Goal: Communication & Community: Answer question/provide support

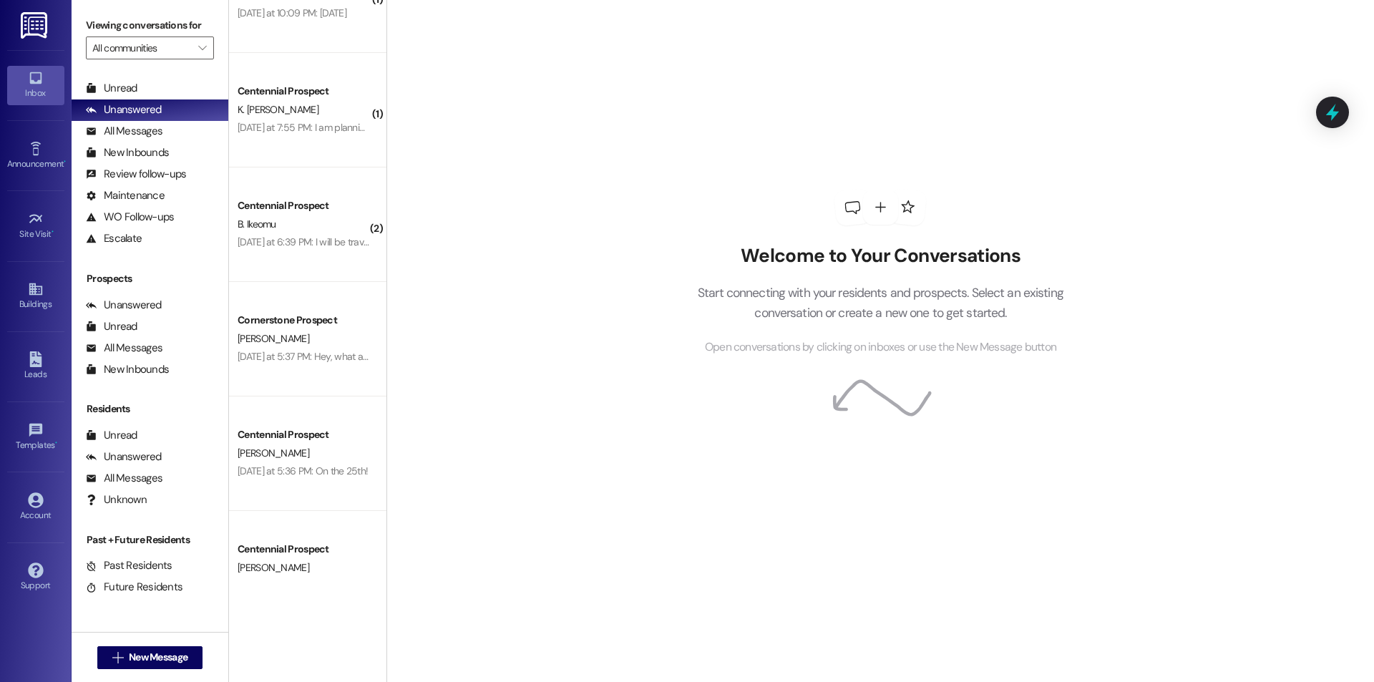
scroll to position [2512, 0]
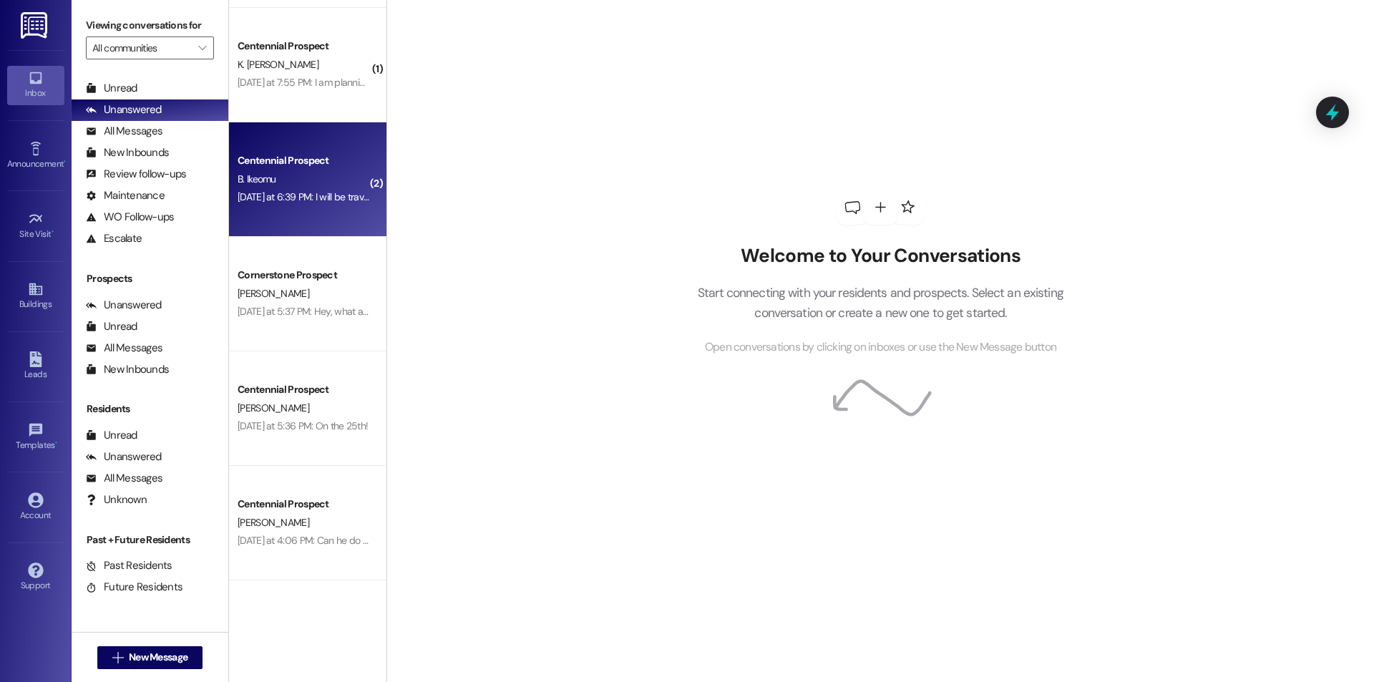
click at [297, 193] on div "Yesterday at 6:39 PM: I will be traveling Yesterday at 6:39 PM: I will be trave…" at bounding box center [310, 196] width 145 height 13
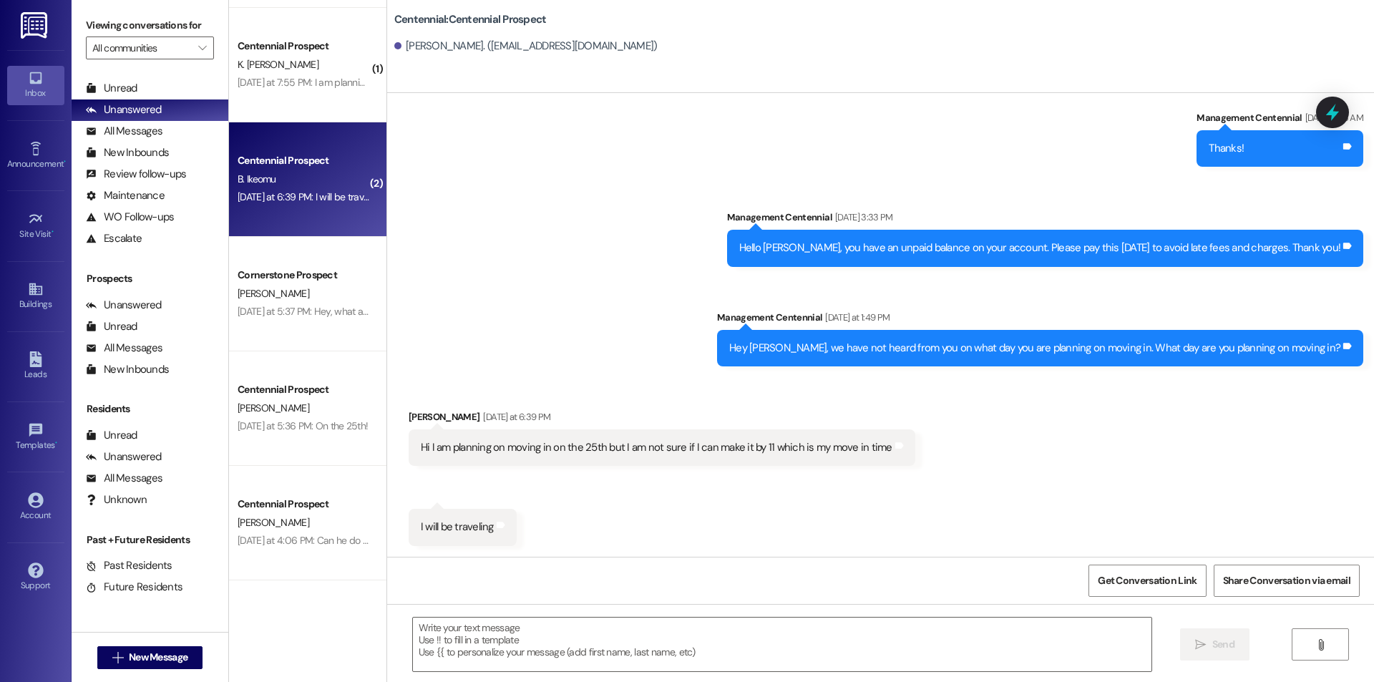
scroll to position [1394, 0]
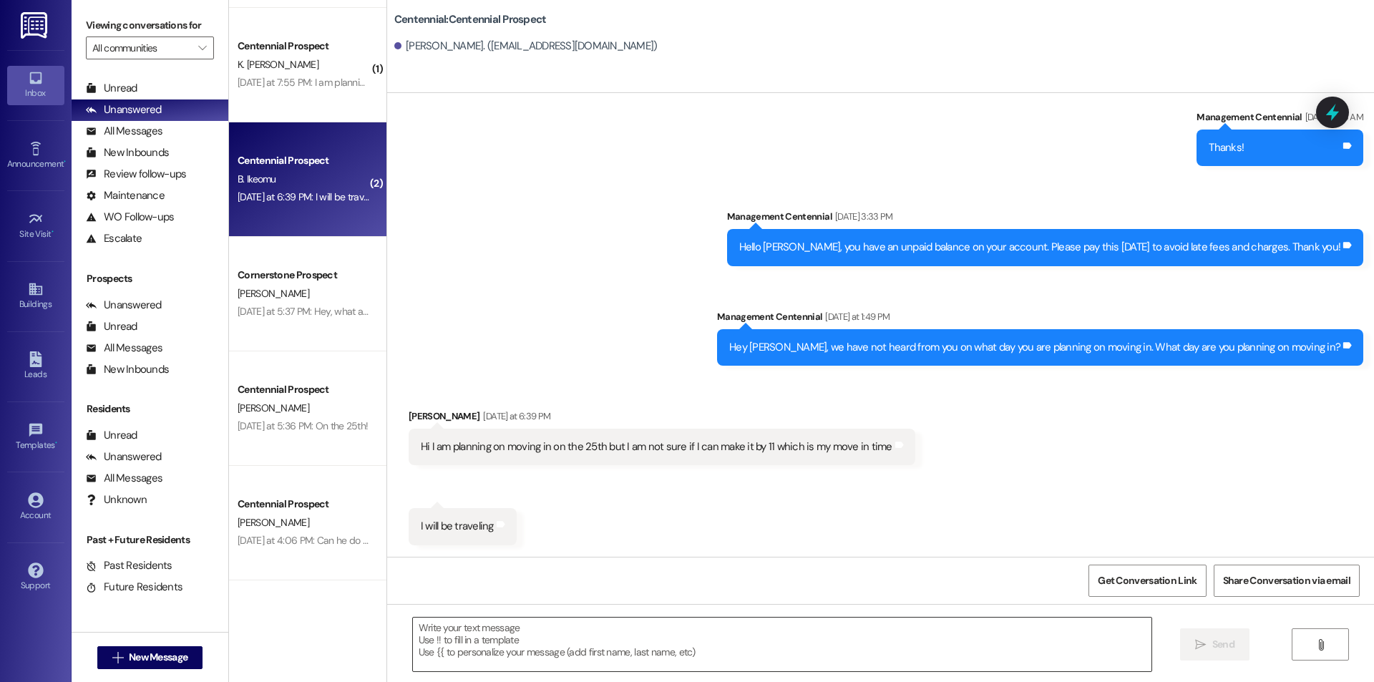
click at [640, 639] on textarea at bounding box center [782, 645] width 739 height 54
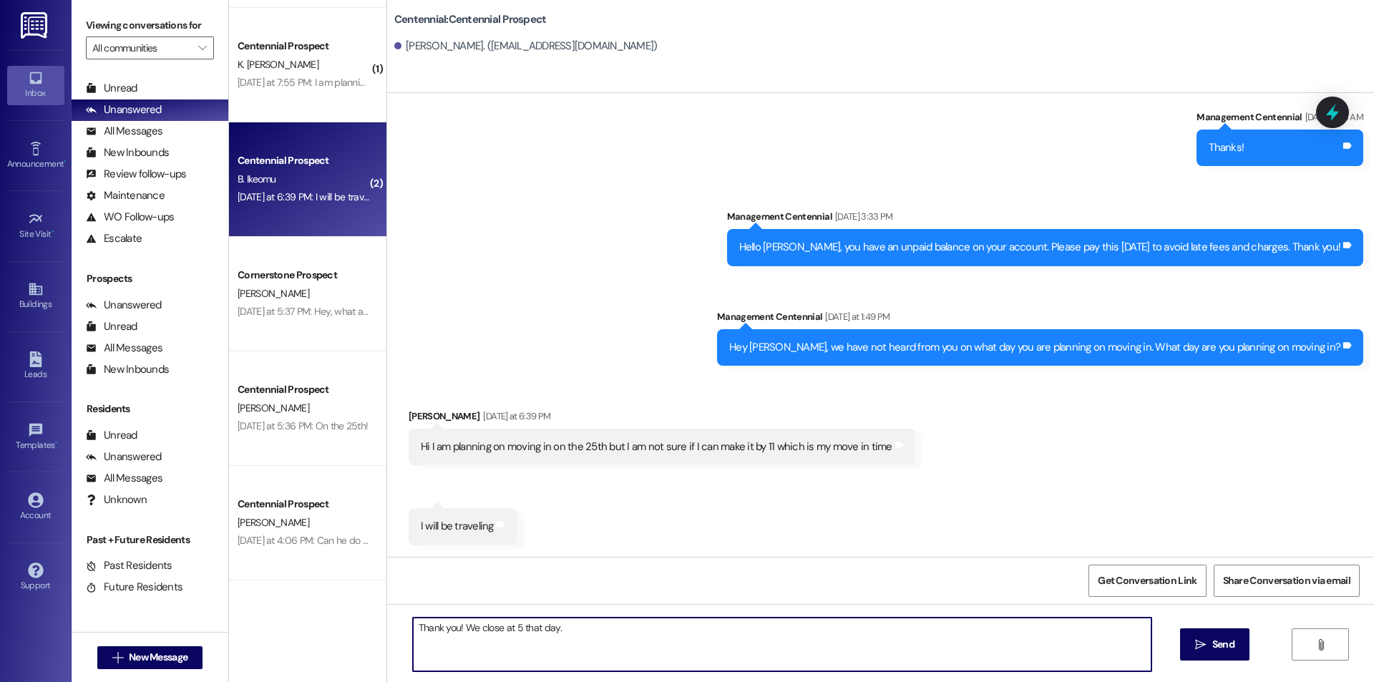
type textarea "Thank you! We close at 5 that day."
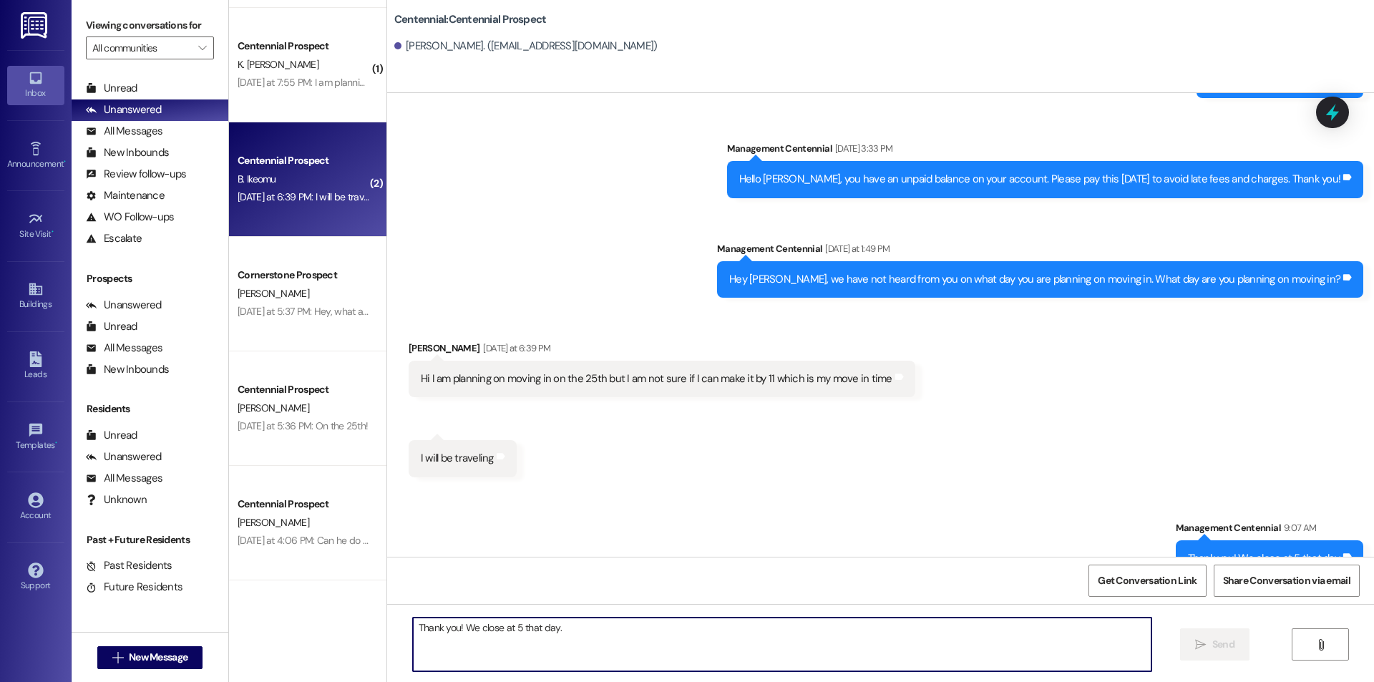
scroll to position [1493, 0]
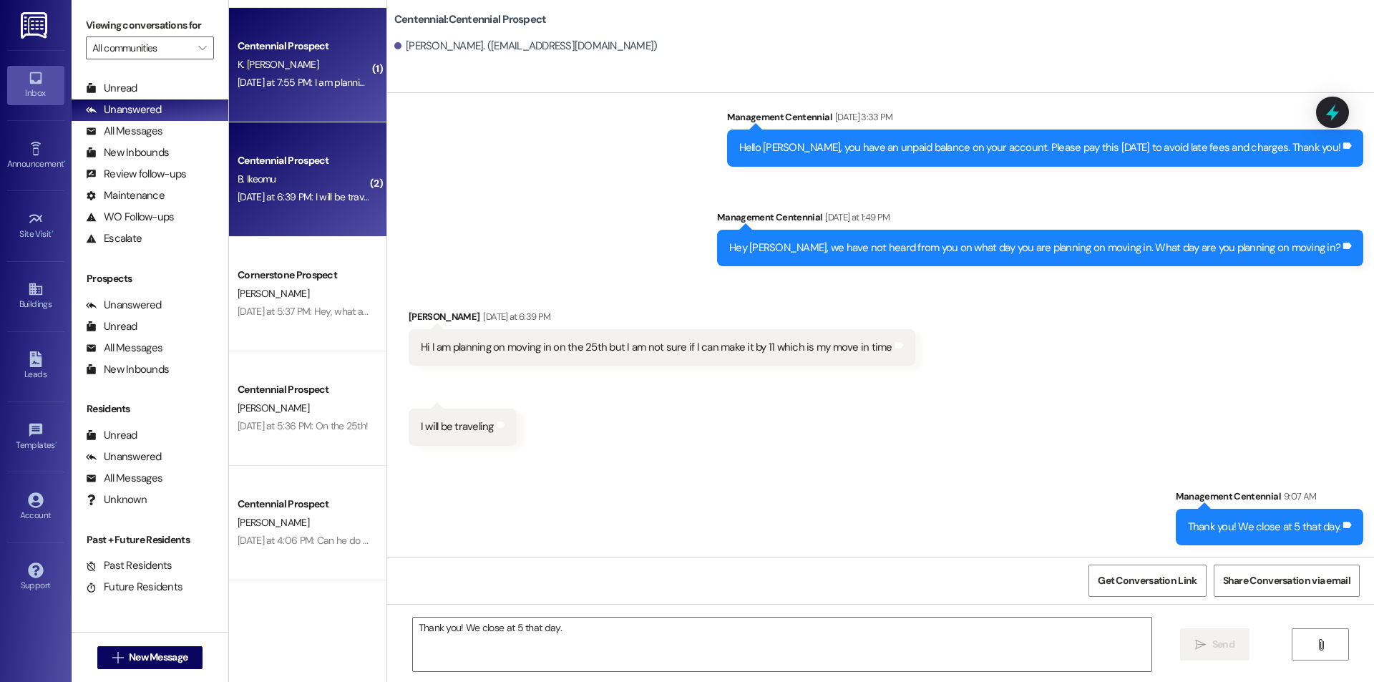
click at [329, 26] on div "Centennial Prospect K. Michael Yesterday at 7:55 PM: I am planning on moving in…" at bounding box center [307, 65] width 157 height 115
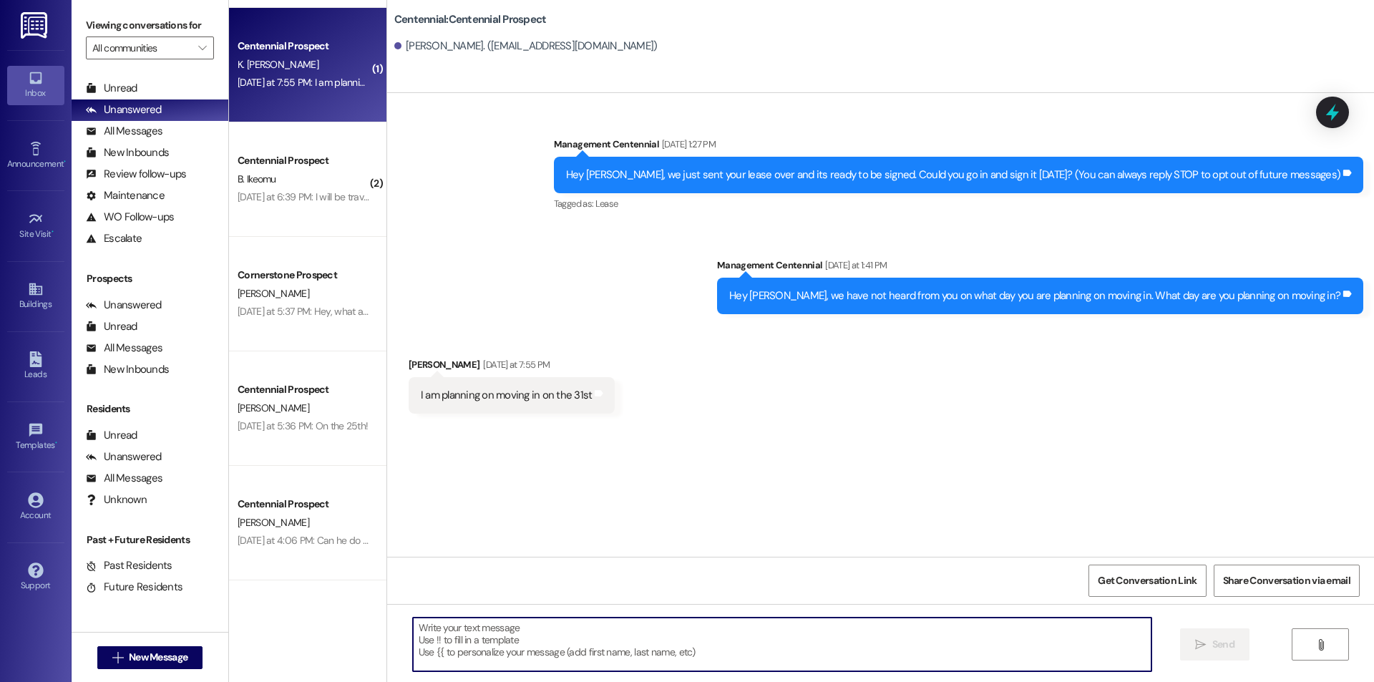
click at [555, 648] on textarea at bounding box center [782, 645] width 739 height 54
type textarea "We are closed [DATE]."
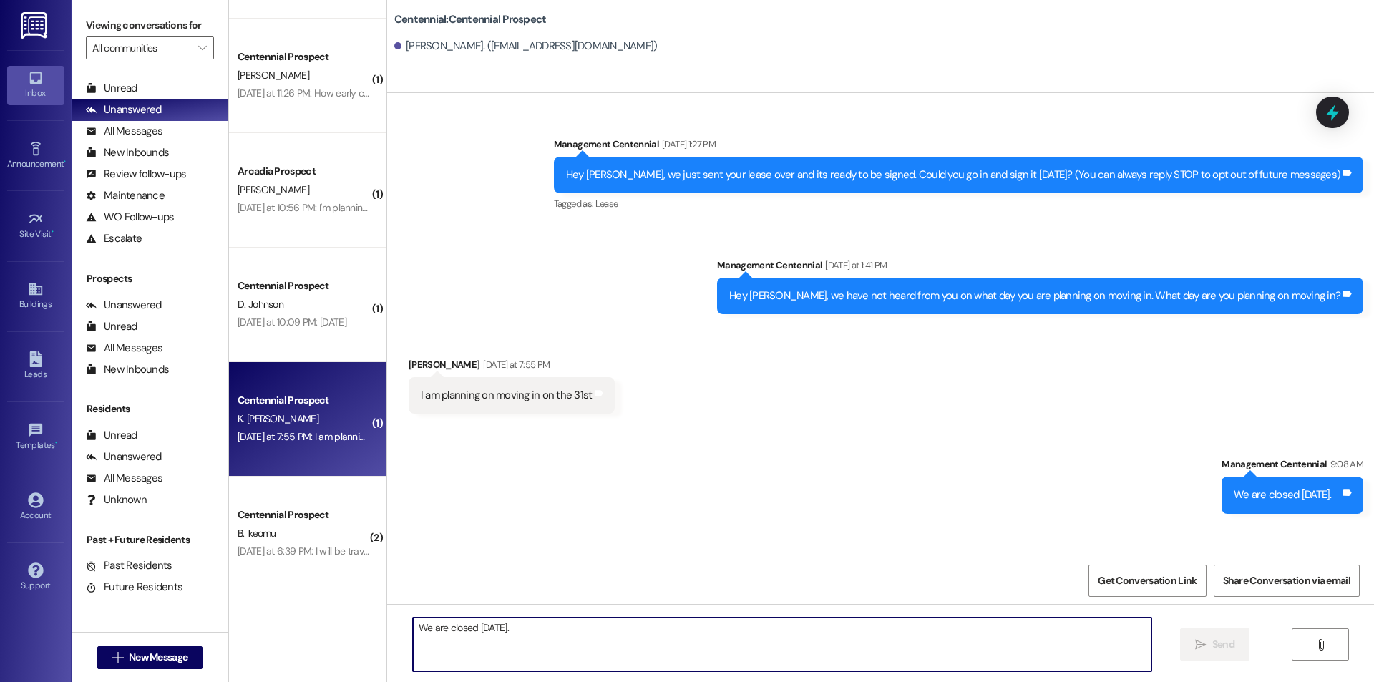
scroll to position [2130, 0]
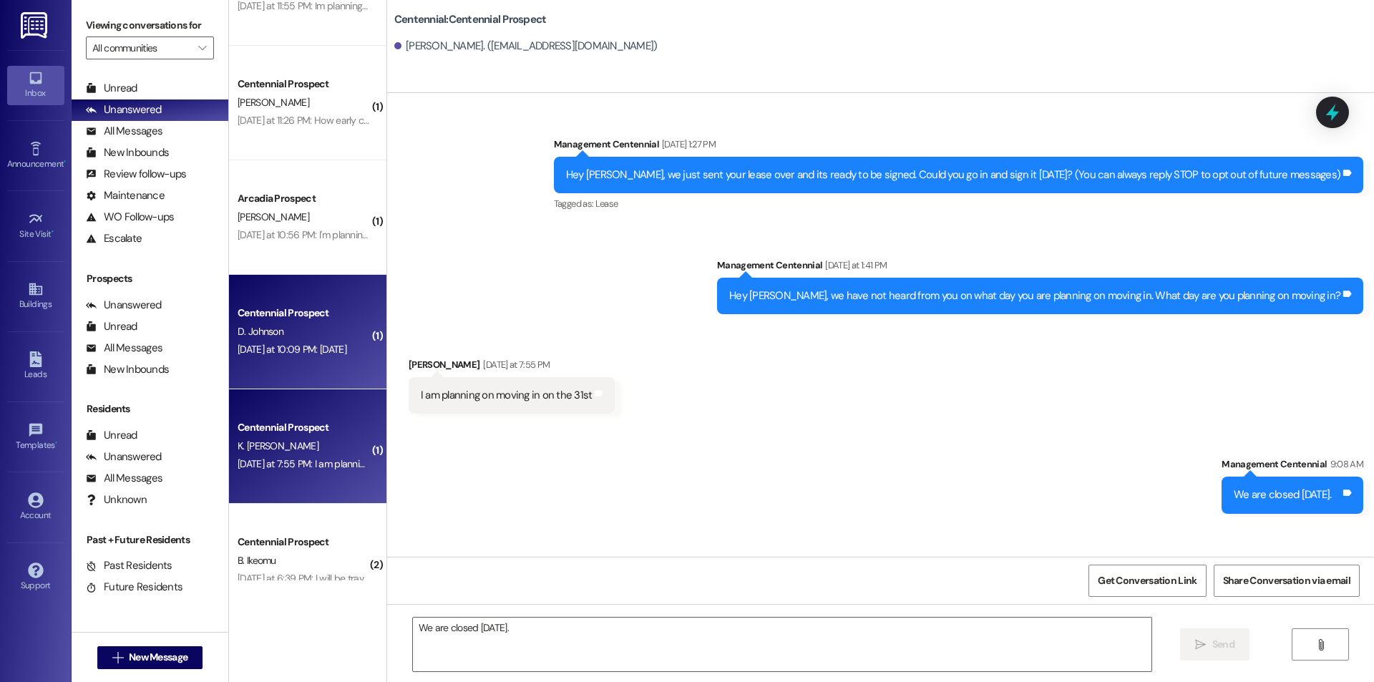
click at [314, 353] on div "Yesterday at 10:09 PM: August 27th Yesterday at 10:09 PM: August 27th" at bounding box center [292, 349] width 109 height 13
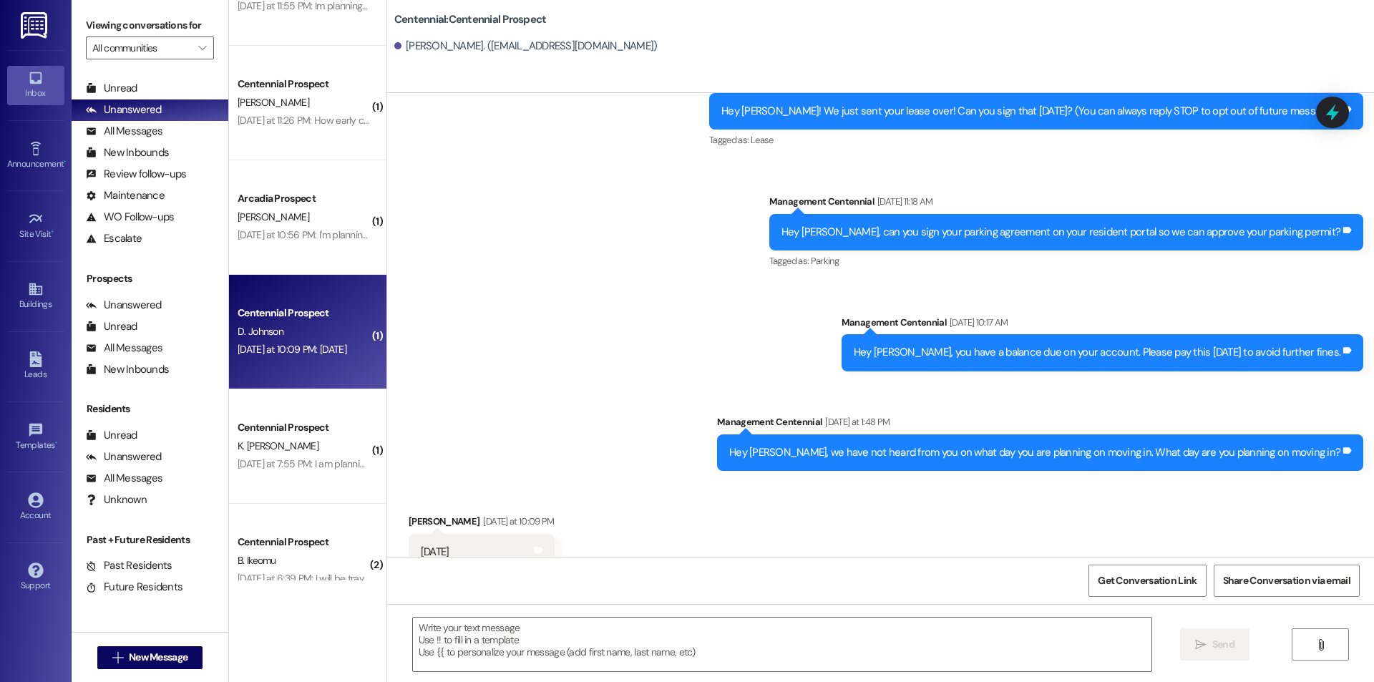
scroll to position [89, 0]
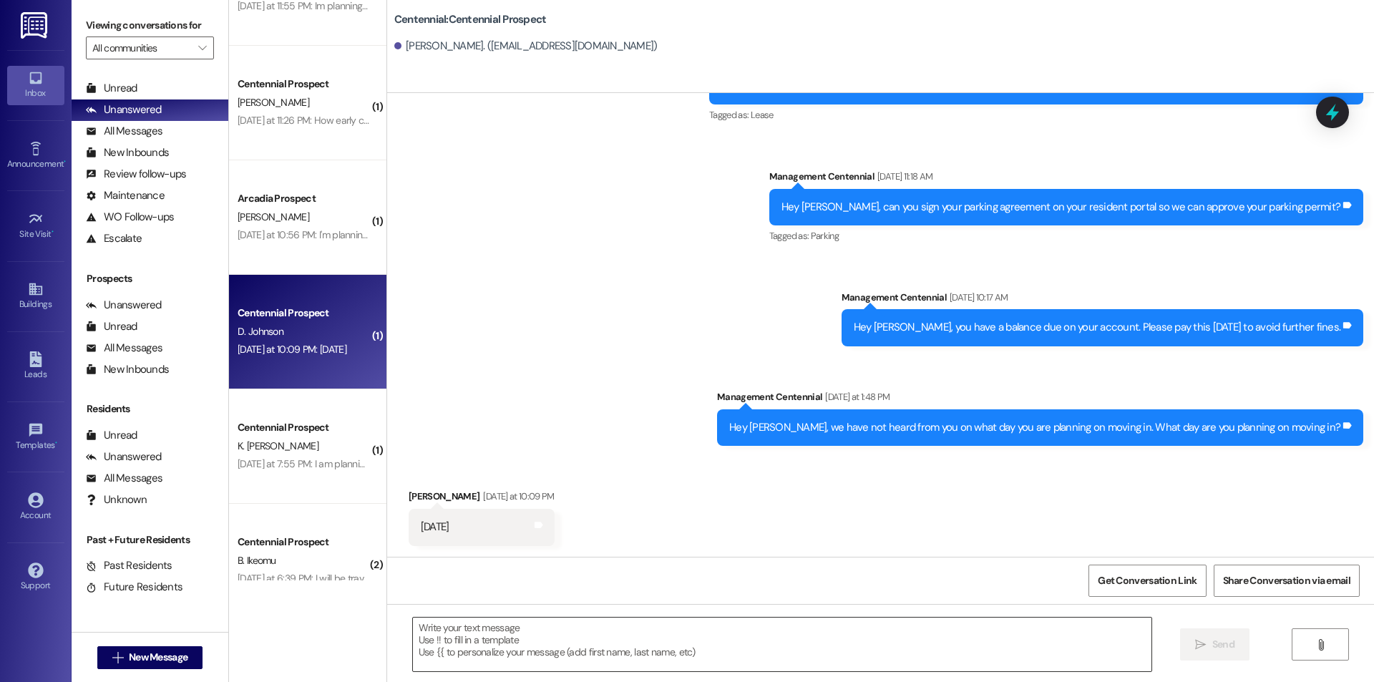
click at [694, 643] on textarea at bounding box center [782, 645] width 739 height 54
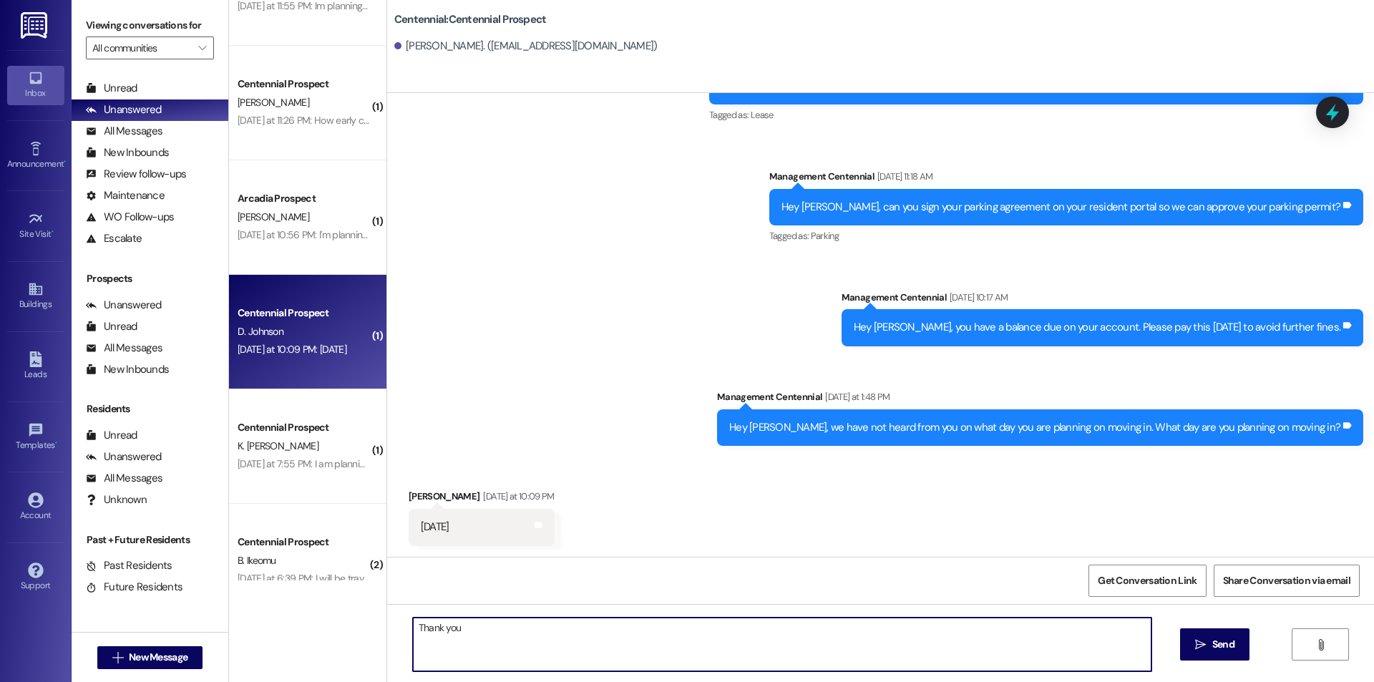
type textarea "Thank you!"
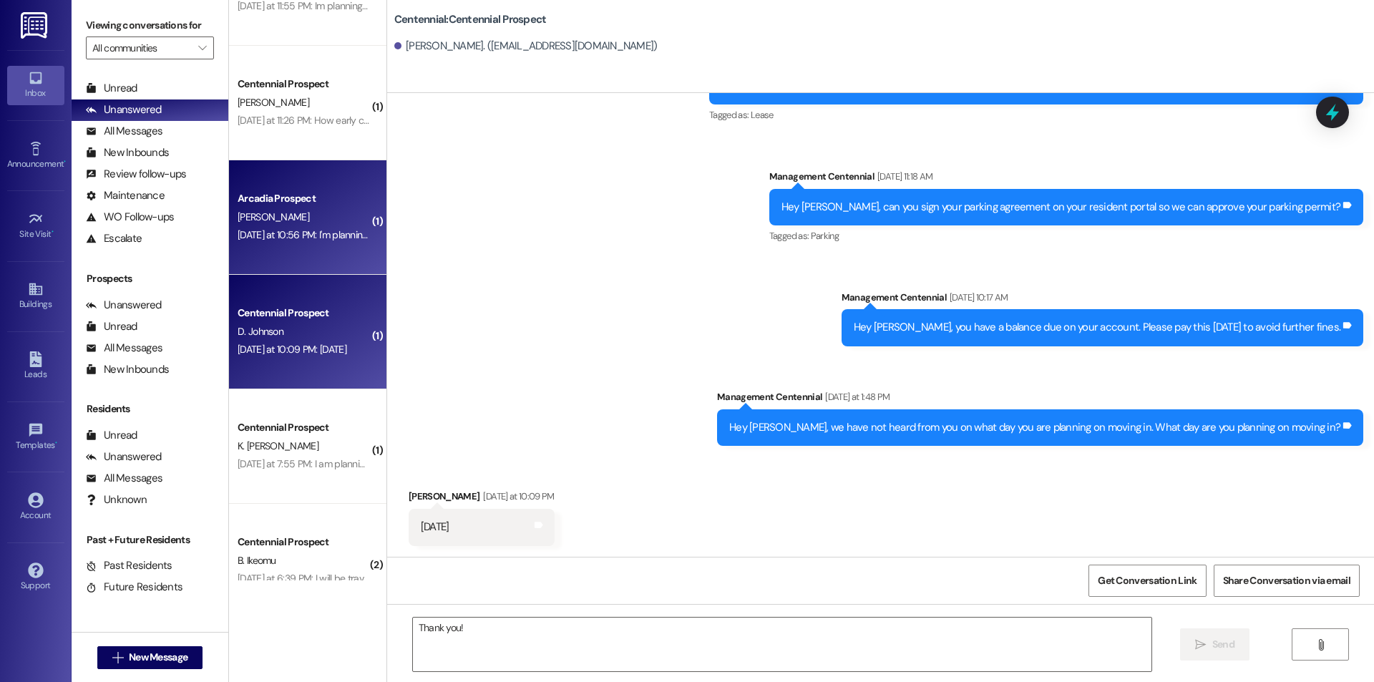
click at [276, 247] on div "Arcadia Prospect S. Simpson Yesterday at 10:56 PM: I'm planning on moving in on…" at bounding box center [307, 217] width 157 height 115
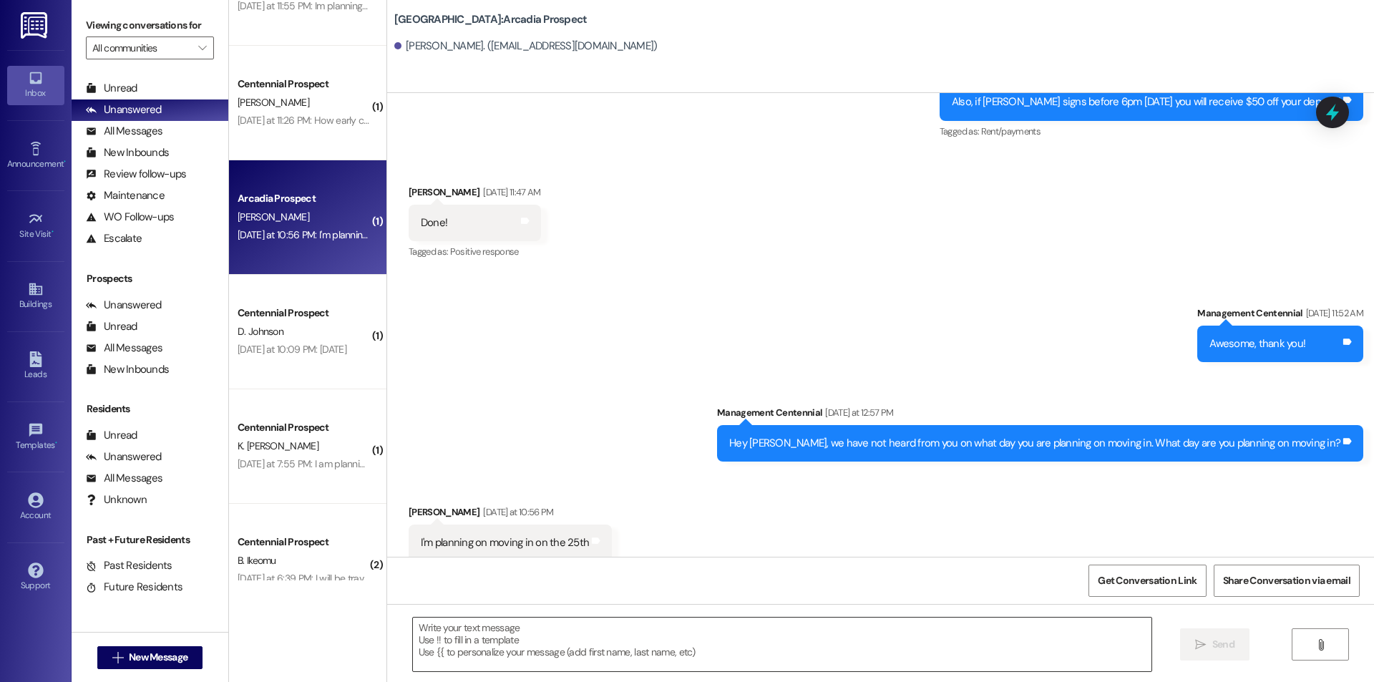
scroll to position [190, 0]
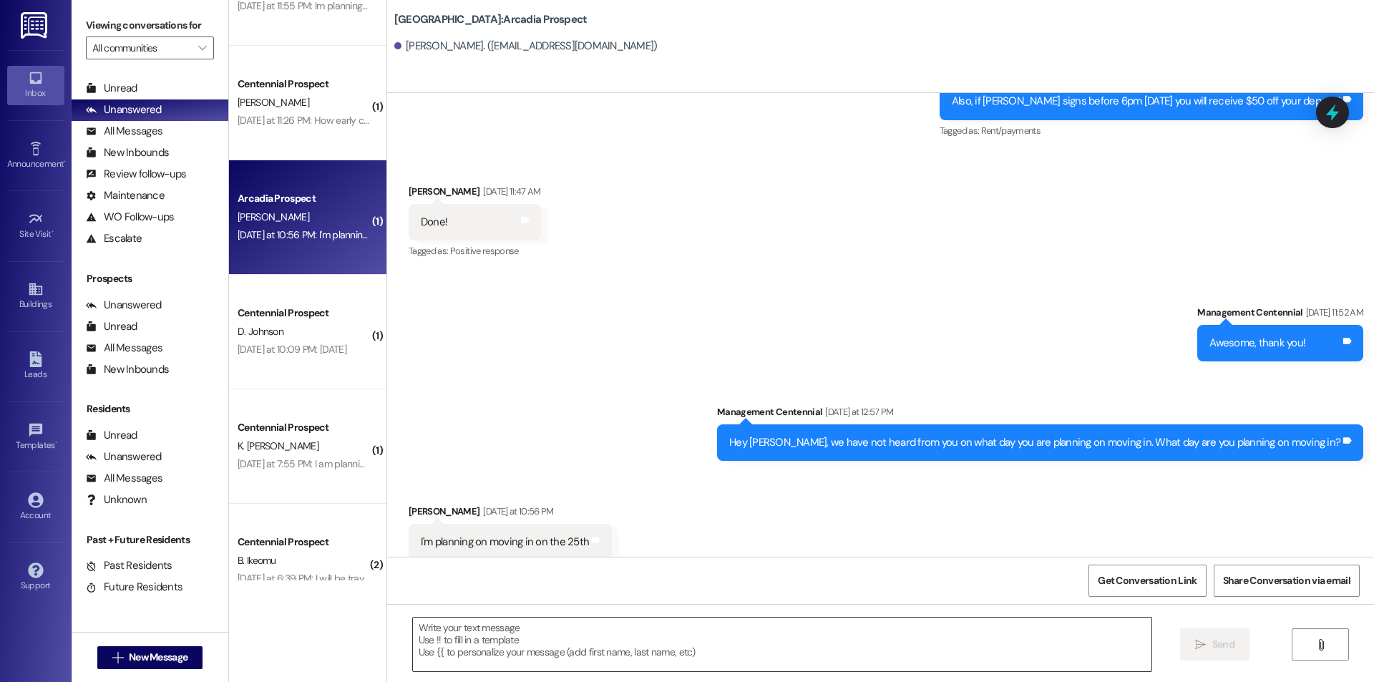
click at [527, 639] on textarea at bounding box center [782, 645] width 739 height 54
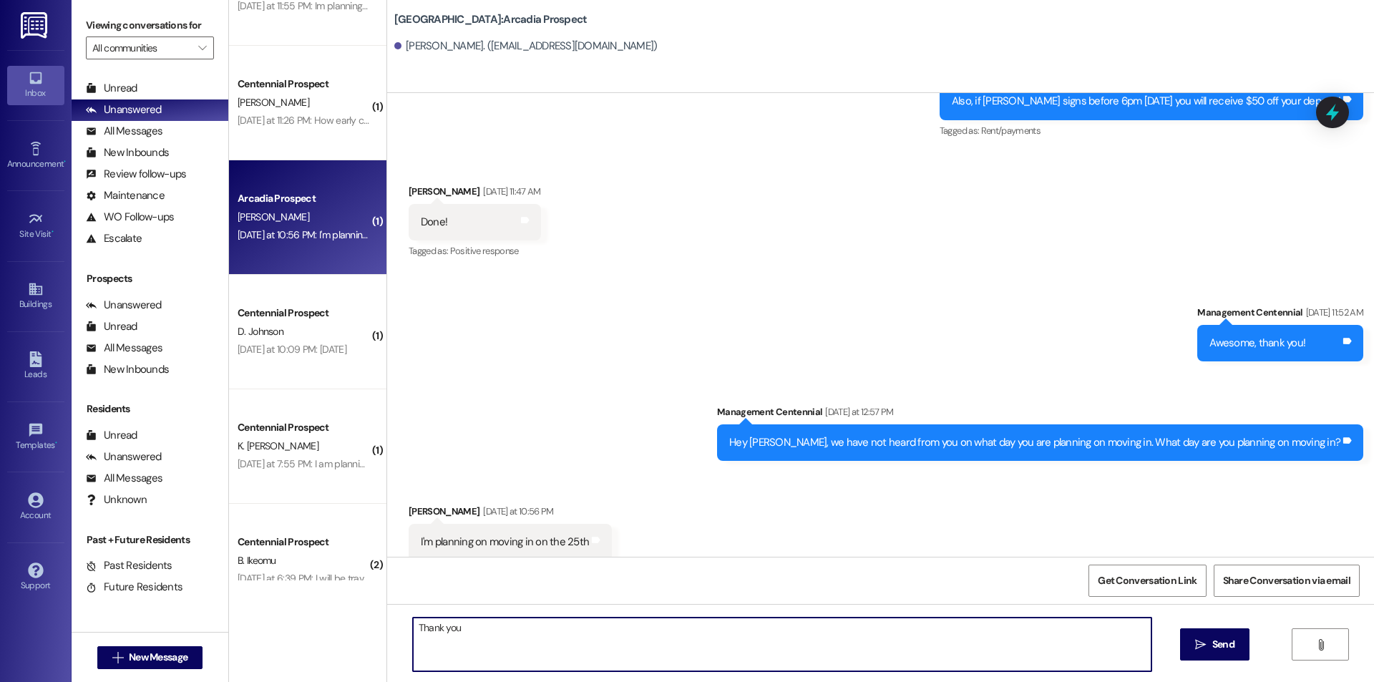
type textarea "Thank you!"
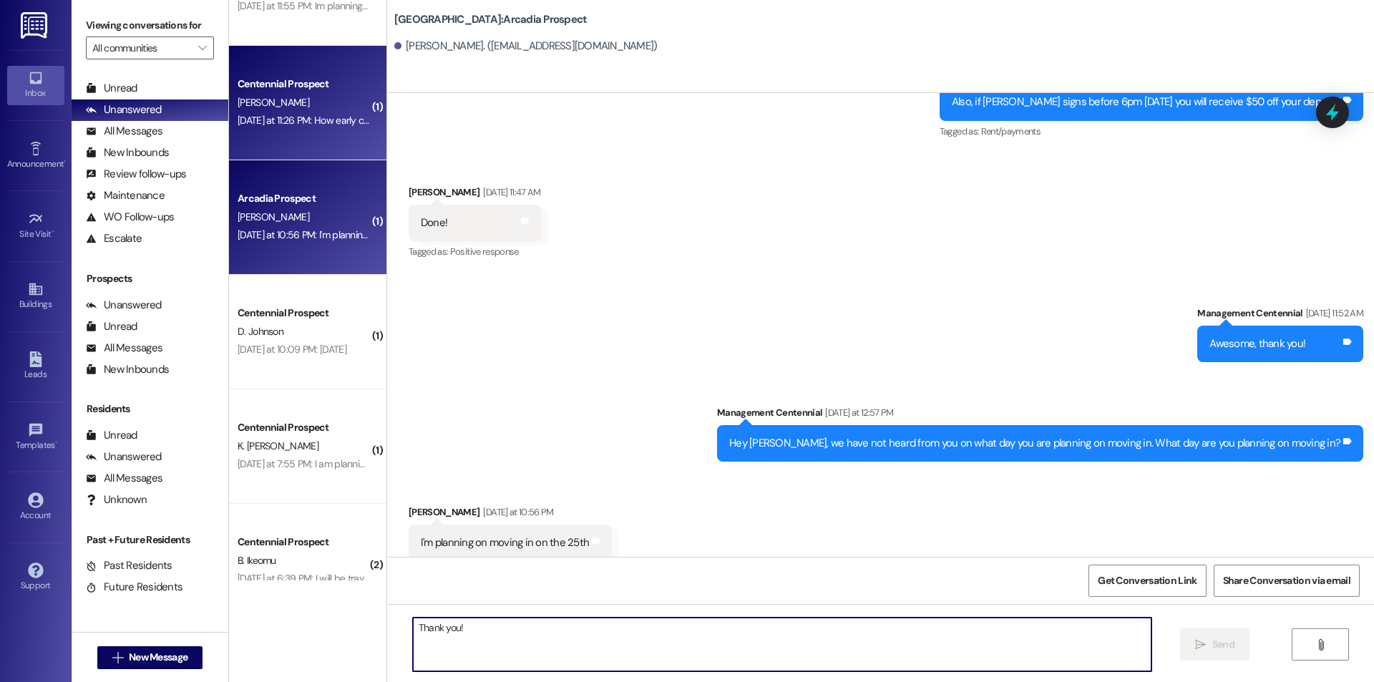
click at [291, 123] on div "Yesterday at 11:26 PM: How early could I move in? Yesterday at 11:26 PM: How ea…" at bounding box center [332, 120] width 188 height 13
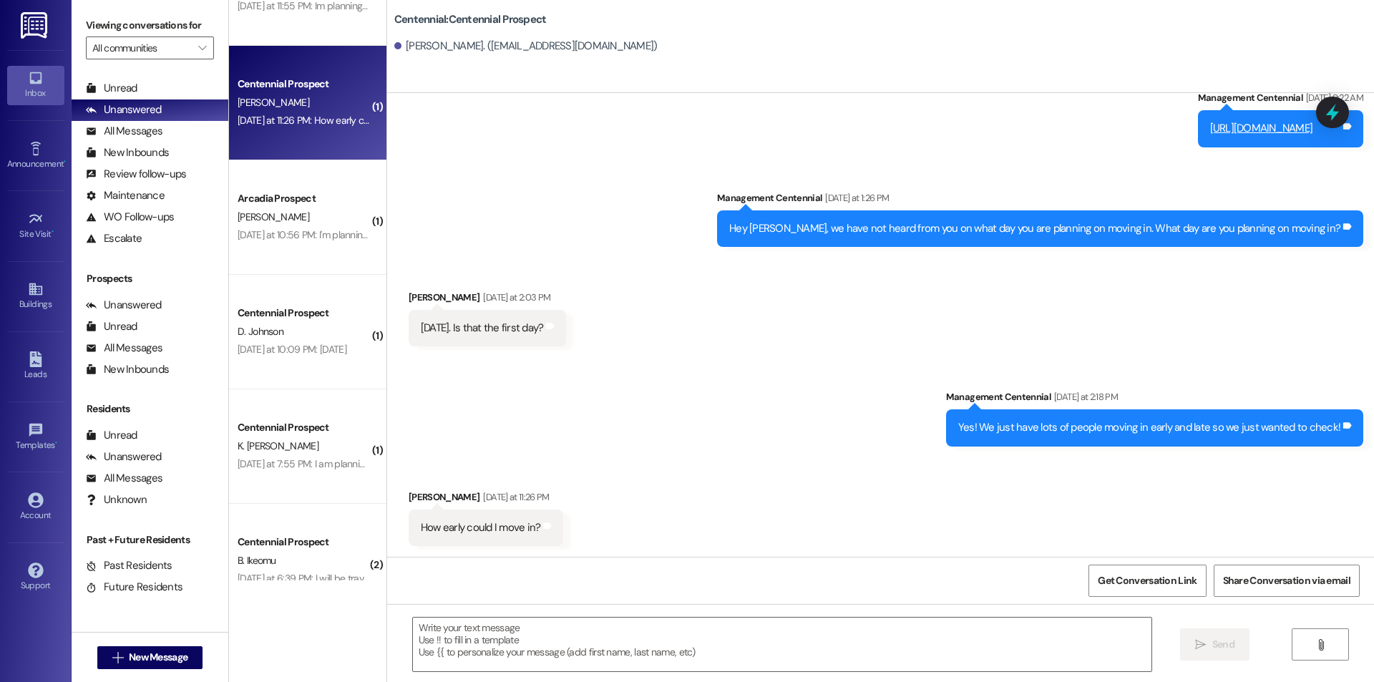
scroll to position [1748, 0]
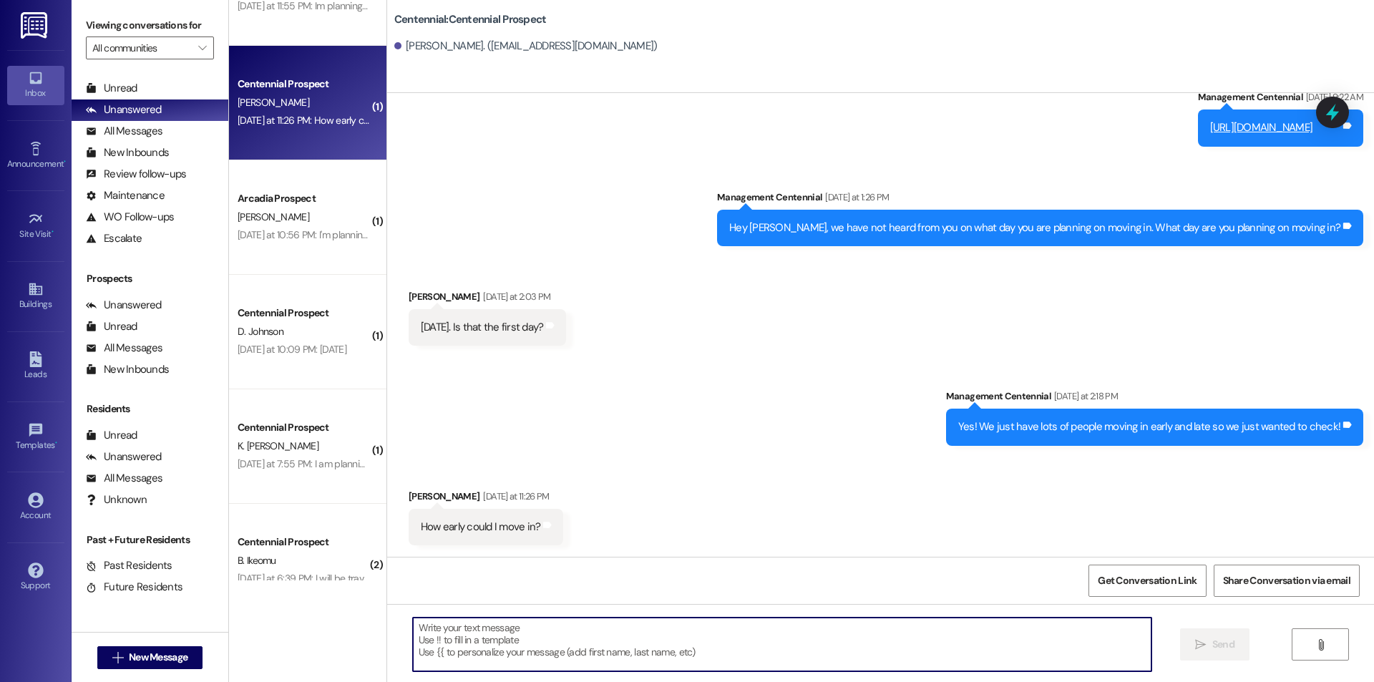
click at [570, 646] on textarea at bounding box center [782, 645] width 739 height 54
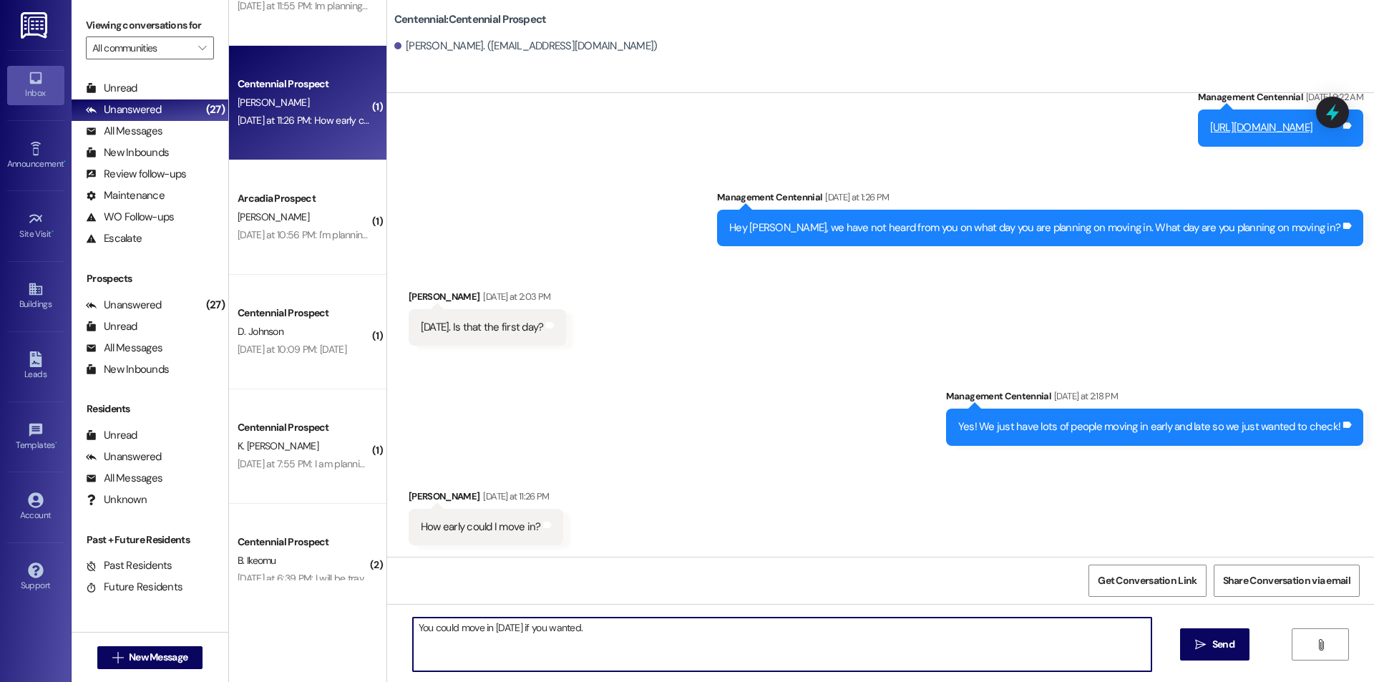
type textarea "You could move in today if you wanted."
drag, startPoint x: 692, startPoint y: 623, endPoint x: 759, endPoint y: 627, distance: 67.4
click at [692, 624] on textarea "You could move in today if you wanted." at bounding box center [782, 645] width 739 height 54
click at [1213, 640] on span "Send" at bounding box center [1224, 644] width 22 height 15
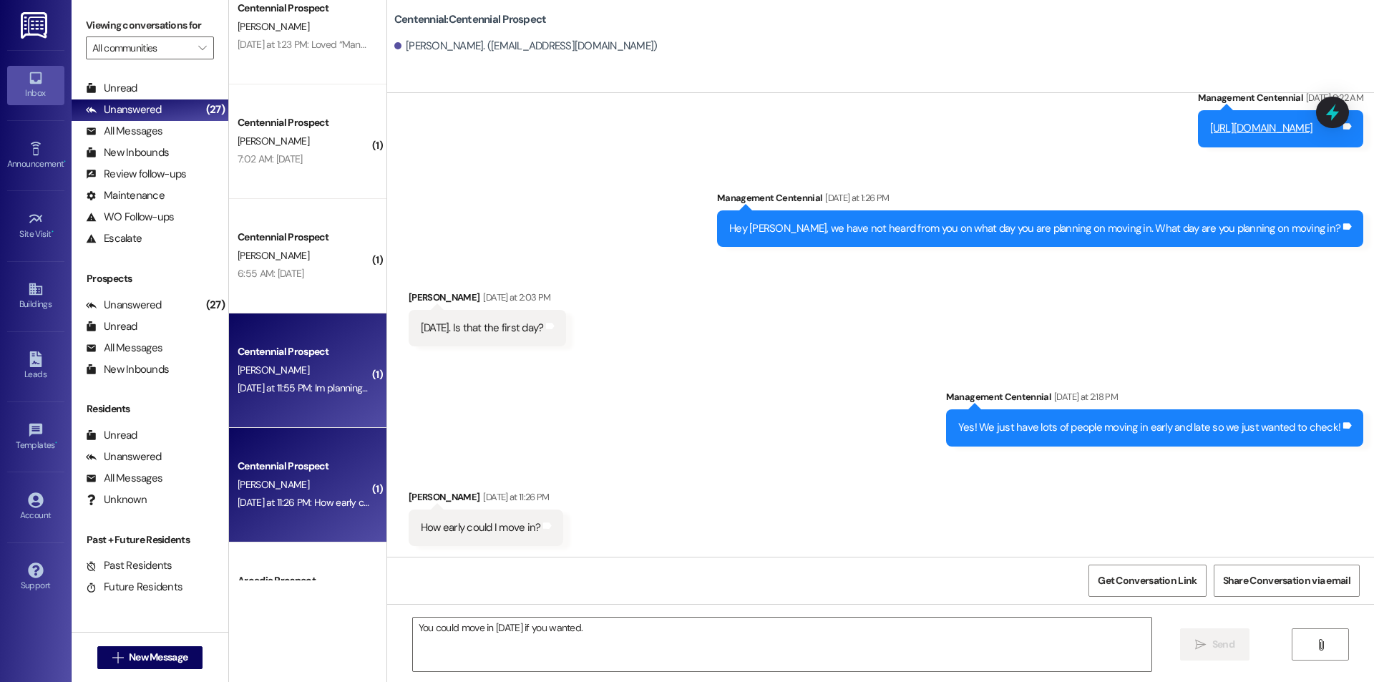
click at [316, 355] on div "Centennial Prospect" at bounding box center [304, 351] width 132 height 15
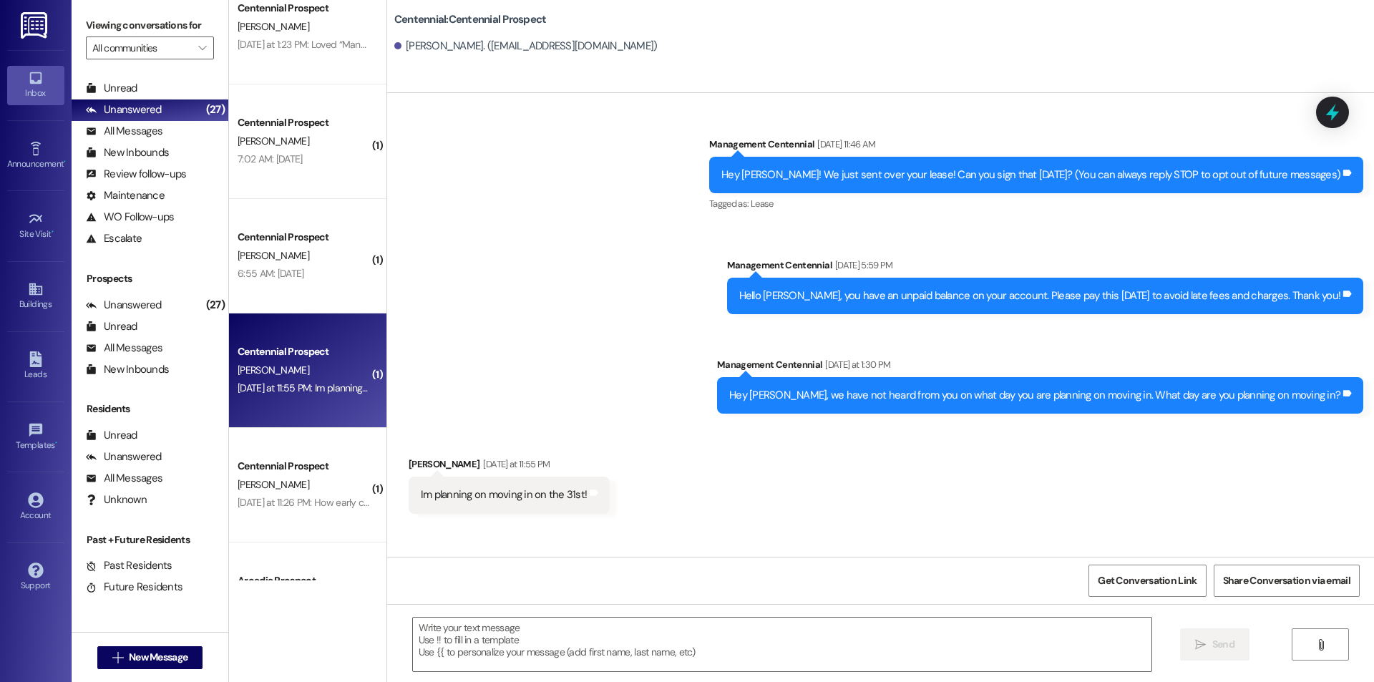
scroll to position [0, 0]
click at [578, 656] on textarea at bounding box center [782, 645] width 739 height 54
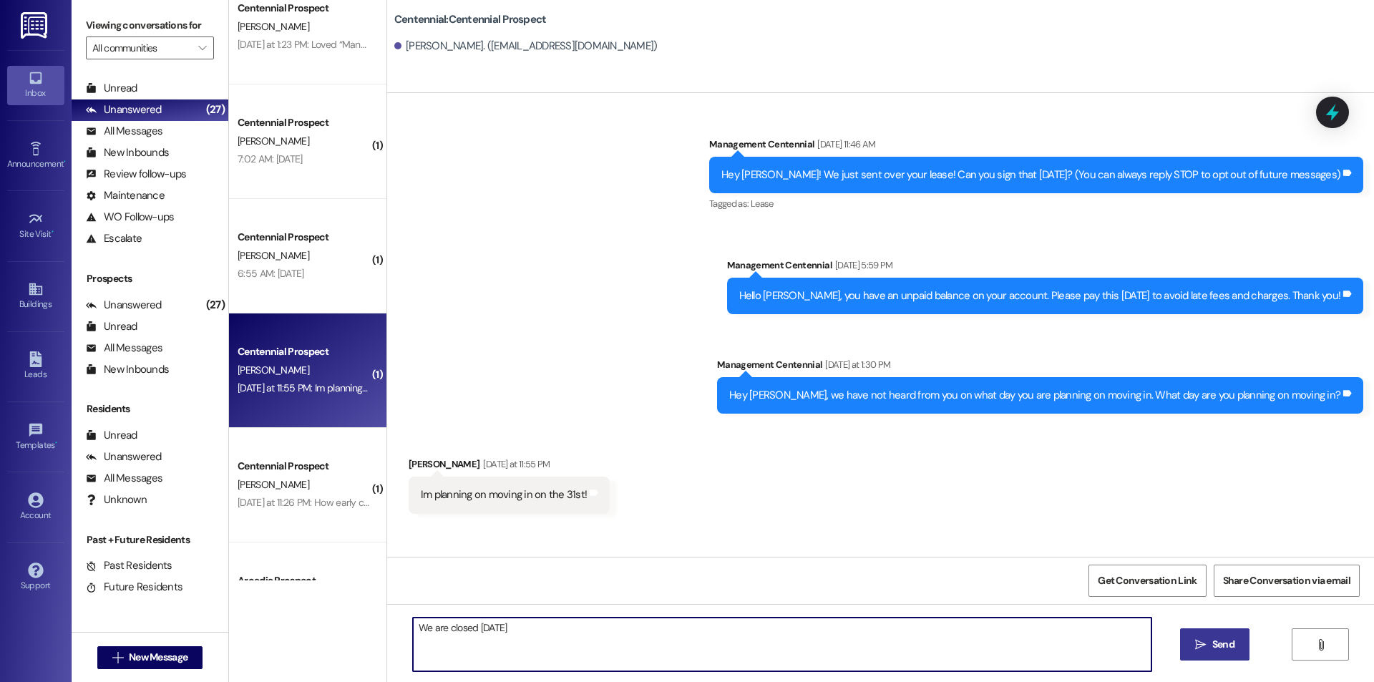
type textarea "We are closed sunday the 31st."
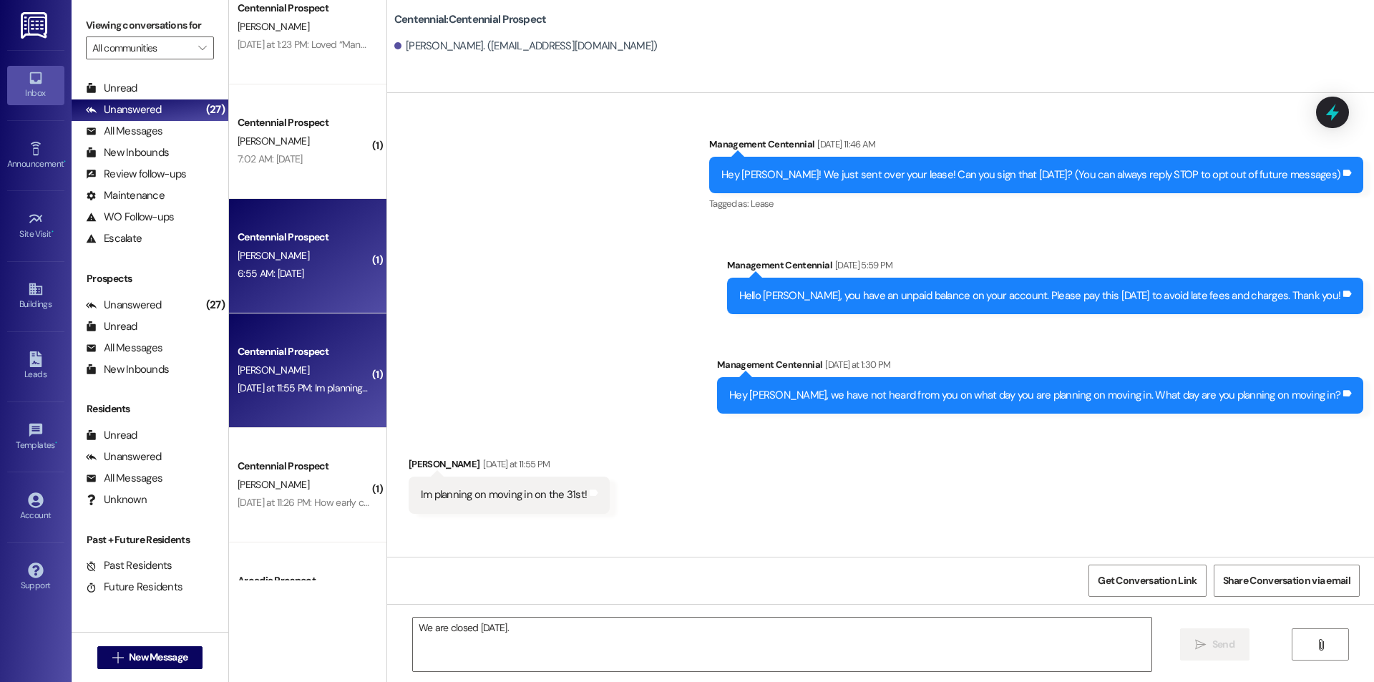
click at [352, 248] on div "[PERSON_NAME]" at bounding box center [303, 256] width 135 height 18
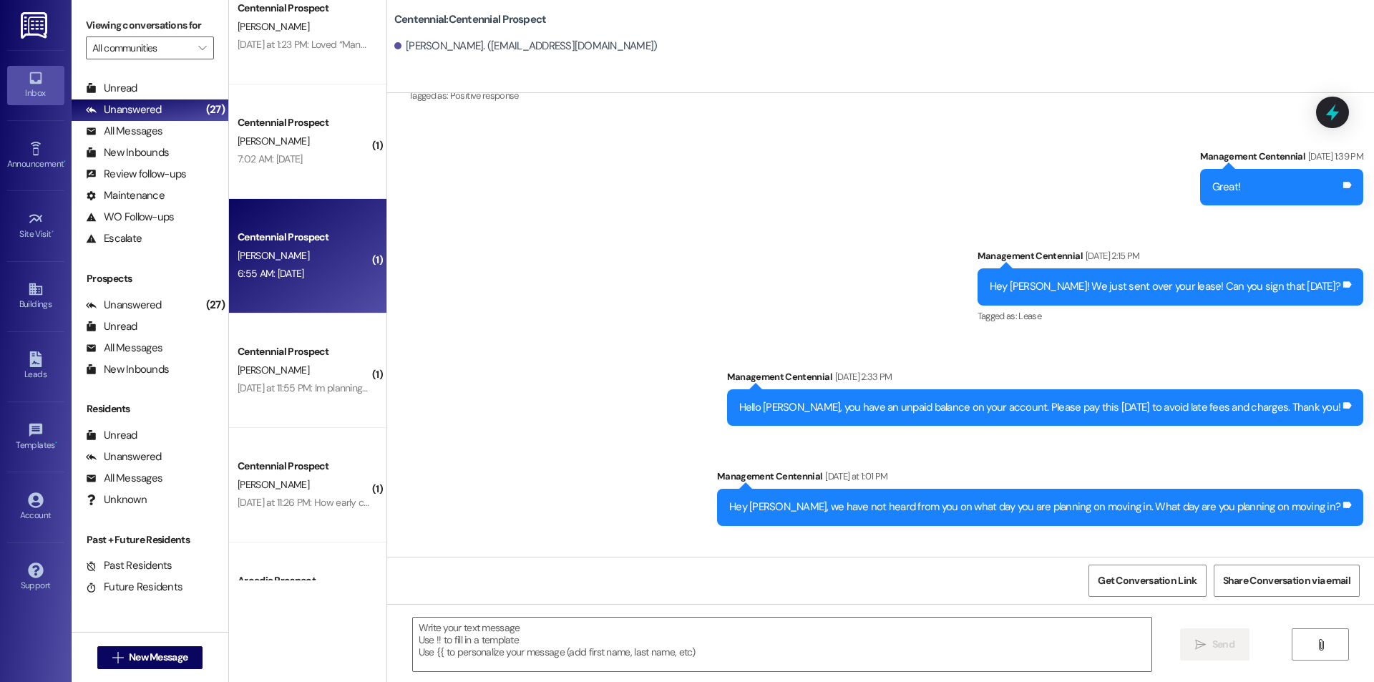
scroll to position [324, 0]
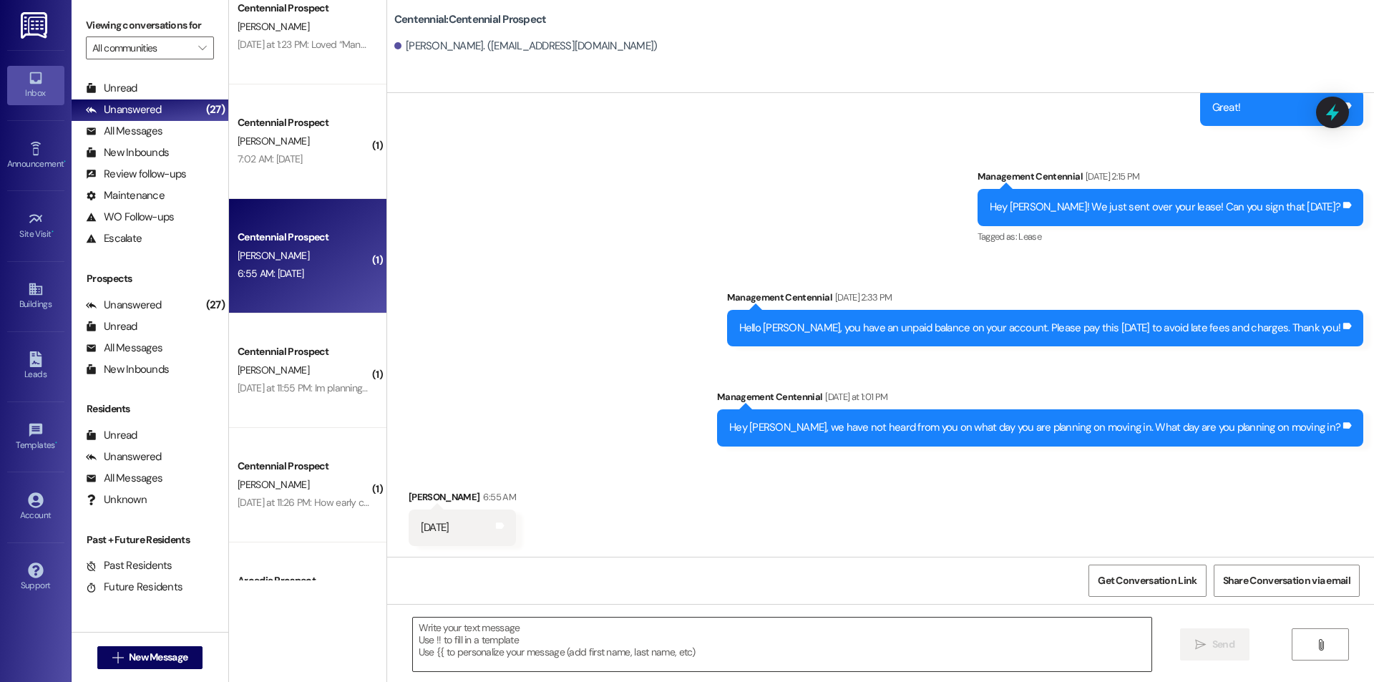
click at [492, 644] on textarea at bounding box center [782, 645] width 739 height 54
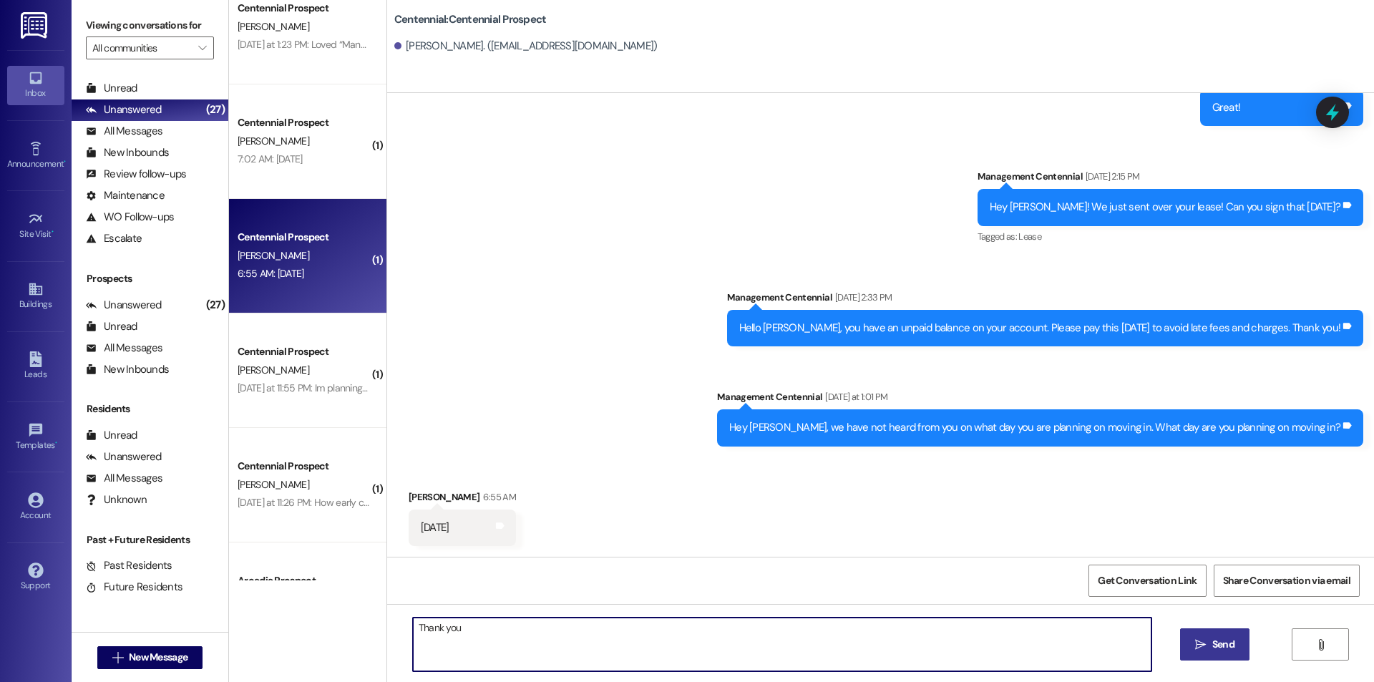
type textarea "Thank you!"
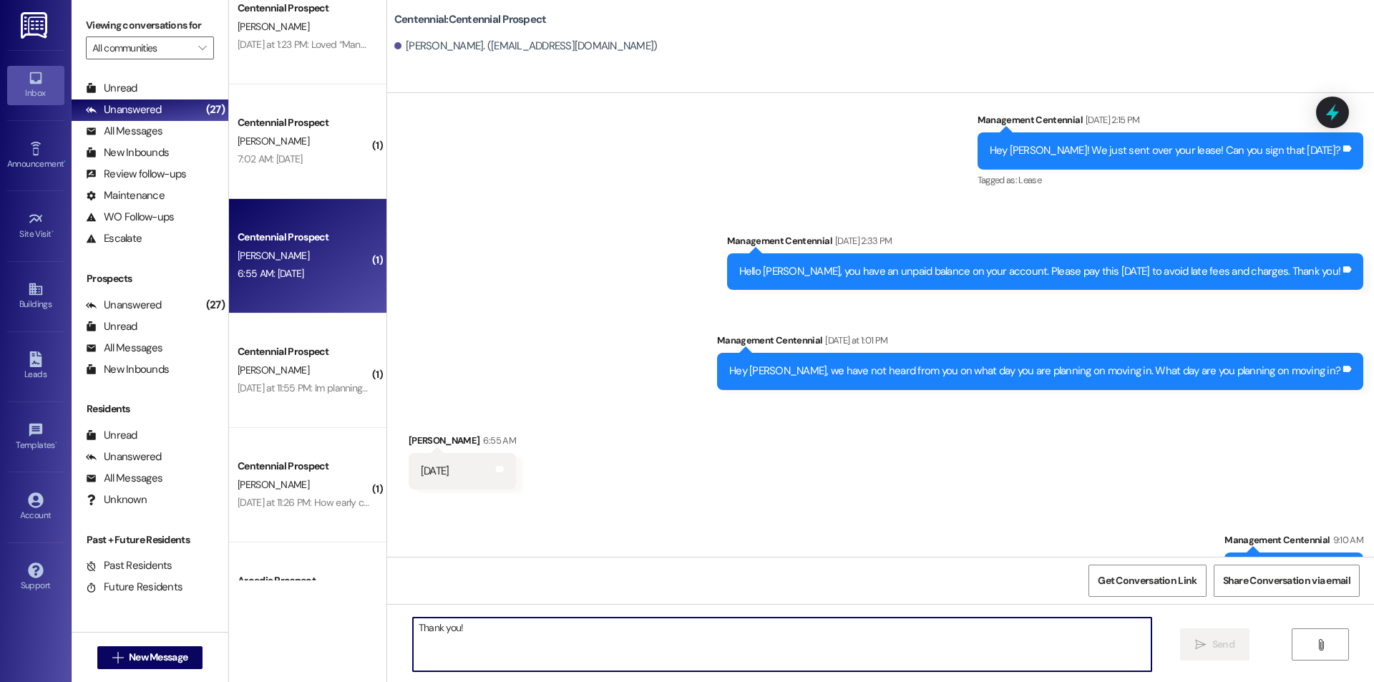
scroll to position [424, 0]
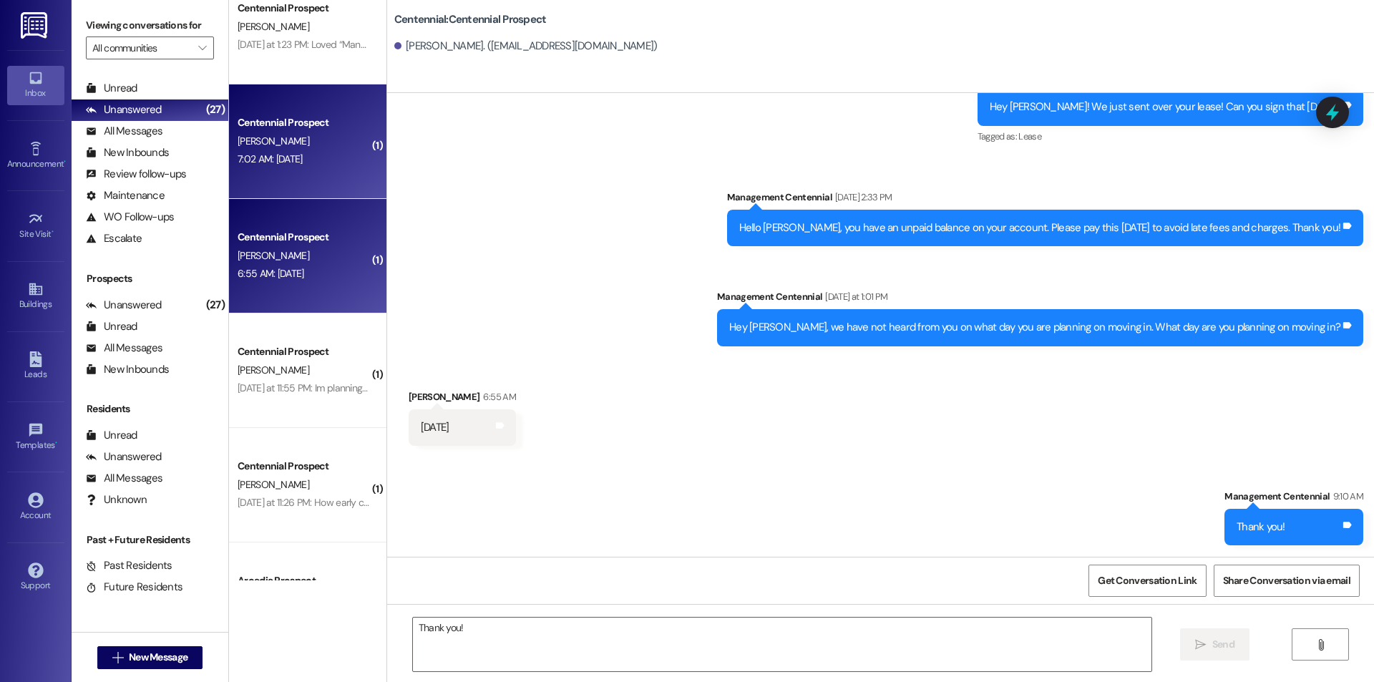
click at [315, 113] on div "Centennial Prospect Z. Raehl 7:02 AM: Tuesday August 26th 7:02 AM: Tuesday Augu…" at bounding box center [307, 141] width 157 height 115
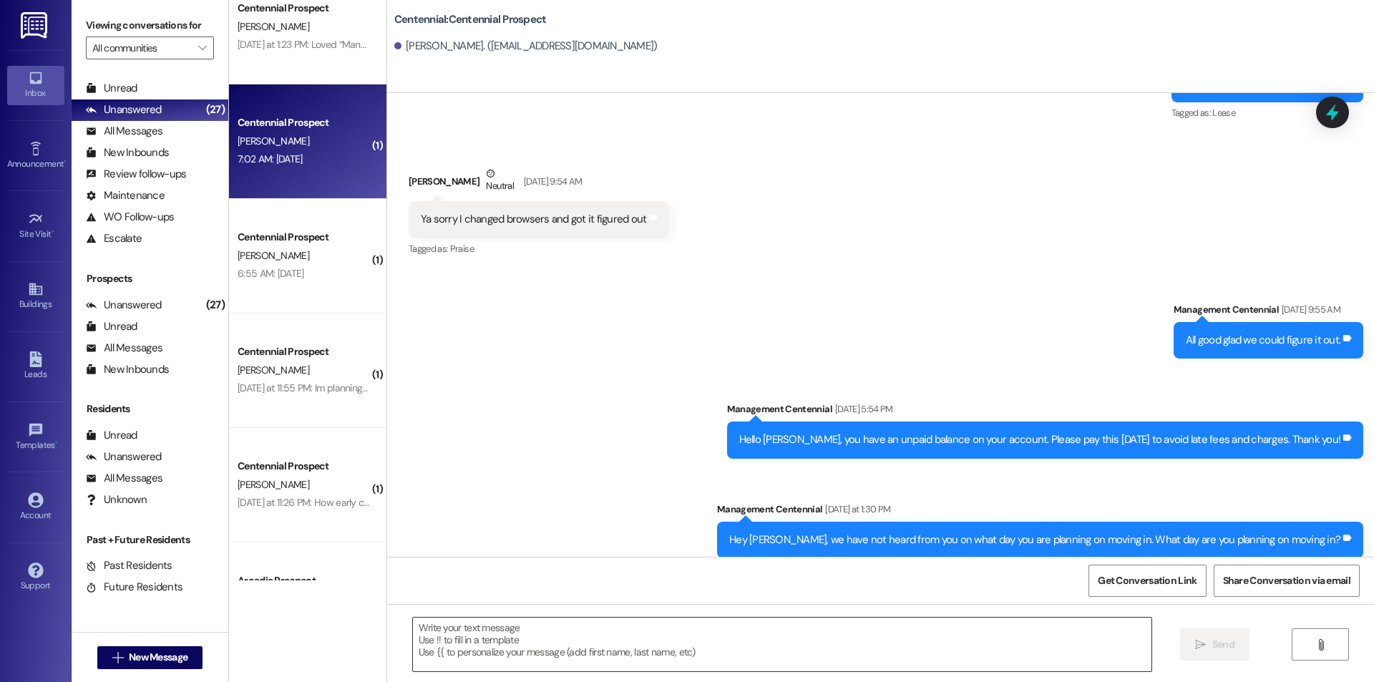
scroll to position [2224, 0]
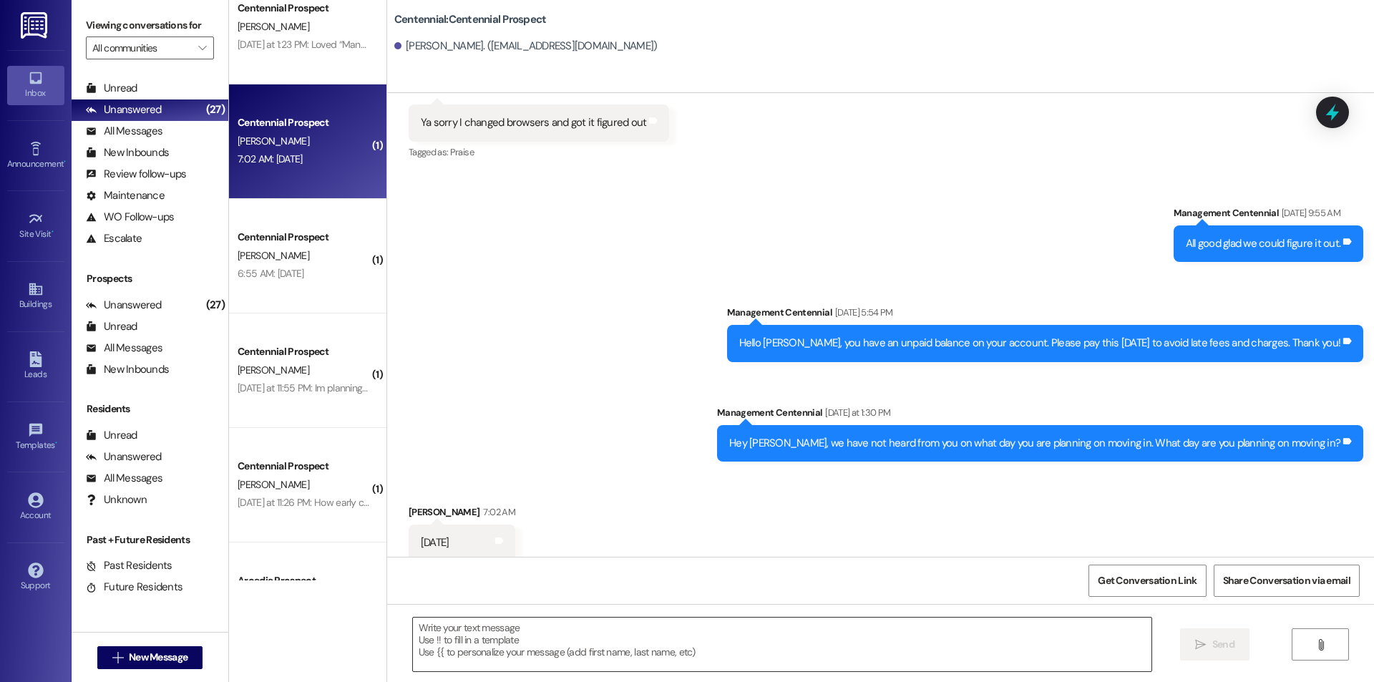
click at [576, 649] on textarea at bounding box center [782, 645] width 739 height 54
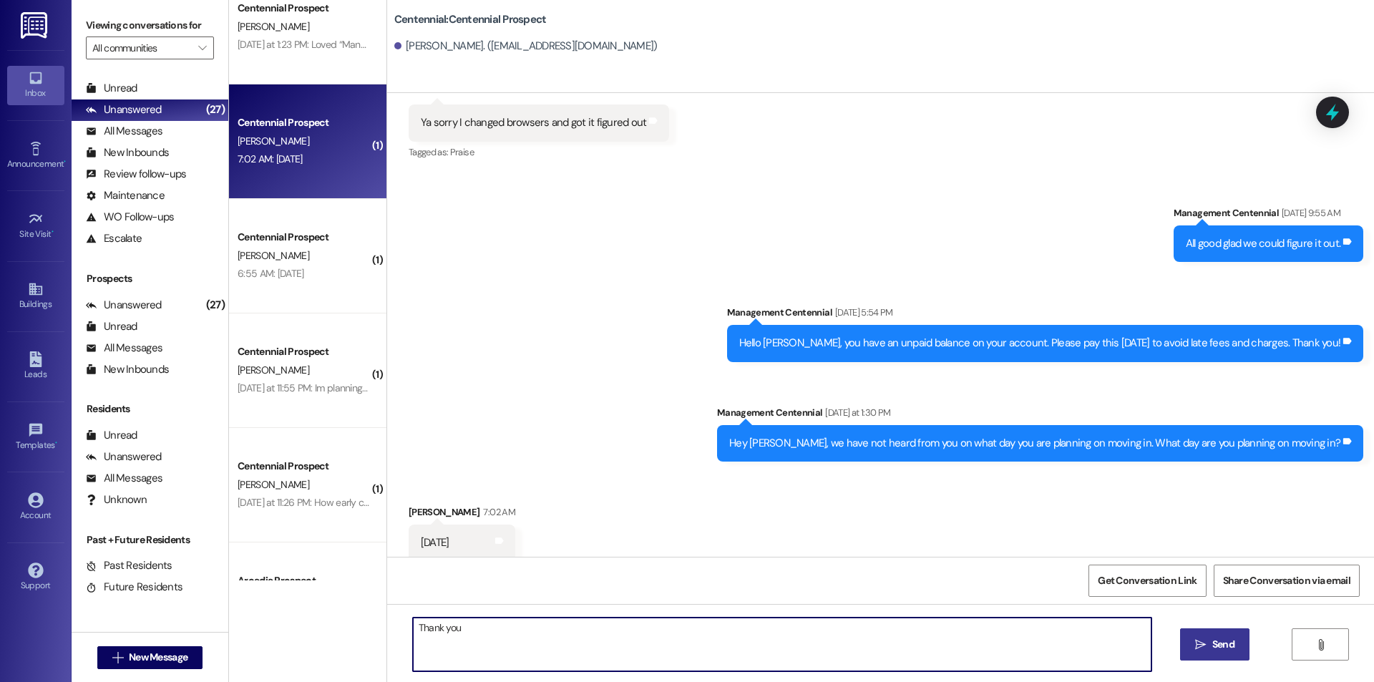
type textarea "Thank you!"
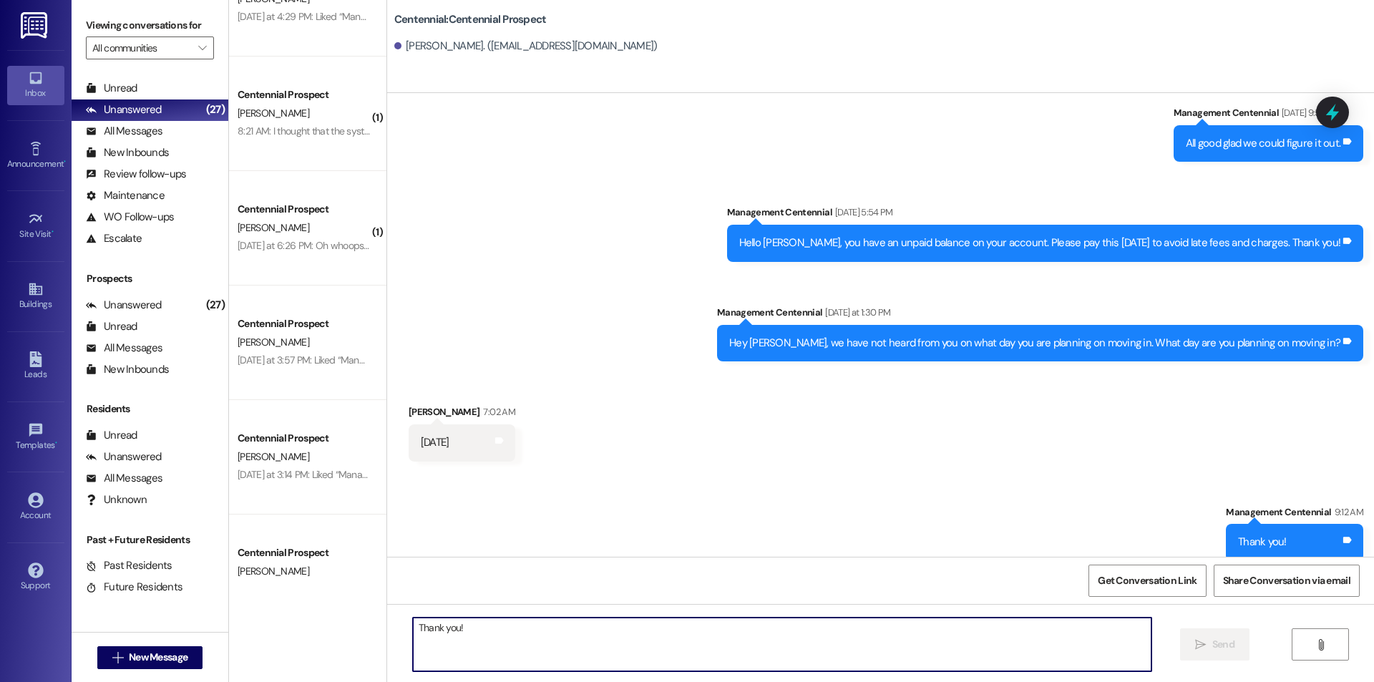
scroll to position [603, 0]
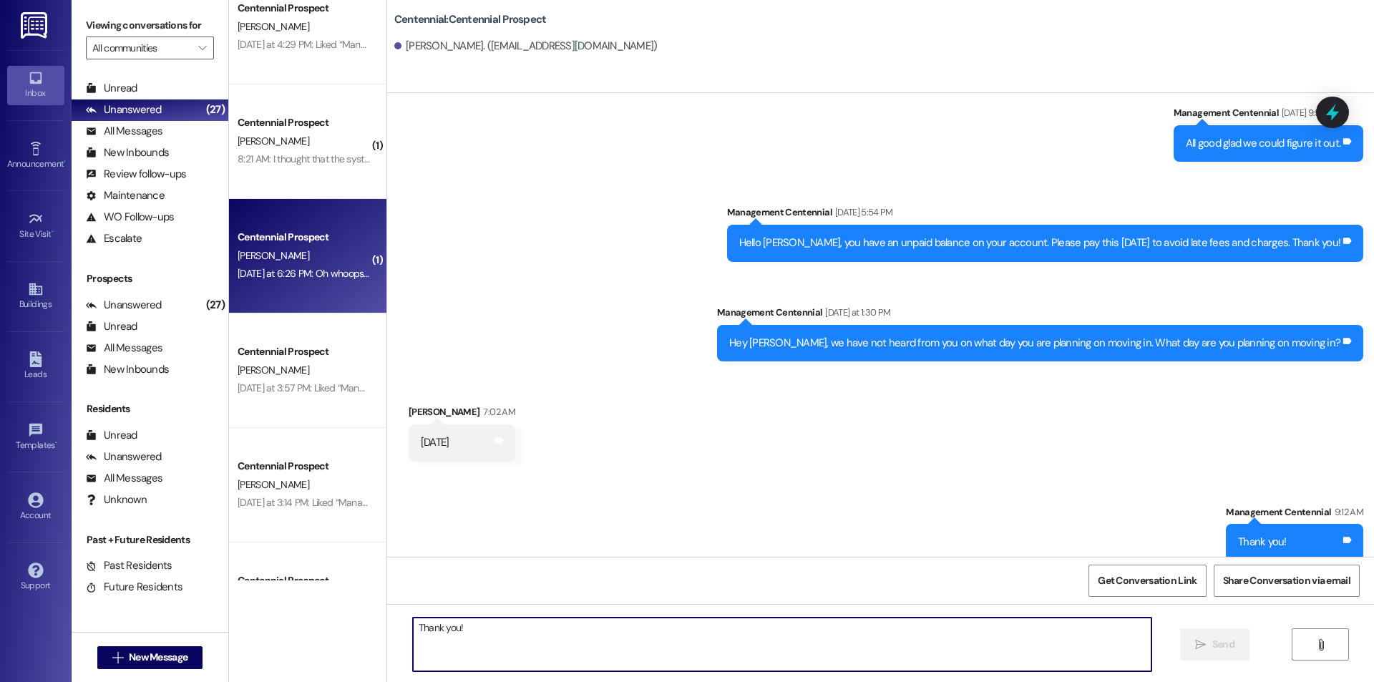
click at [309, 271] on div "Yesterday at 6:26 PM: Oh whoops, I thought I already emailed you😅 I'll be comin…" at bounding box center [471, 273] width 467 height 13
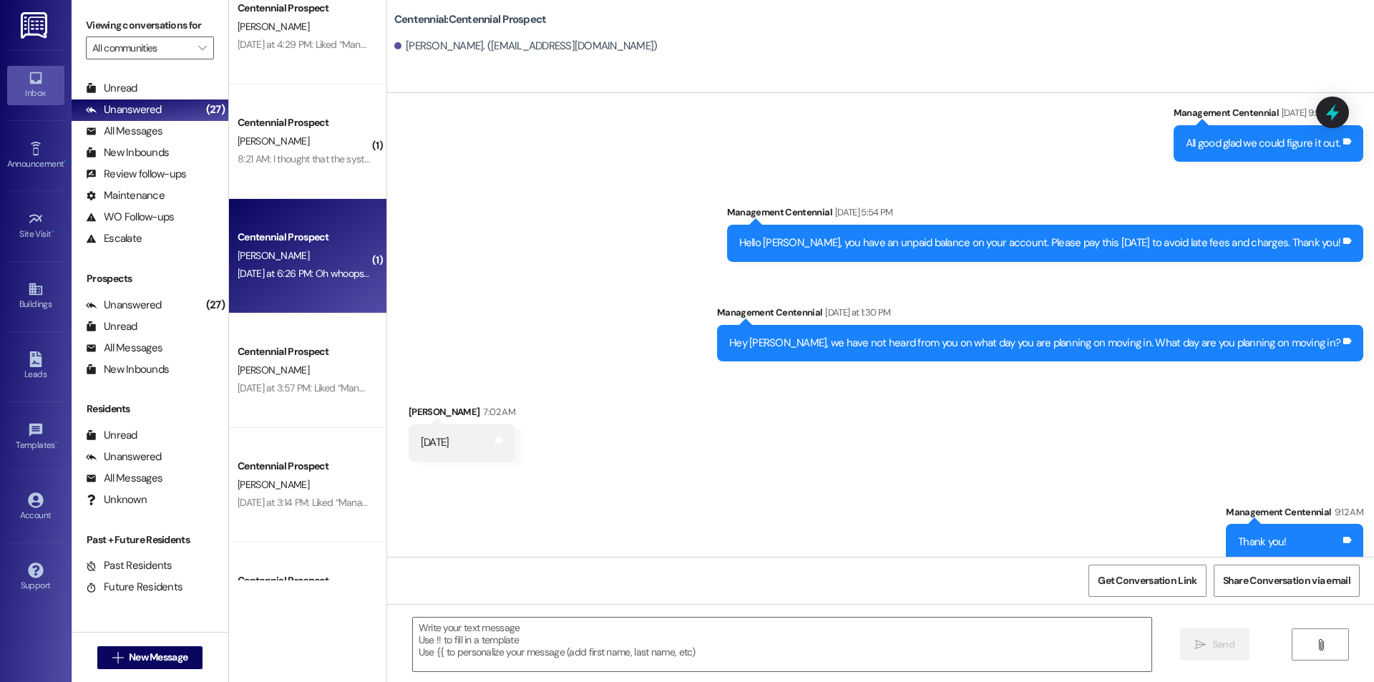
scroll to position [646, 0]
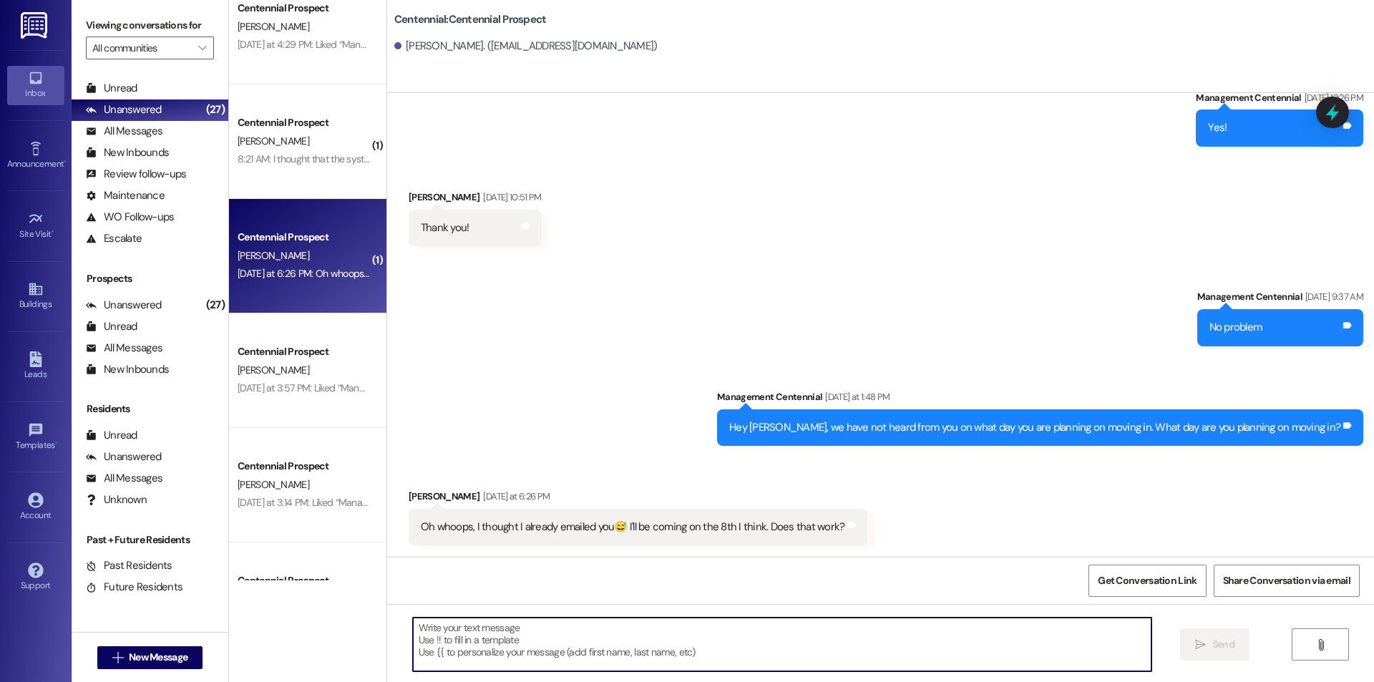
click at [646, 640] on textarea at bounding box center [782, 645] width 739 height 54
click at [455, 634] on textarea at bounding box center [782, 645] width 739 height 54
type textarea "September 8th?"
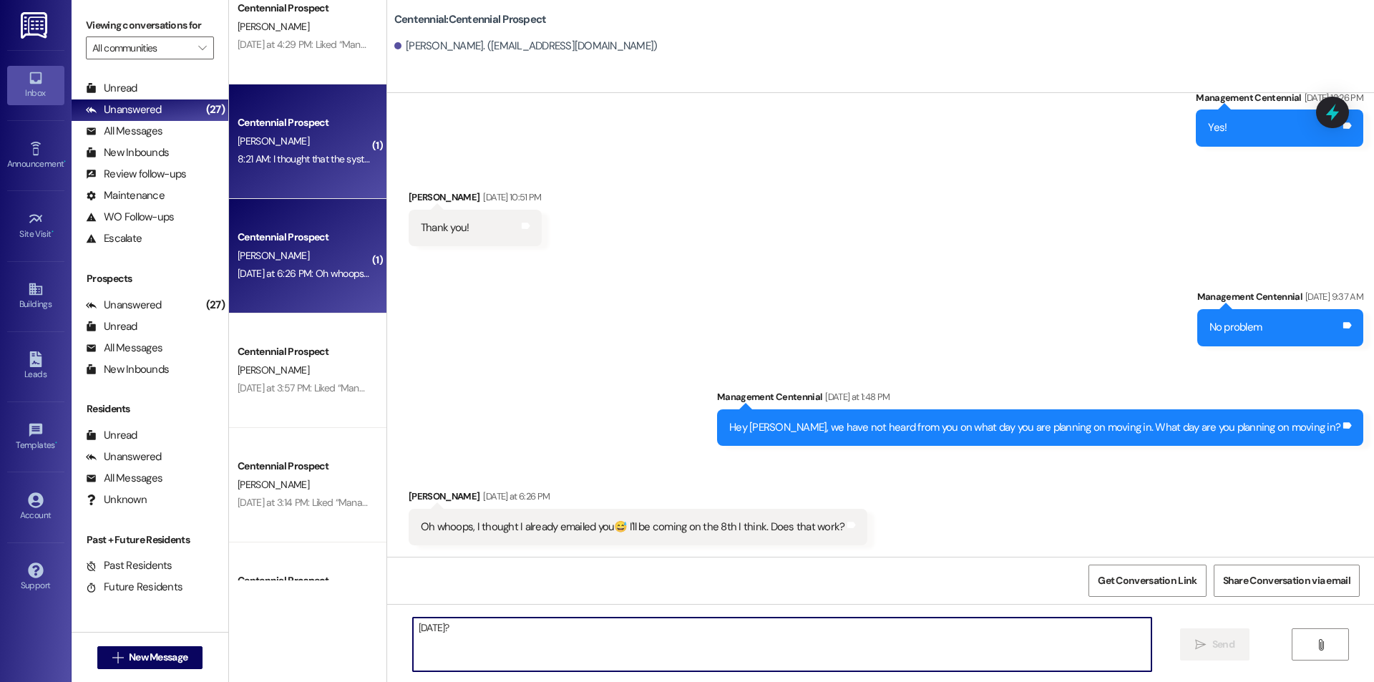
click at [276, 131] on div "Centennial Prospect" at bounding box center [303, 123] width 135 height 18
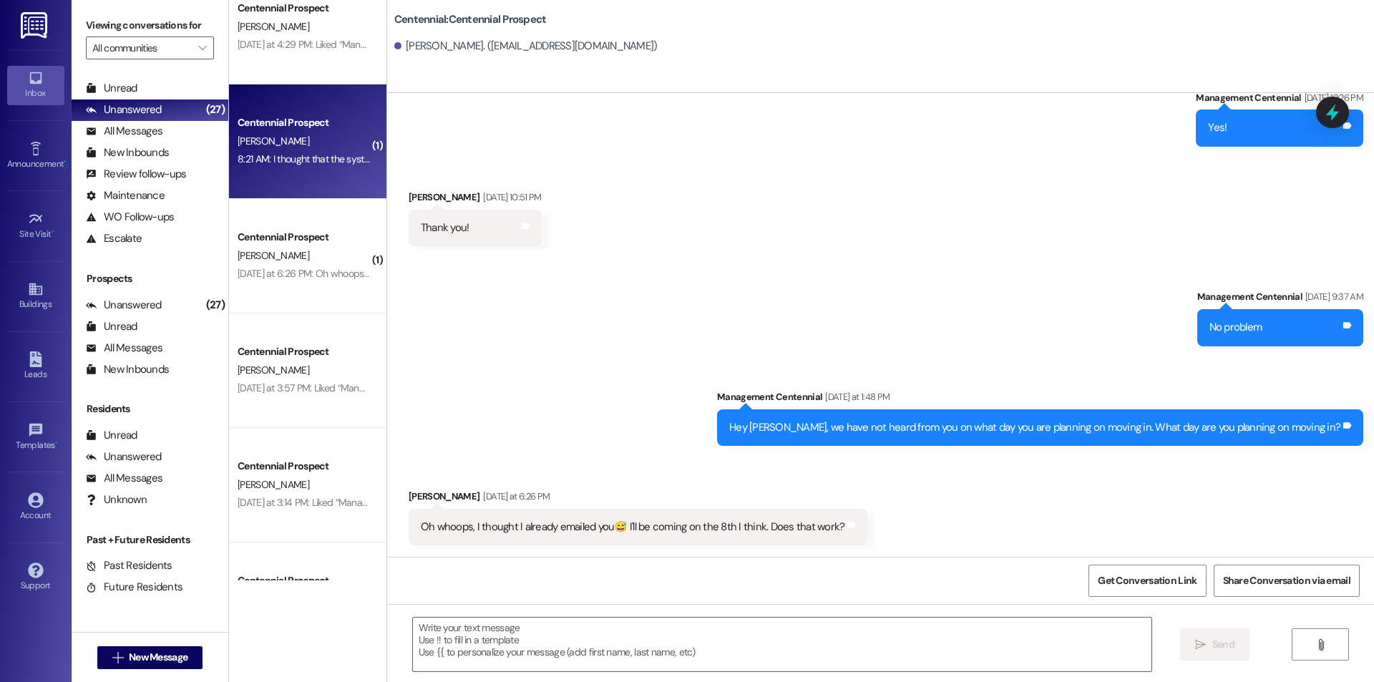
scroll to position [0, 0]
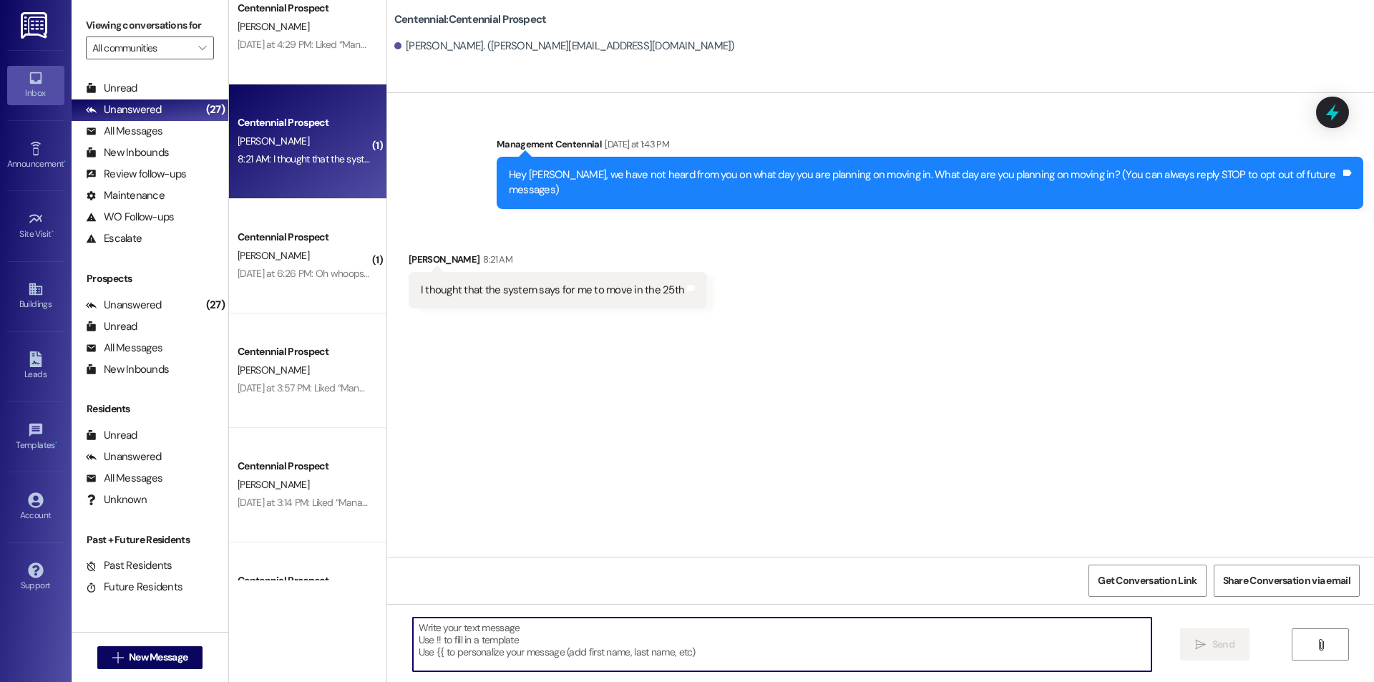
click at [510, 656] on textarea at bounding box center [782, 645] width 739 height 54
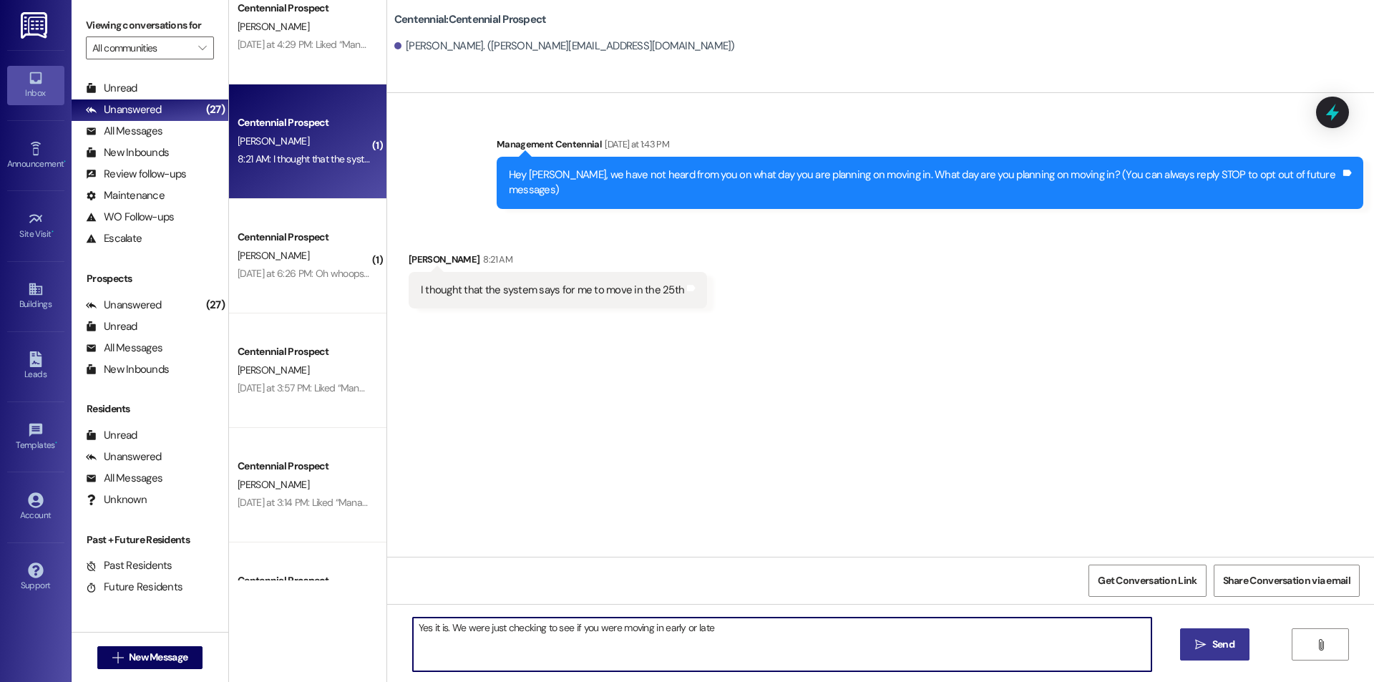
type textarea "Yes it is. We were just checking to see if you were moving in early or late."
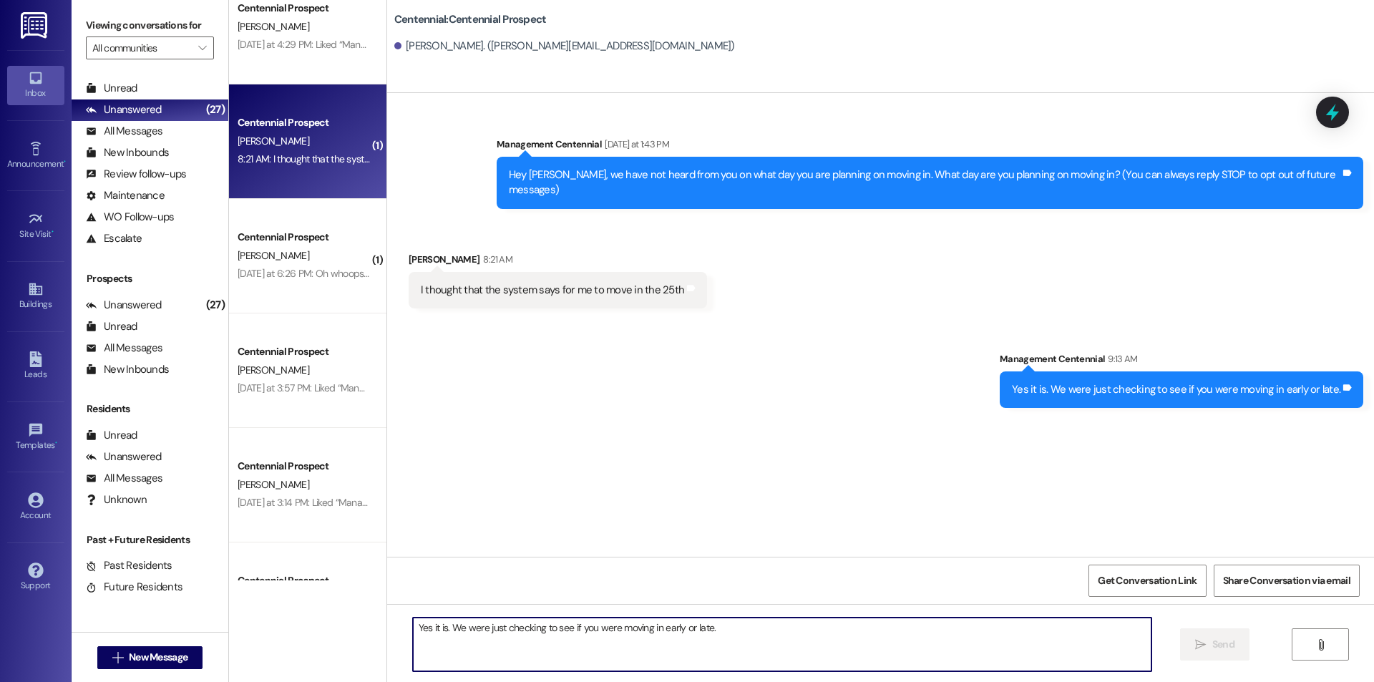
scroll to position [221, 0]
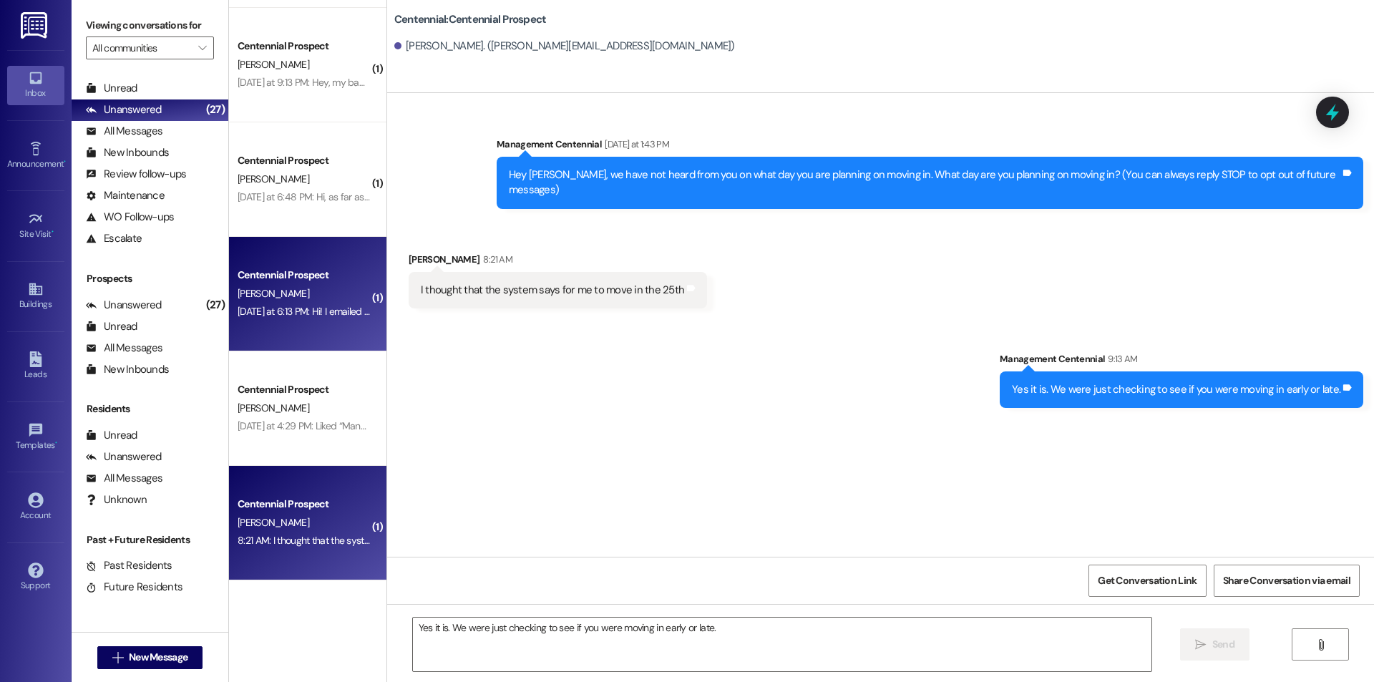
click at [311, 312] on div "Yesterday at 6:13 PM: Hi! I emailed you about this but maybe it didn't go throu…" at bounding box center [463, 311] width 450 height 13
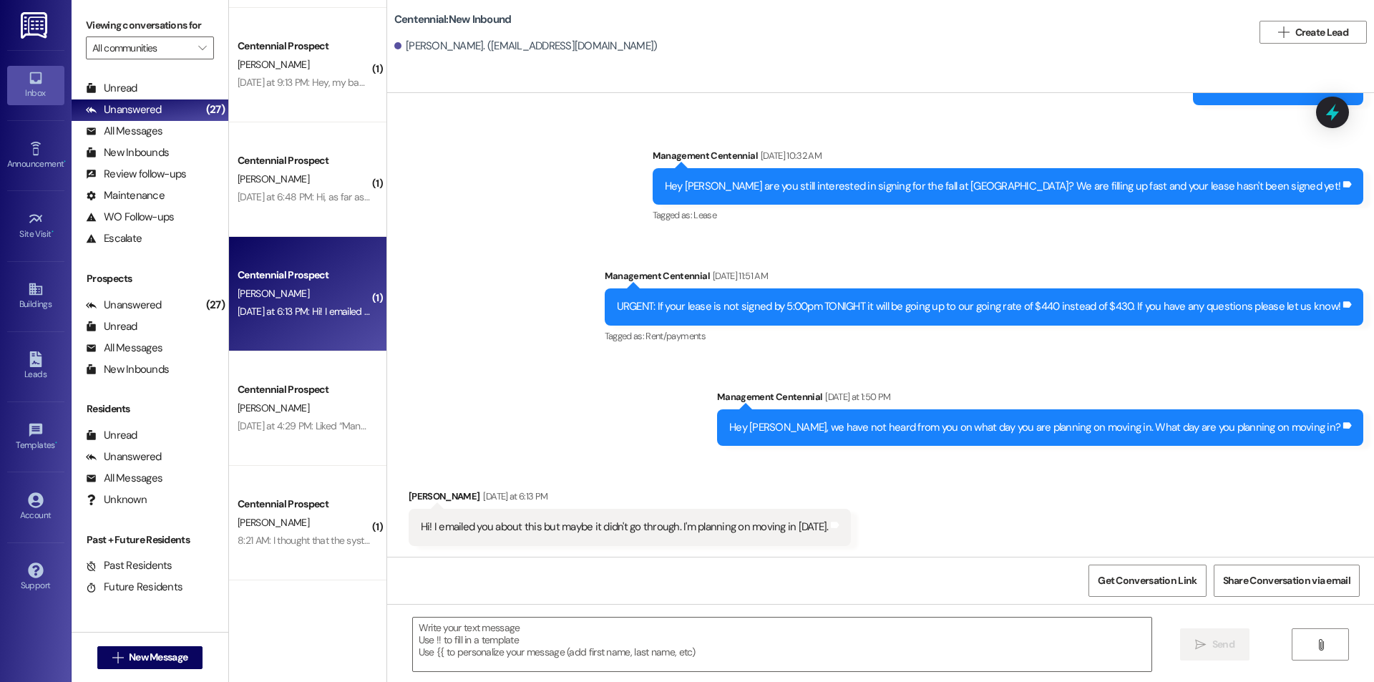
scroll to position [1276, 0]
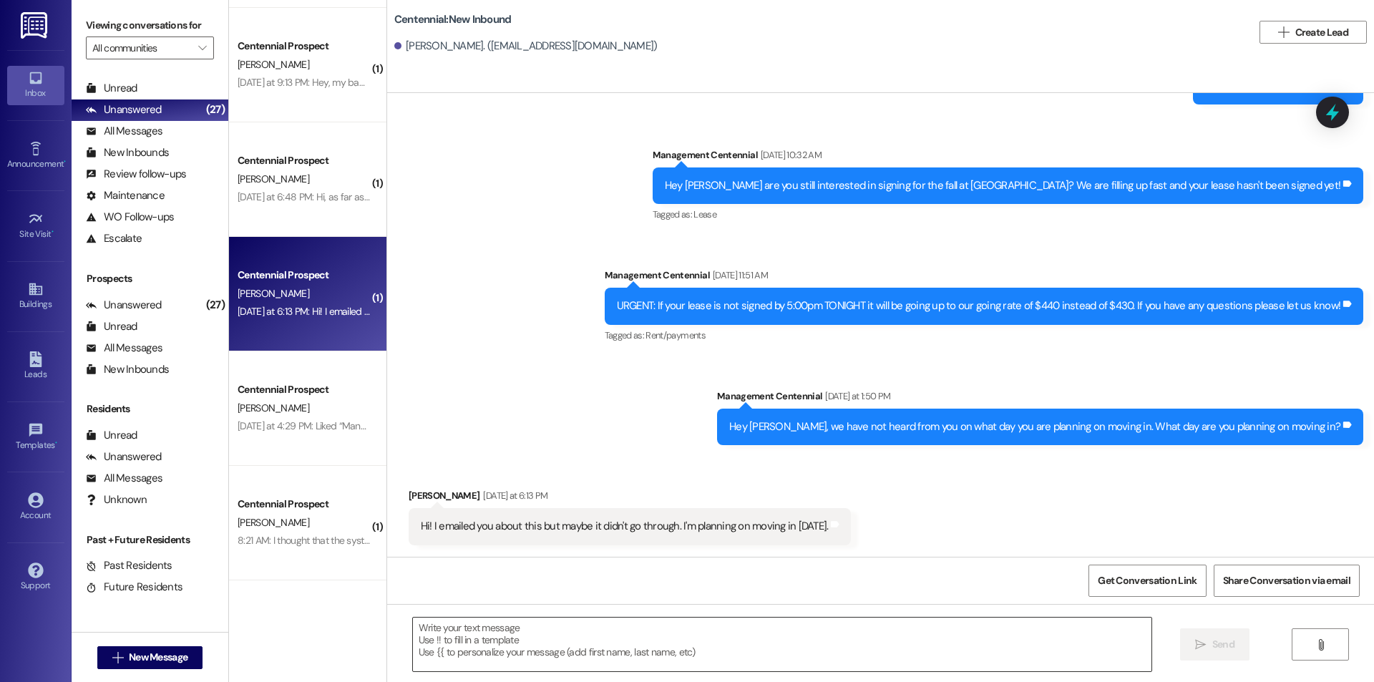
click at [712, 648] on textarea at bounding box center [782, 645] width 739 height 54
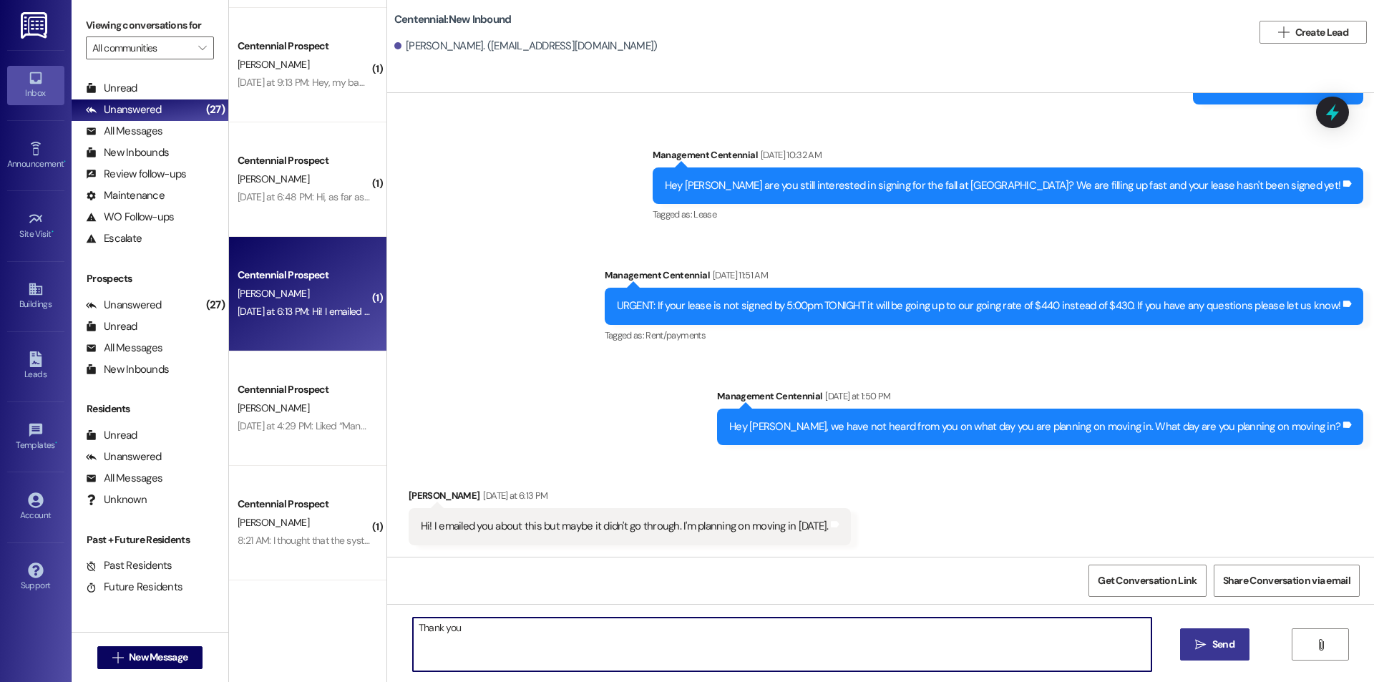
type textarea "Thank you!"
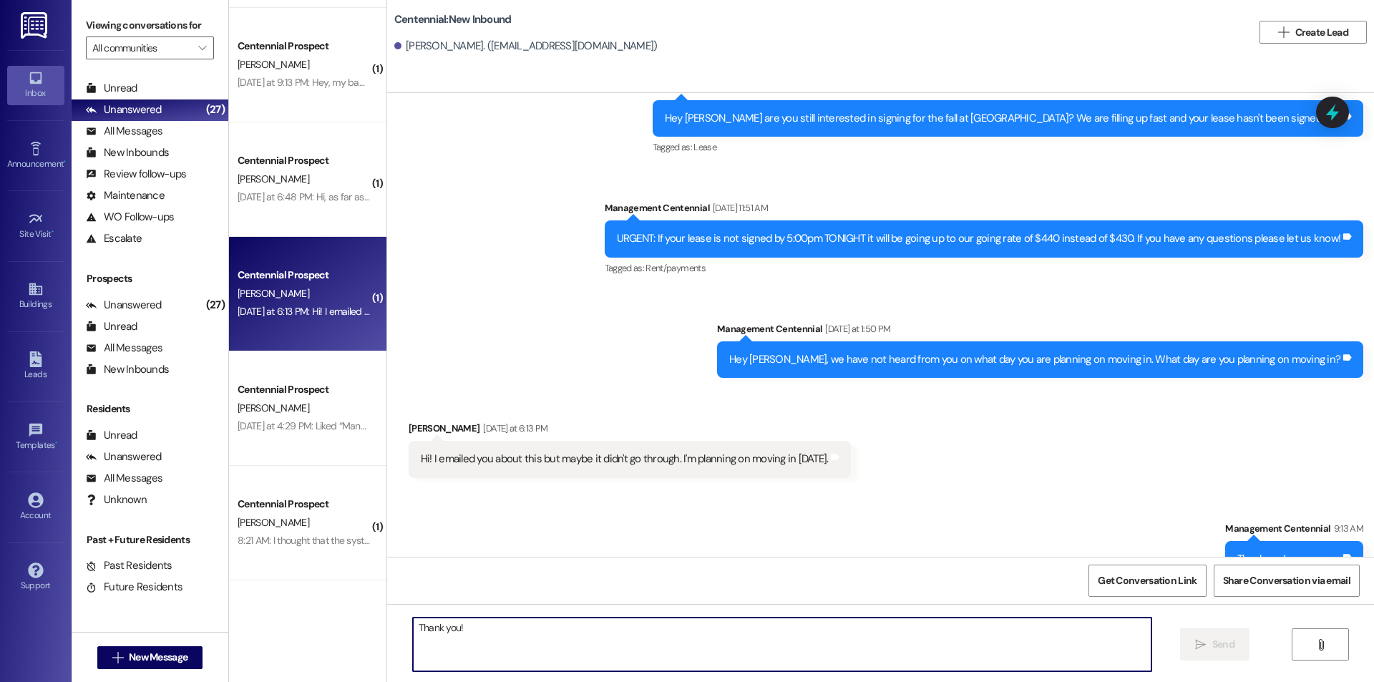
scroll to position [1376, 0]
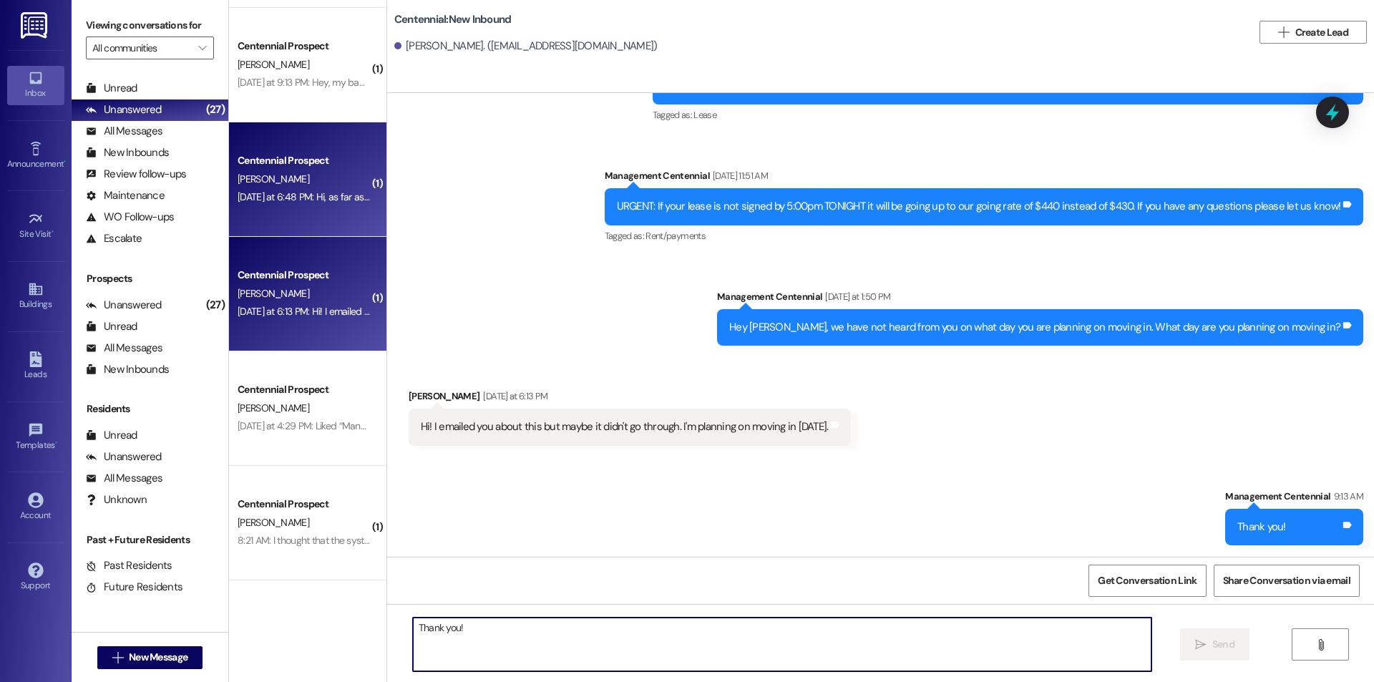
click at [257, 188] on div "Yesterday at 6:48 PM: Hi, as far as I am aware you have already designated a sp…" at bounding box center [303, 197] width 135 height 18
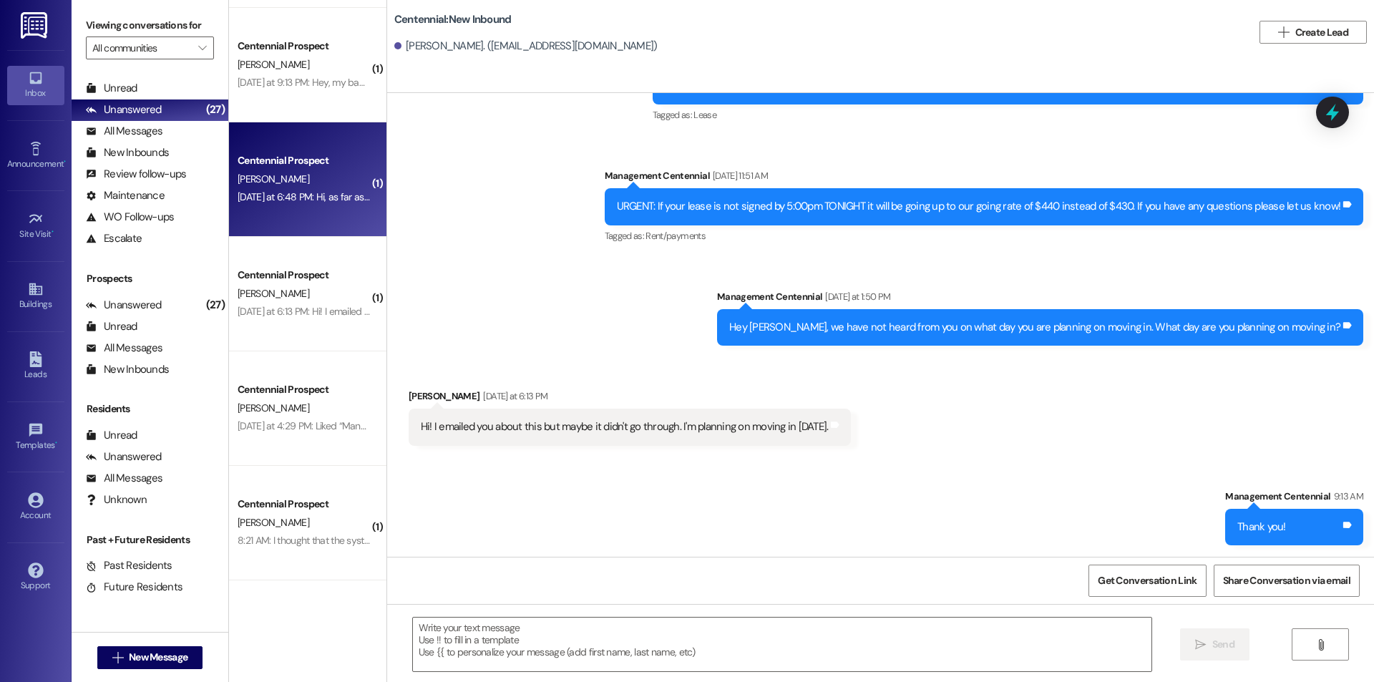
scroll to position [430, 0]
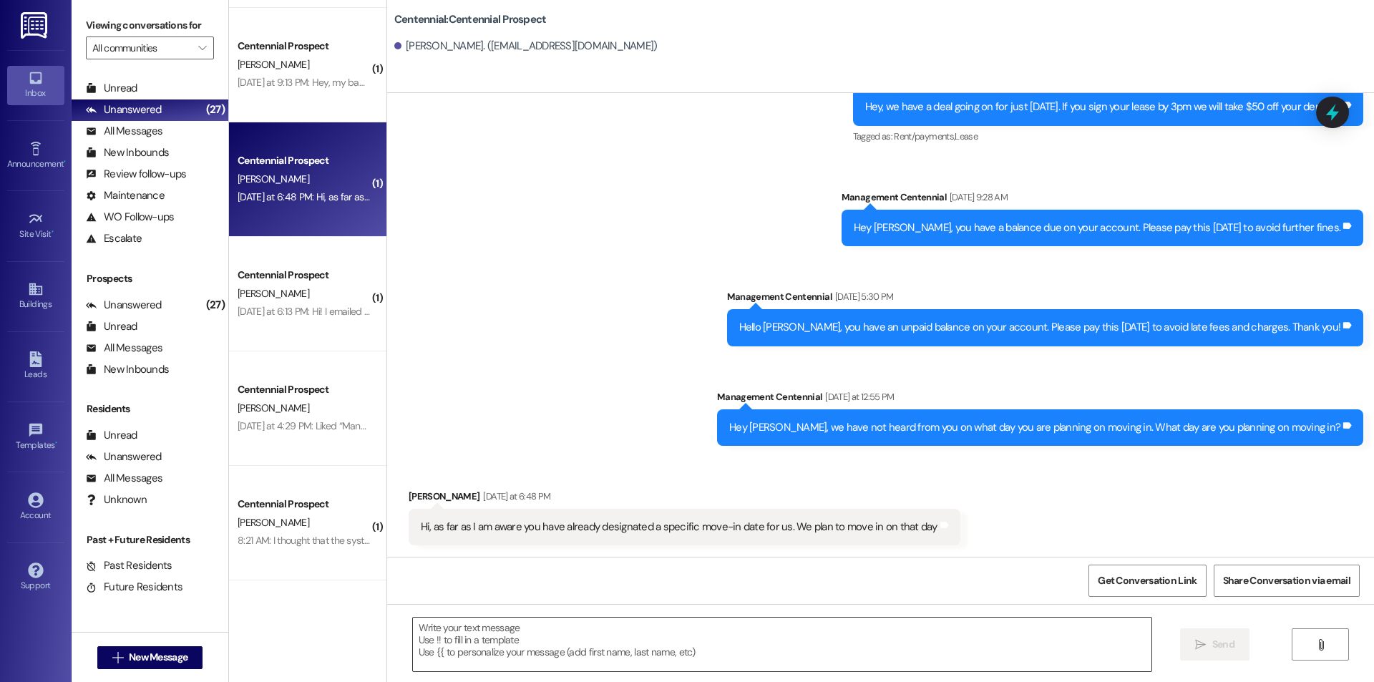
click at [533, 646] on textarea at bounding box center [782, 645] width 739 height 54
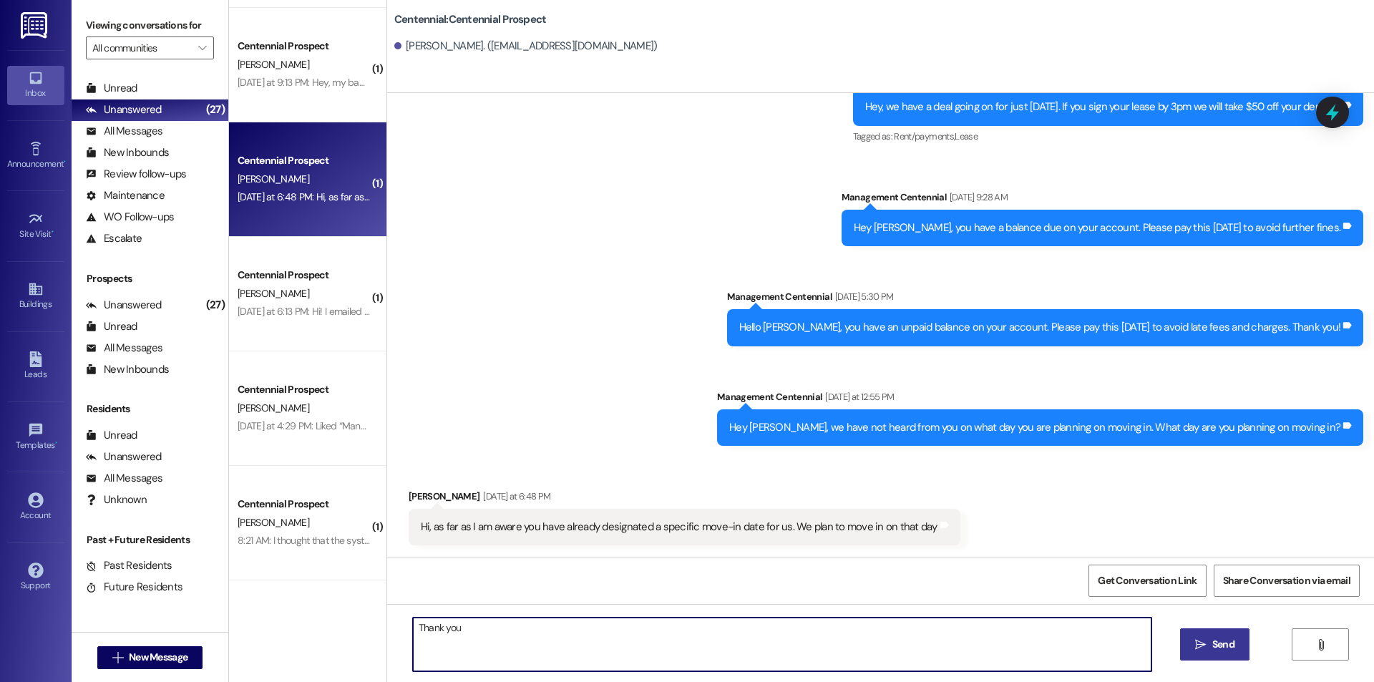
type textarea "Thank you!"
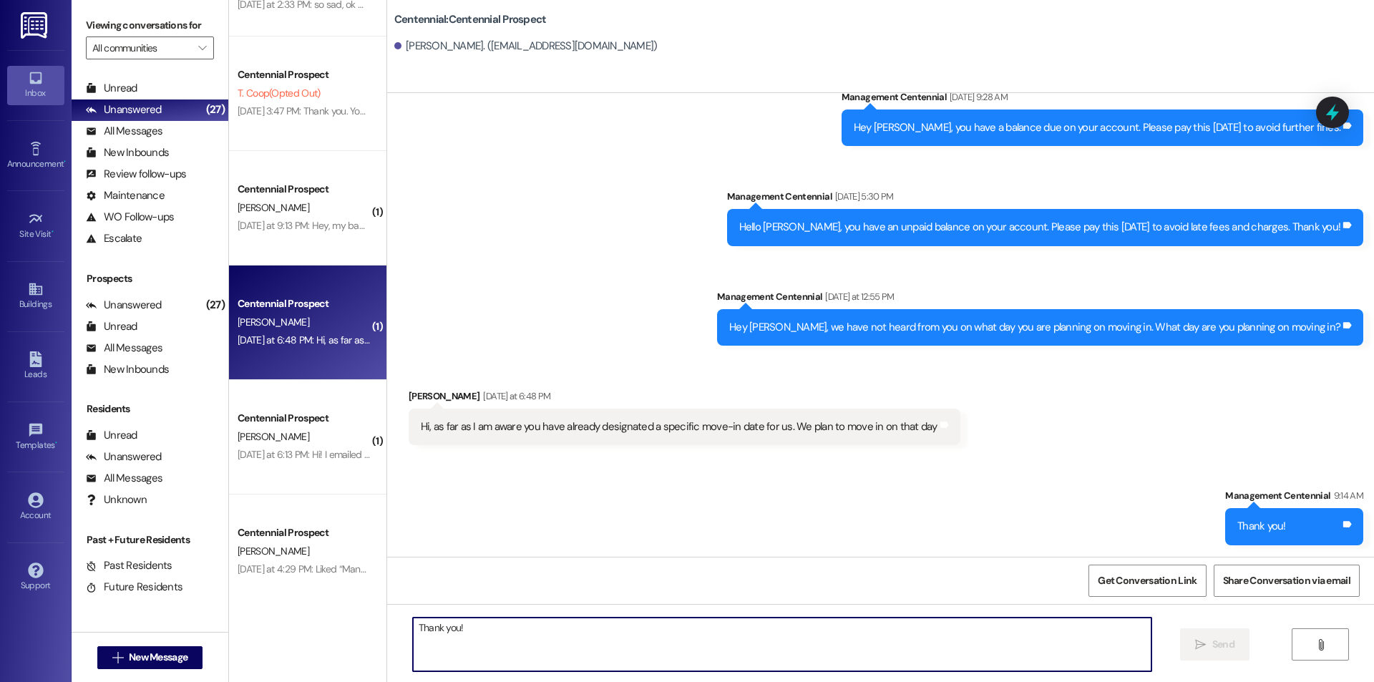
scroll to position [30, 0]
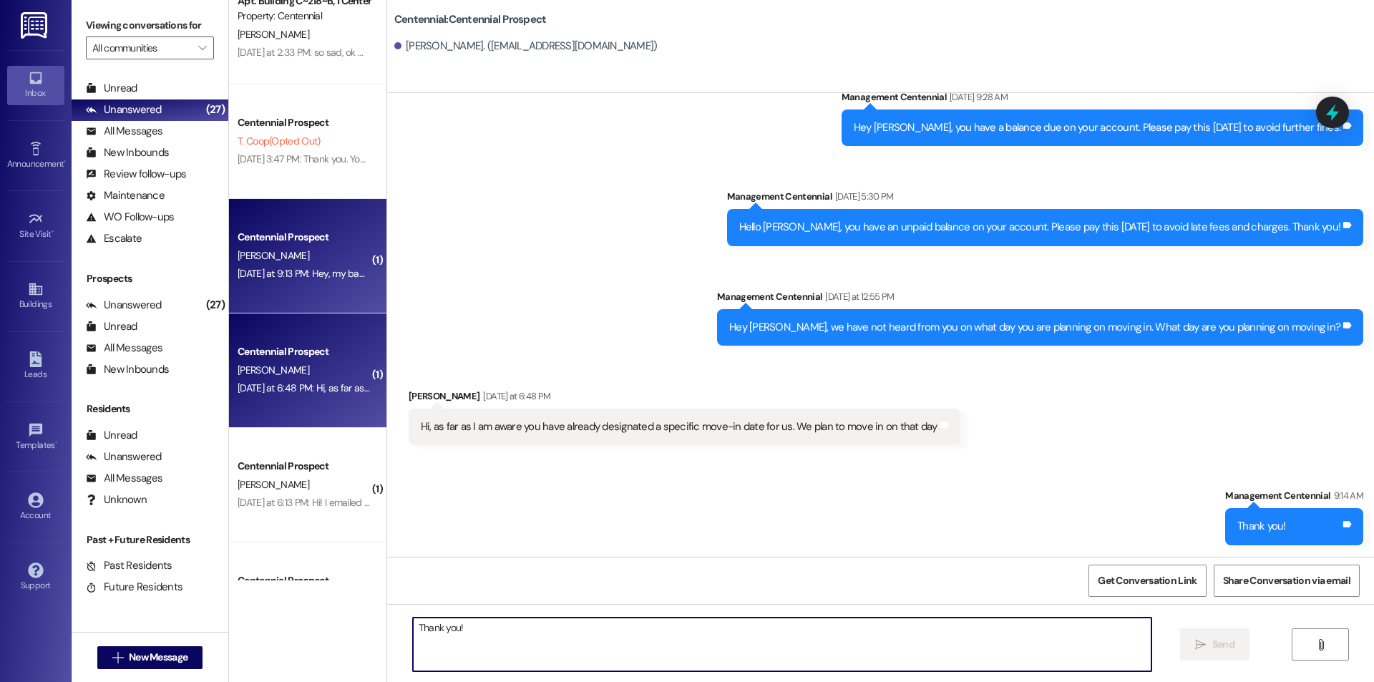
click at [339, 302] on div "Centennial Prospect C. Ellis Yesterday at 9:13 PM: Hey, my bad. I assumed that …" at bounding box center [307, 256] width 157 height 115
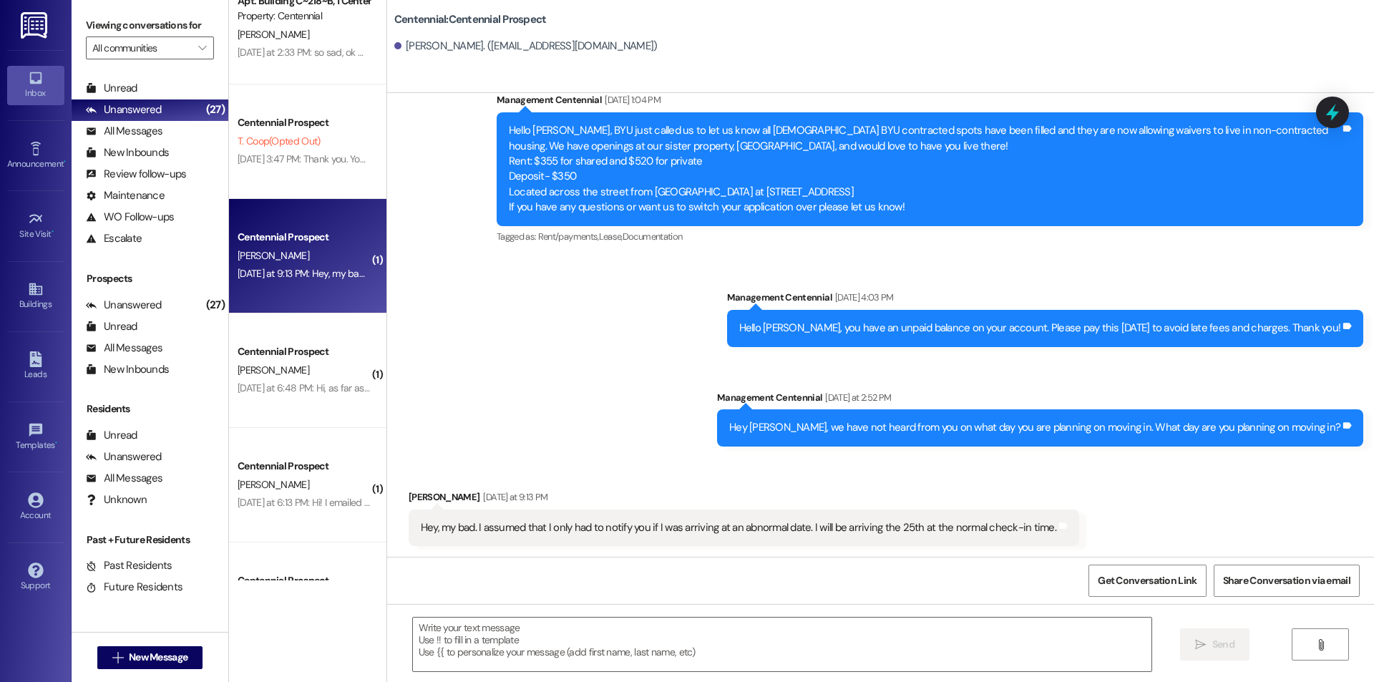
scroll to position [532, 0]
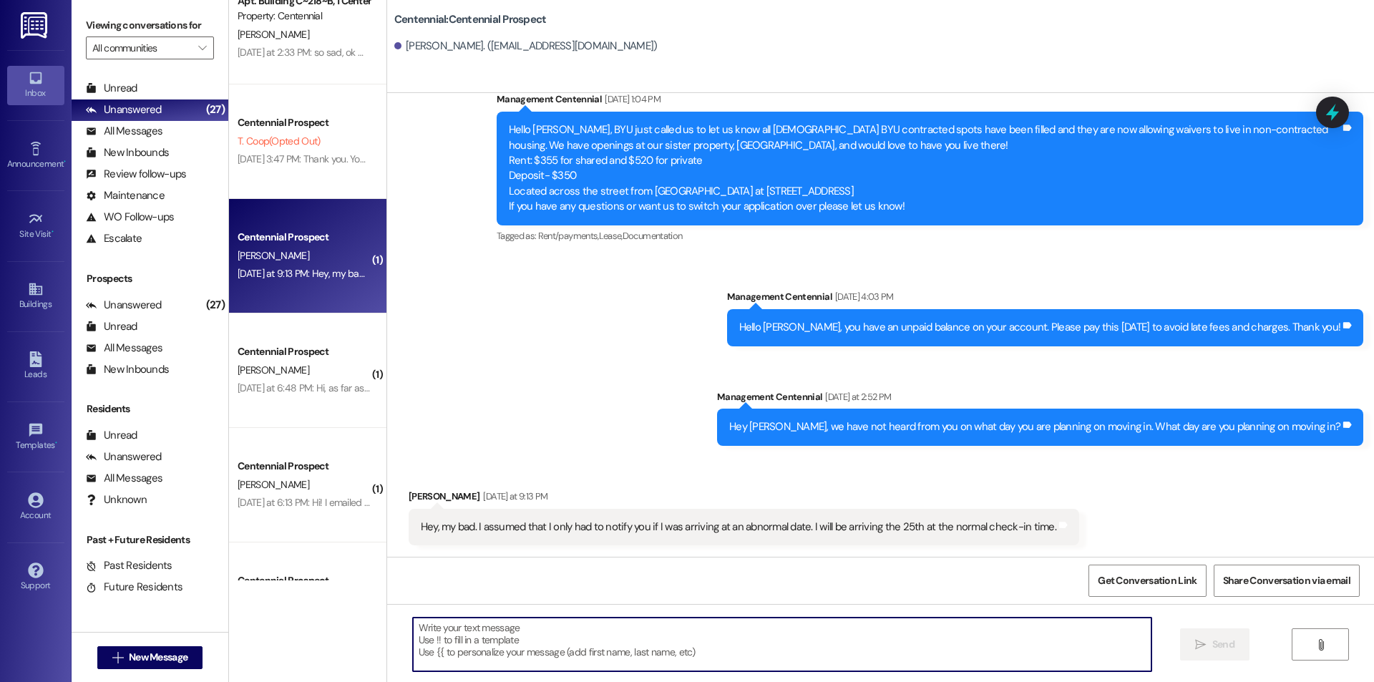
click at [556, 661] on textarea at bounding box center [782, 645] width 739 height 54
type textarea "Thank you!"
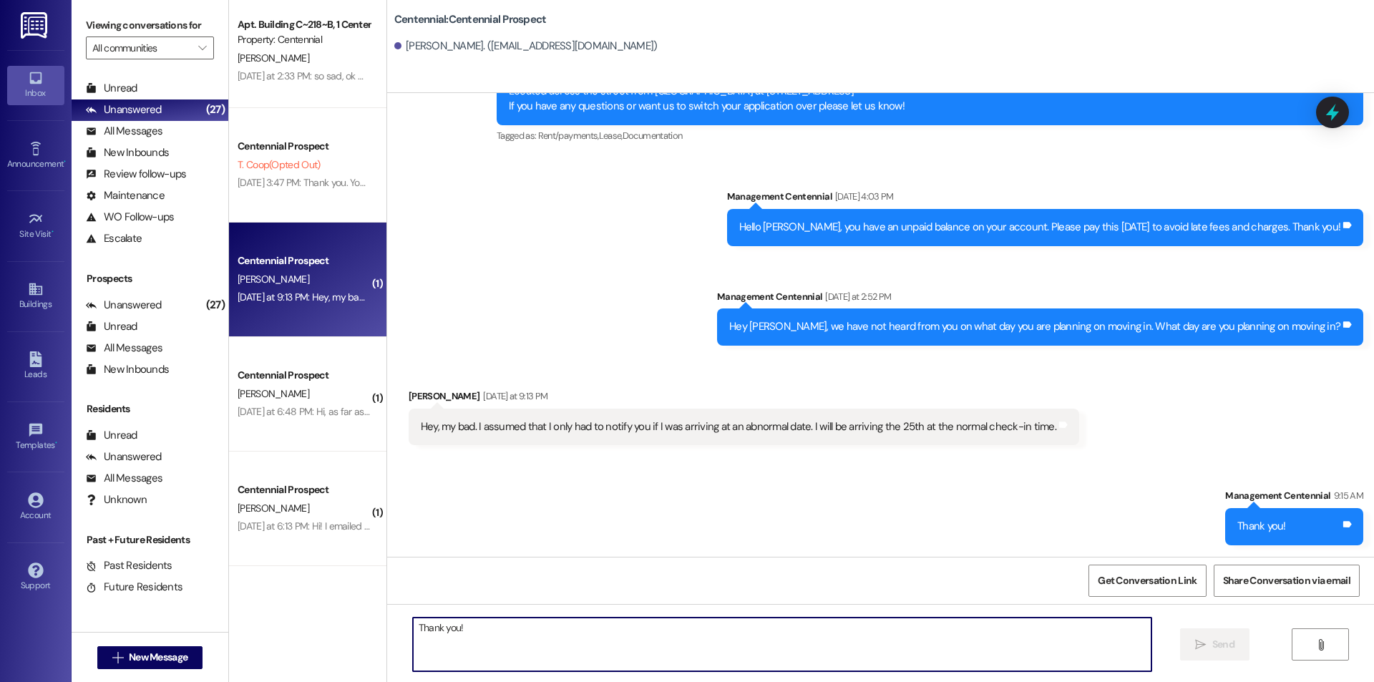
scroll to position [0, 0]
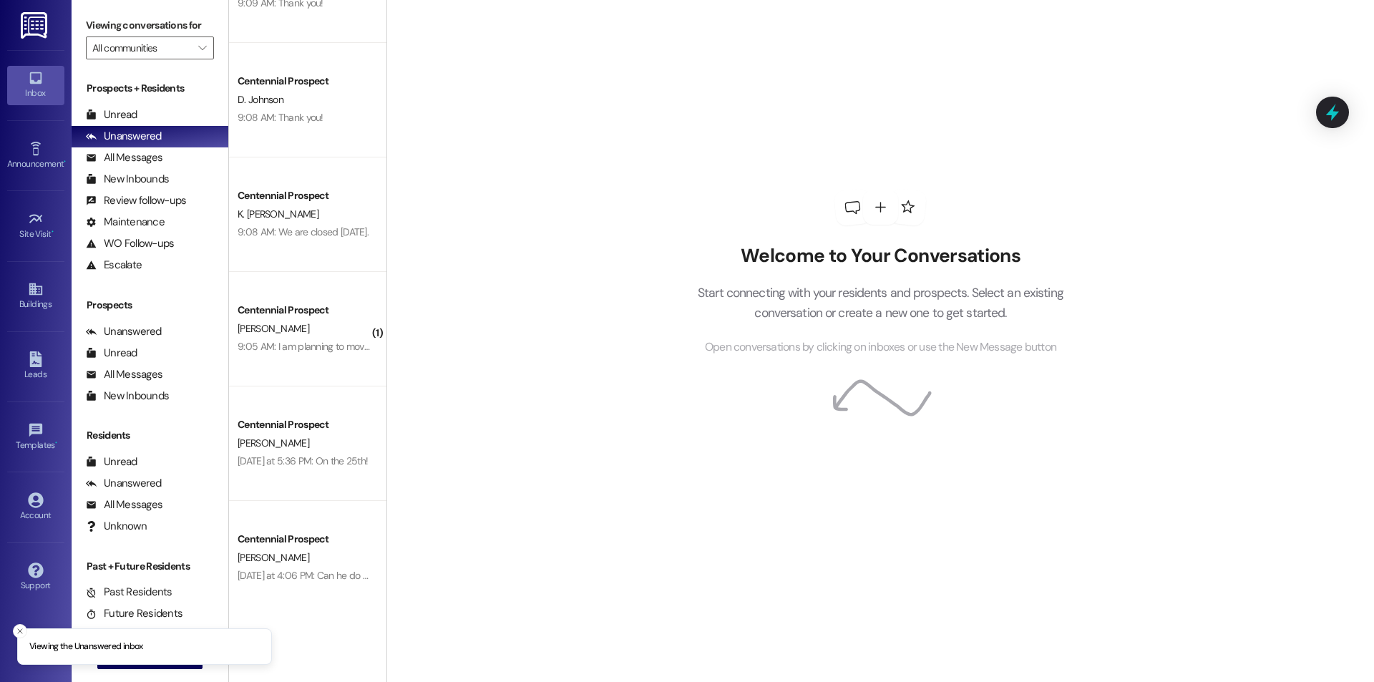
scroll to position [2626, 0]
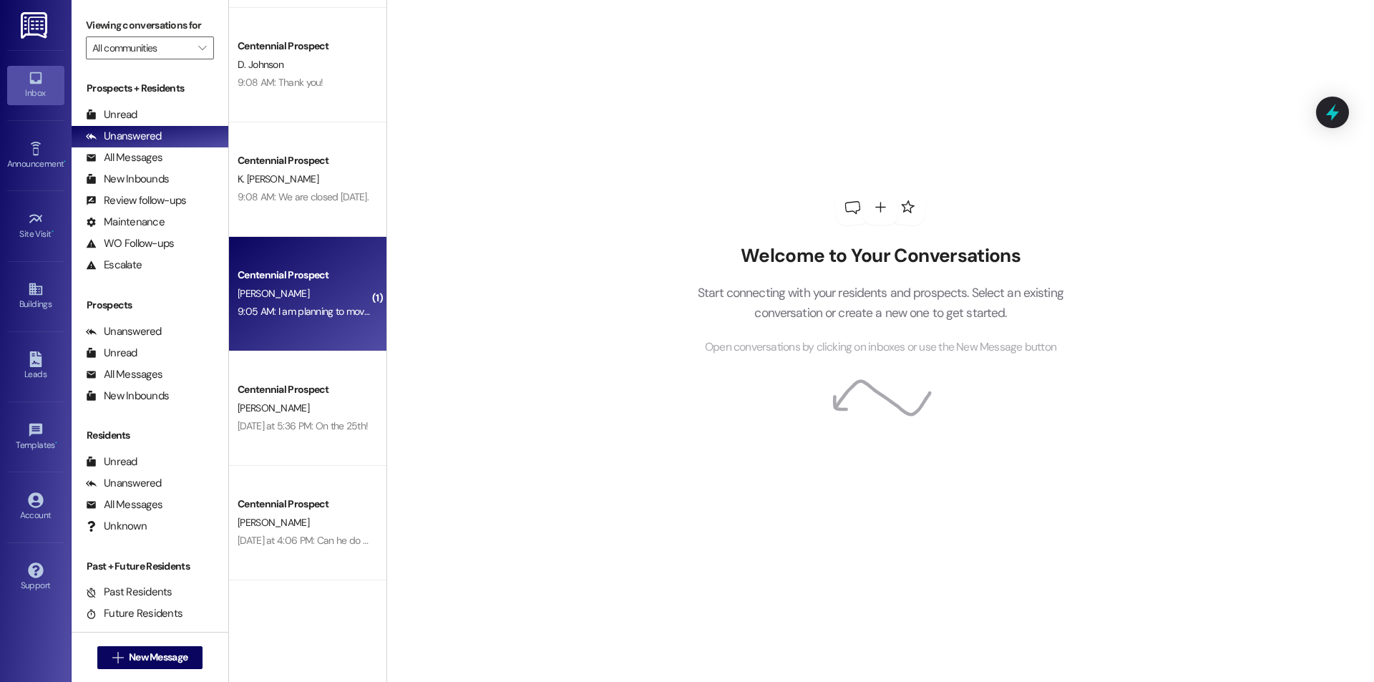
click at [311, 296] on div "W. Laker" at bounding box center [303, 294] width 135 height 18
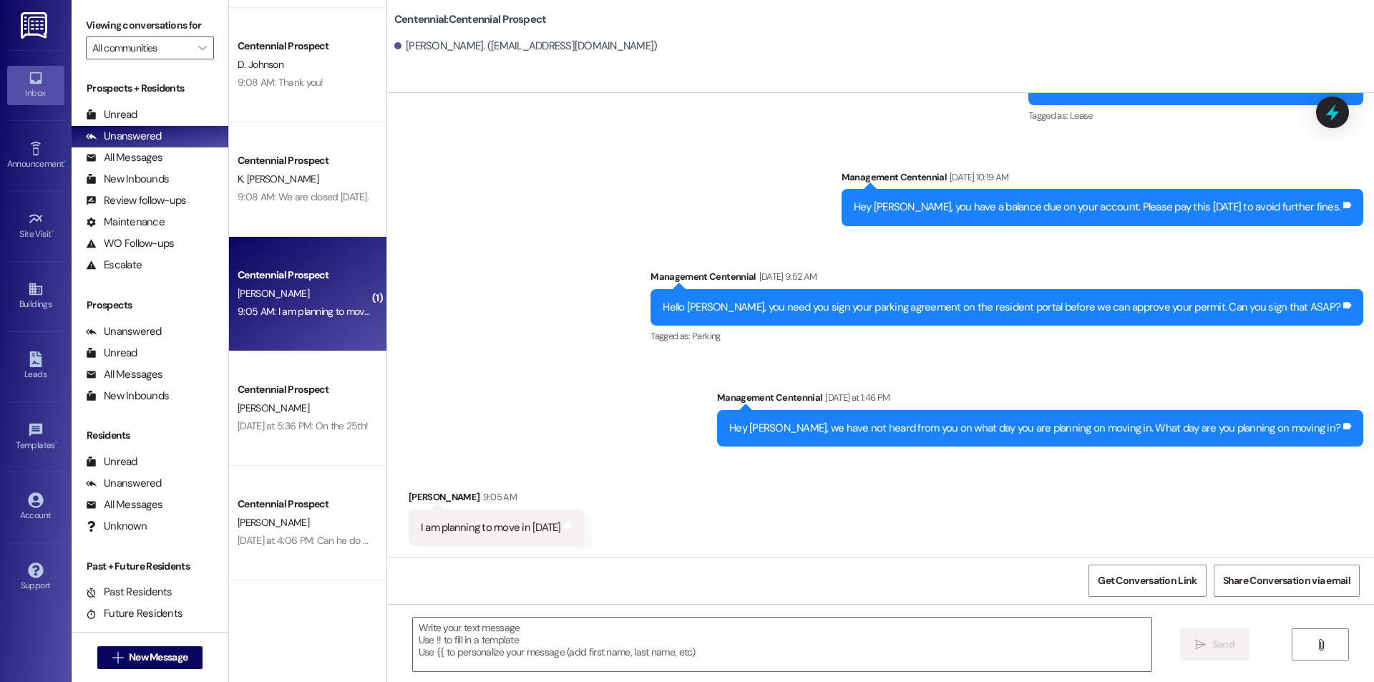
scroll to position [210, 0]
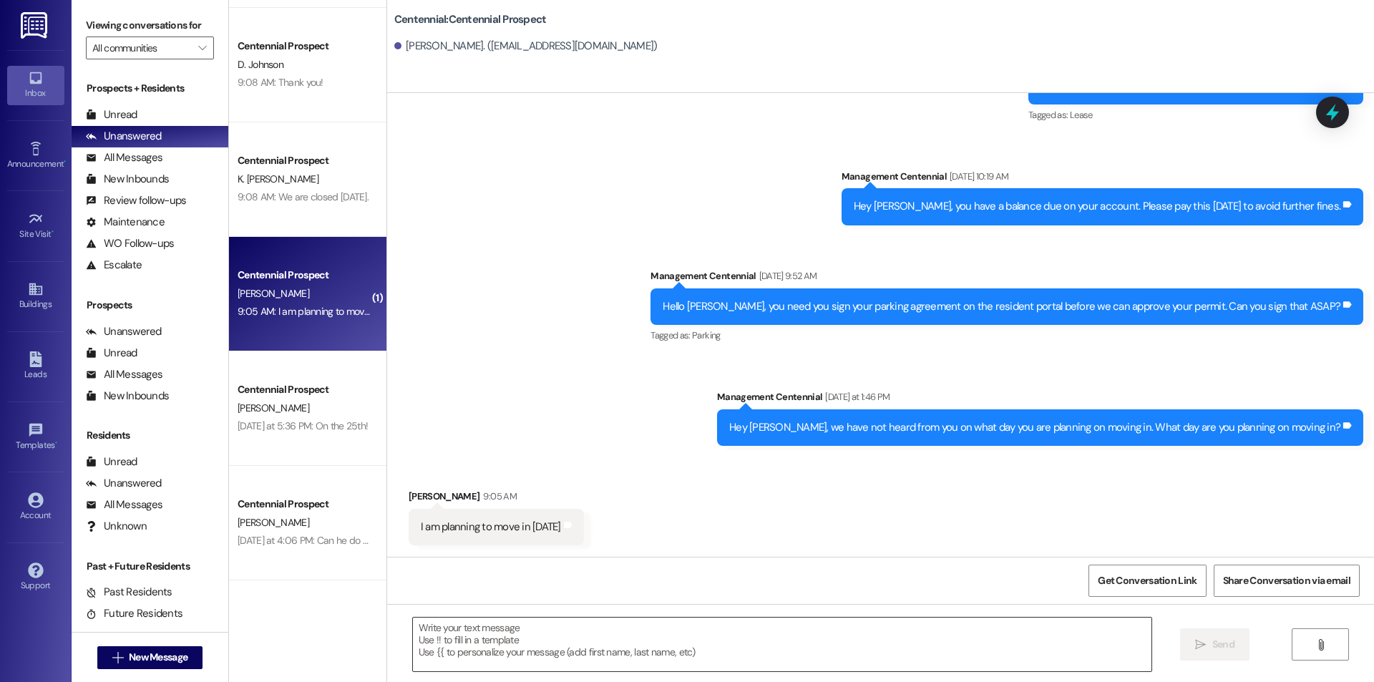
click at [483, 642] on textarea at bounding box center [782, 645] width 739 height 54
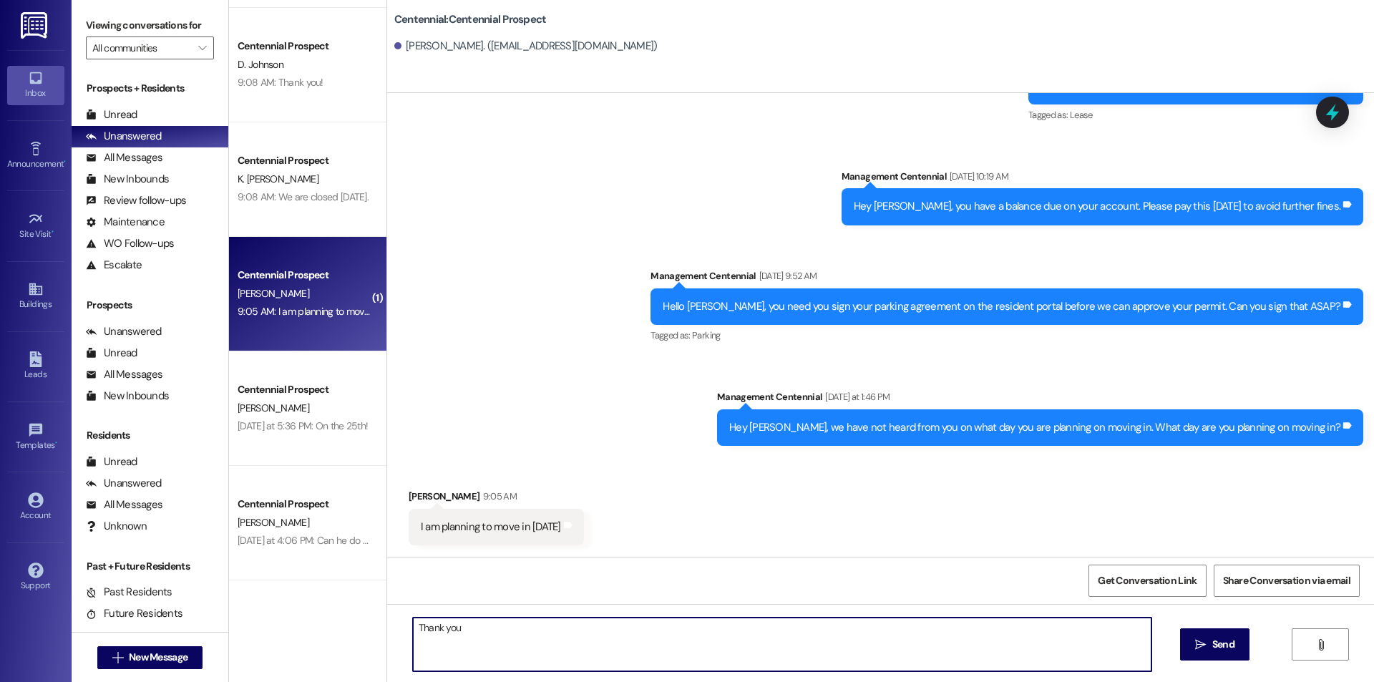
type textarea "Thank you!"
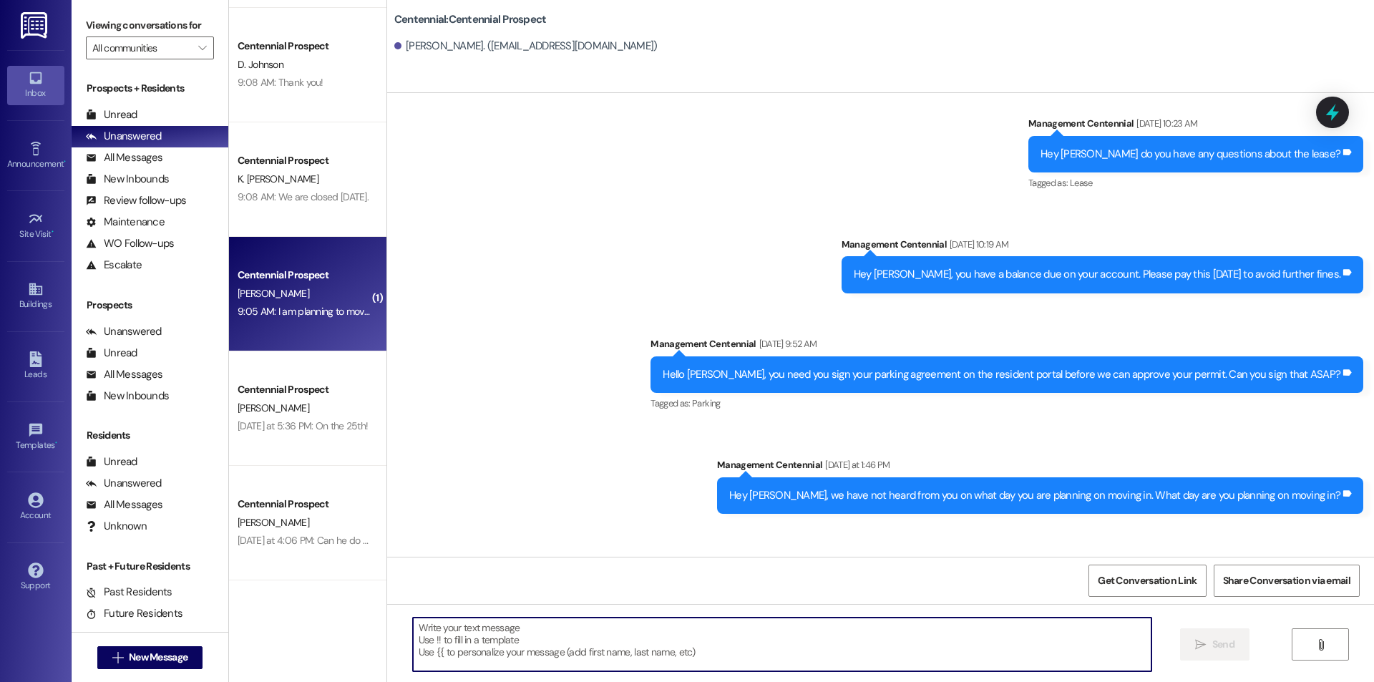
scroll to position [119, 0]
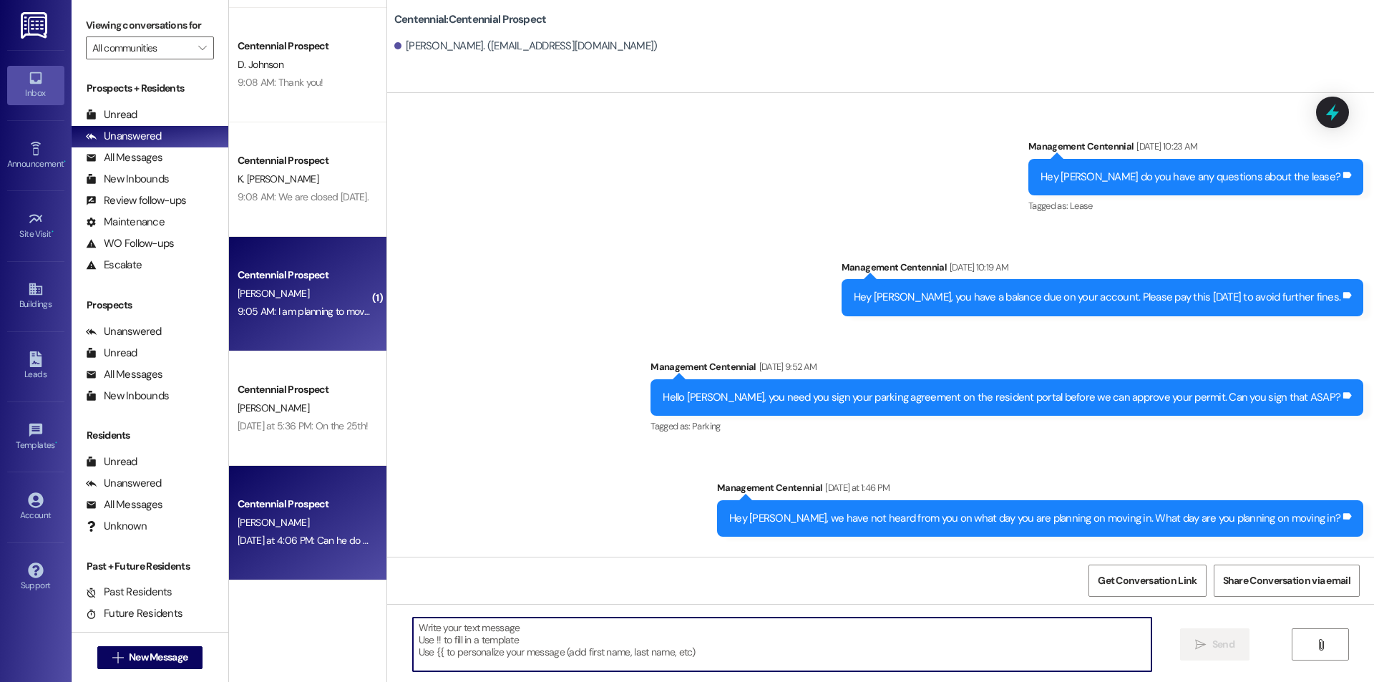
click at [307, 545] on div "Yesterday at 4:06 PM: Can he do 3:00? Yesterday at 4:06 PM: Can he do 3:00?" at bounding box center [313, 540] width 150 height 13
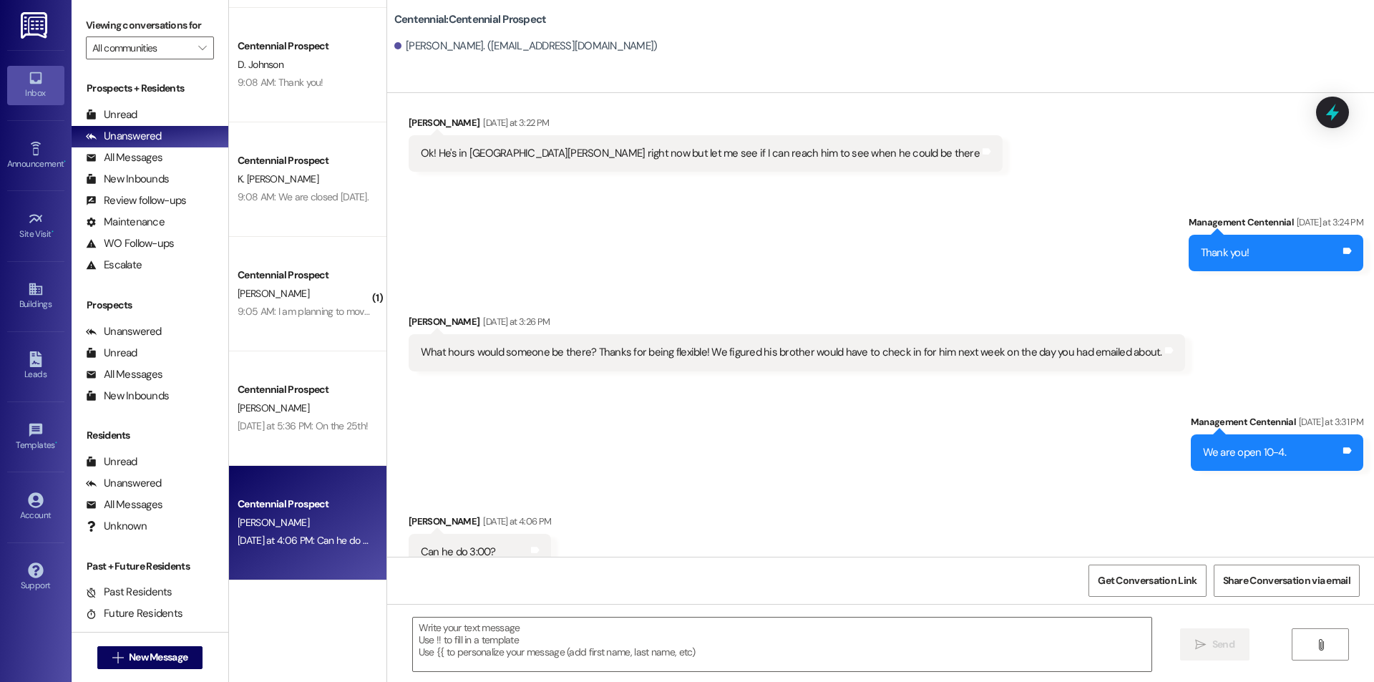
scroll to position [2426, 0]
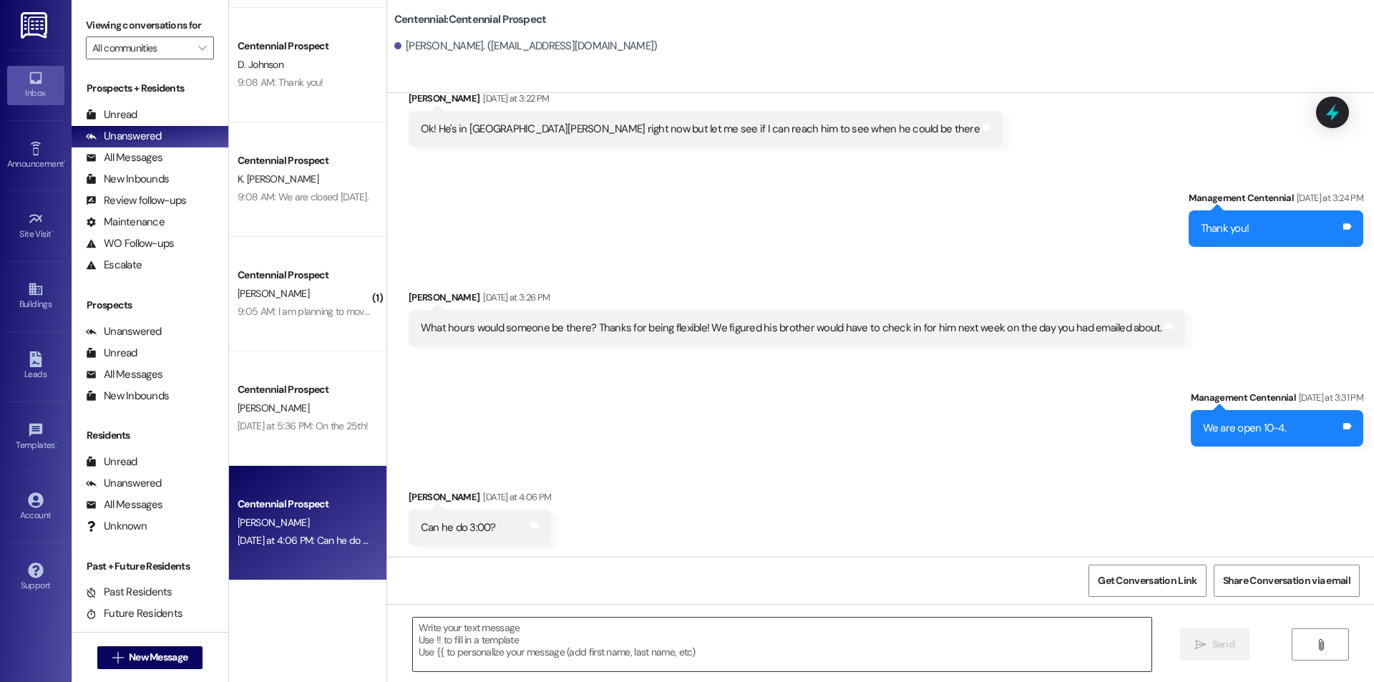
click at [540, 639] on textarea at bounding box center [782, 645] width 739 height 54
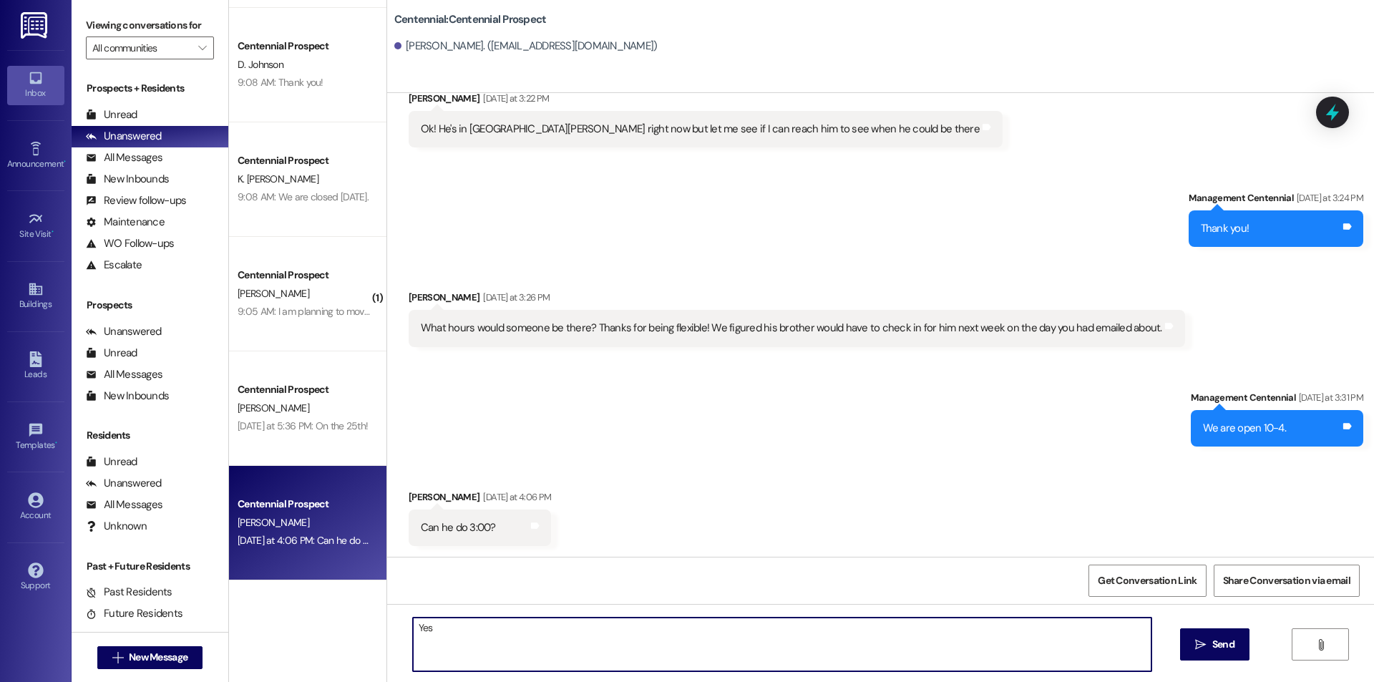
type textarea "Yes!"
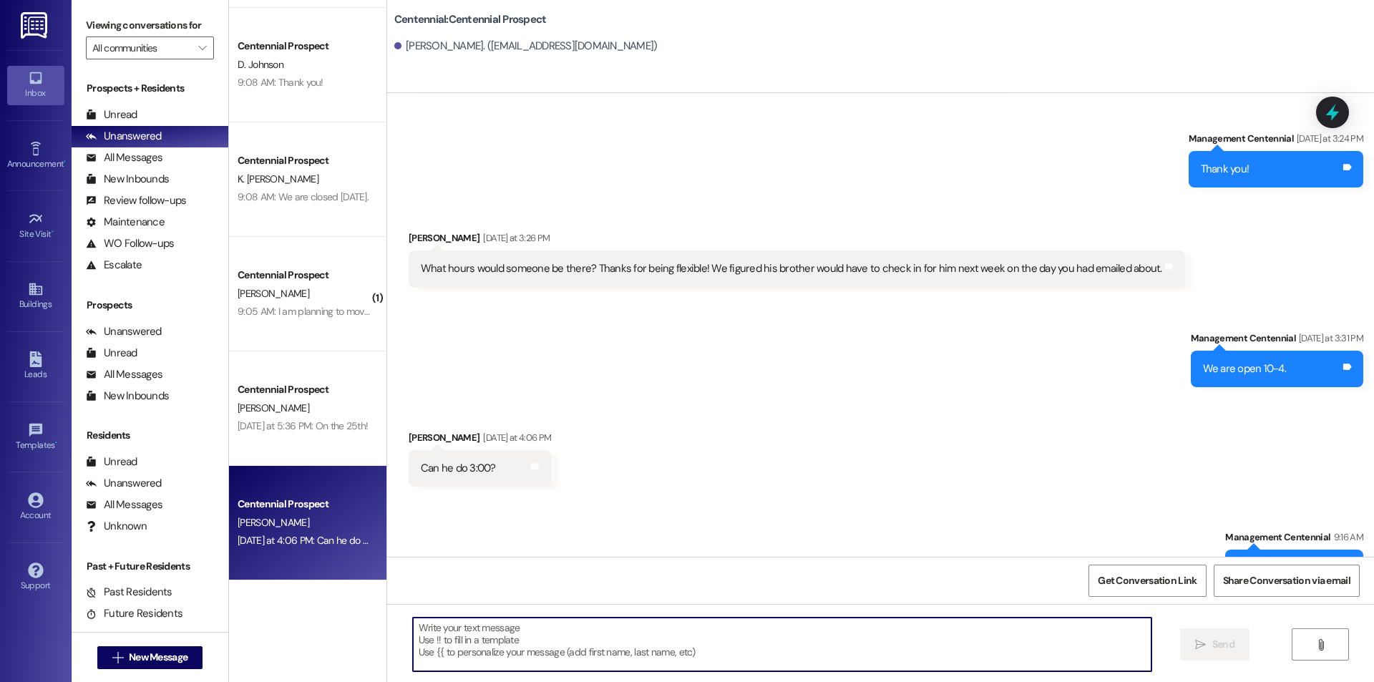
scroll to position [2527, 0]
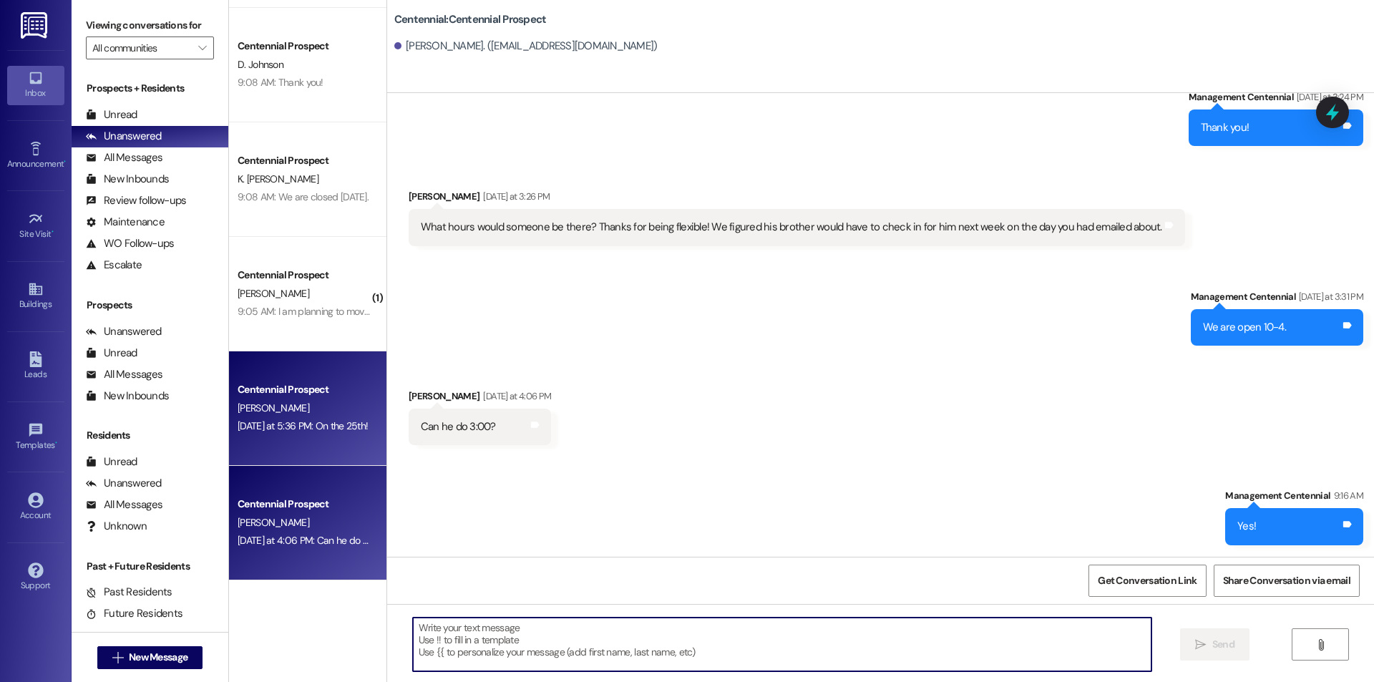
click at [314, 414] on div "[PERSON_NAME]" at bounding box center [303, 408] width 135 height 18
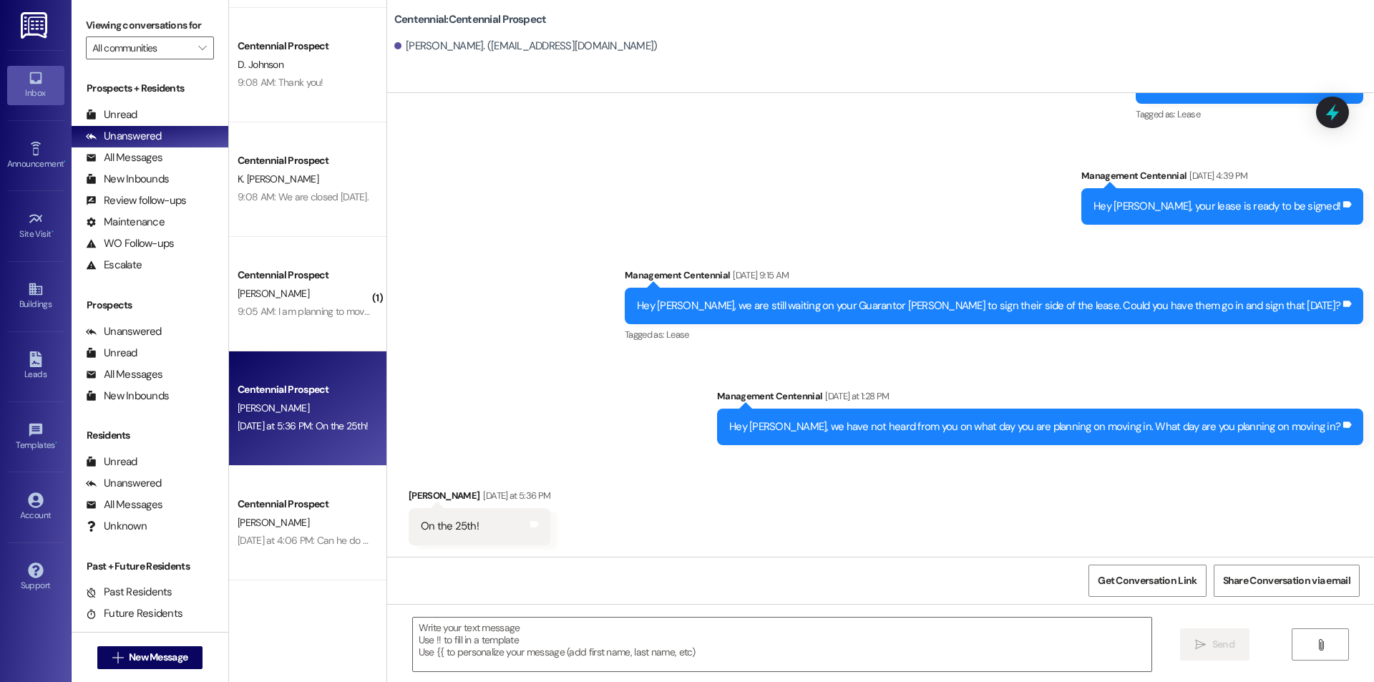
scroll to position [908, 0]
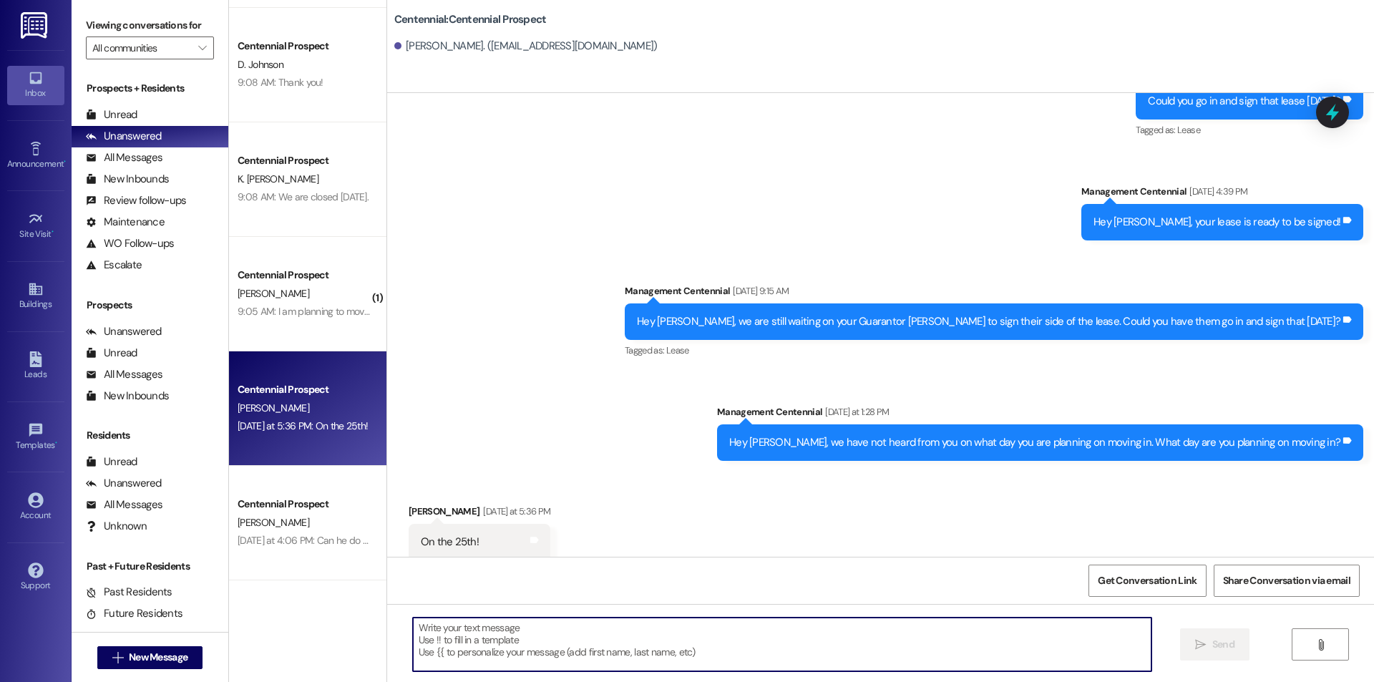
click at [534, 666] on textarea at bounding box center [782, 645] width 739 height 54
type textarea "Thank you!"
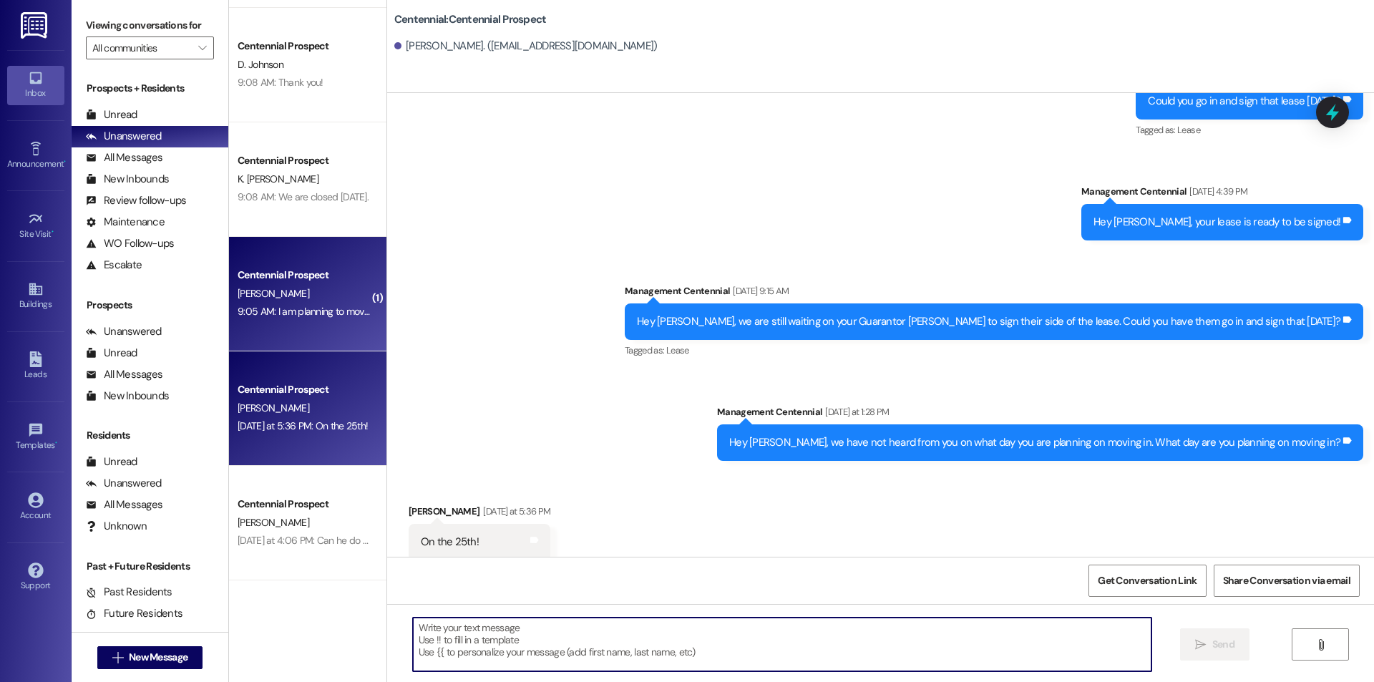
click at [331, 319] on div "9:05 AM: I am planning to move in on Monday the 25th 9:05 AM: I am planning to …" at bounding box center [303, 312] width 135 height 18
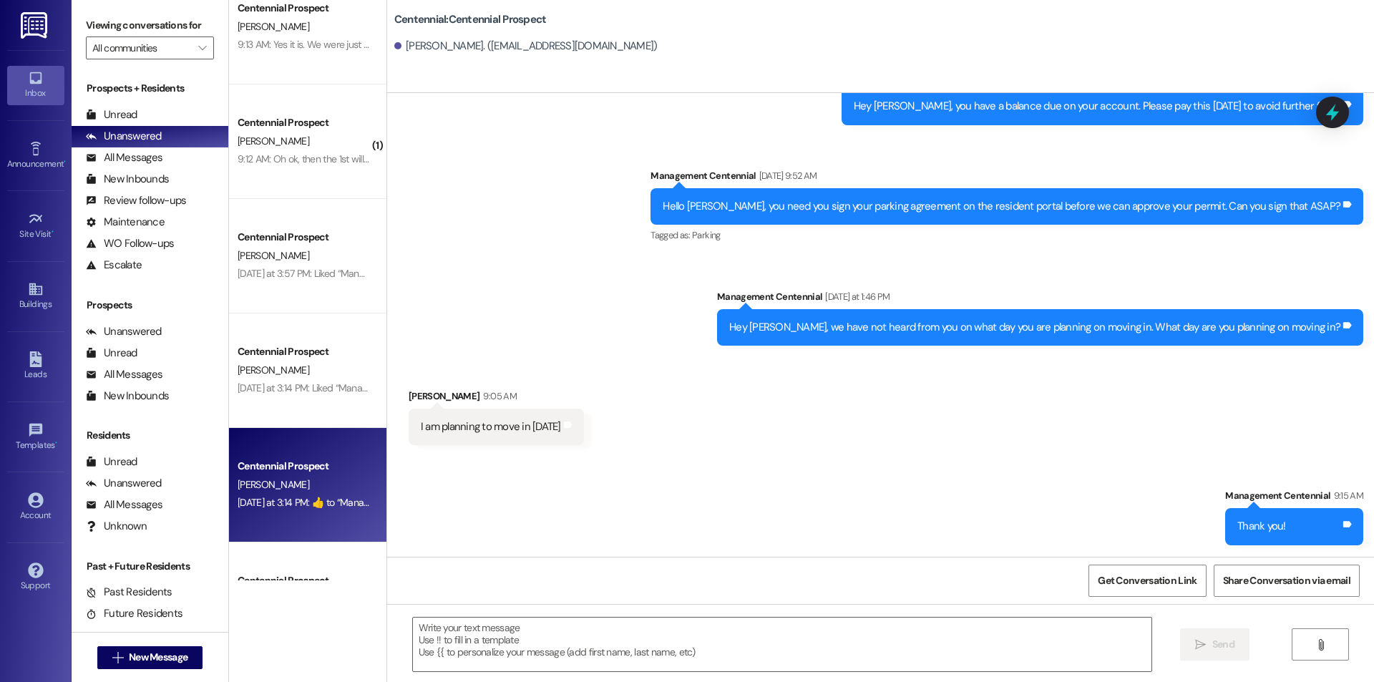
scroll to position [527, 0]
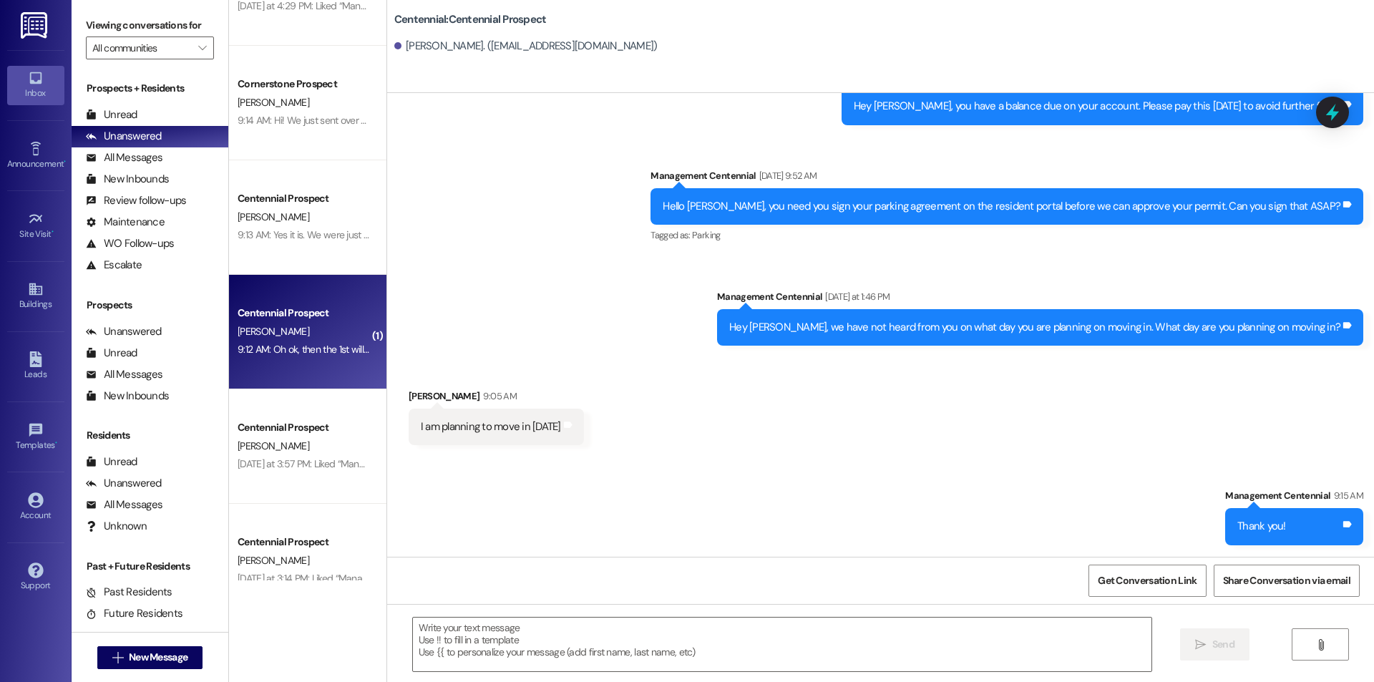
click at [293, 350] on div "9:12 AM: Oh ok, then the 1st will be my plan. Thanks for letting me know! 9:12 …" at bounding box center [384, 349] width 293 height 13
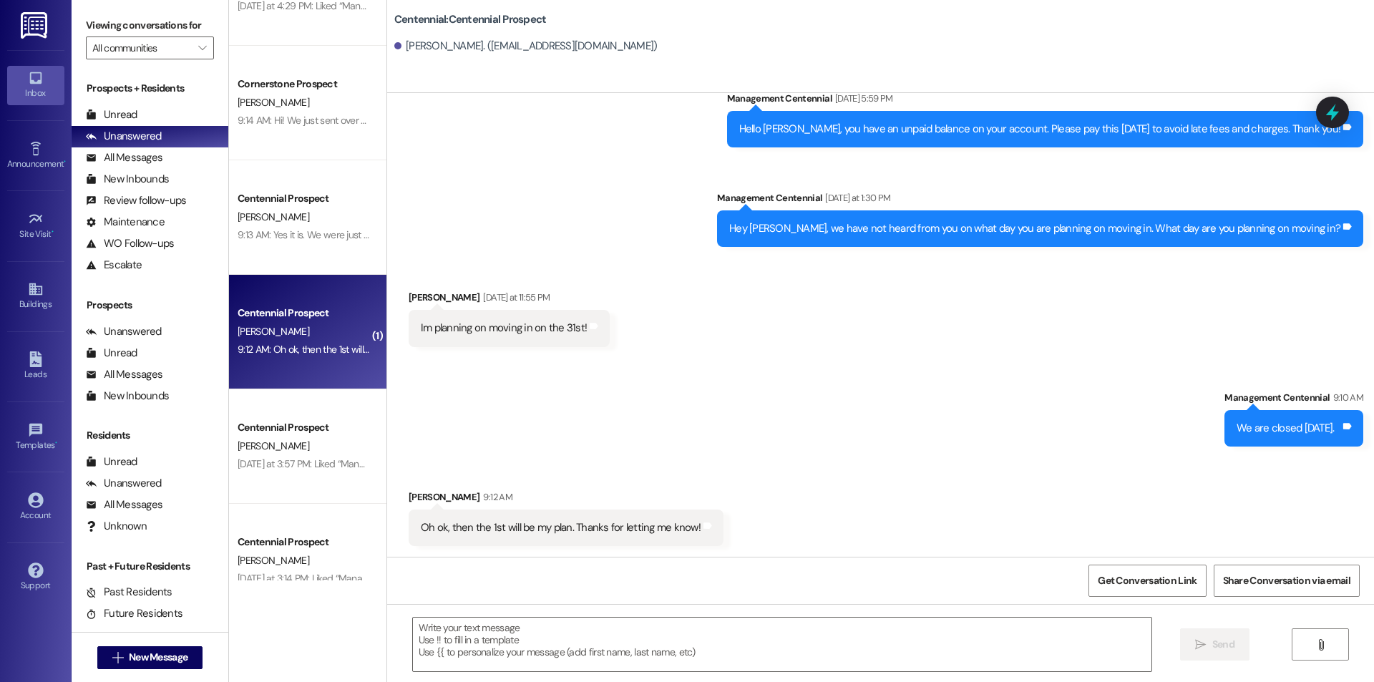
scroll to position [268, 0]
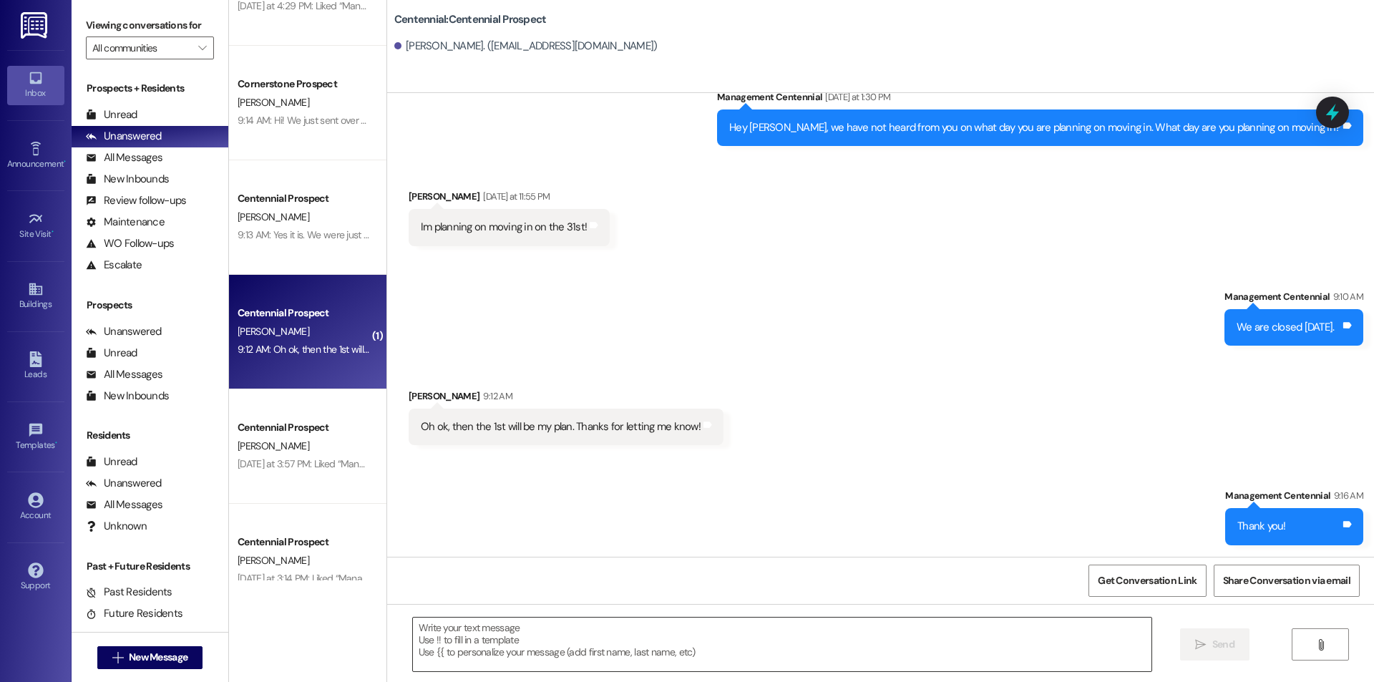
click at [567, 652] on textarea at bounding box center [782, 645] width 739 height 54
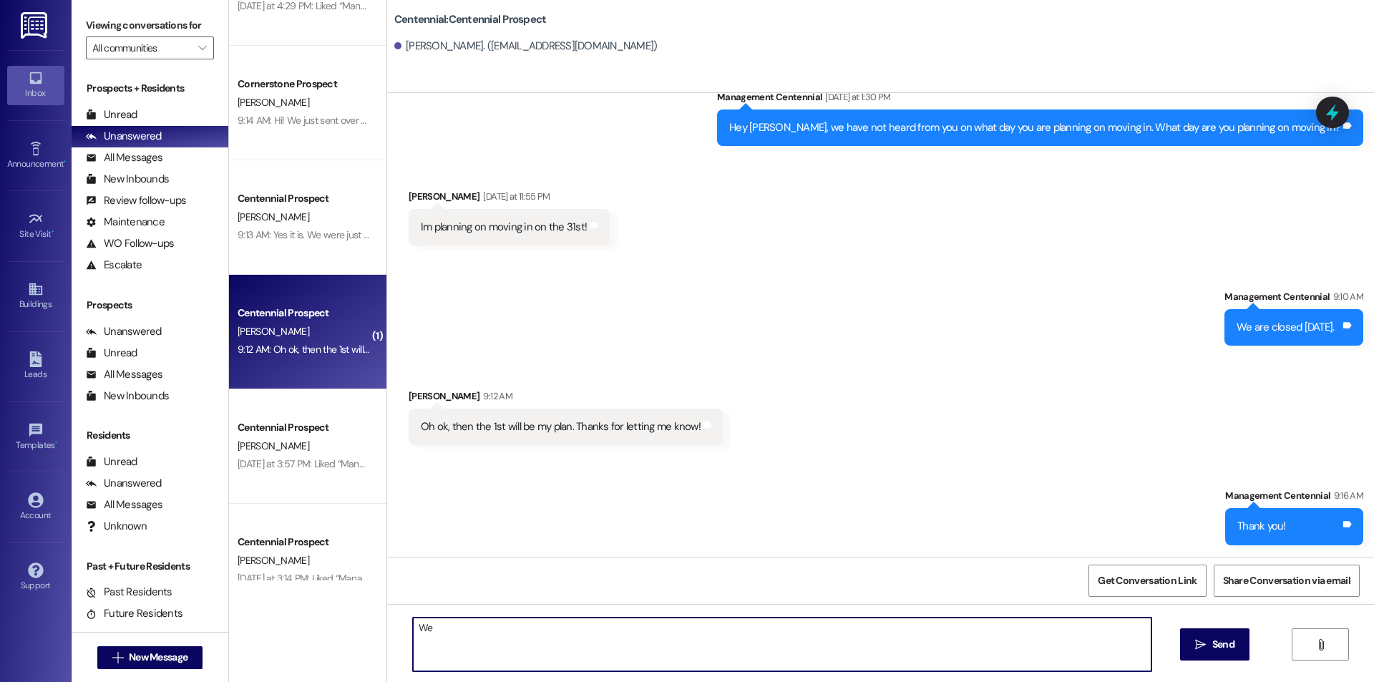
type textarea "W"
type textarea "Sorry the previous text was not meant for you. We are also closed the first for…"
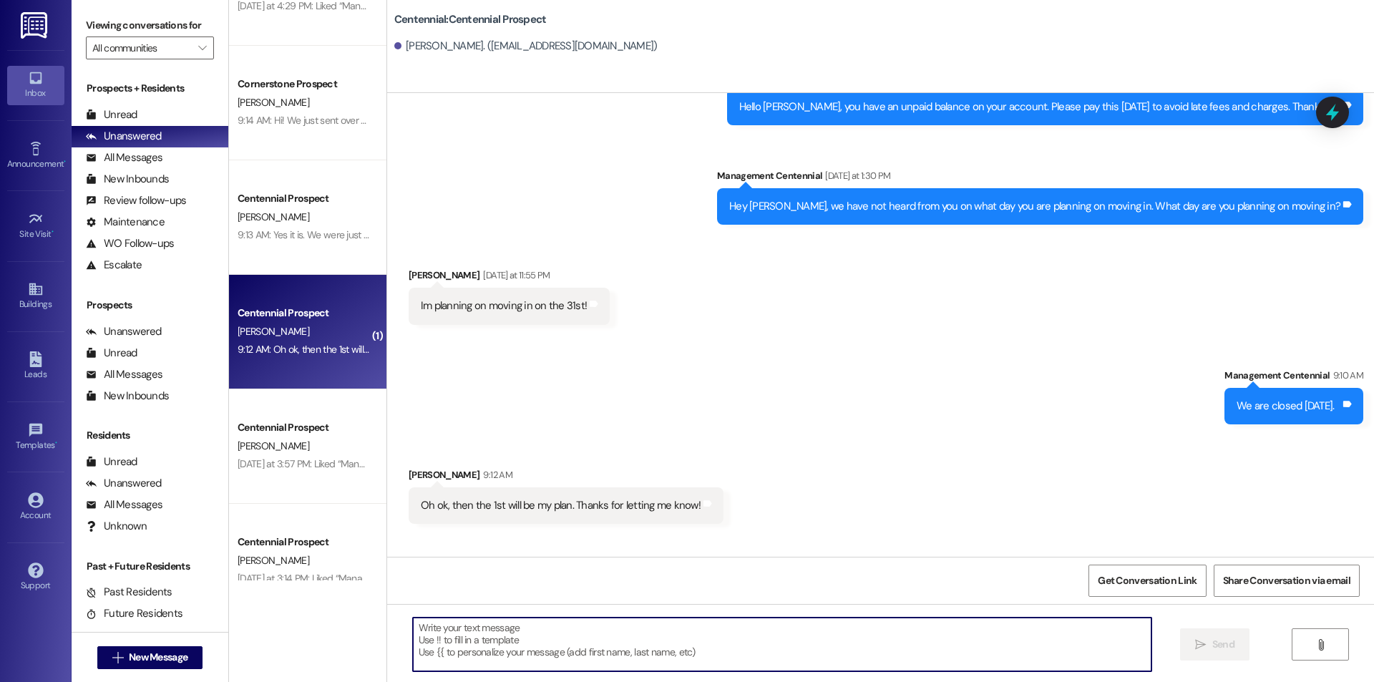
scroll to position [167, 0]
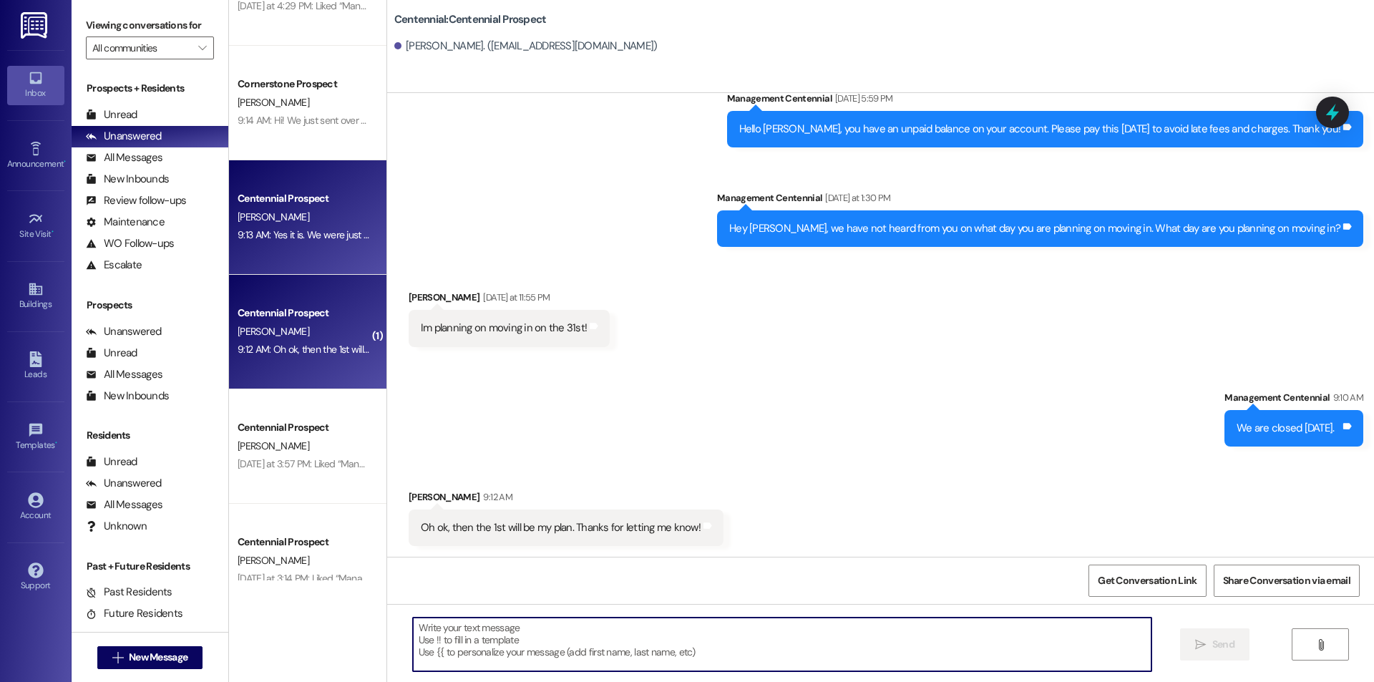
click at [340, 237] on div "9:13 AM: Yes it is. We were just checking to see if you were moving in early or…" at bounding box center [405, 234] width 334 height 13
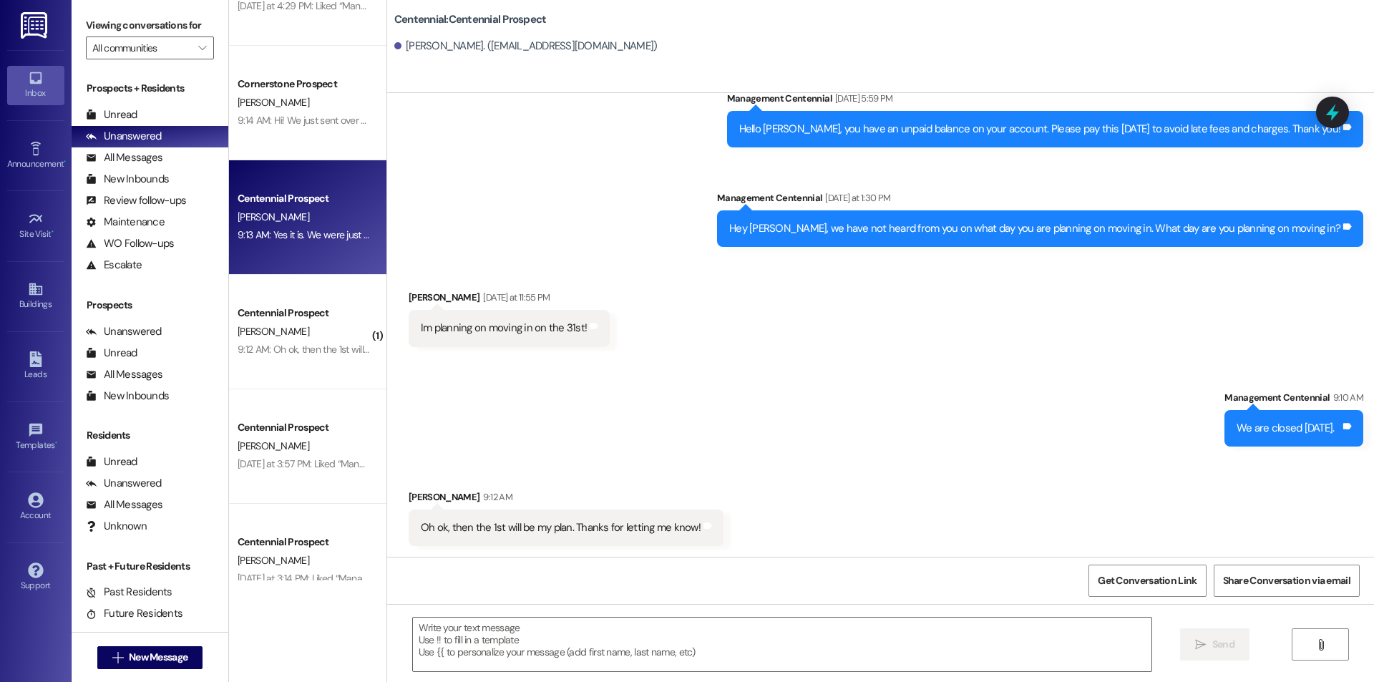
scroll to position [0, 0]
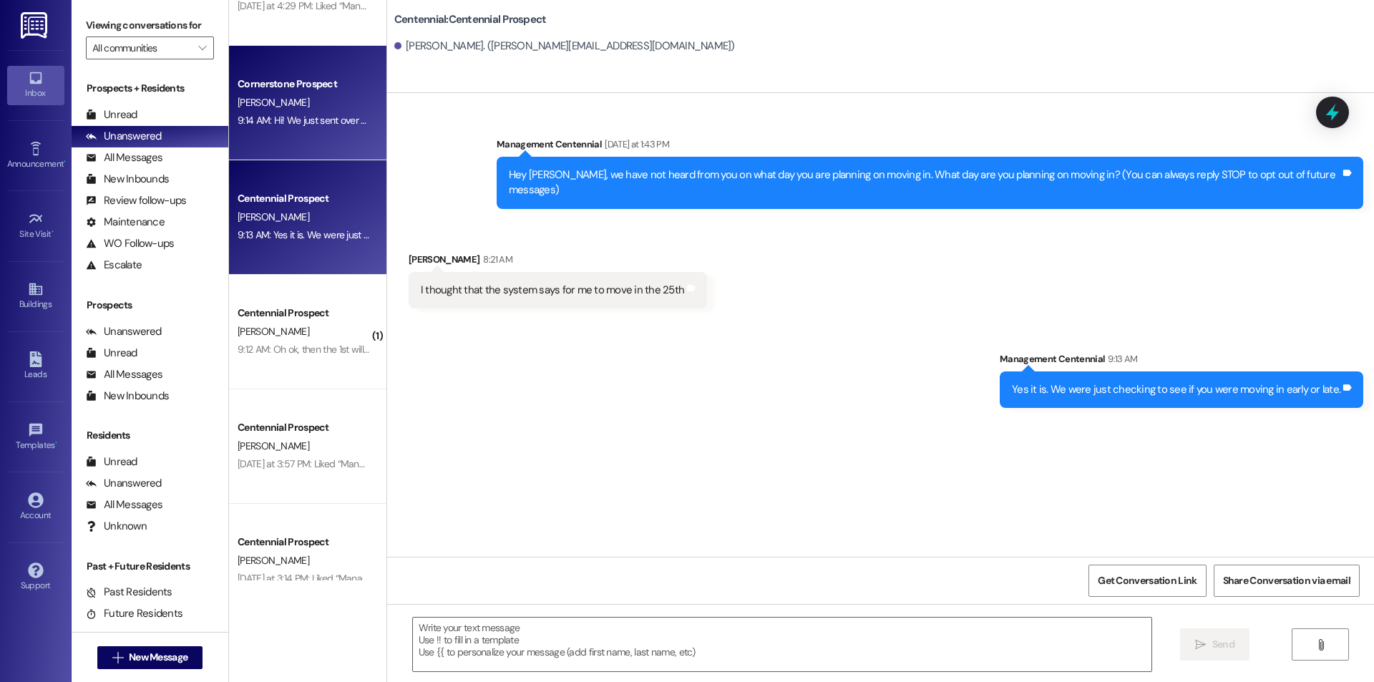
click at [293, 122] on div "9:14 AM: Hi! We just sent over your lease! Can you sign and pay that today? 9:1…" at bounding box center [395, 120] width 314 height 13
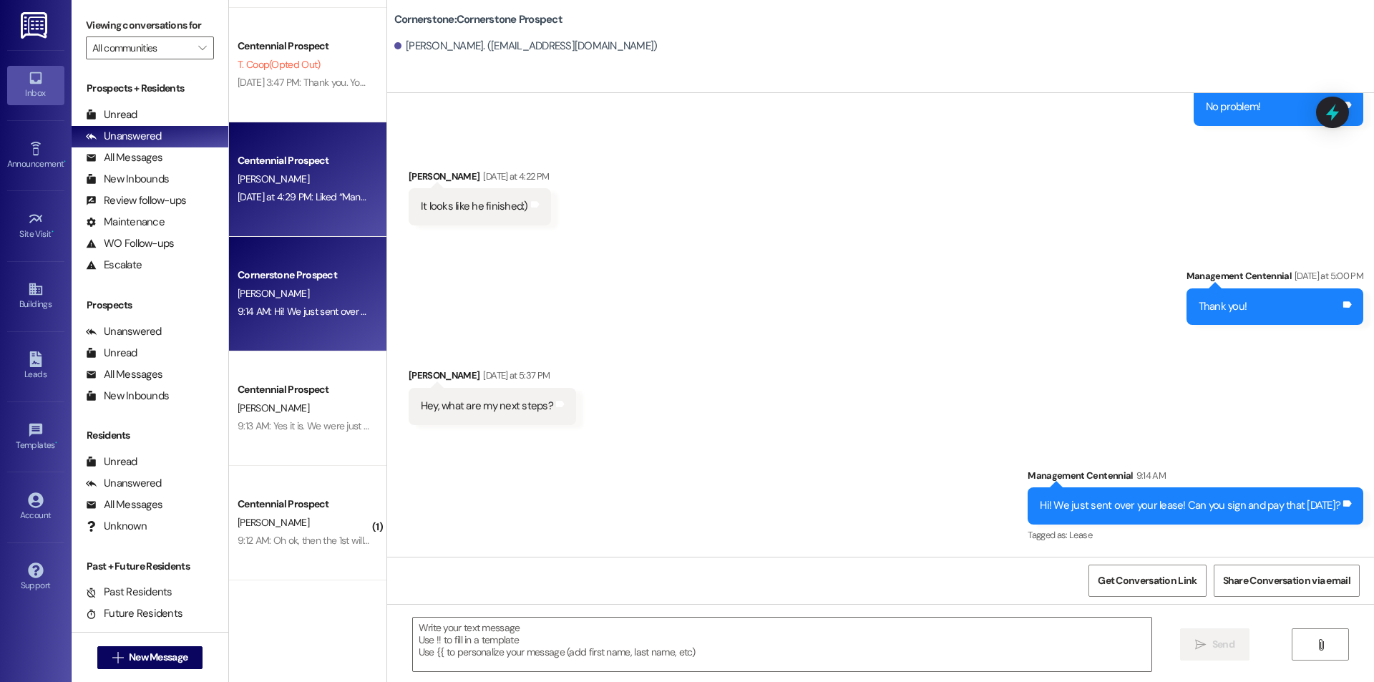
scroll to position [145, 0]
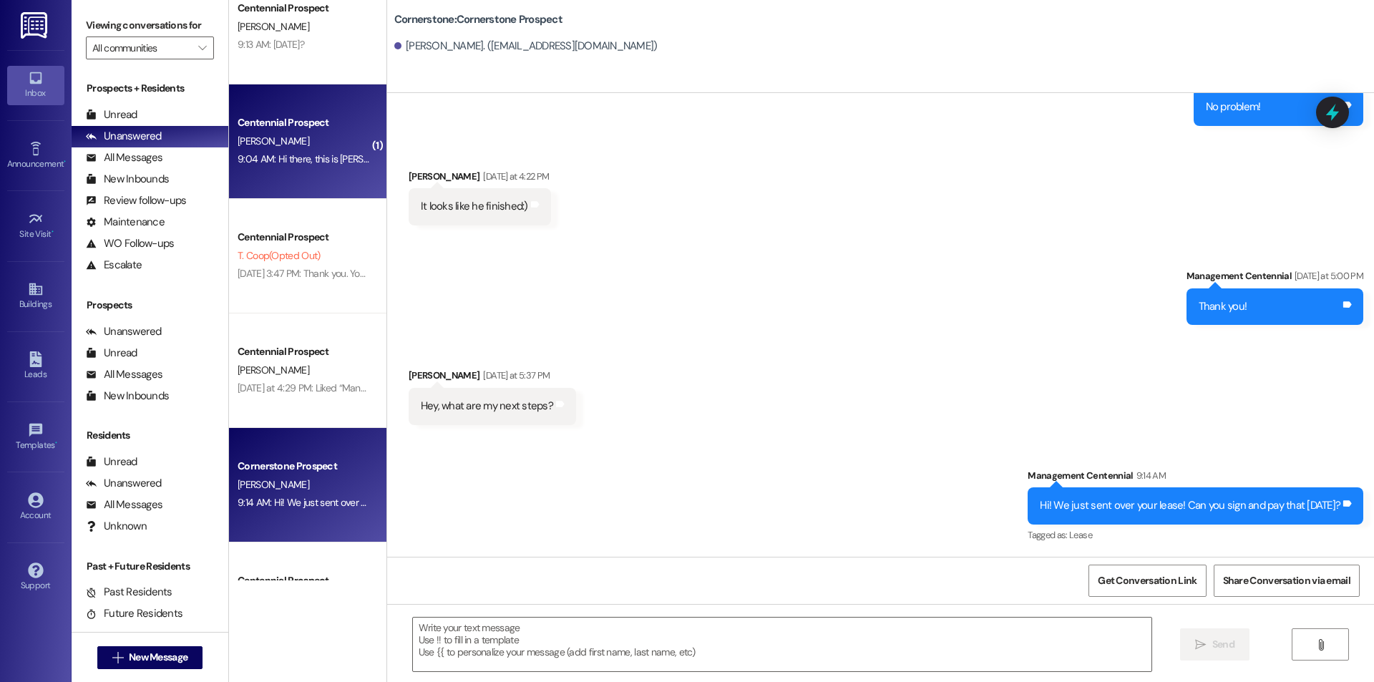
click at [317, 183] on div "Centennial Prospect M. Peery 9:04 AM: Hi there, this is Mason's mom, April Peer…" at bounding box center [307, 141] width 157 height 115
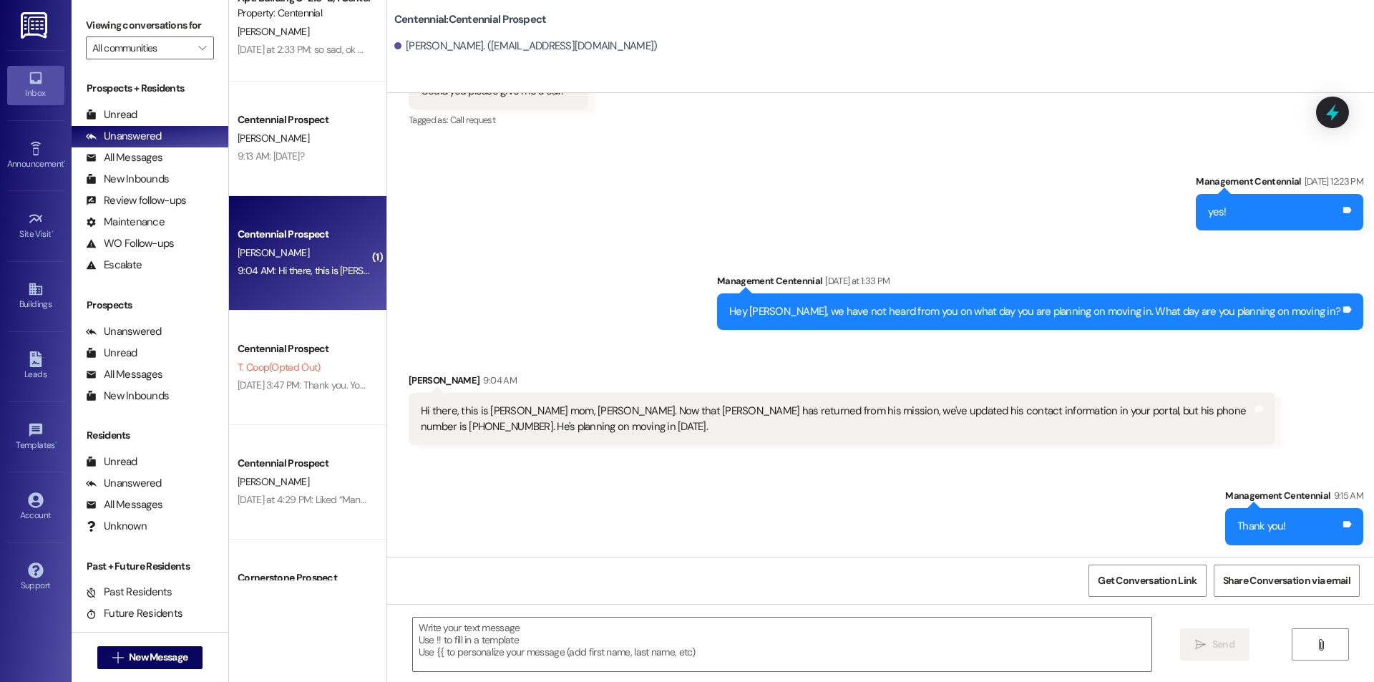
scroll to position [0, 0]
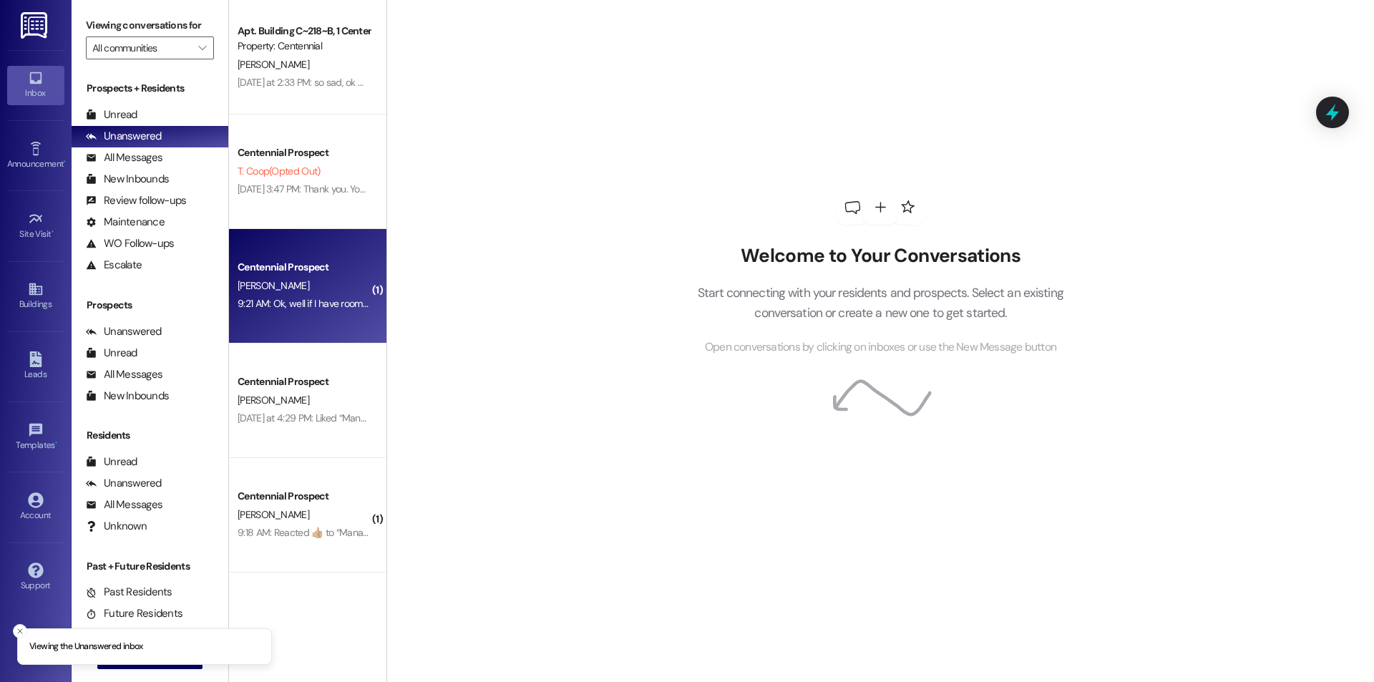
click at [339, 298] on div "9:21 AM: Ok, well if I have roommates already moved in am I able to move my stu…" at bounding box center [509, 303] width 543 height 13
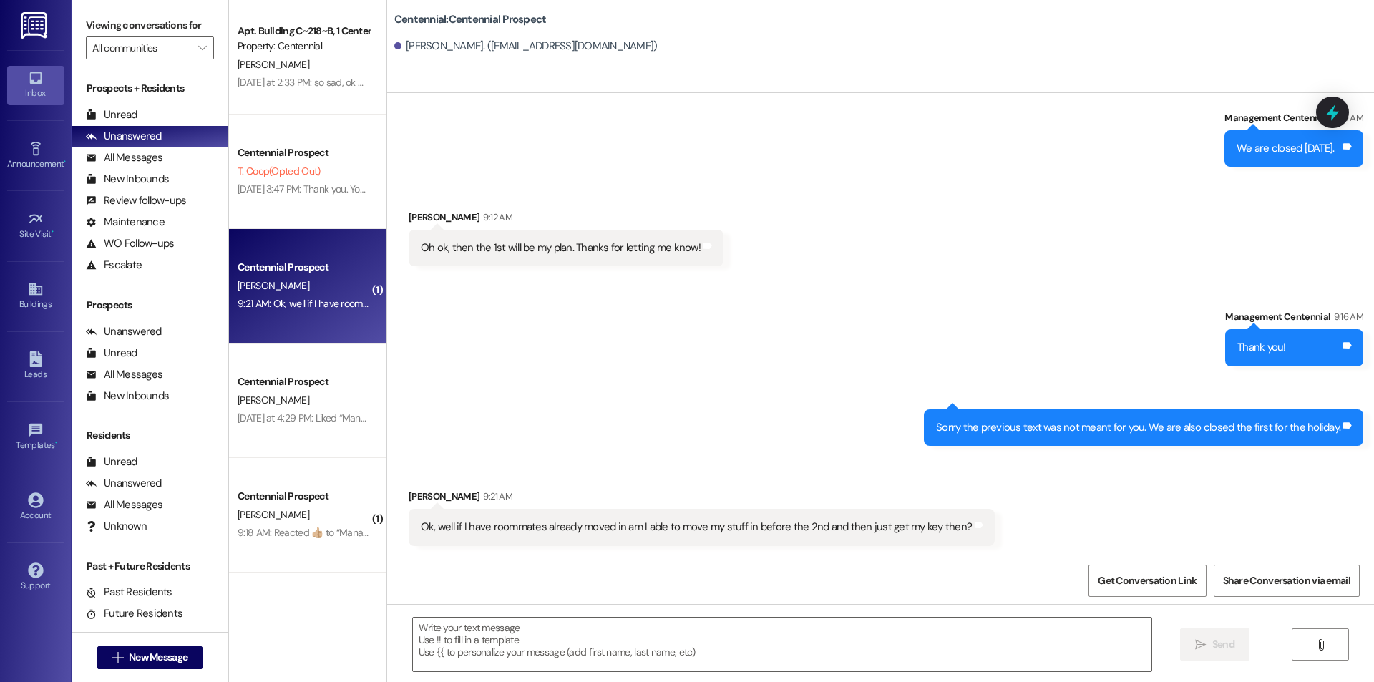
scroll to position [447, 0]
click at [772, 636] on textarea at bounding box center [782, 645] width 739 height 54
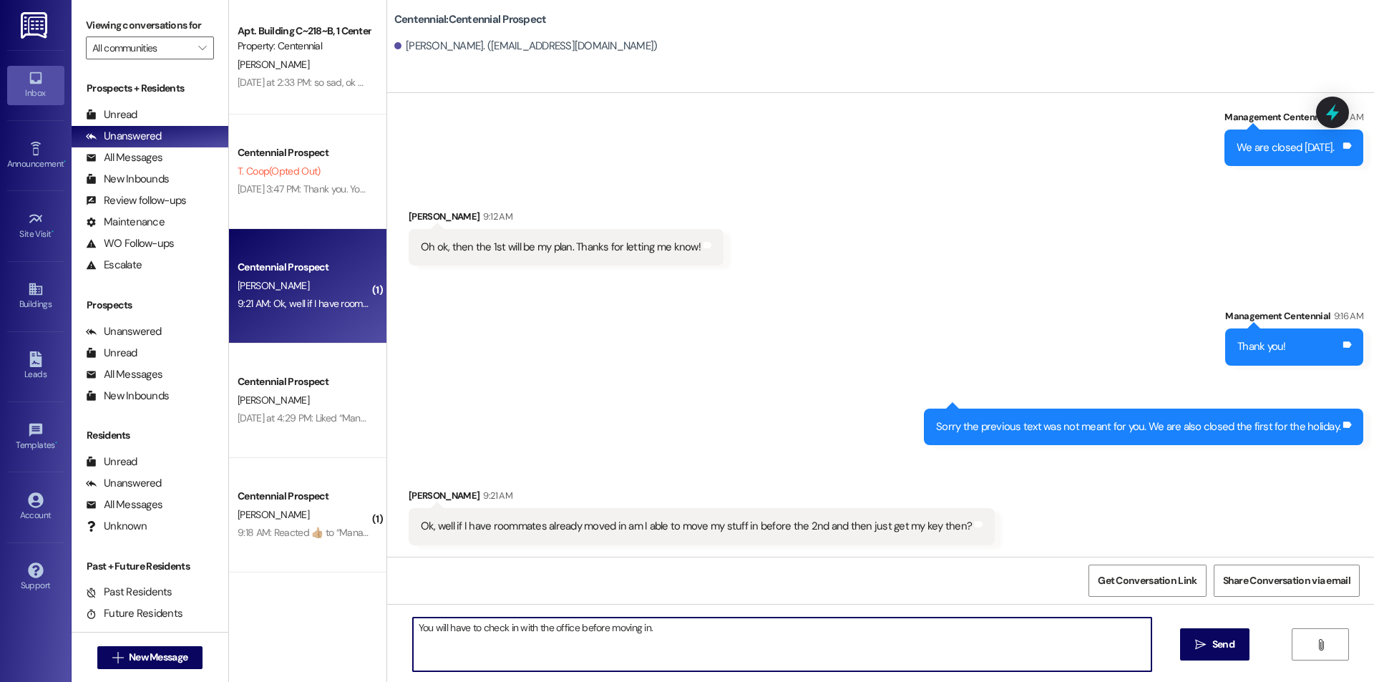
type textarea "You will have to check in with the office before moving in."
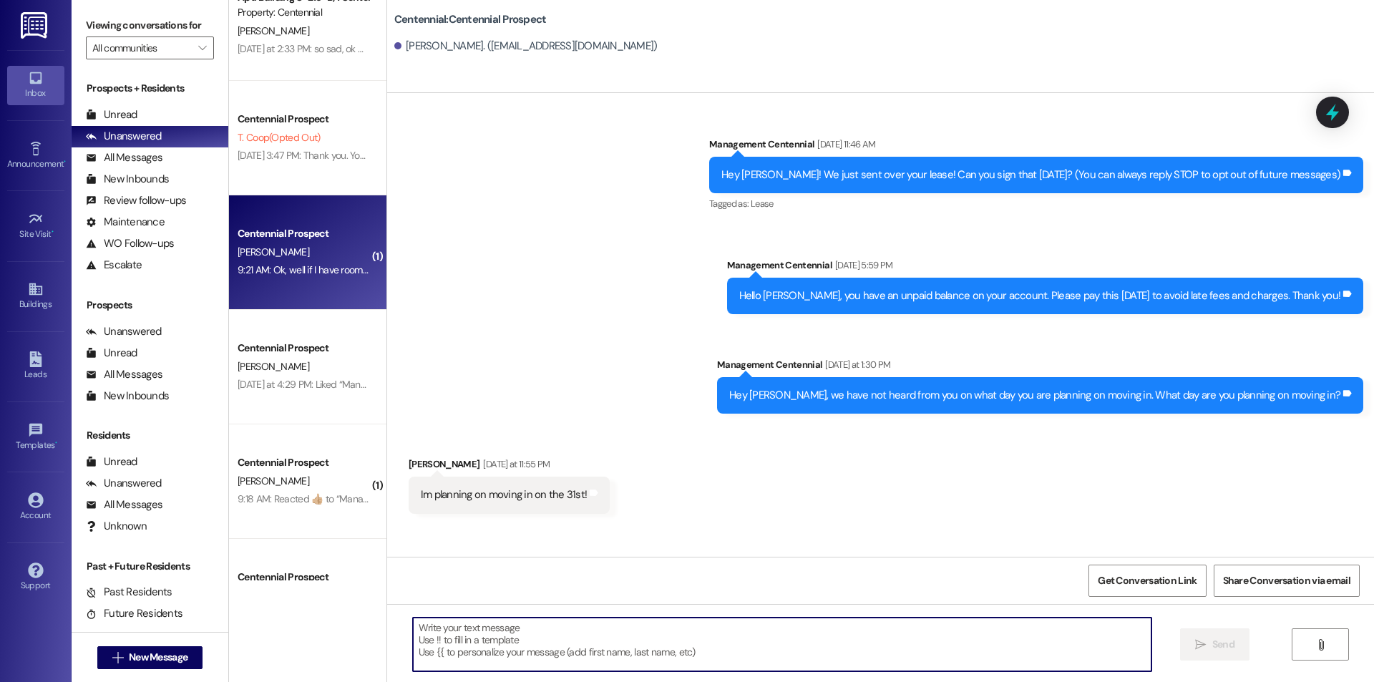
scroll to position [0, 0]
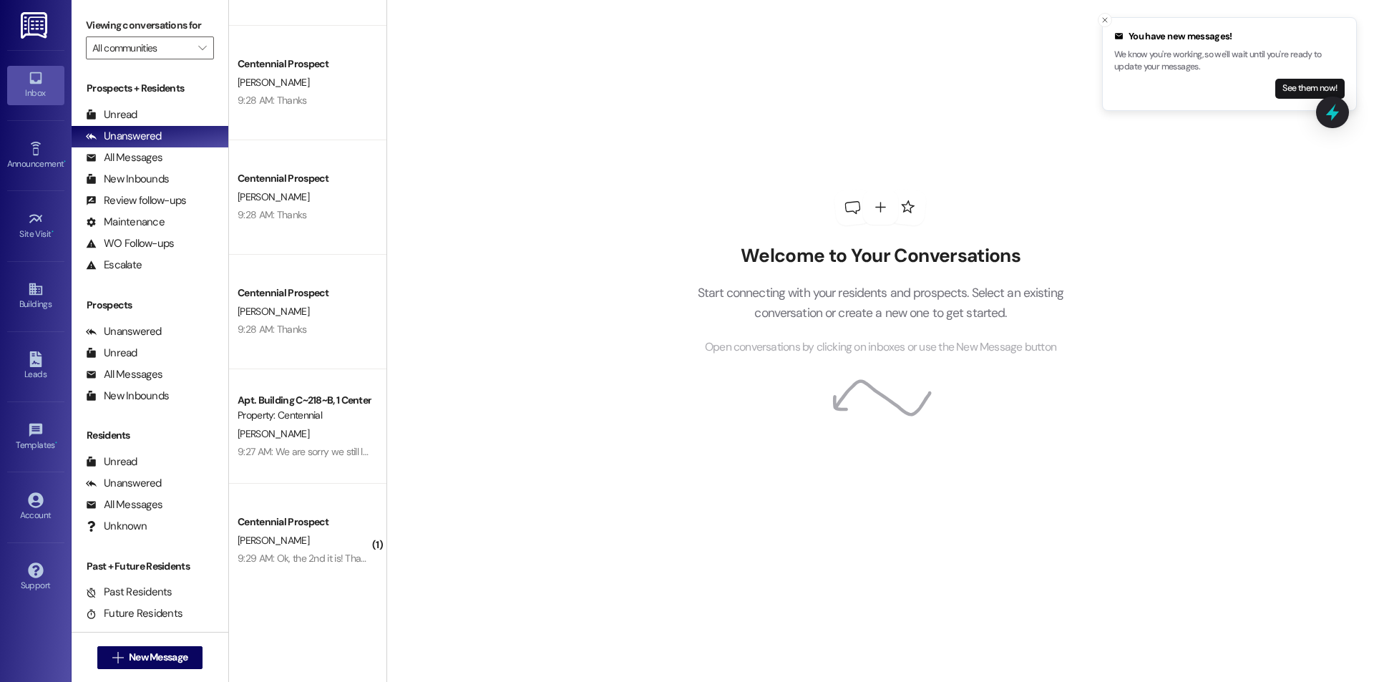
scroll to position [908, 0]
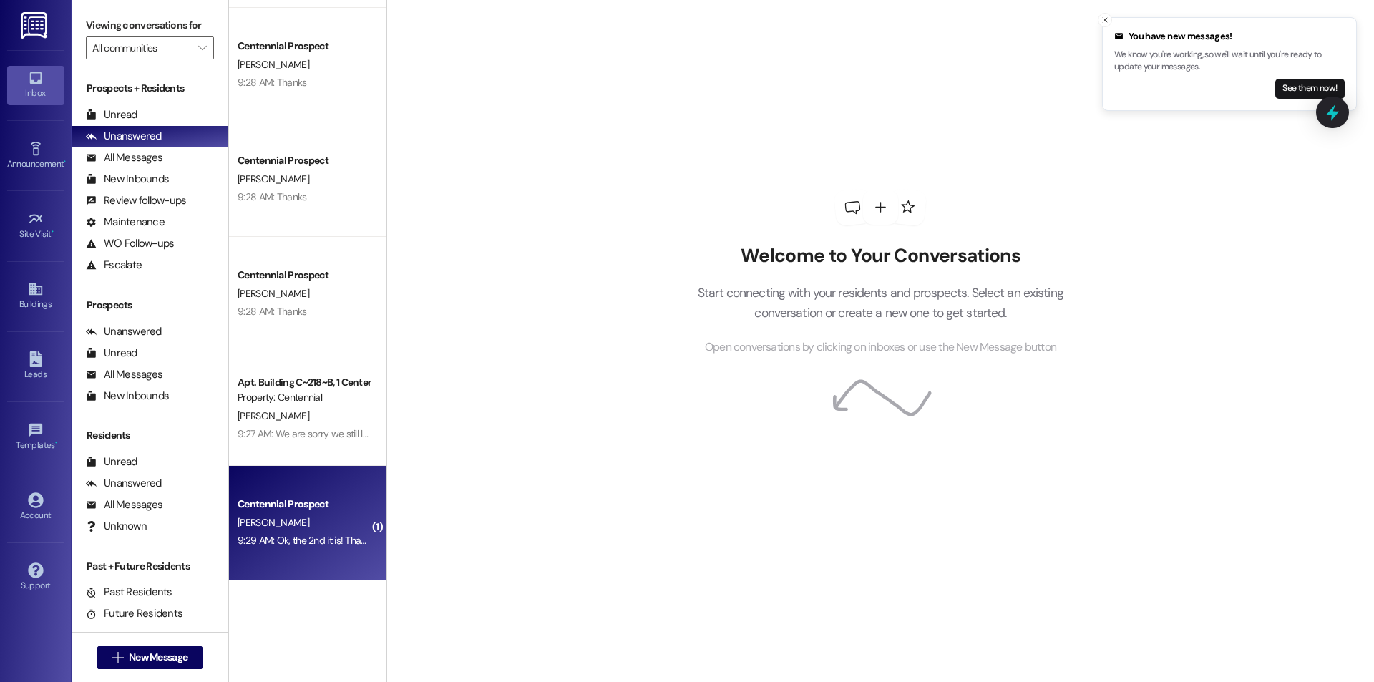
click at [309, 486] on div "Centennial Prospect [PERSON_NAME] 9:29 AM: Ok, the 2nd it is! Thanks 9:29 AM: O…" at bounding box center [307, 523] width 157 height 115
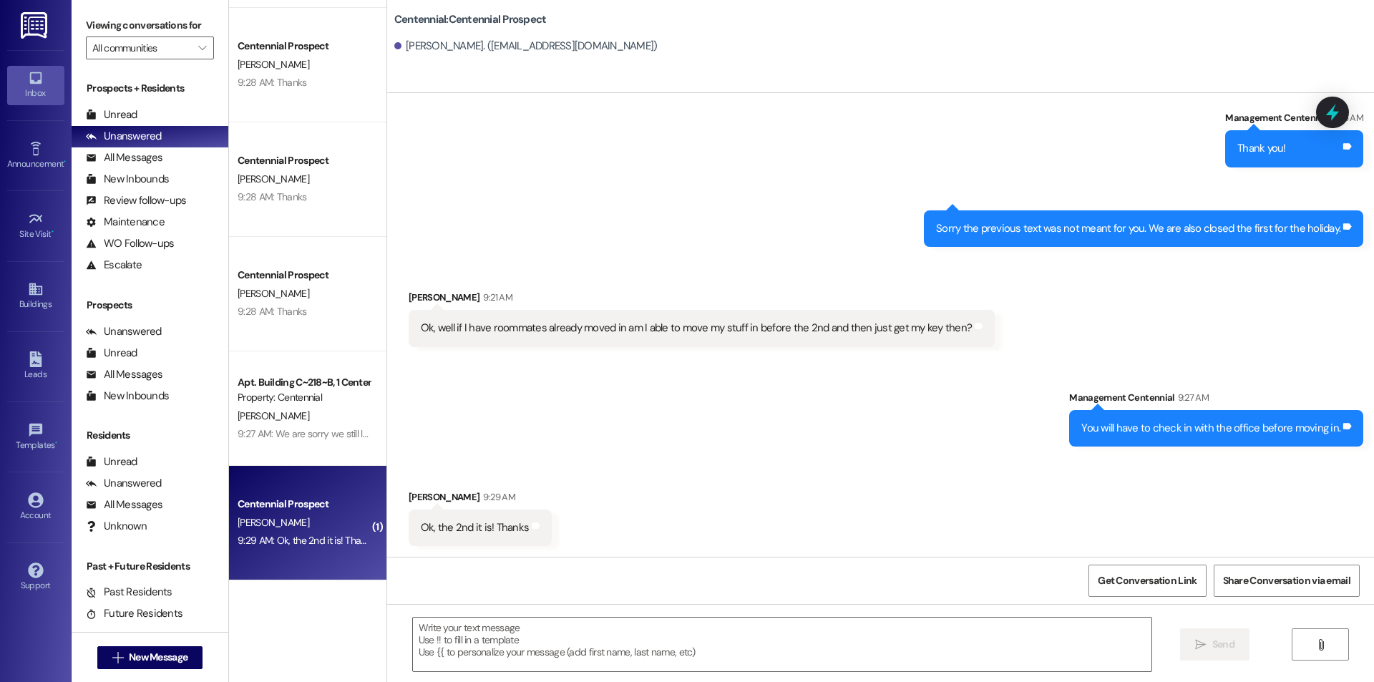
scroll to position [646, 0]
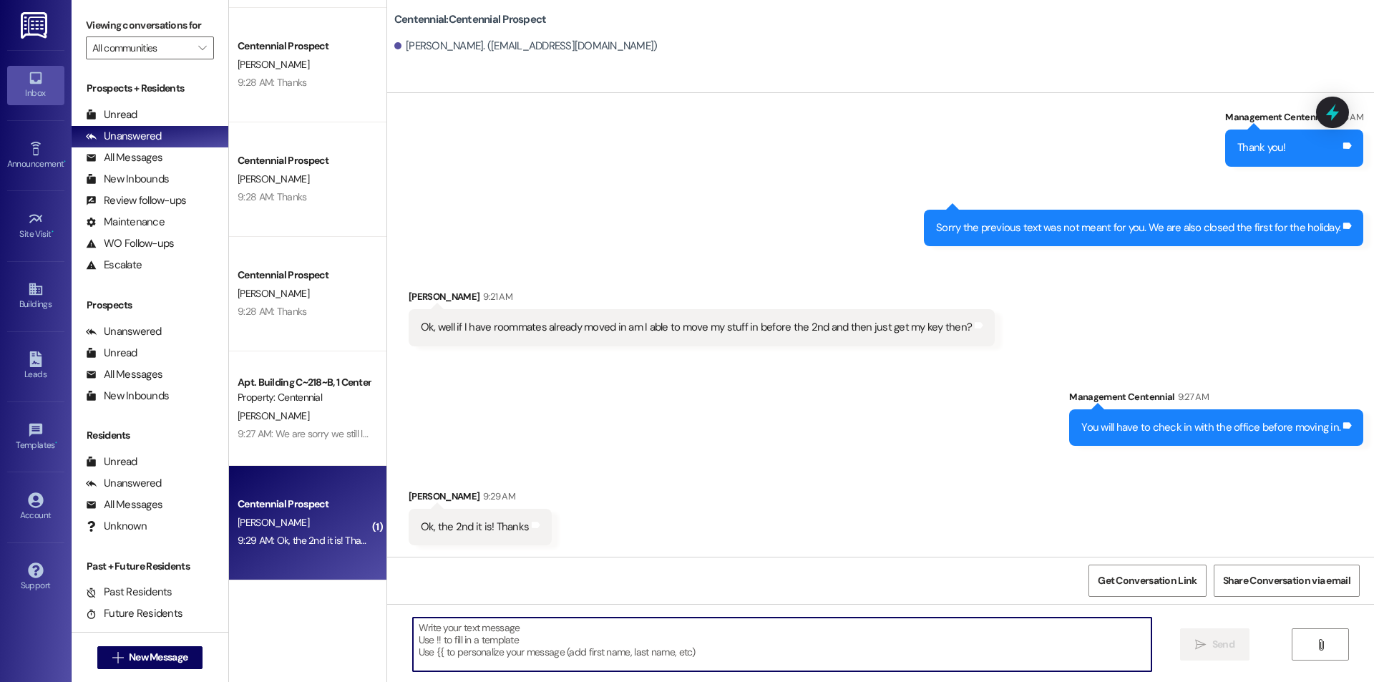
click at [538, 659] on textarea at bounding box center [782, 645] width 739 height 54
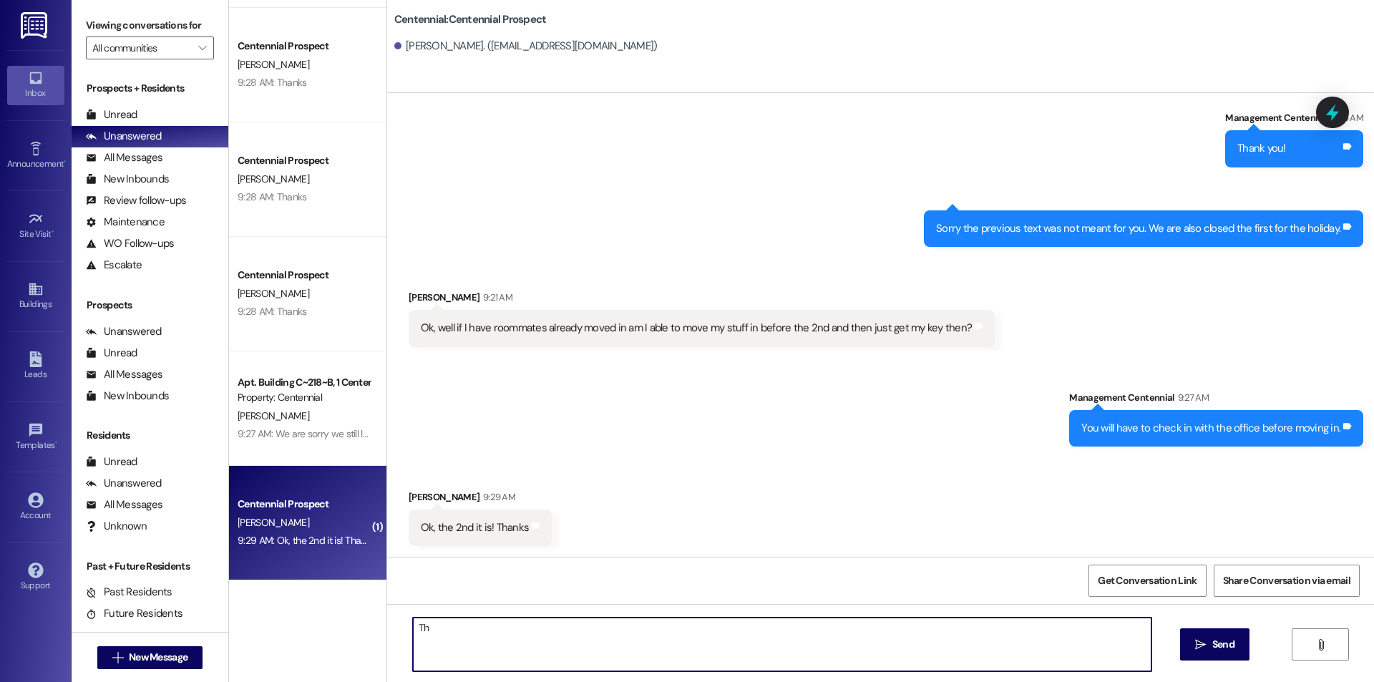
type textarea "T"
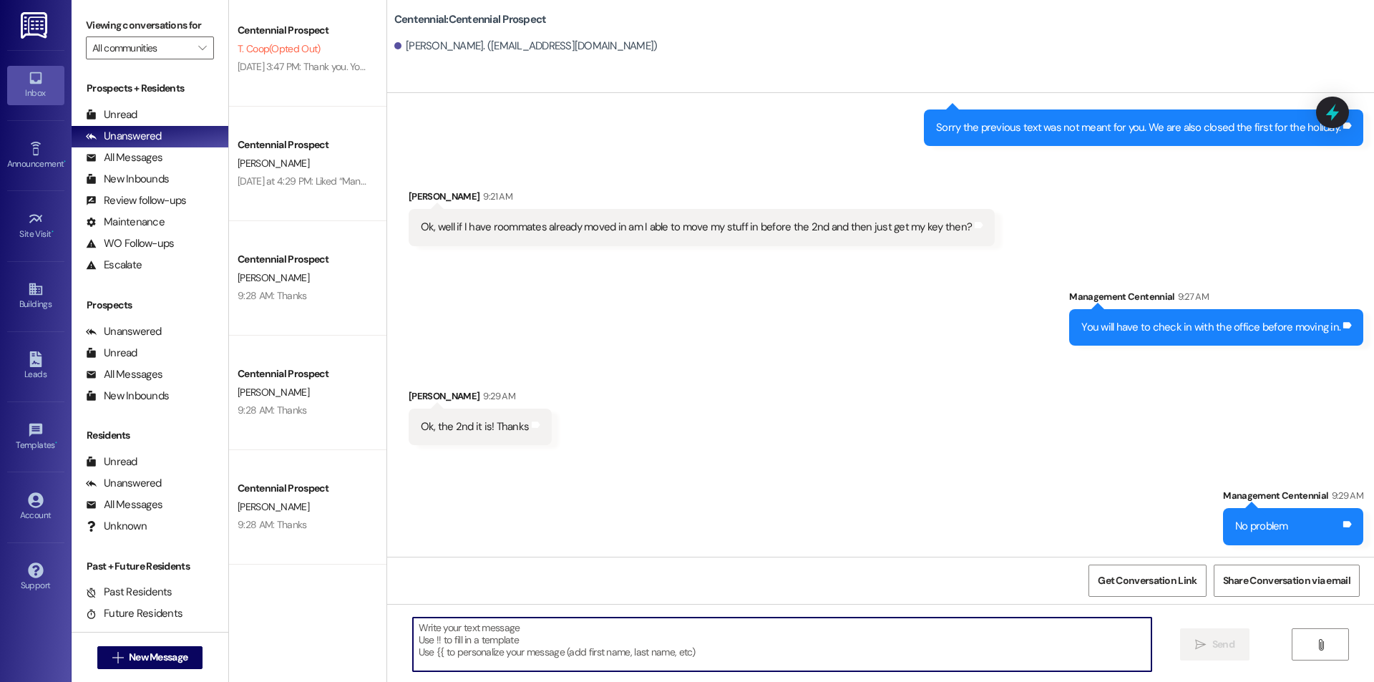
scroll to position [0, 0]
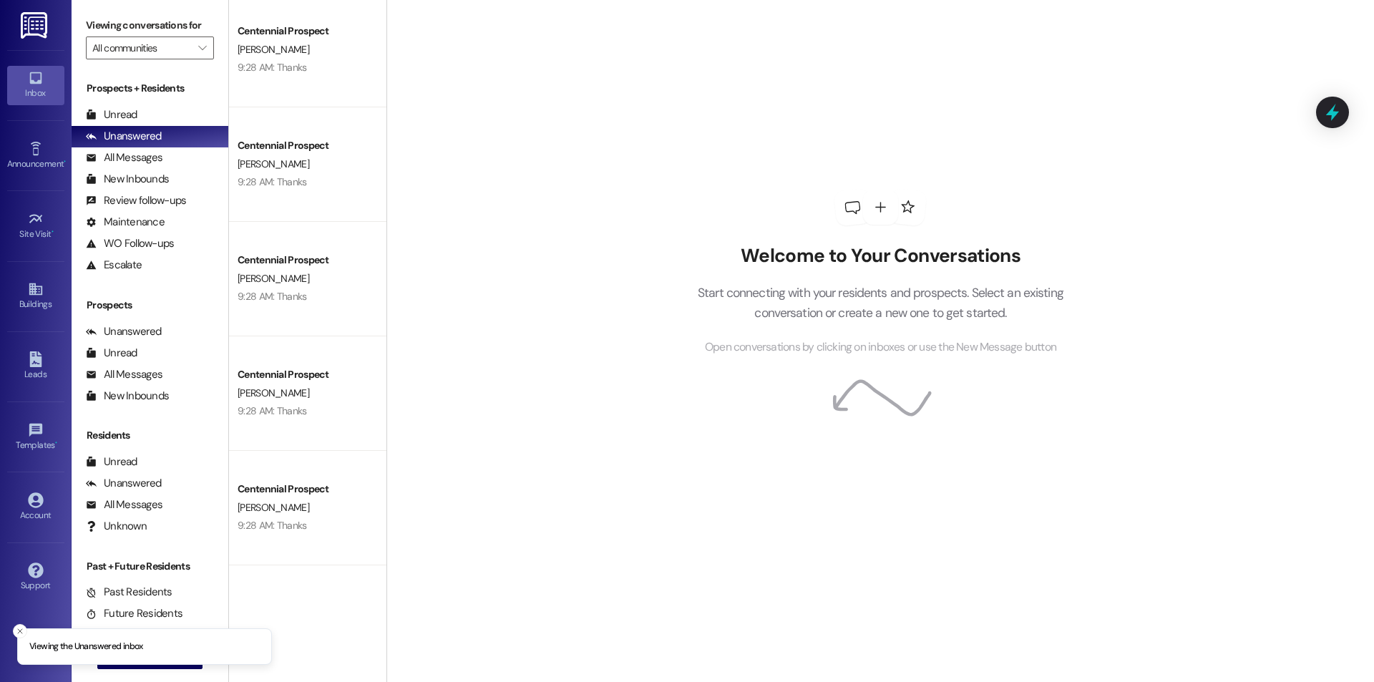
scroll to position [908, 0]
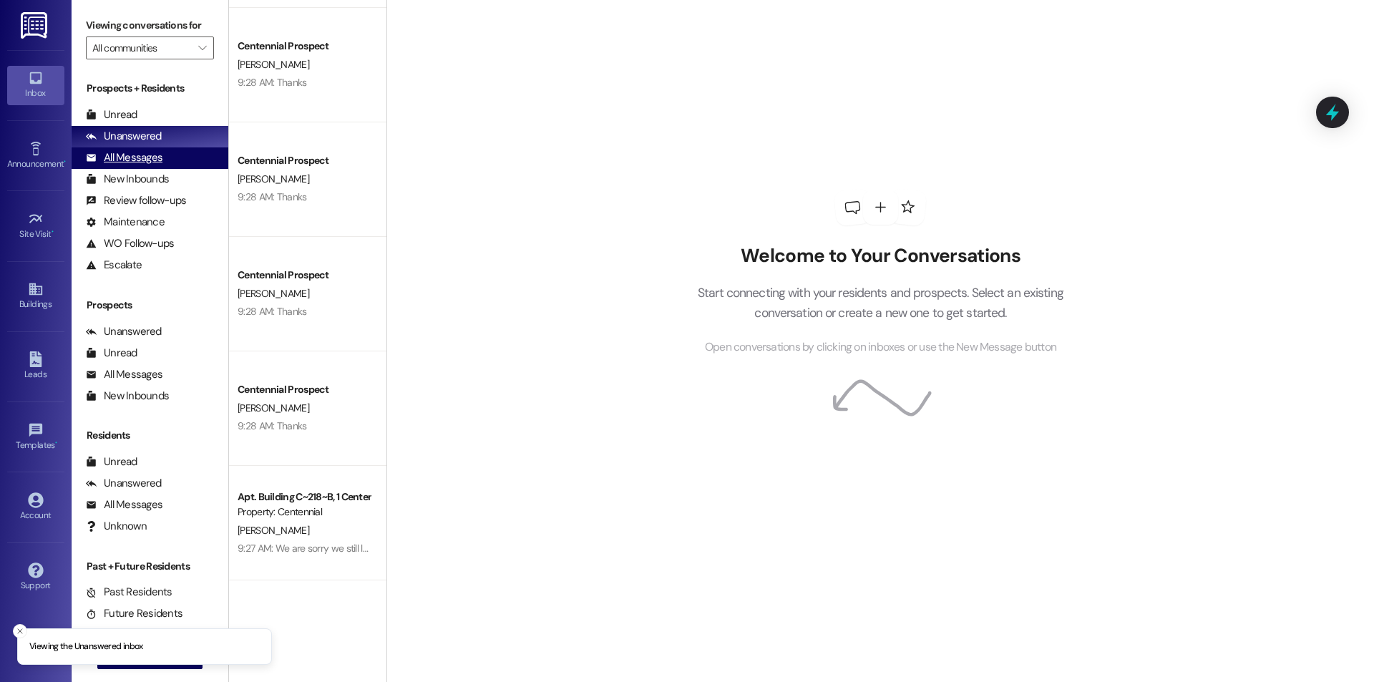
click at [168, 158] on div "All Messages (undefined)" at bounding box center [150, 157] width 157 height 21
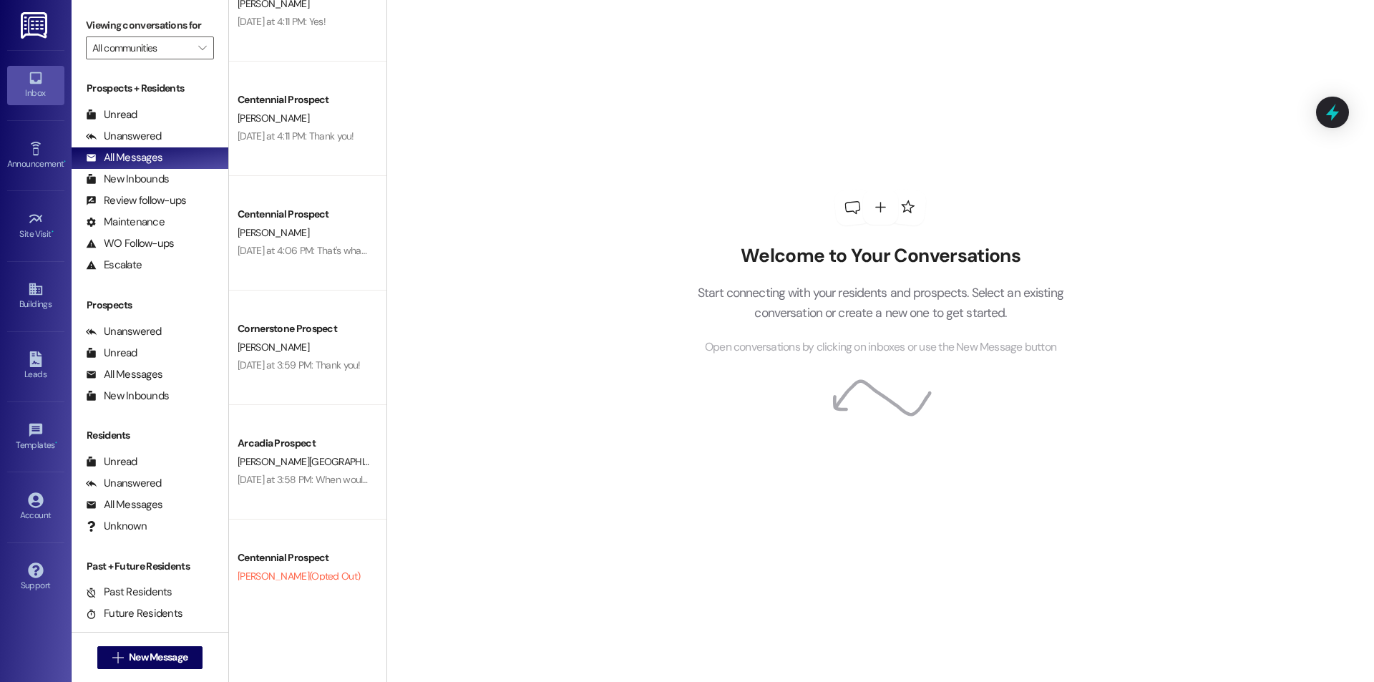
scroll to position [5146, 0]
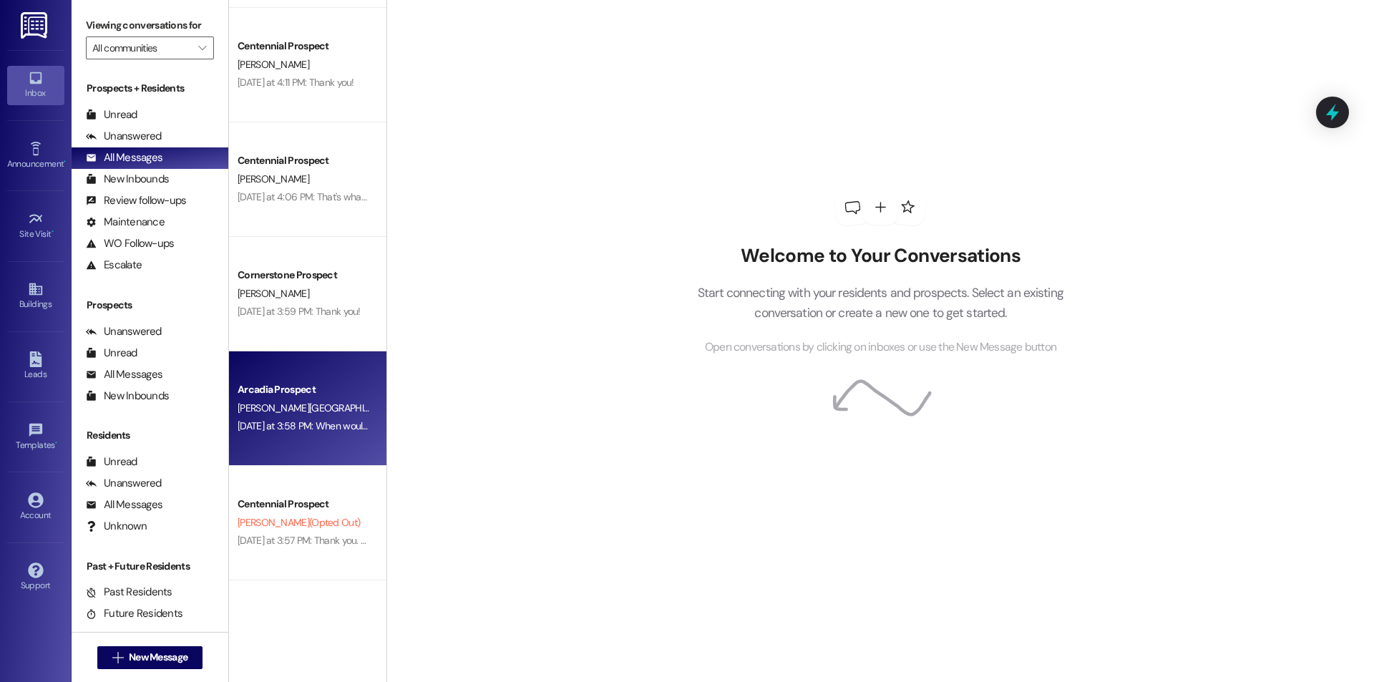
click at [276, 445] on div "Arcadia Prospect [PERSON_NAME] [DATE] at 3:58 PM: When would you like to move i…" at bounding box center [307, 408] width 157 height 115
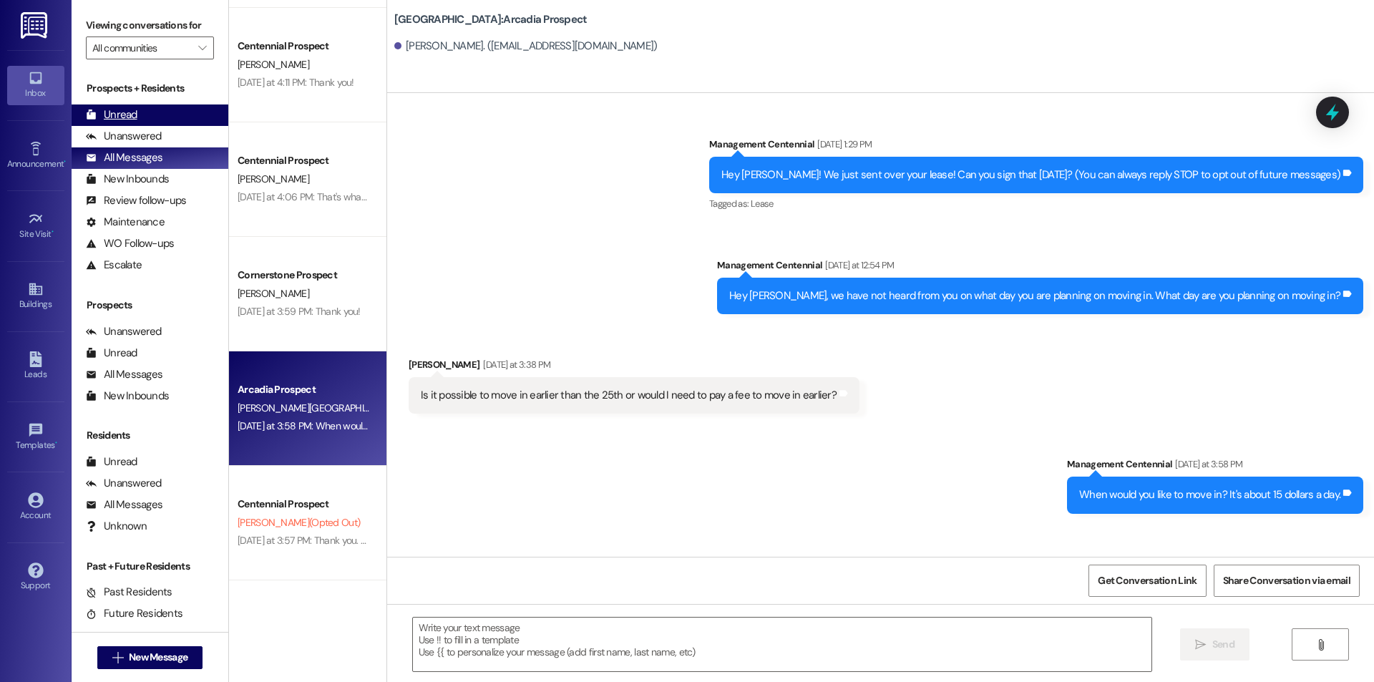
click at [140, 119] on div "Unread (0)" at bounding box center [150, 115] width 157 height 21
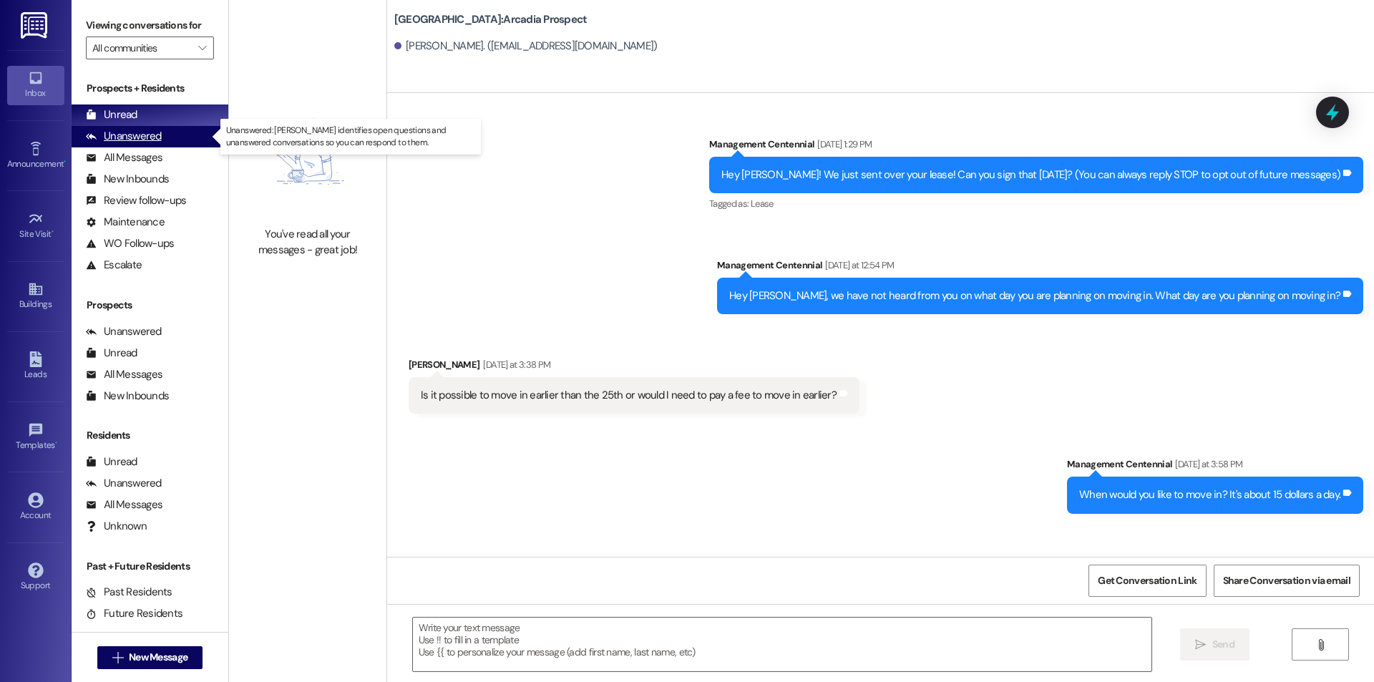
click at [170, 137] on div "Unanswered (0)" at bounding box center [150, 136] width 157 height 21
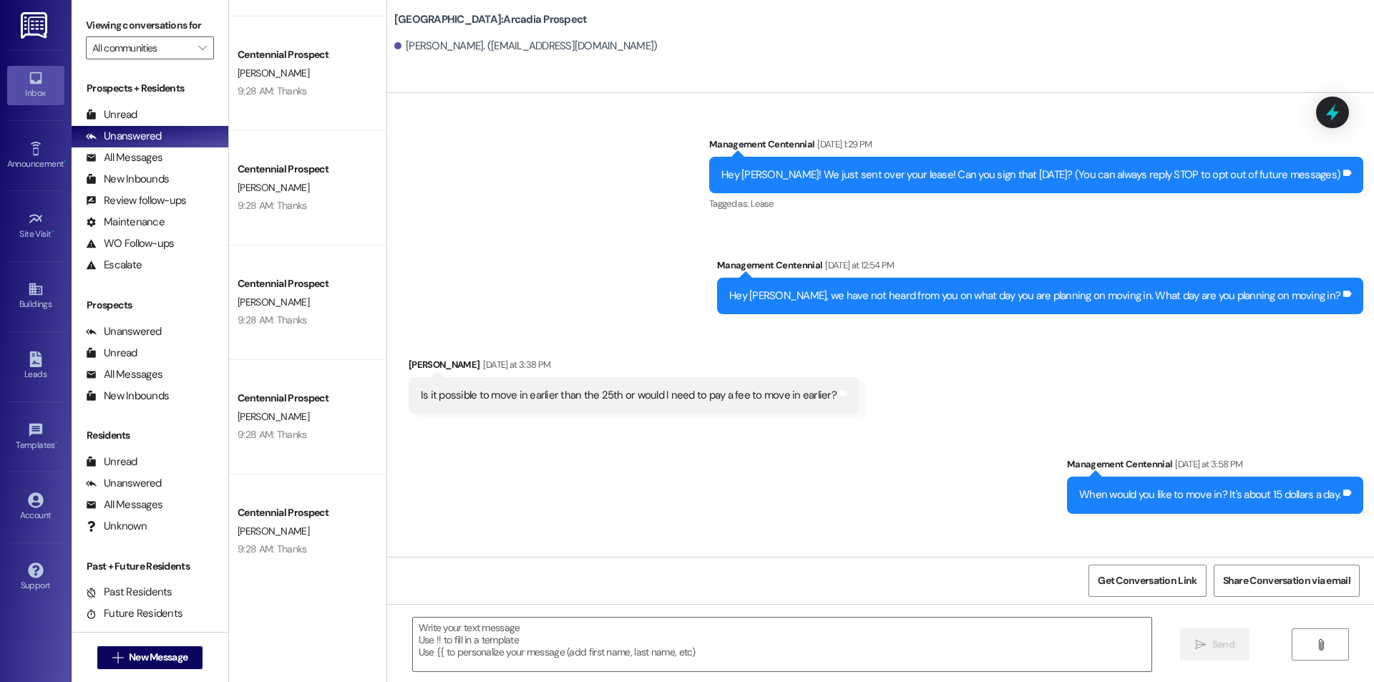
scroll to position [573, 0]
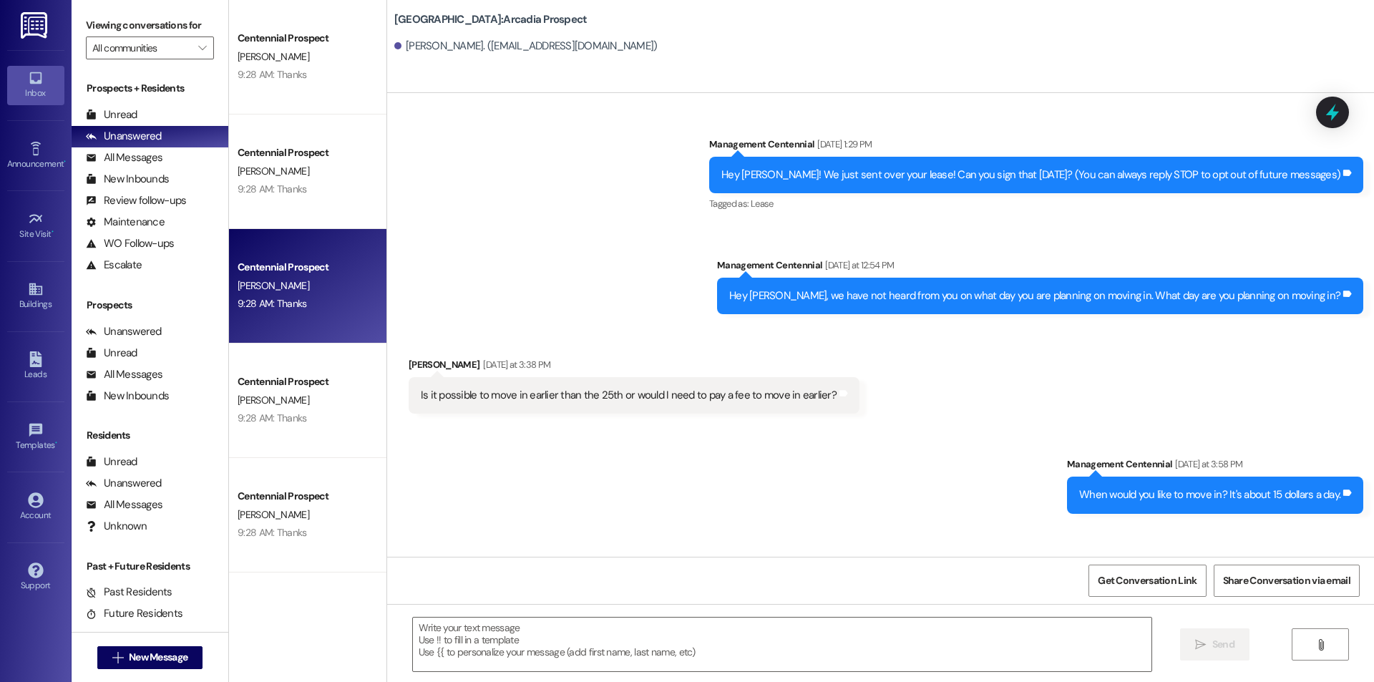
click at [304, 285] on div "[PERSON_NAME]" at bounding box center [303, 286] width 135 height 18
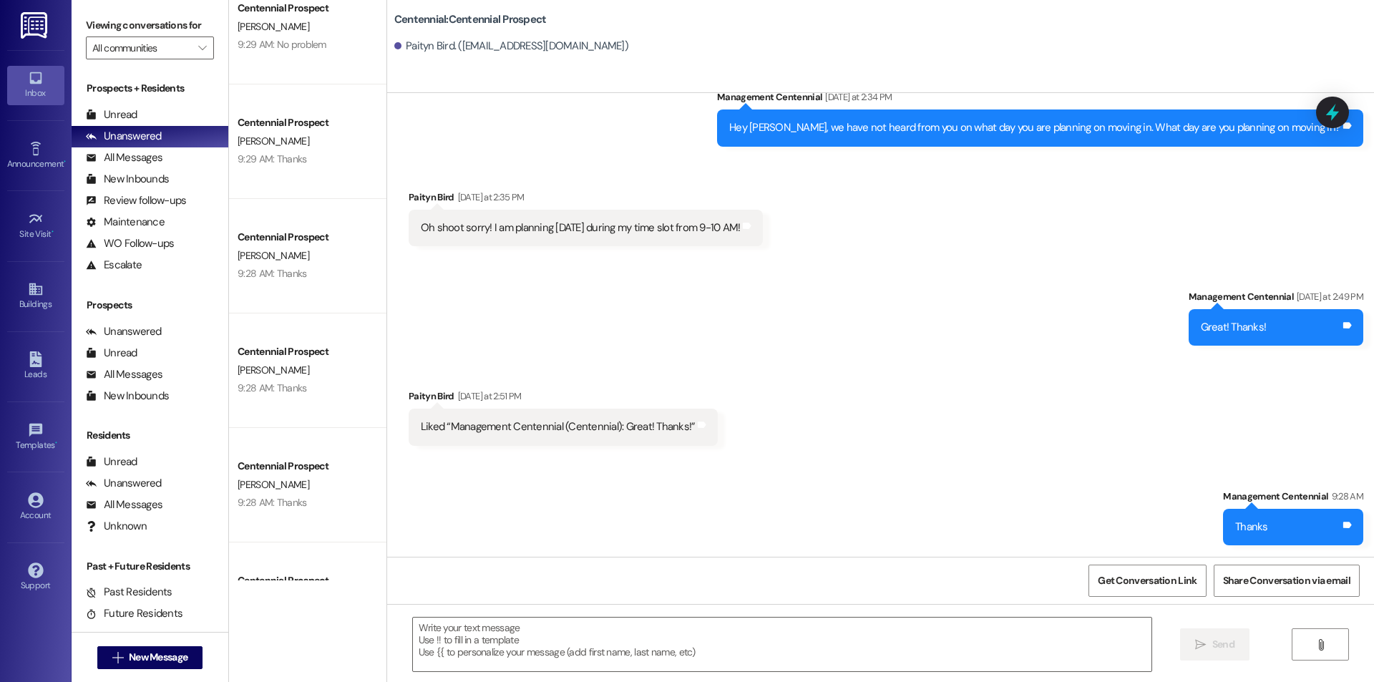
scroll to position [0, 0]
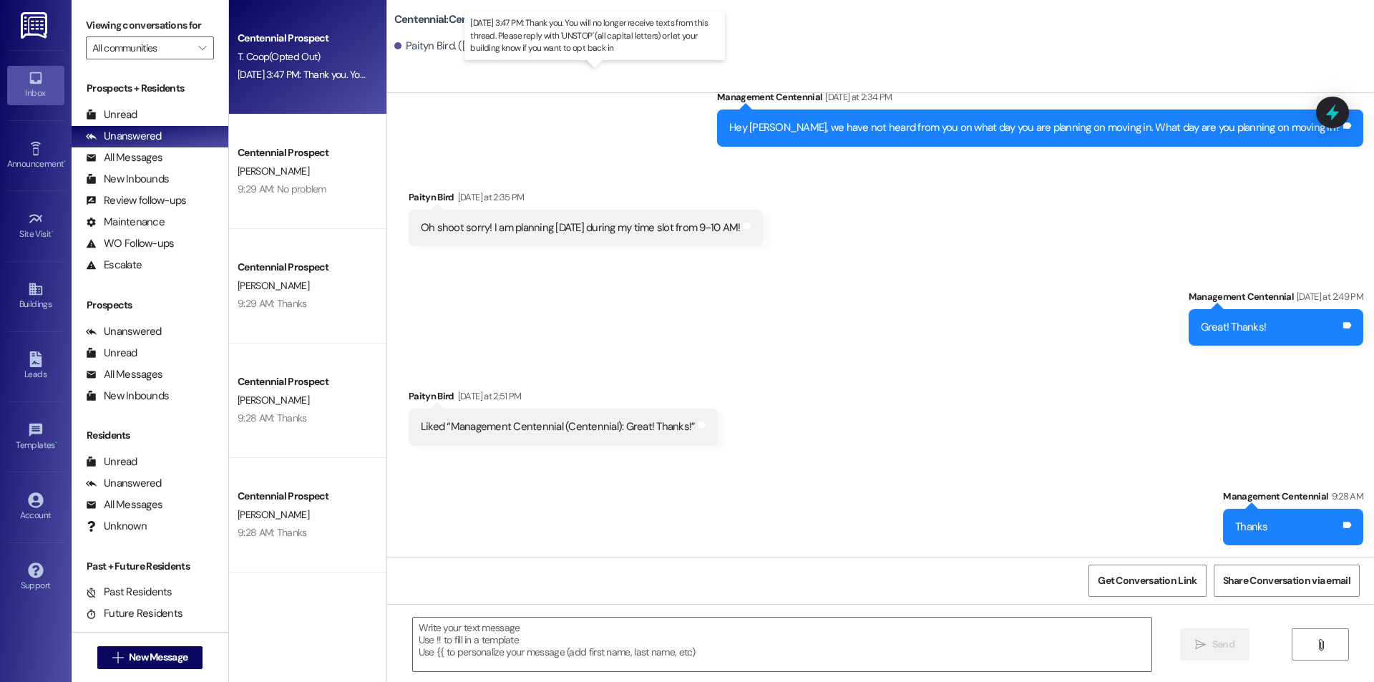
click at [346, 77] on div "Aug 11, 2025 at 3:47 PM: Thank you. You will no longer receive texts from this …" at bounding box center [591, 74] width 706 height 13
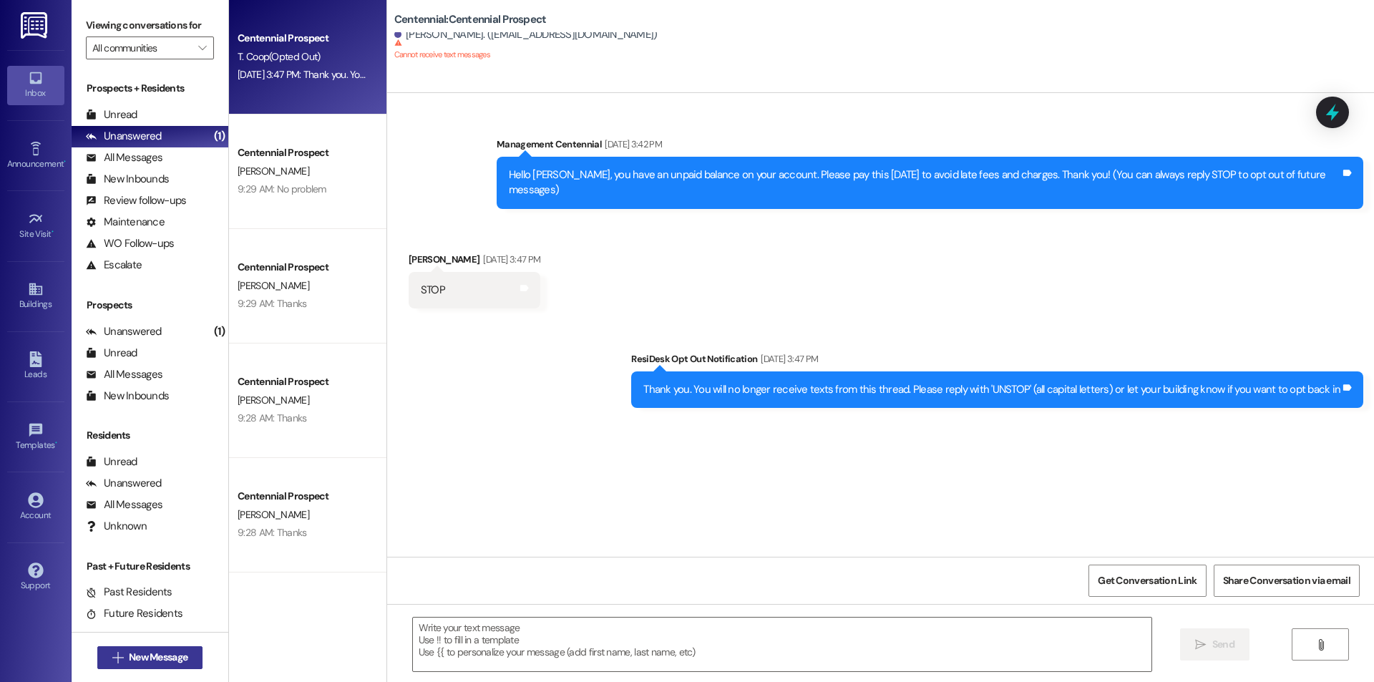
click at [174, 654] on span "New Message" at bounding box center [158, 657] width 59 height 15
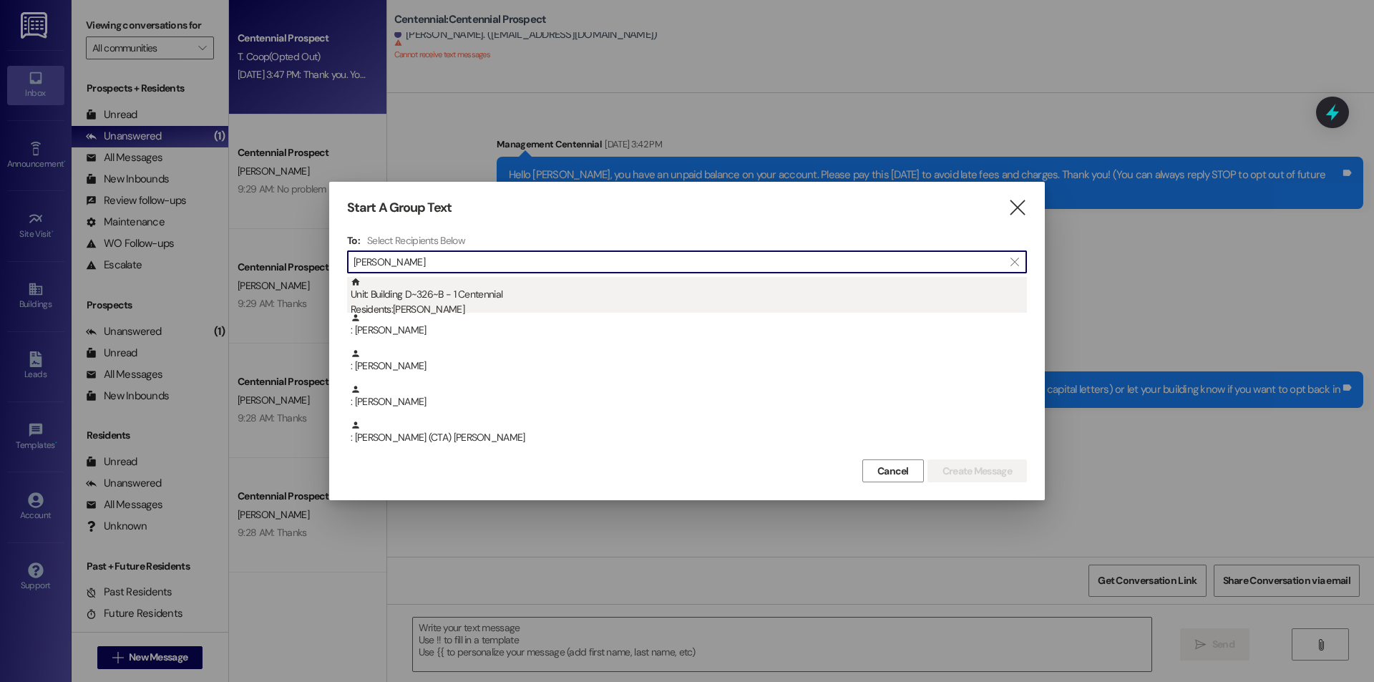
type input "lana"
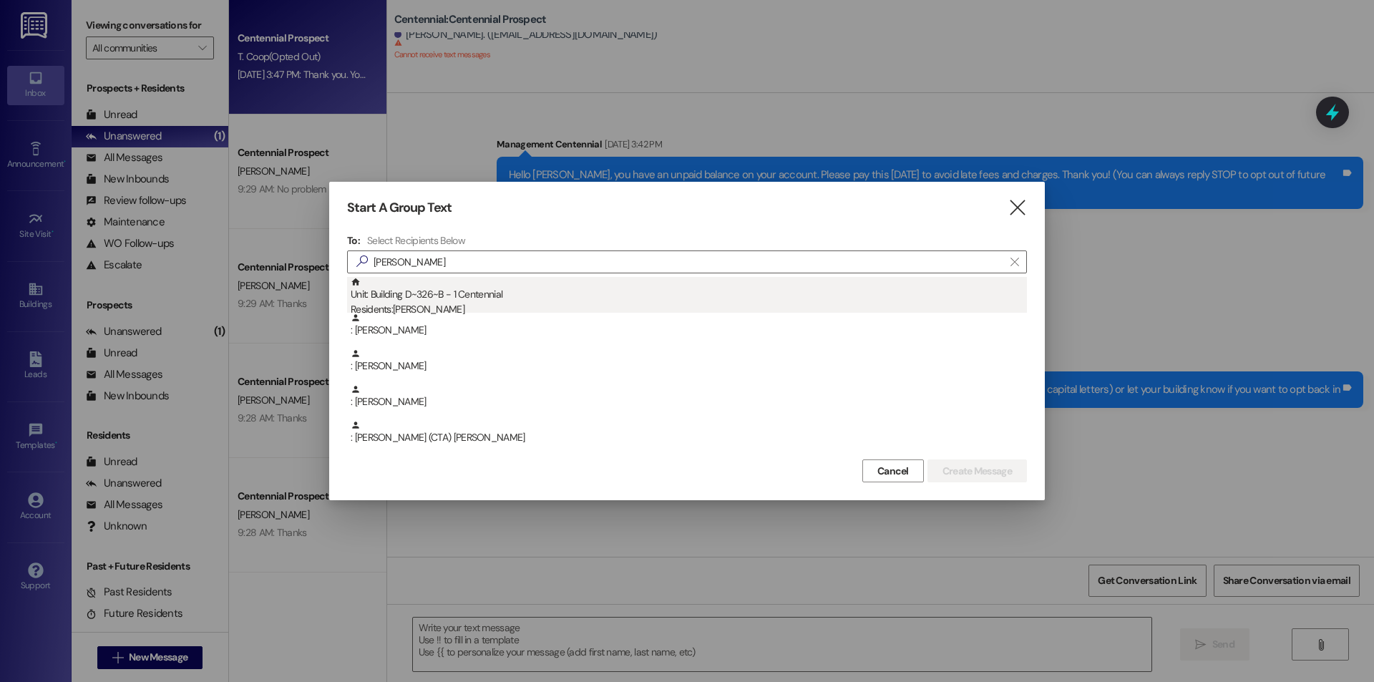
click at [518, 288] on div "Unit: Building D~326~B - 1 Centennial Residents: Lana Ostaszewski" at bounding box center [689, 297] width 676 height 41
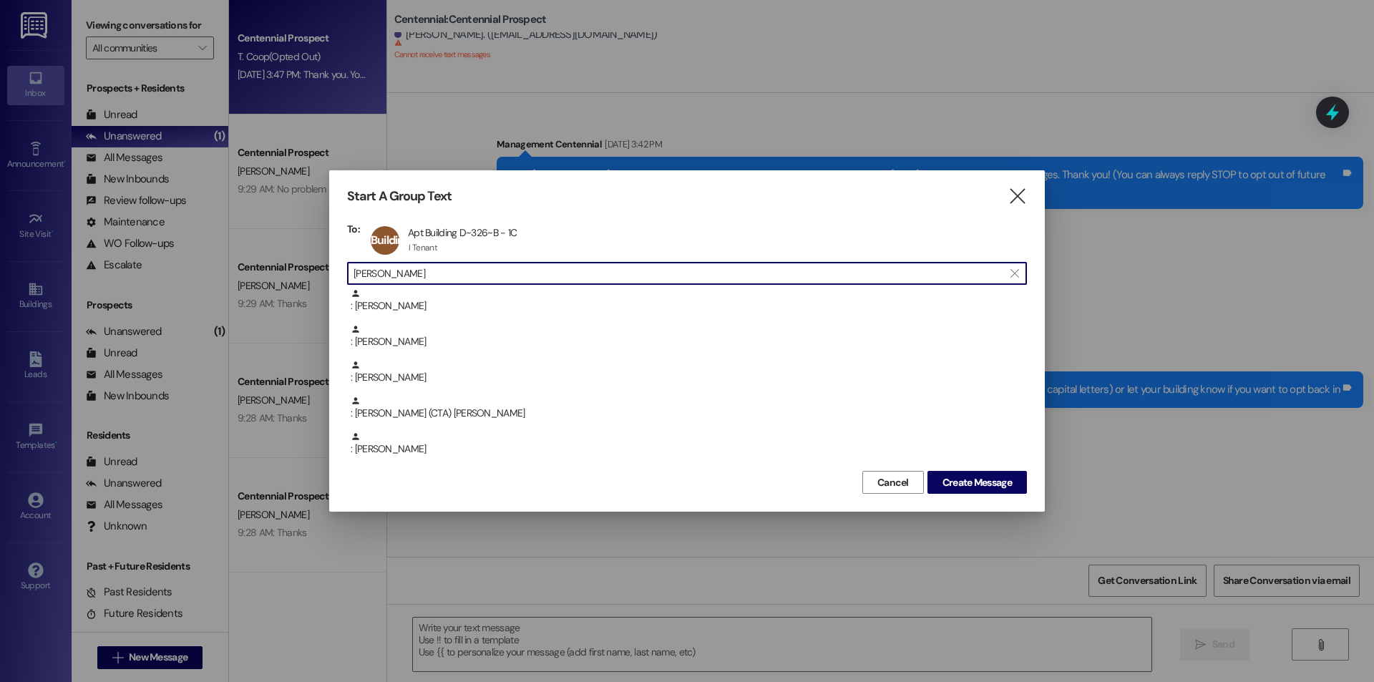
scroll to position [1, 0]
drag, startPoint x: 495, startPoint y: 278, endPoint x: 318, endPoint y: 283, distance: 176.9
click at [318, 283] on div "Start A Group Text  To: Building D~326~B Apt Building D~326~B - 1C Apt Buildin…" at bounding box center [687, 341] width 1374 height 682
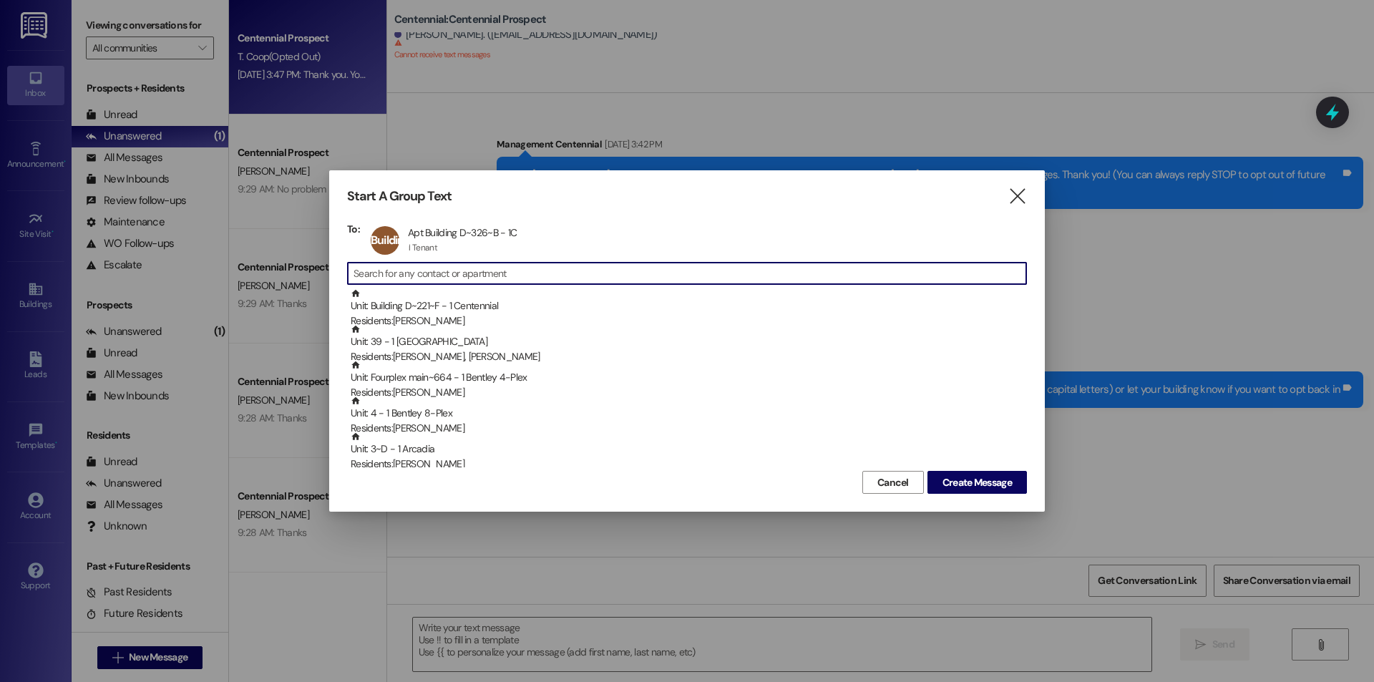
scroll to position [0, 0]
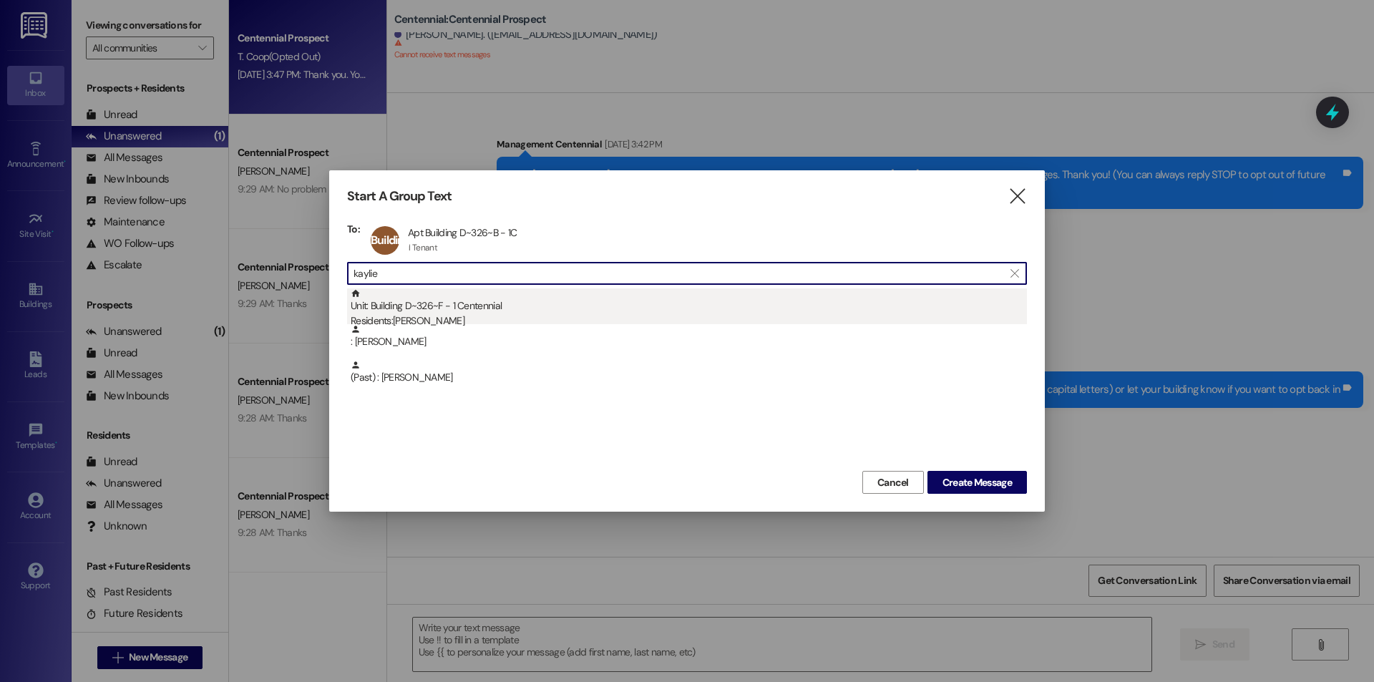
type input "kaylie"
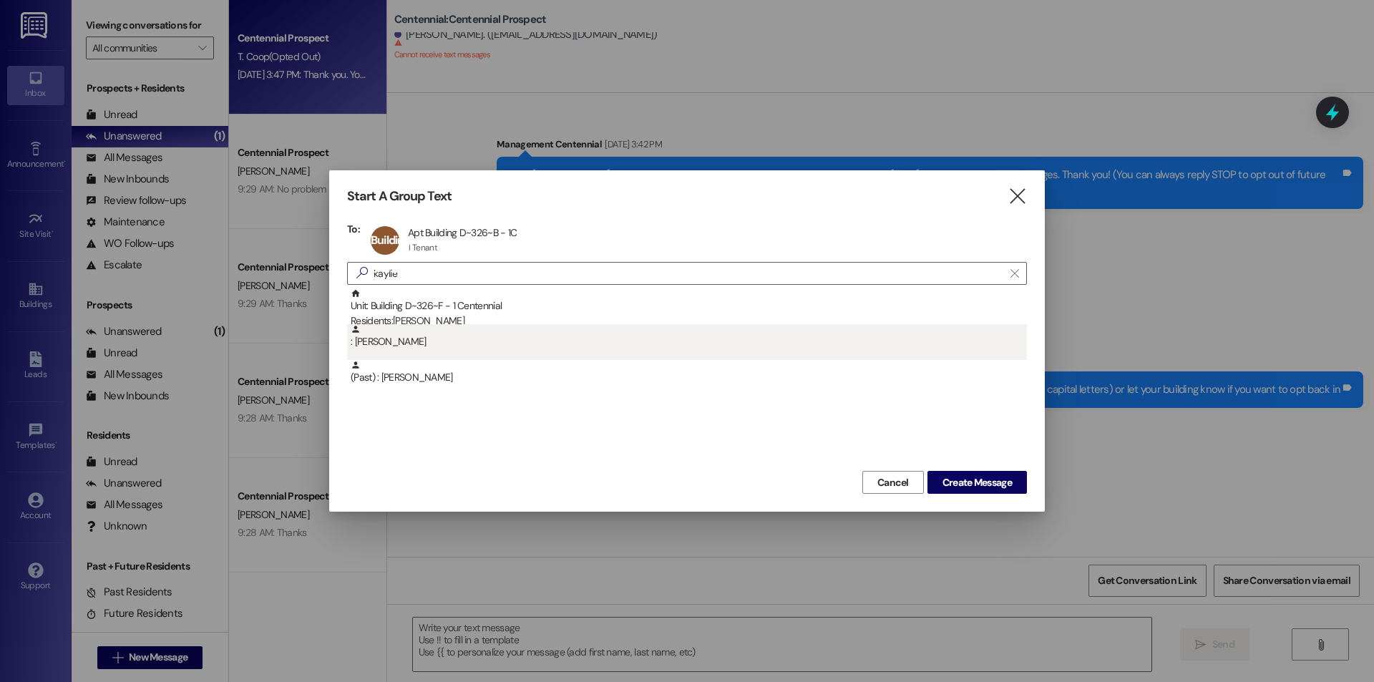
drag, startPoint x: 495, startPoint y: 317, endPoint x: 504, endPoint y: 332, distance: 17.3
click at [494, 329] on div "Unit: Building D~326~F - 1 Centennial Residents: Kaylie Reinhart : Kaylie Reinh…" at bounding box center [687, 341] width 680 height 107
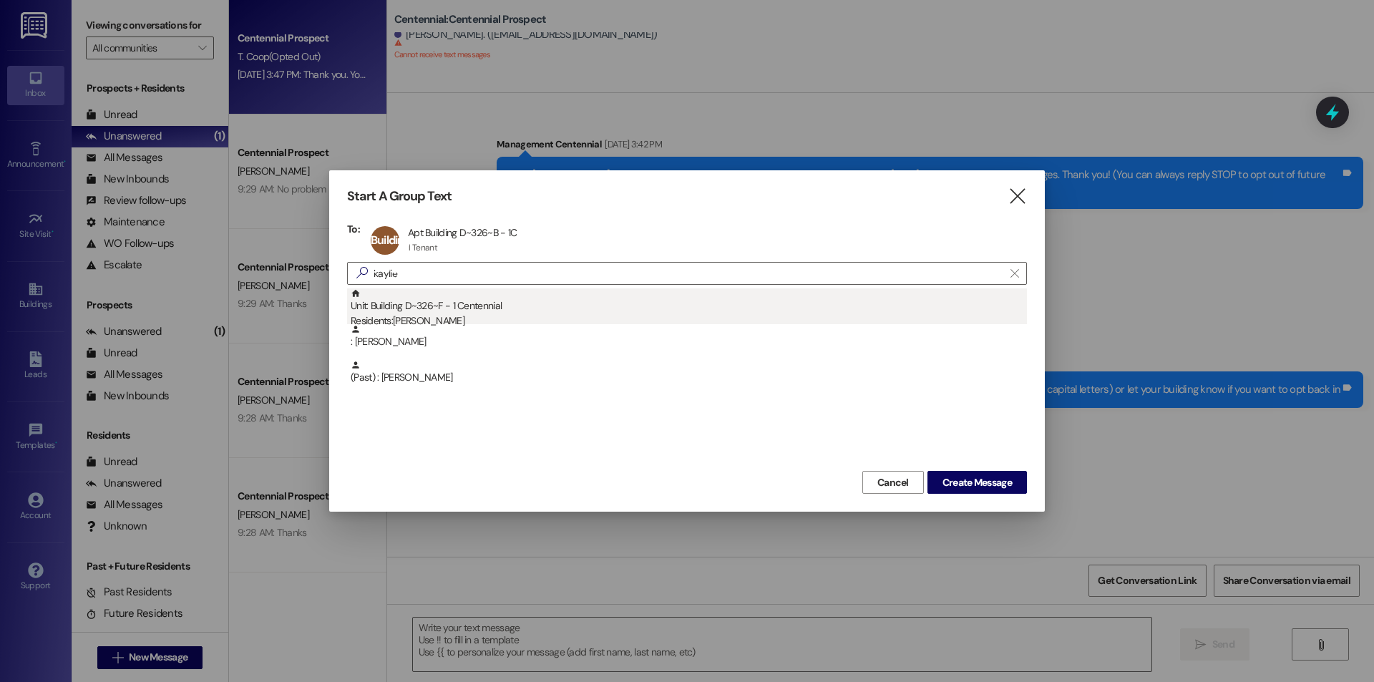
click at [684, 311] on div "Unit: Building D~326~F - 1 Centennial Residents: Kaylie Reinhart" at bounding box center [689, 308] width 676 height 41
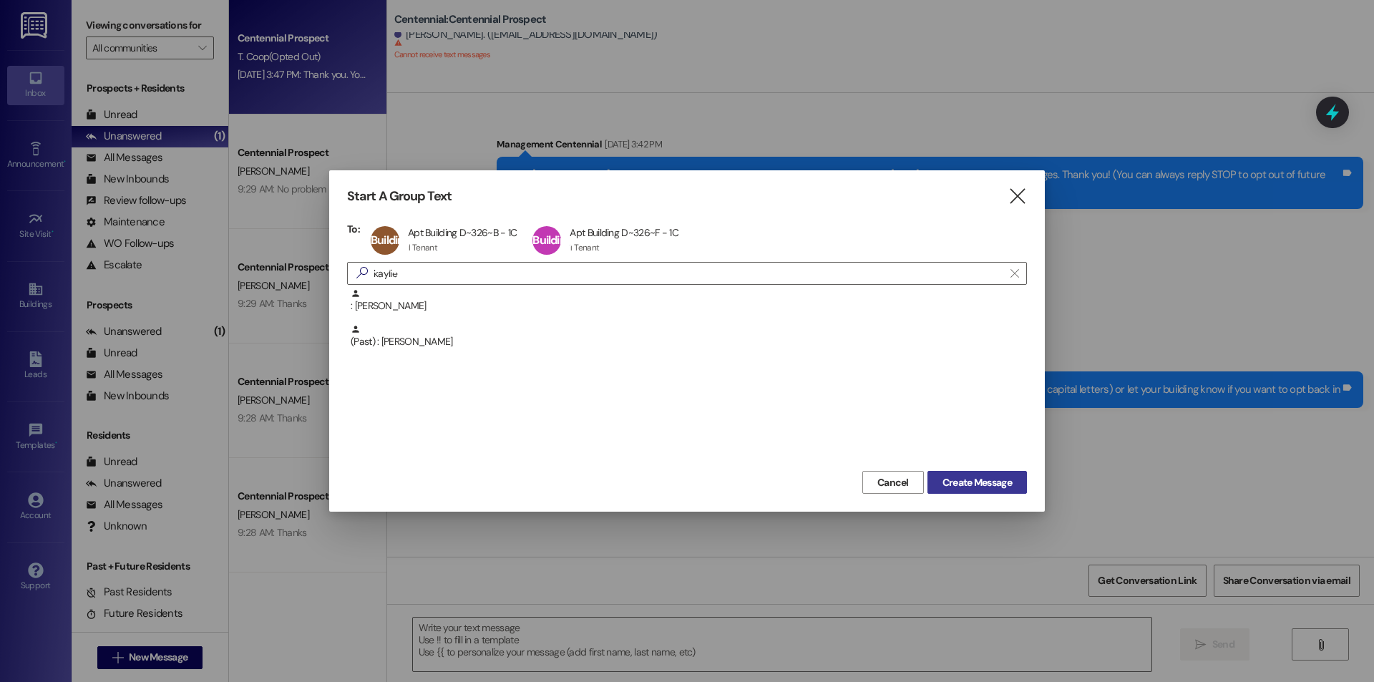
click at [1006, 476] on span "Create Message" at bounding box center [977, 482] width 69 height 15
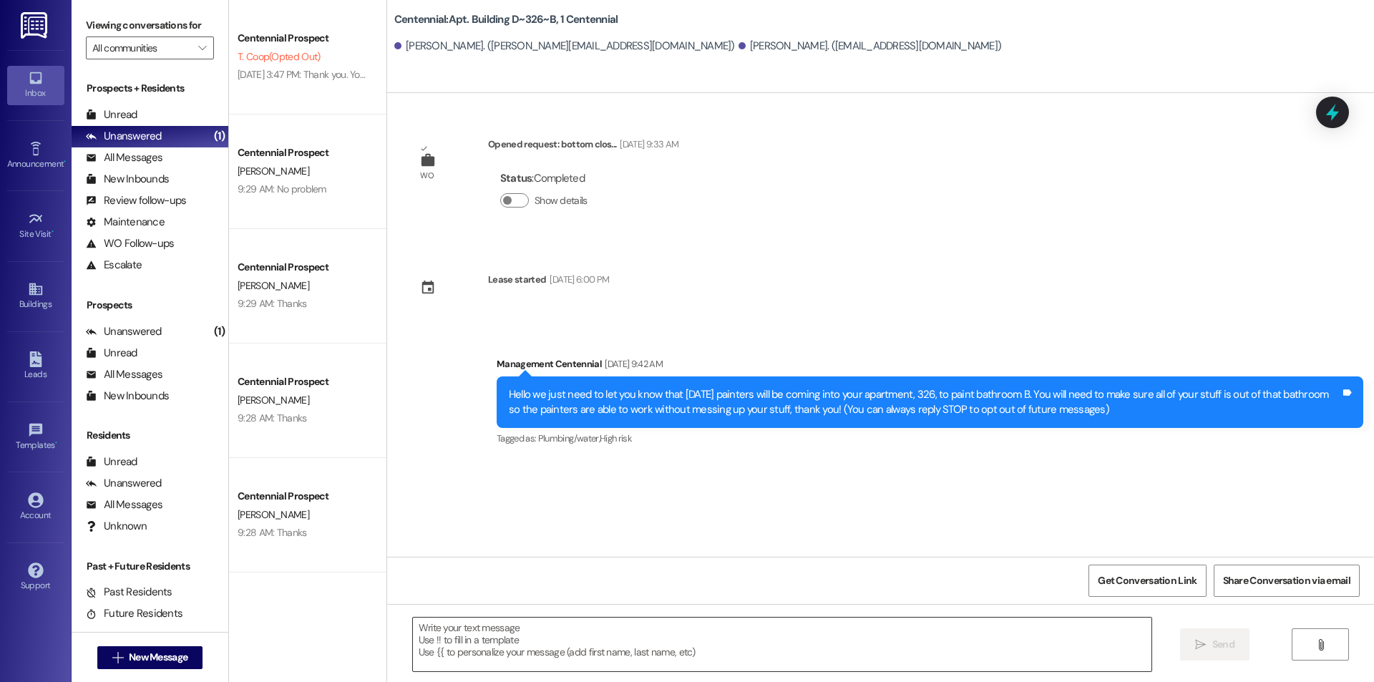
click at [824, 649] on textarea at bounding box center [782, 645] width 739 height 54
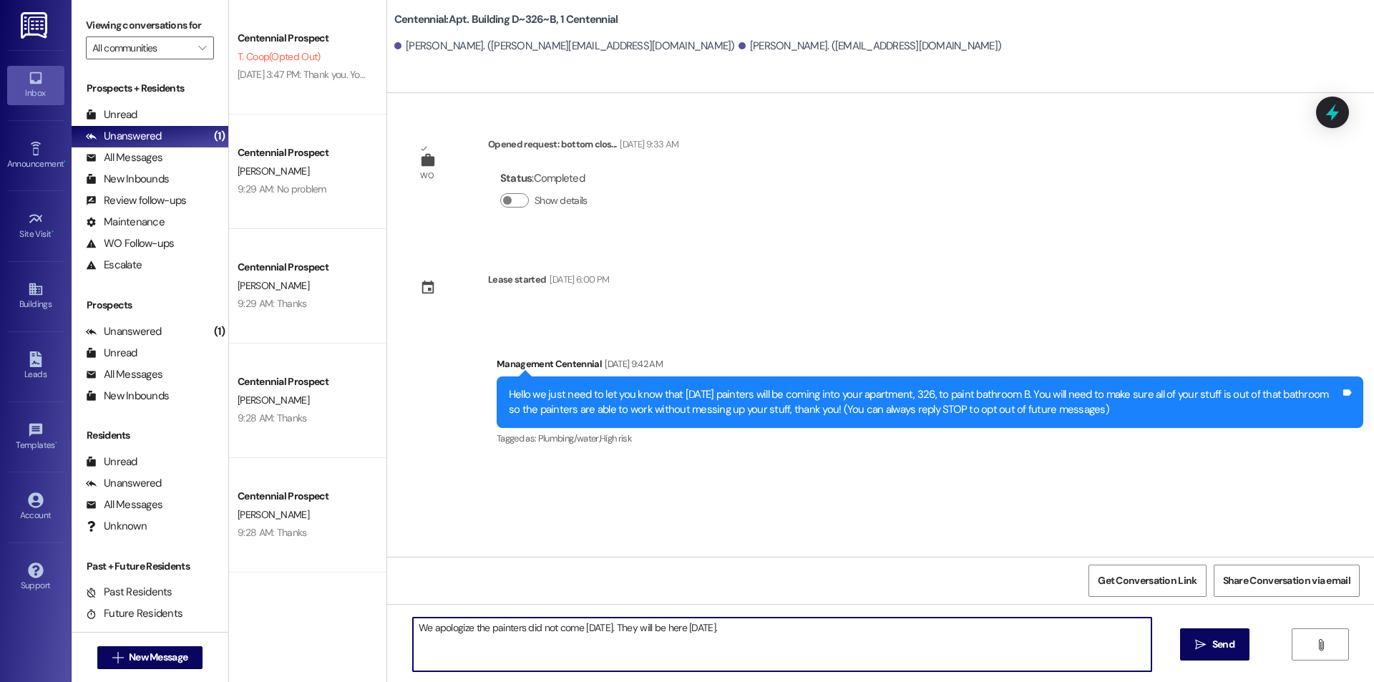
drag, startPoint x: 792, startPoint y: 631, endPoint x: 406, endPoint y: 673, distance: 388.1
click at [406, 673] on div "We apologize the painters did not come yesterday. They will be here today.  Se…" at bounding box center [880, 657] width 987 height 107
type textarea "We apologize the painters did not come yesterday. They will be here today."
click at [1236, 649] on span "Send" at bounding box center [1224, 644] width 28 height 15
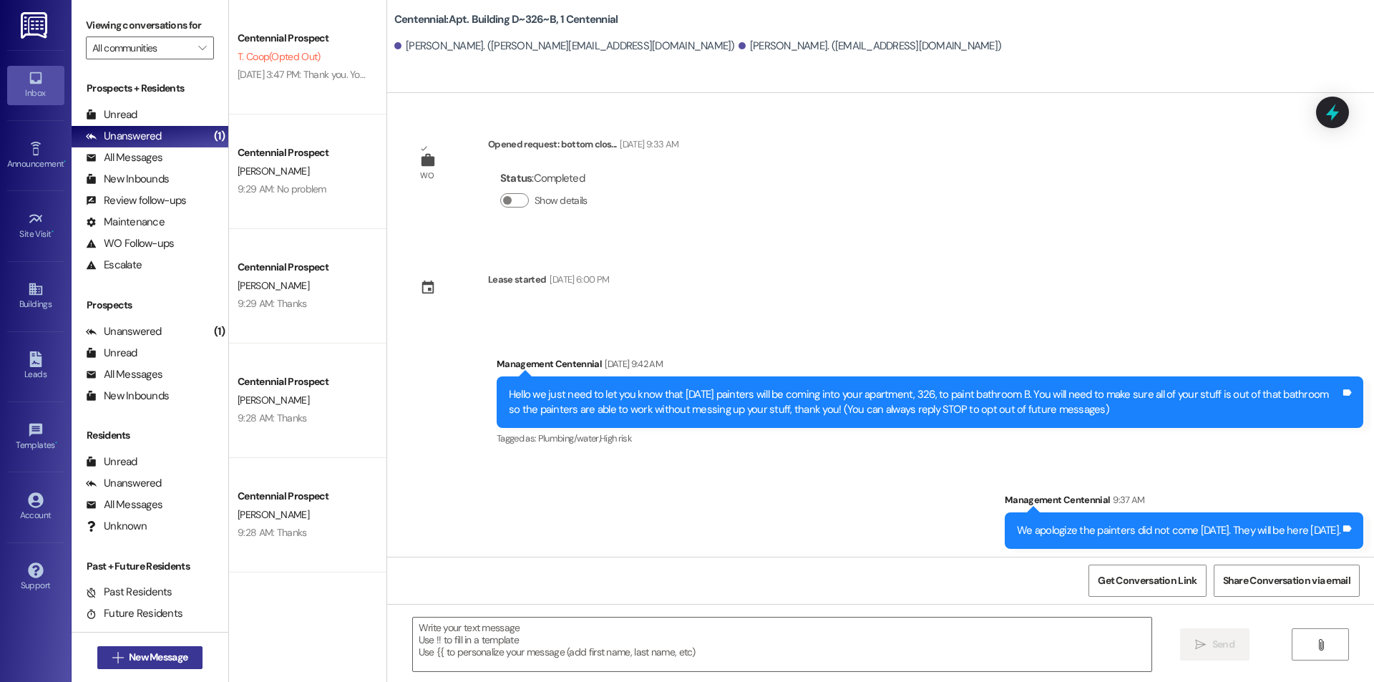
click at [139, 659] on span "New Message" at bounding box center [158, 657] width 59 height 15
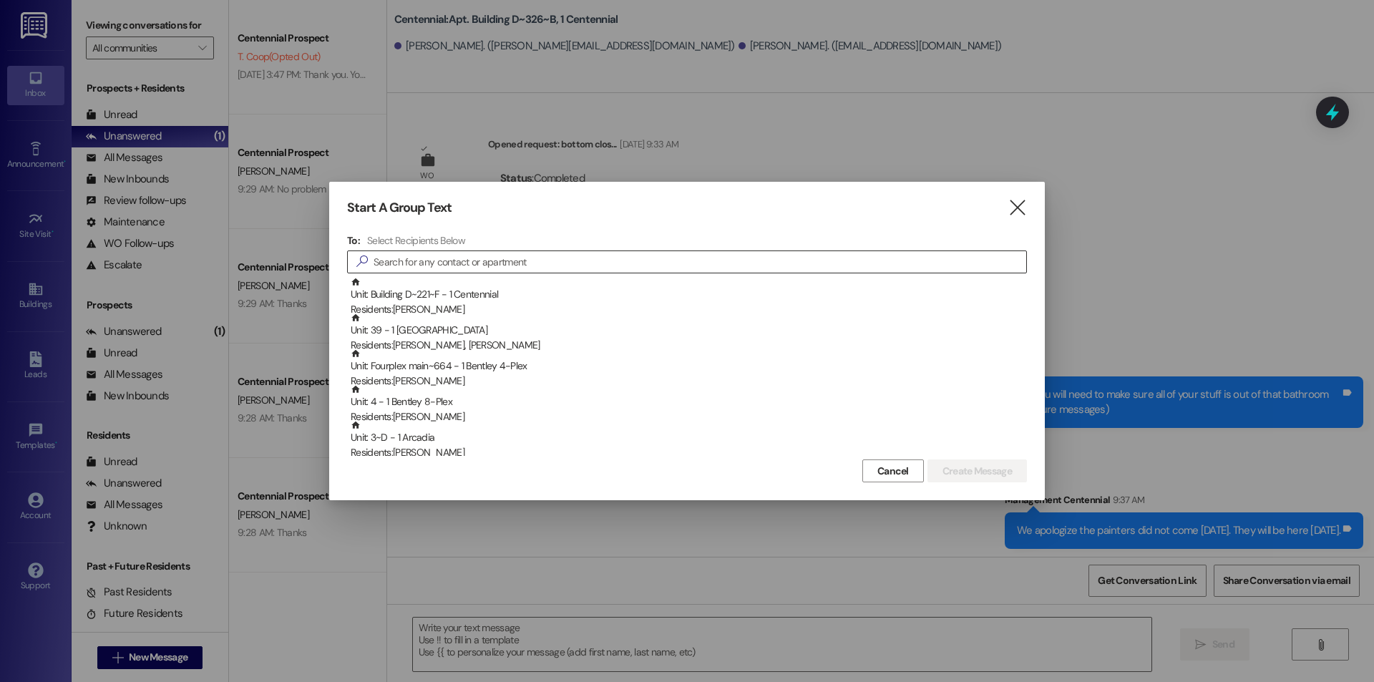
click at [449, 261] on input at bounding box center [700, 262] width 653 height 20
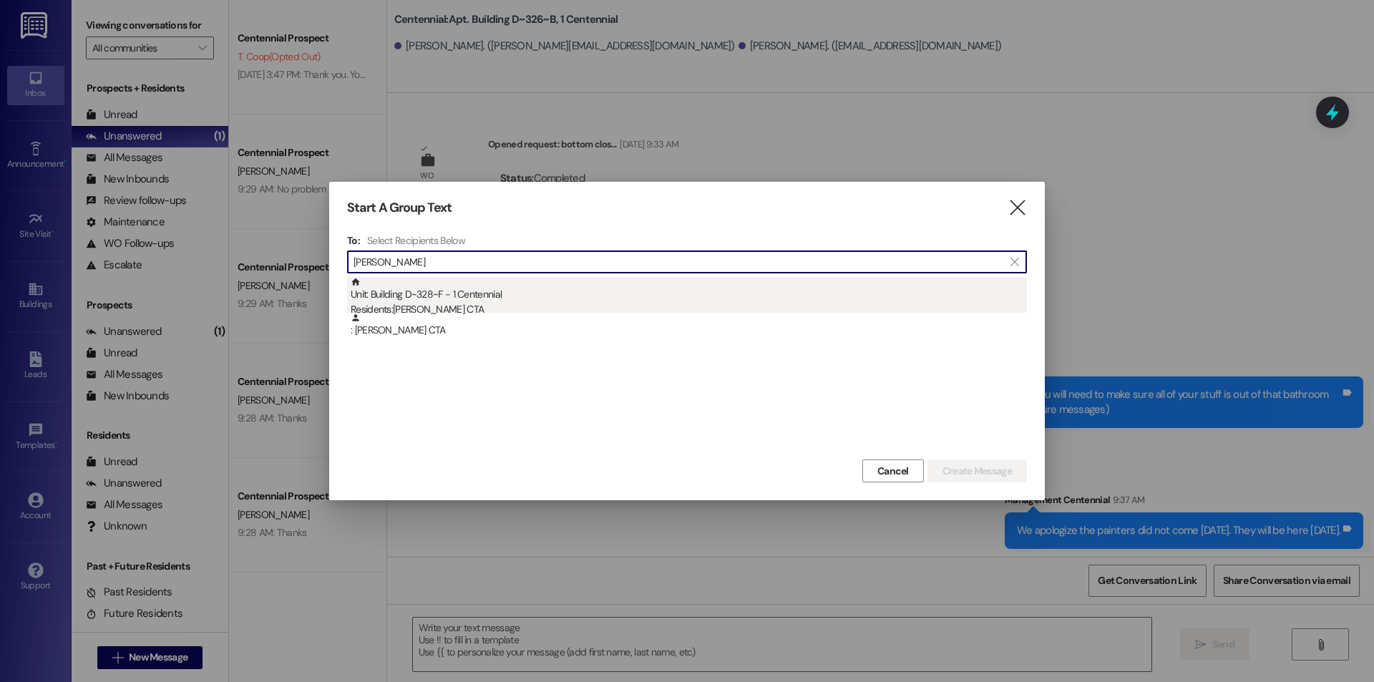
type input "moody"
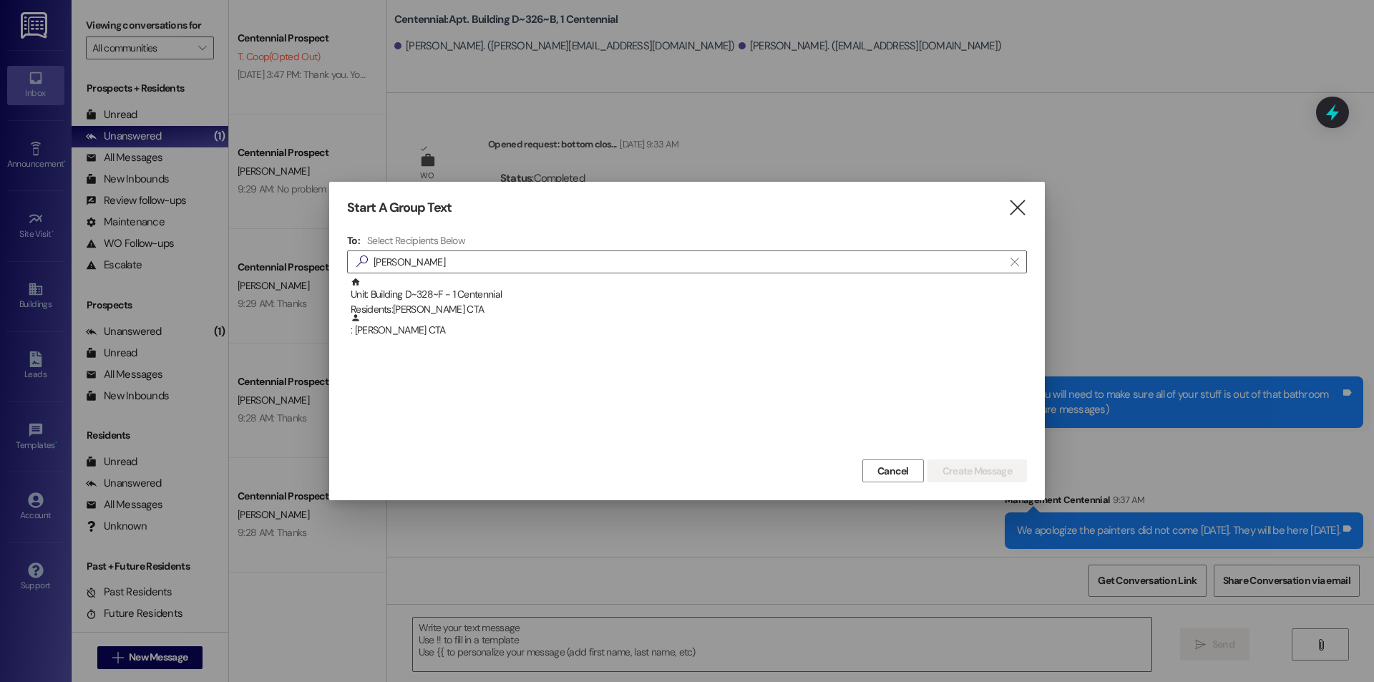
drag, startPoint x: 621, startPoint y: 287, endPoint x: 587, endPoint y: 250, distance: 50.7
click at [621, 287] on div "Unit: Building D~328~F - 1 Centennial Residents: Rachelle Moody CTA" at bounding box center [689, 297] width 676 height 41
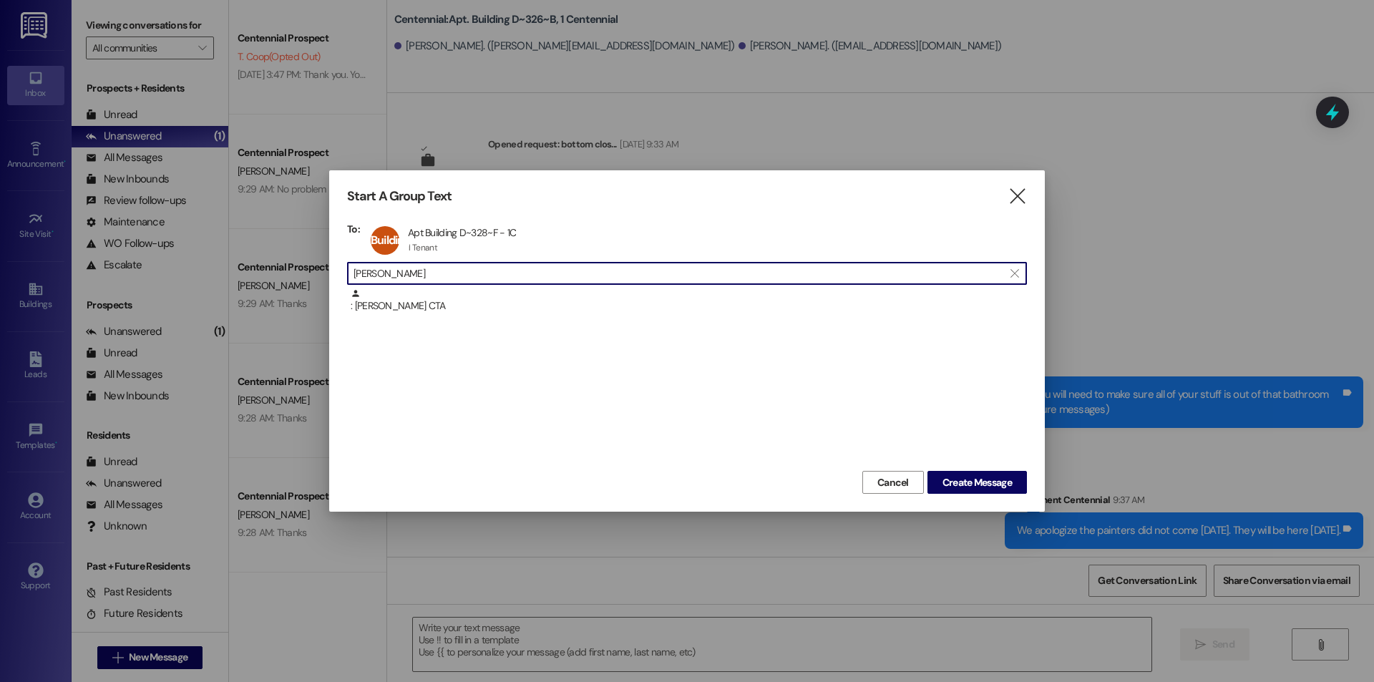
drag, startPoint x: 555, startPoint y: 274, endPoint x: 341, endPoint y: 277, distance: 214.8
click at [343, 277] on div "Start A Group Text  To: Building D~328~F Apt Building D~328~F - 1C Apt Buildin…" at bounding box center [687, 340] width 716 height 341
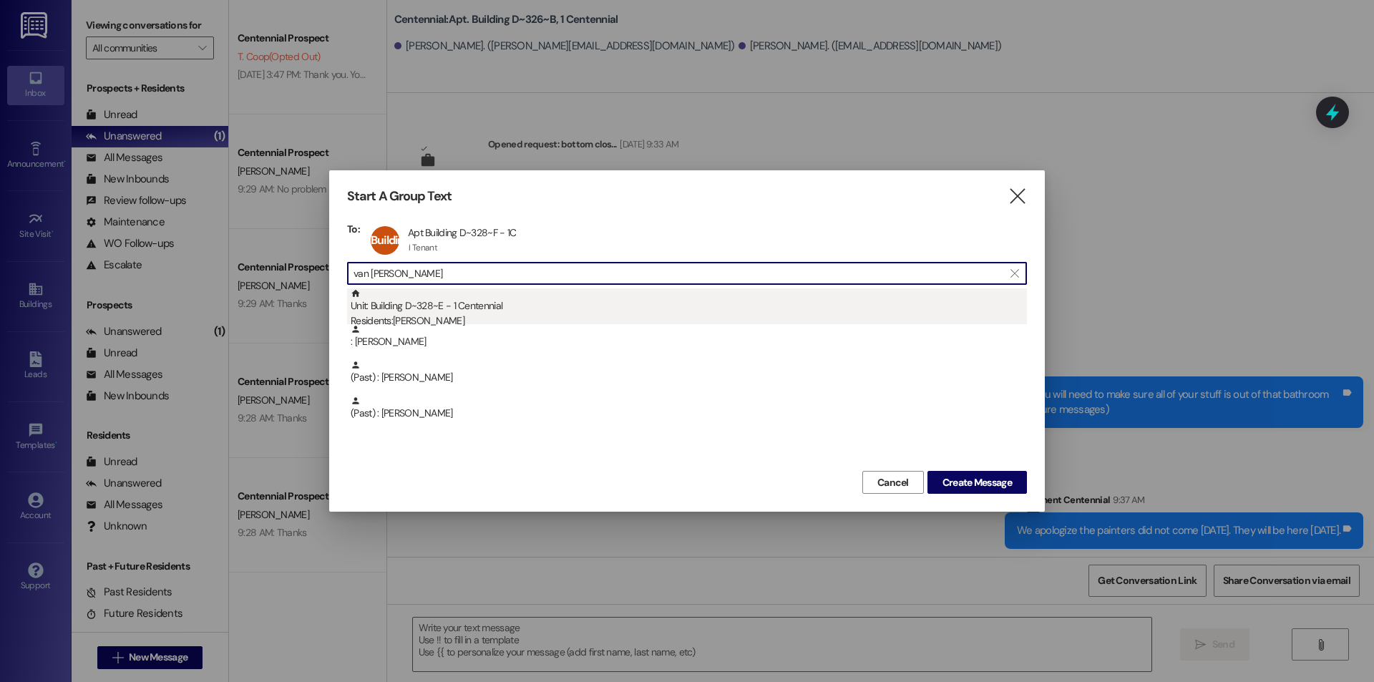
click at [500, 304] on div "Unit: Building D~328~E - 1 Centennial Residents: Amelia Van Horn" at bounding box center [689, 308] width 676 height 41
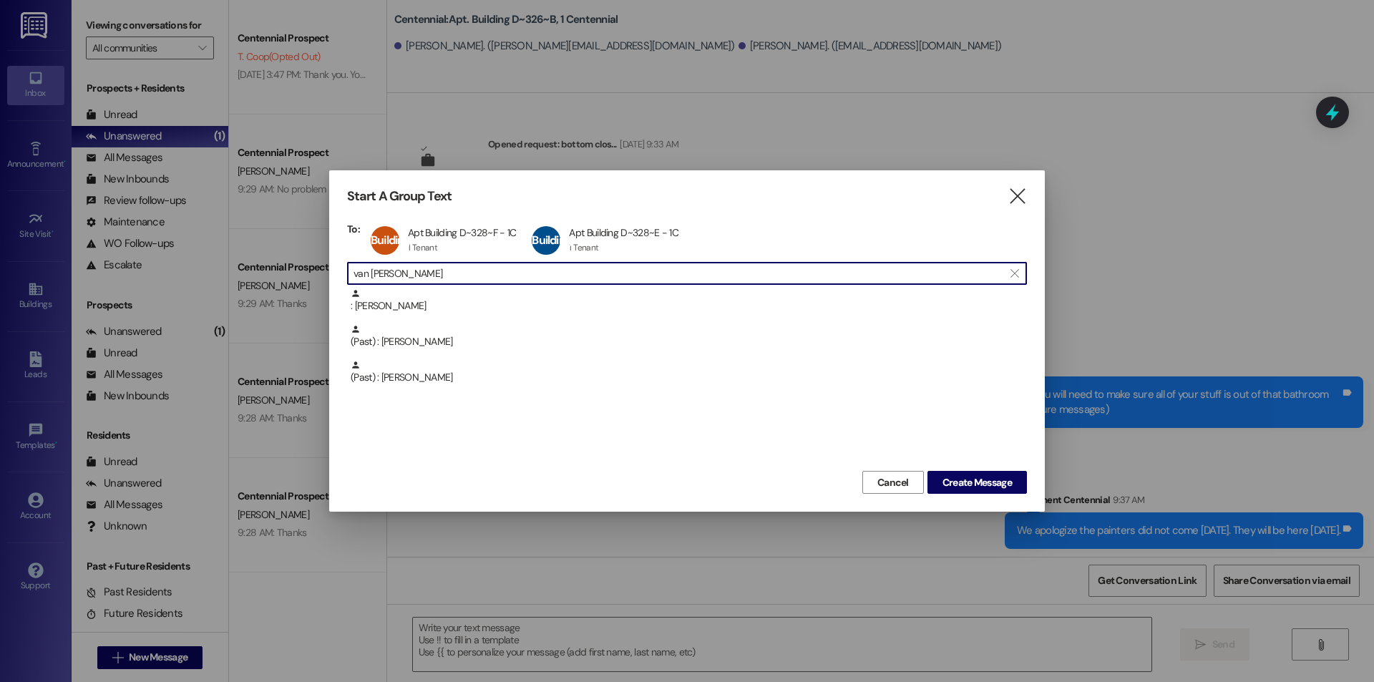
drag, startPoint x: 492, startPoint y: 273, endPoint x: 357, endPoint y: 278, distance: 135.4
click at [357, 278] on input "van horn" at bounding box center [679, 273] width 650 height 20
type input "v"
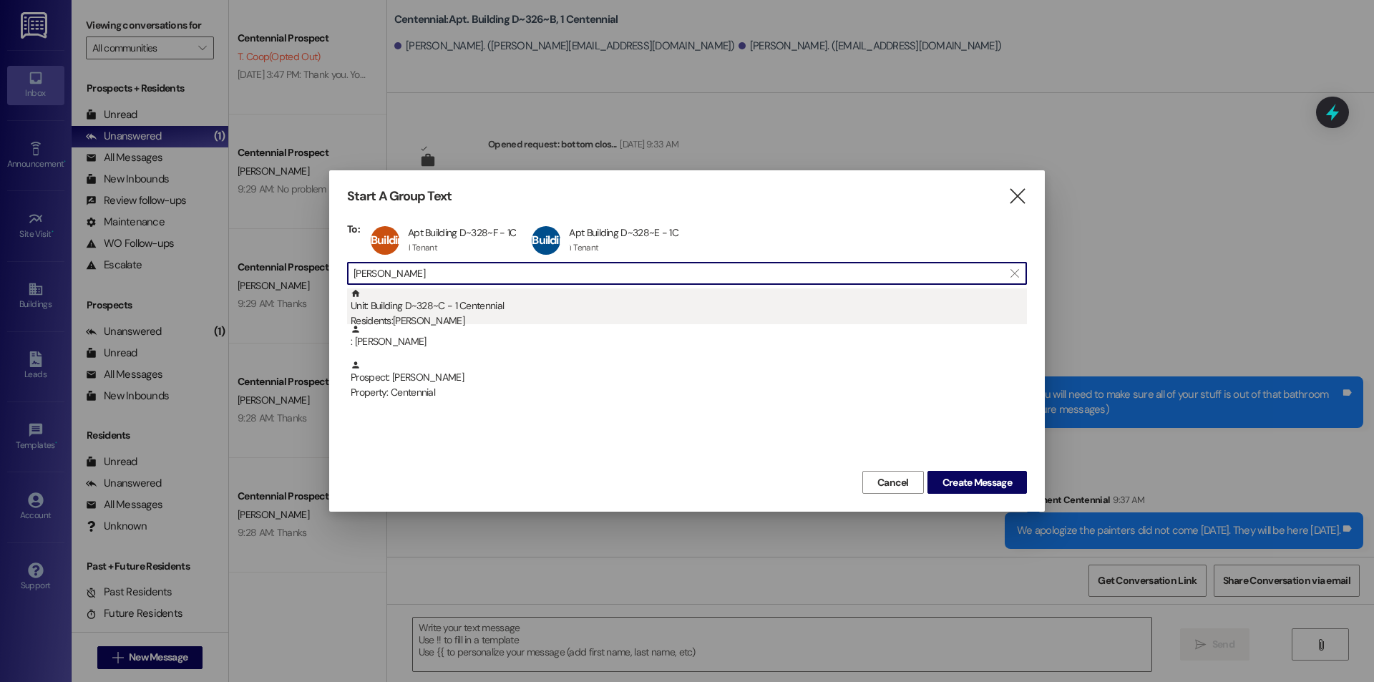
type input "belliston"
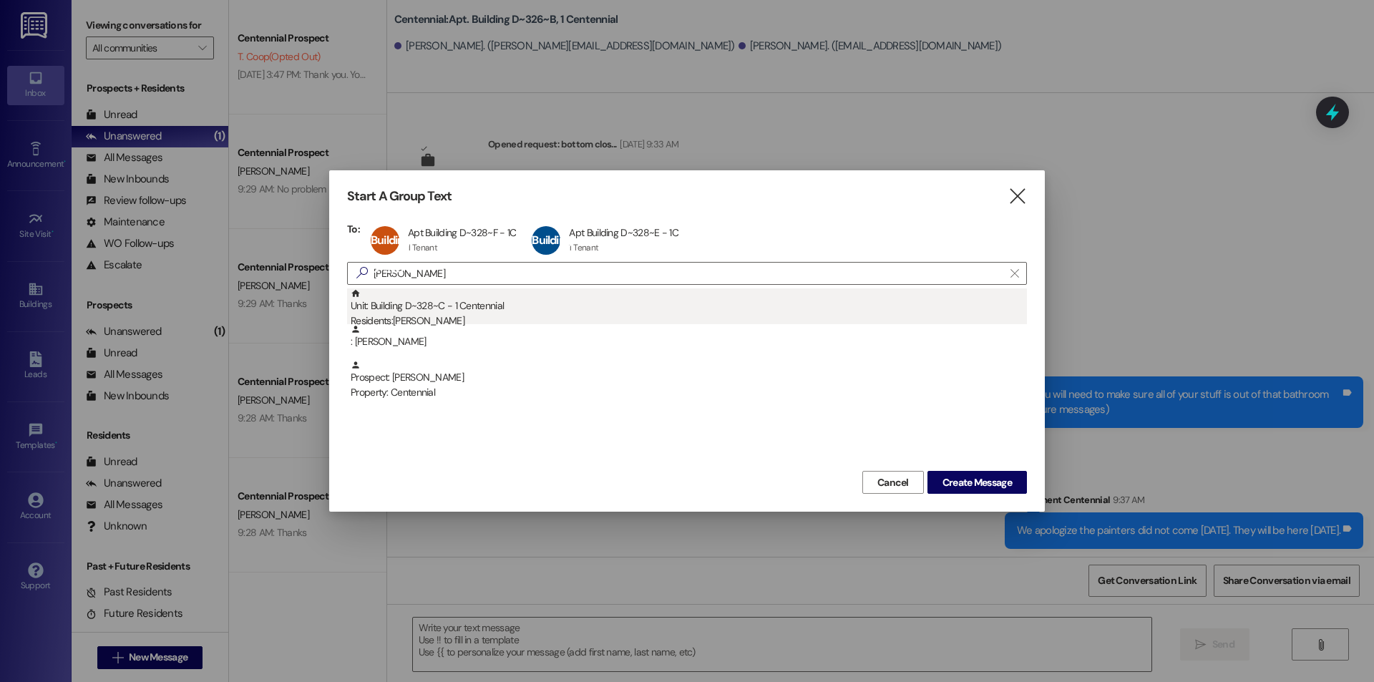
click at [405, 318] on div "Residents: Carly Belliston" at bounding box center [689, 321] width 676 height 15
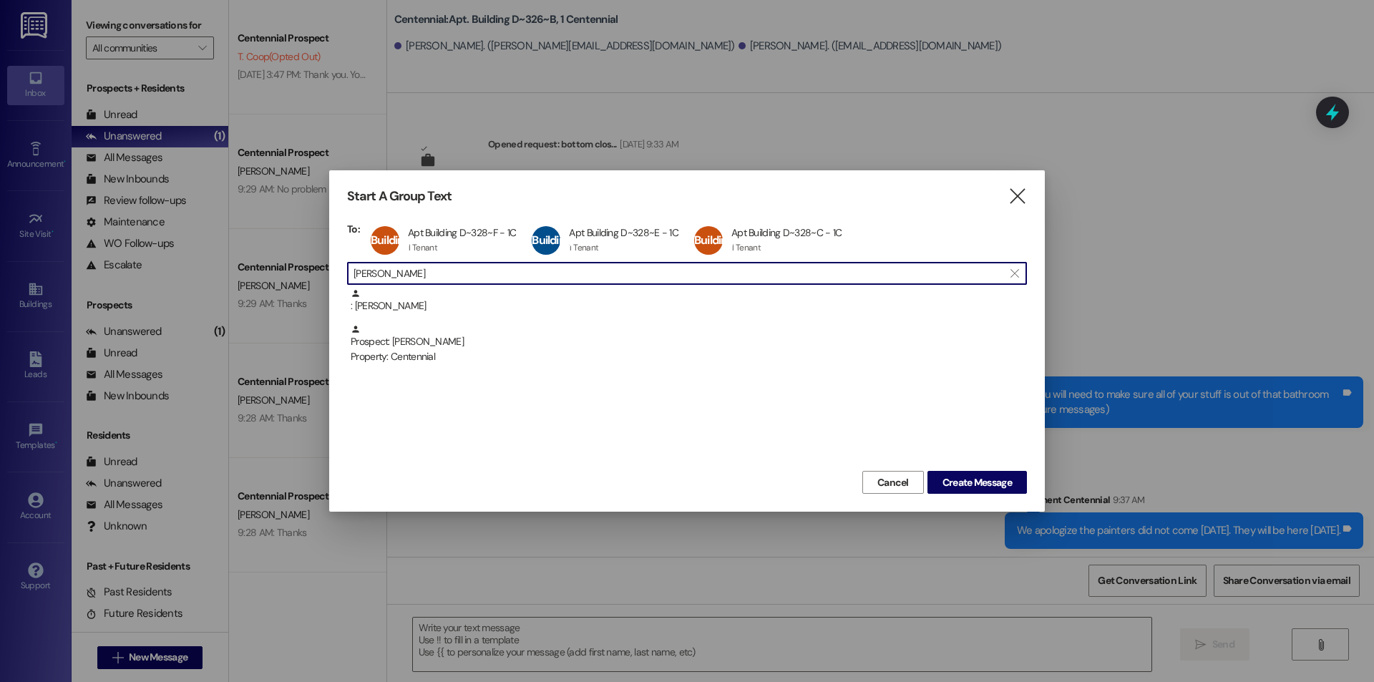
drag, startPoint x: 445, startPoint y: 273, endPoint x: 272, endPoint y: 271, distance: 173.2
click at [272, 271] on div "Start A Group Text  To: Building D~328~F Apt Building D~328~F - 1C Apt Buildin…" at bounding box center [687, 341] width 1374 height 682
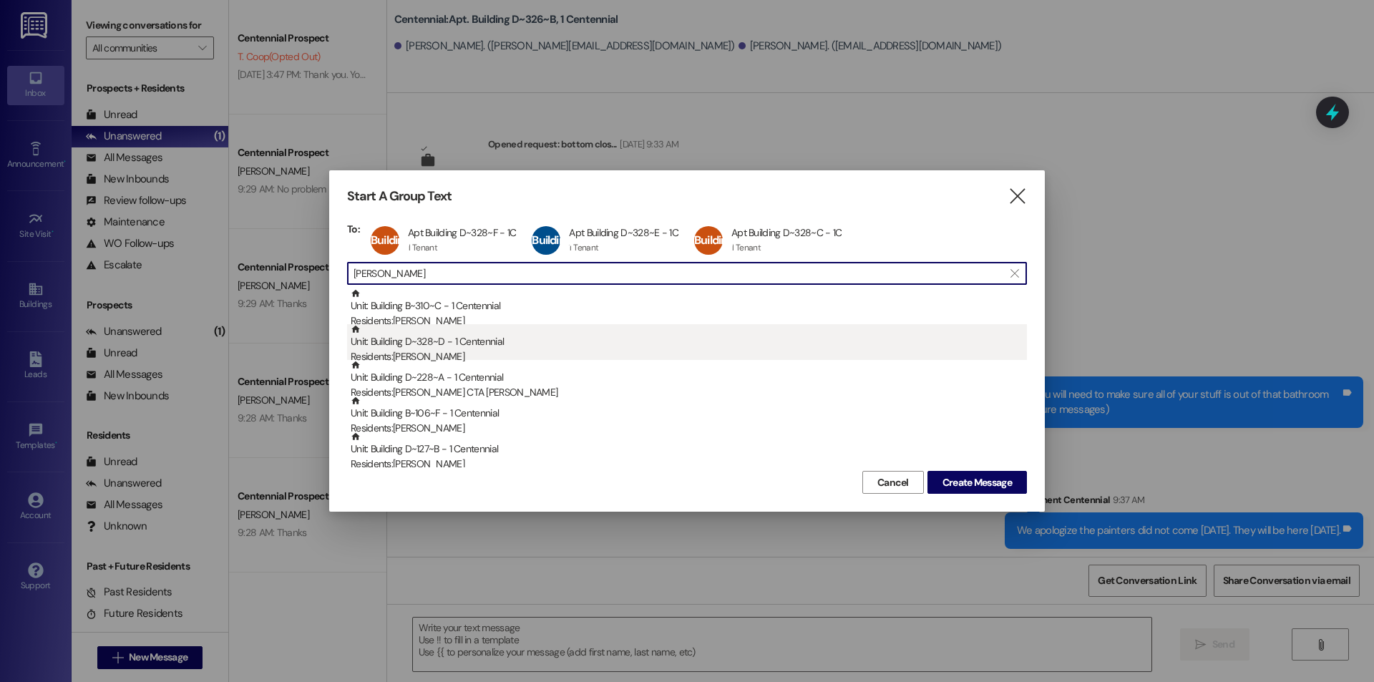
type input "smith"
click at [552, 341] on div "Unit: Building D~328~D - 1 Centennial Residents: Bailey Smith" at bounding box center [689, 344] width 676 height 41
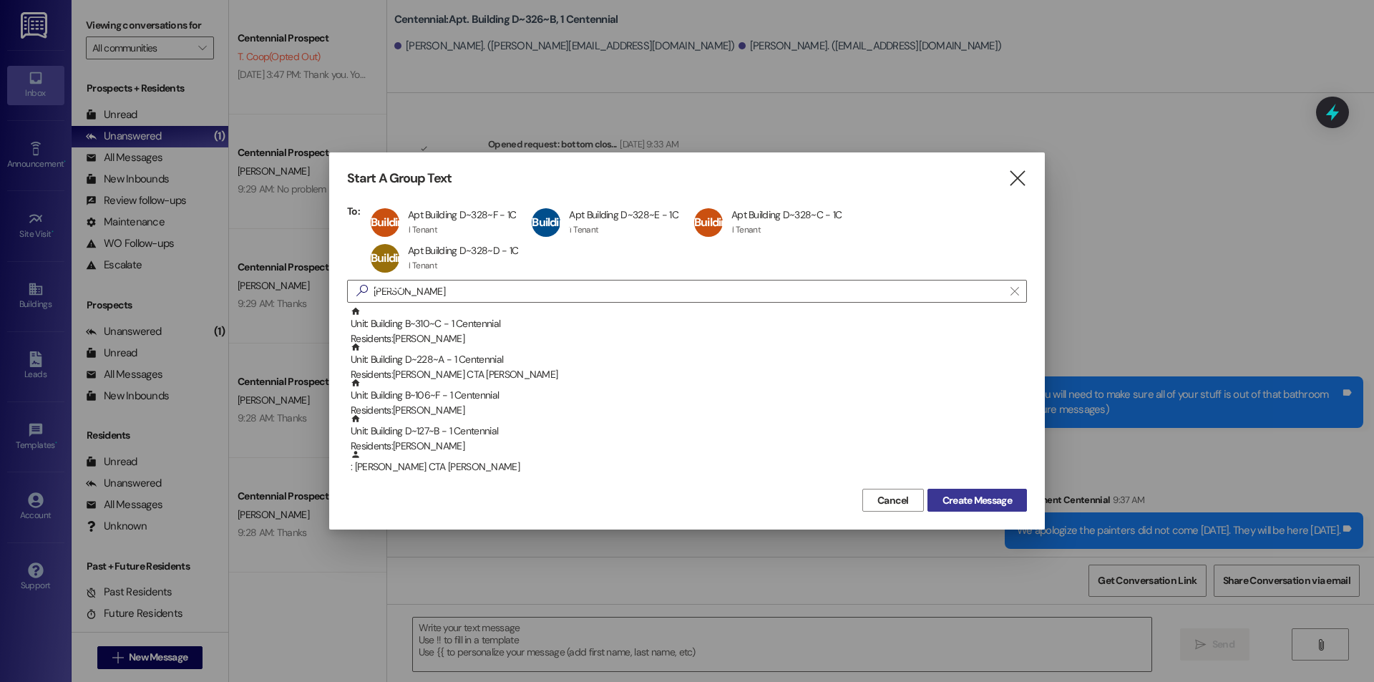
click at [973, 503] on span "Create Message" at bounding box center [977, 500] width 69 height 15
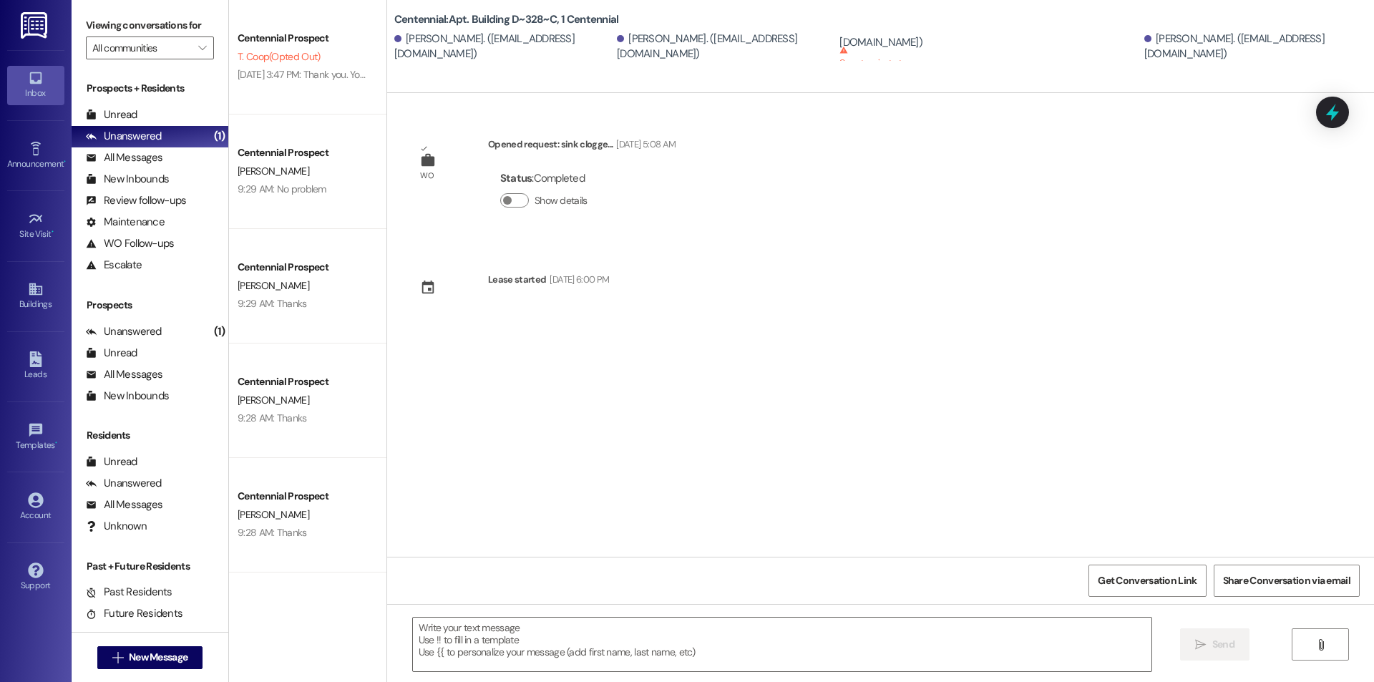
click at [853, 46] on sup "Cannot receive text messages" at bounding box center [888, 56] width 96 height 21
drag, startPoint x: 883, startPoint y: 55, endPoint x: 786, endPoint y: 54, distance: 97.4
click at [840, 54] on div "Rachelle Moody CTA. (shelly@moodyfamily.org) Cannot receive text messages This …" at bounding box center [990, 41] width 301 height 54
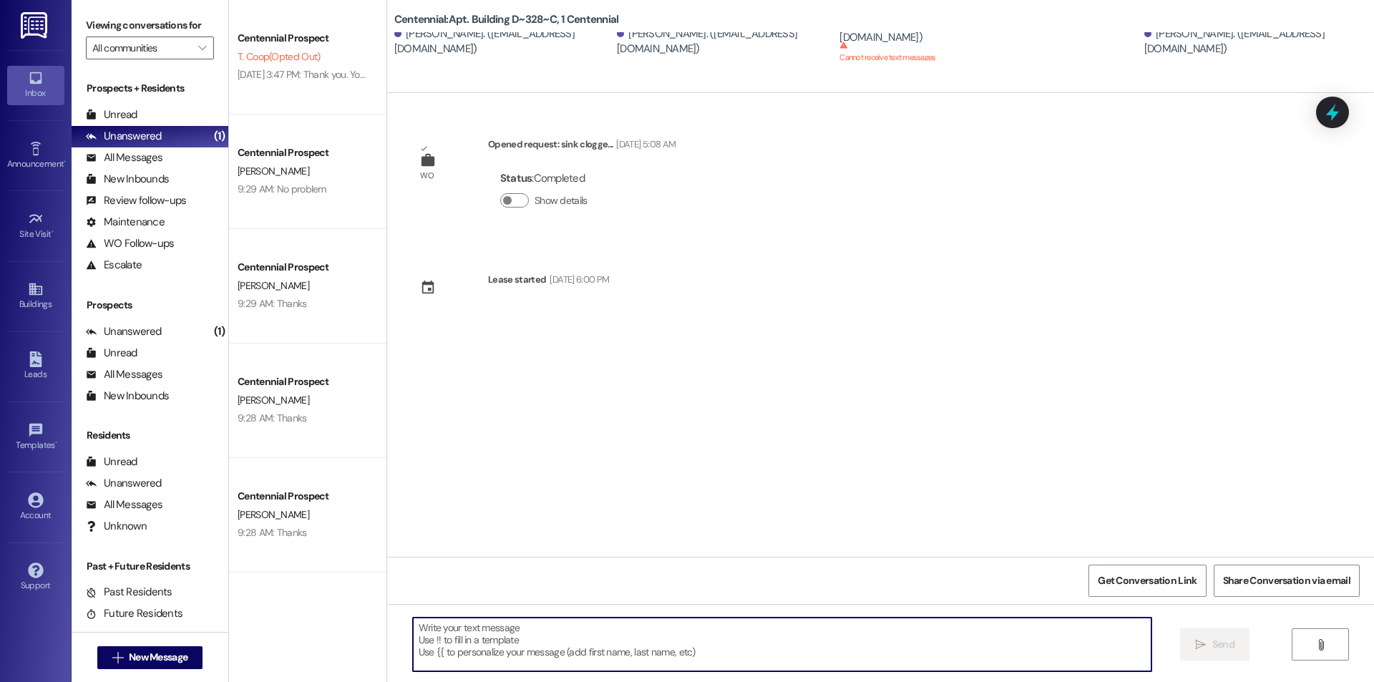
paste textarea "We apologize the painters did not come yesterday. They will be here today."
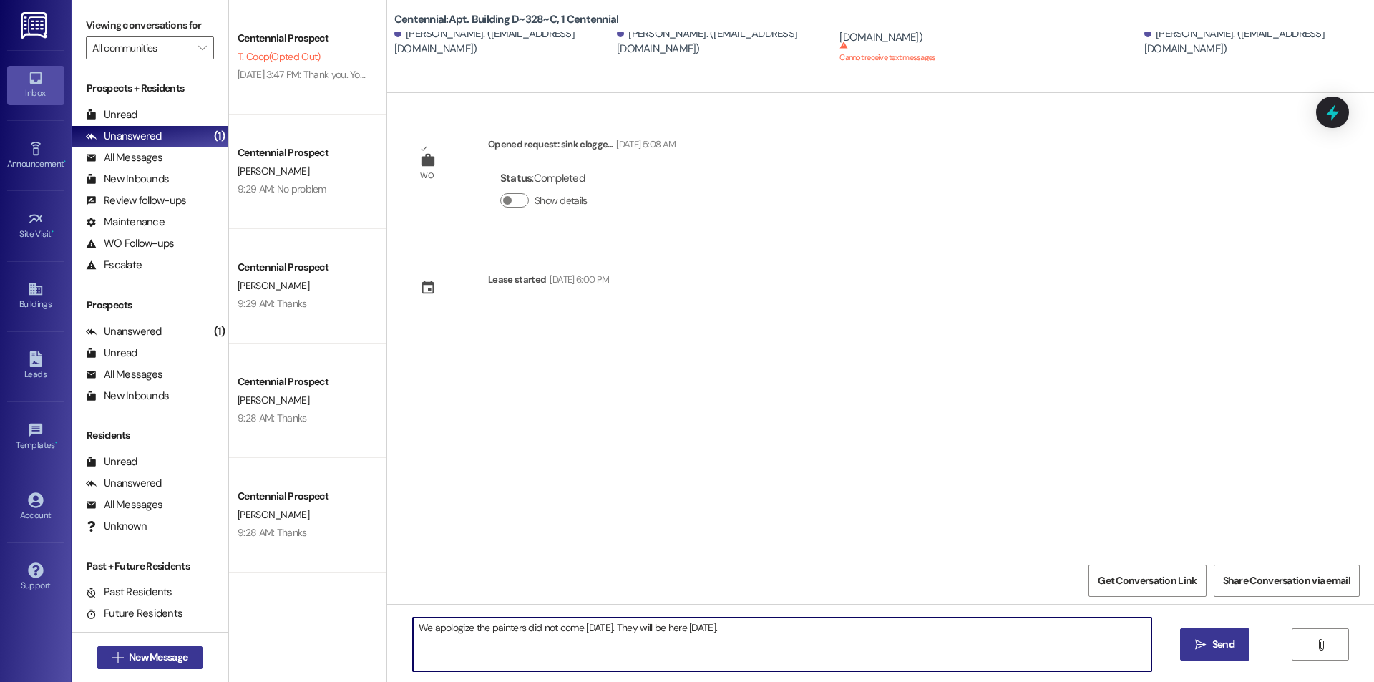
type textarea "We apologize the painters did not come yesterday. They will be here today."
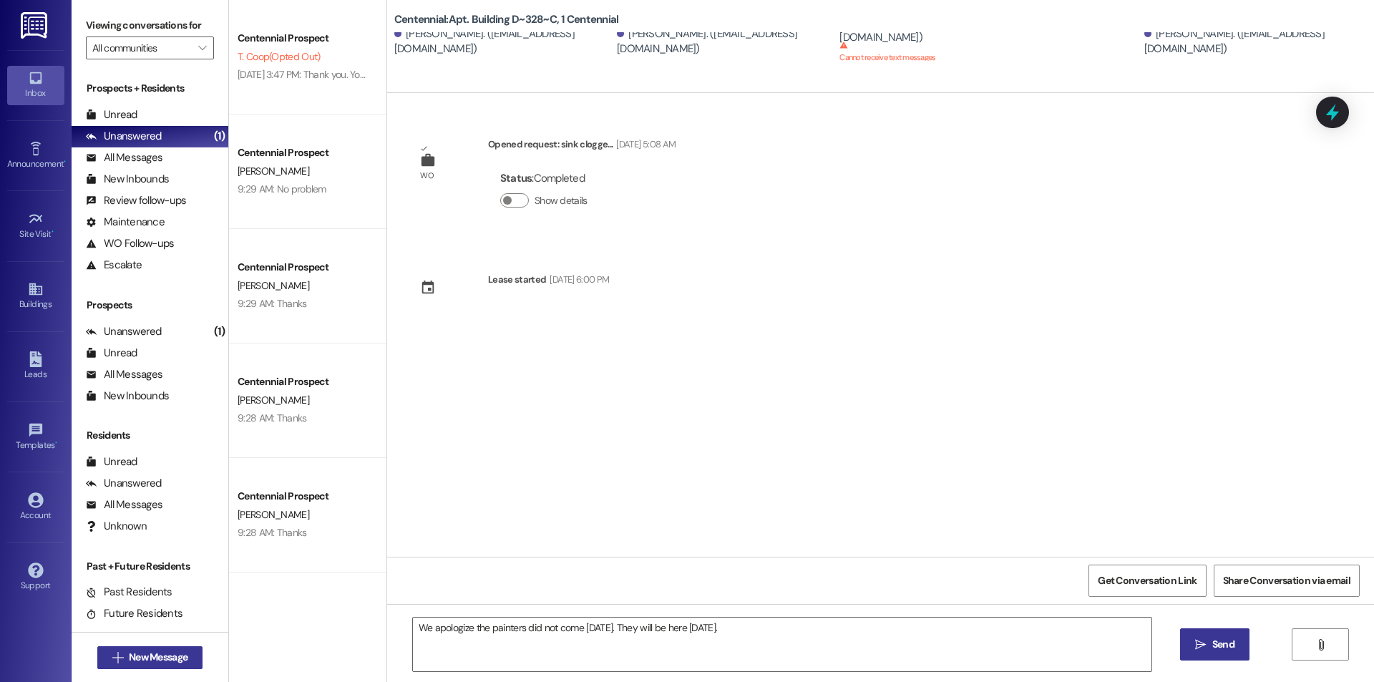
click at [129, 656] on span "New Message" at bounding box center [158, 657] width 59 height 15
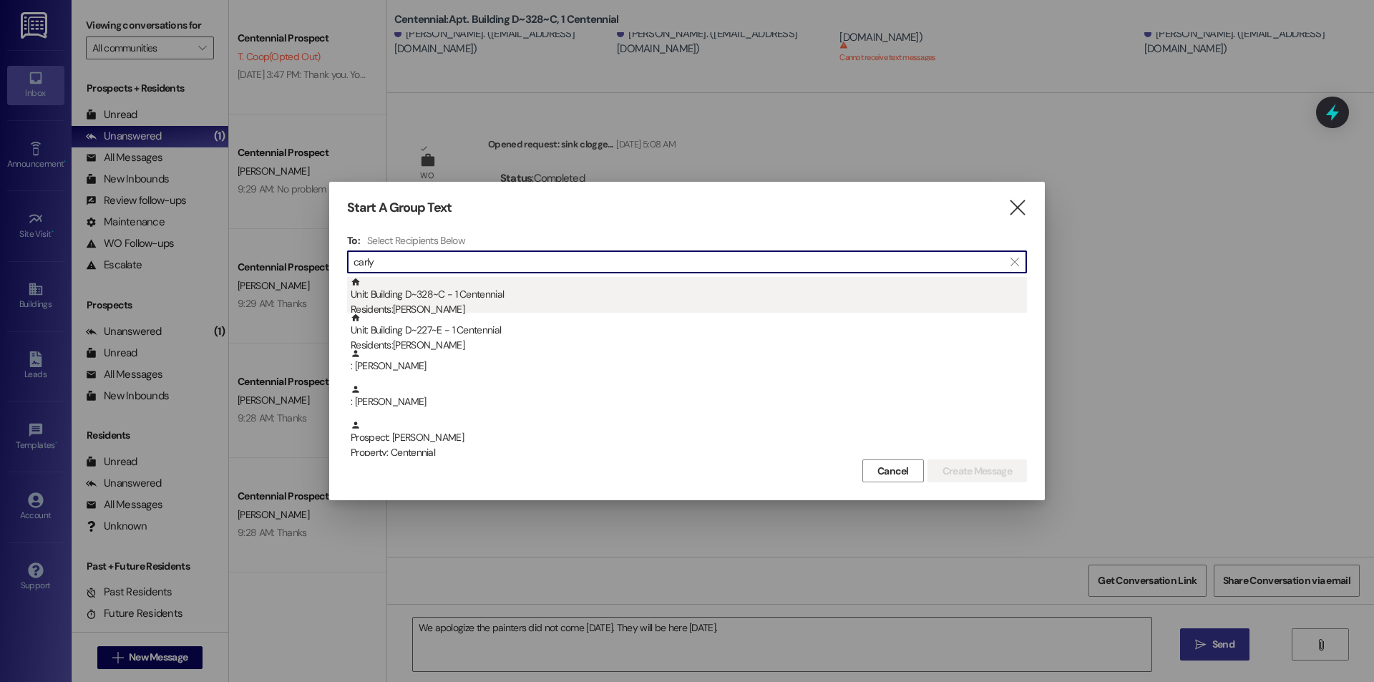
type input "carly"
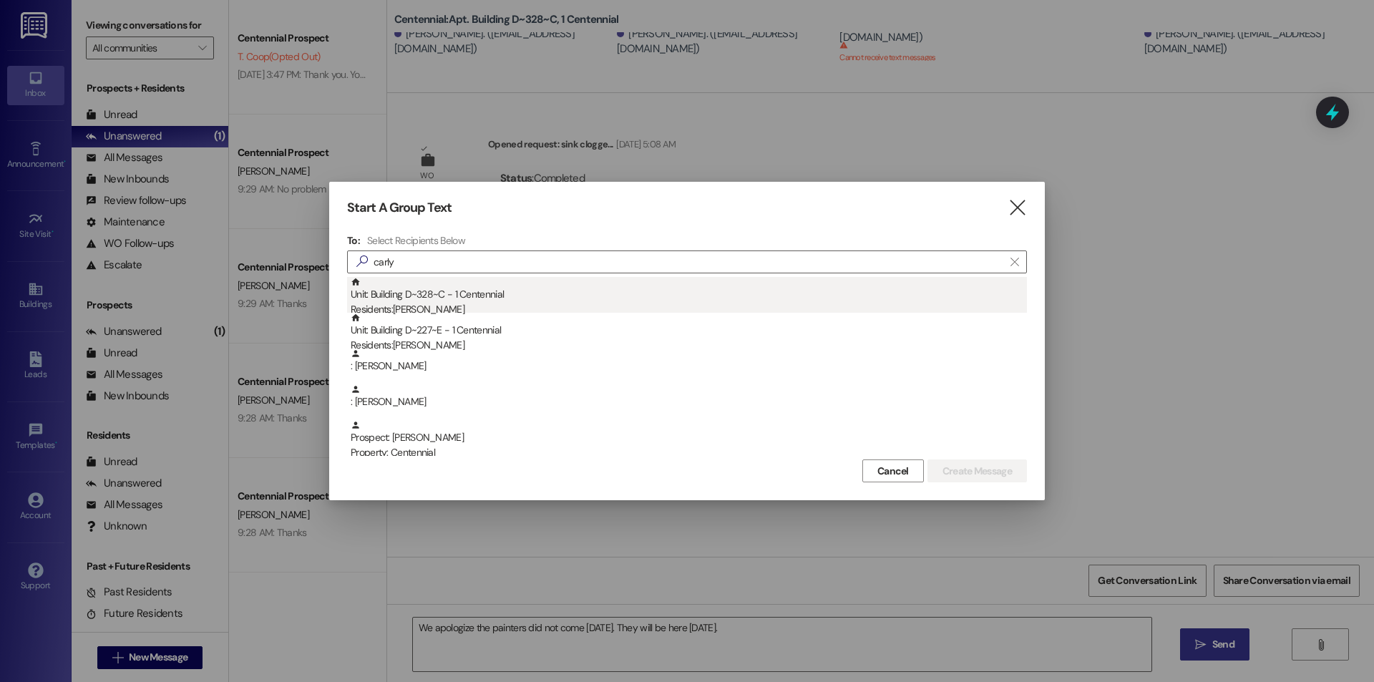
click at [498, 301] on div "Unit: Building D~328~C - 1 Centennial Residents: Carly Belliston" at bounding box center [689, 297] width 676 height 41
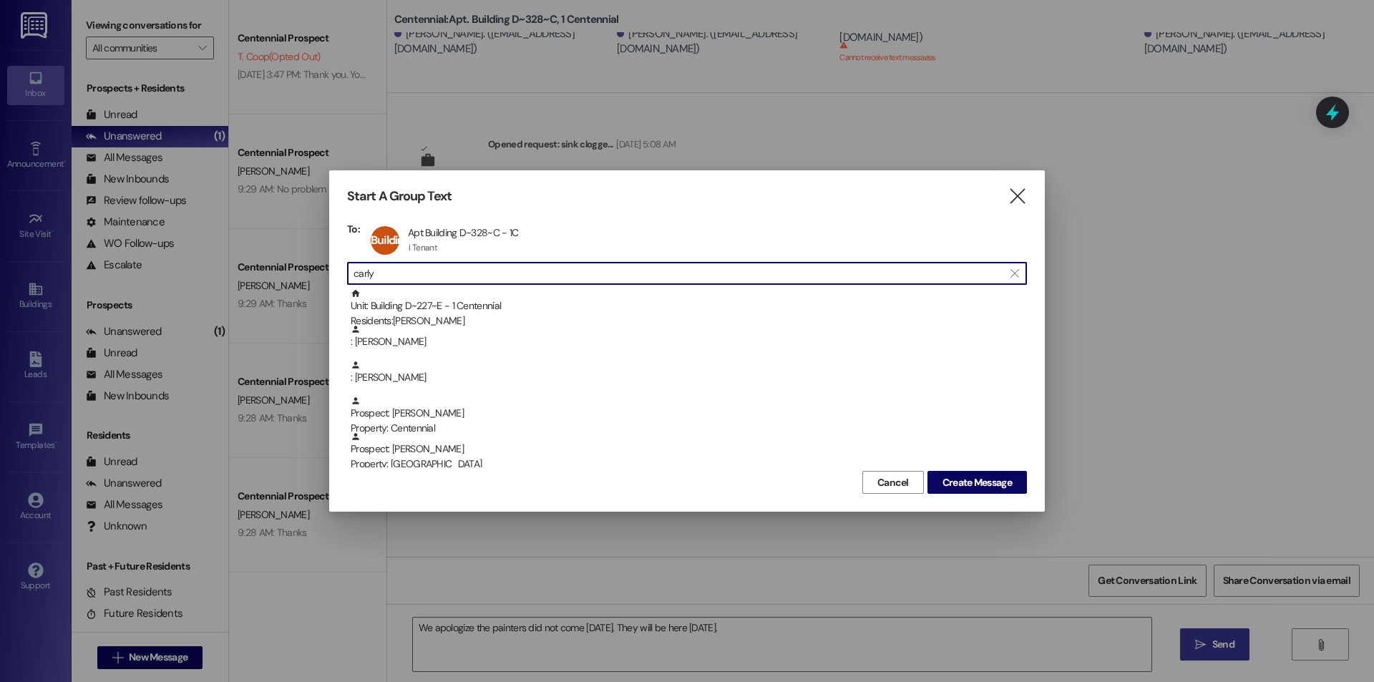
drag, startPoint x: 477, startPoint y: 266, endPoint x: 303, endPoint y: 269, distance: 174.7
click at [303, 269] on div "Start A Group Text  To: Building D~328~C Apt Building D~328~C - 1C Apt Buildin…" at bounding box center [687, 341] width 1374 height 682
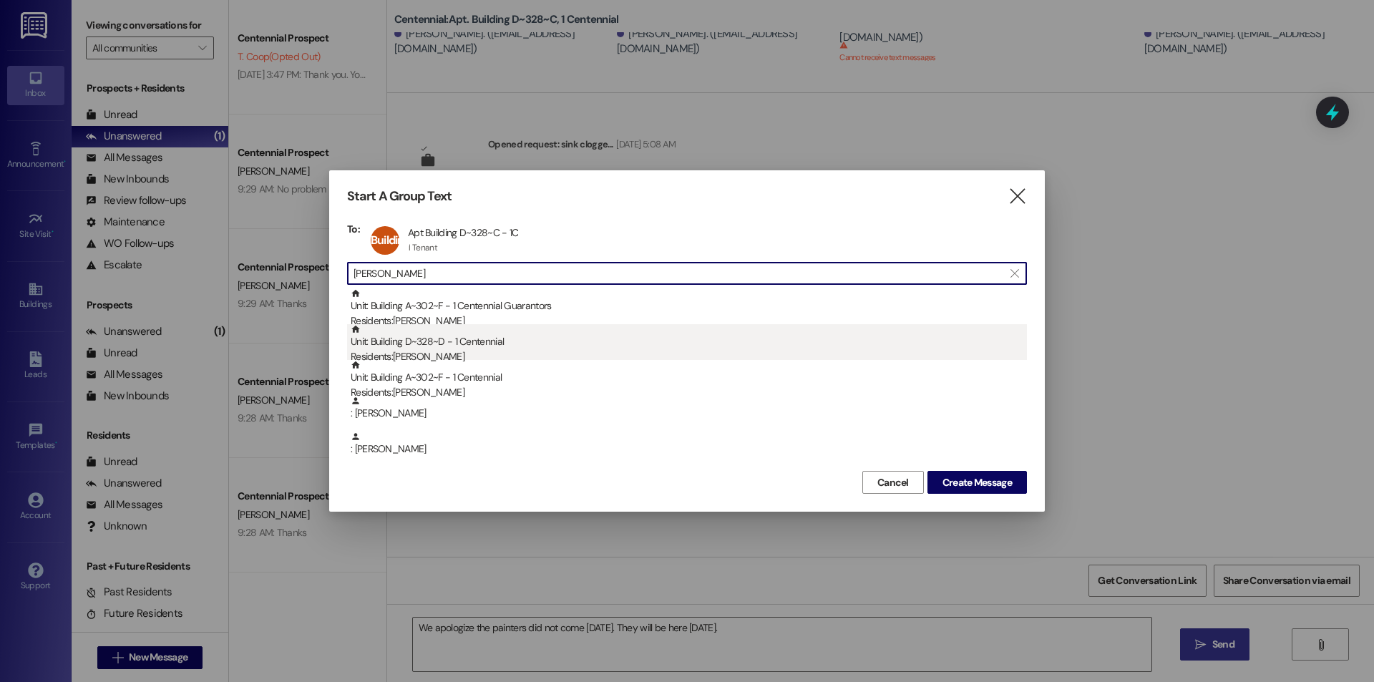
type input "bailey"
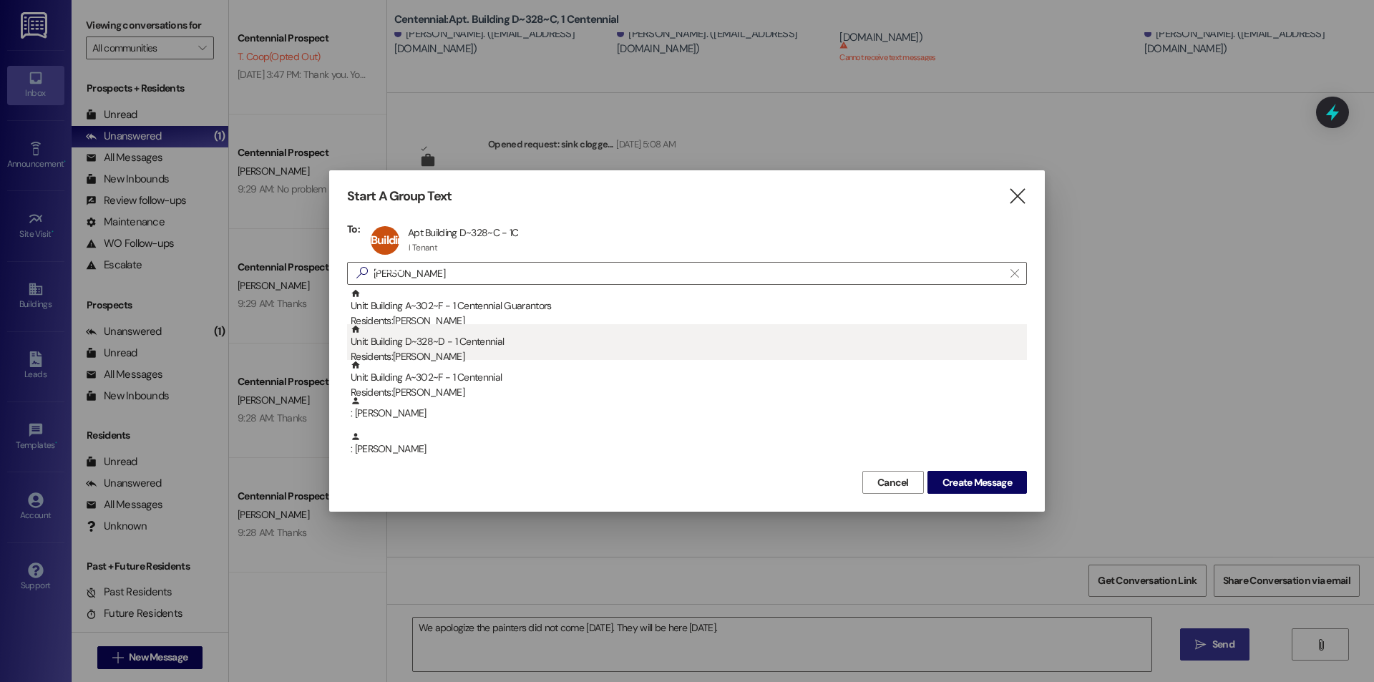
click at [460, 347] on div "Unit: Building D~328~D - 1 Centennial Residents: Bailey Smith" at bounding box center [689, 344] width 676 height 41
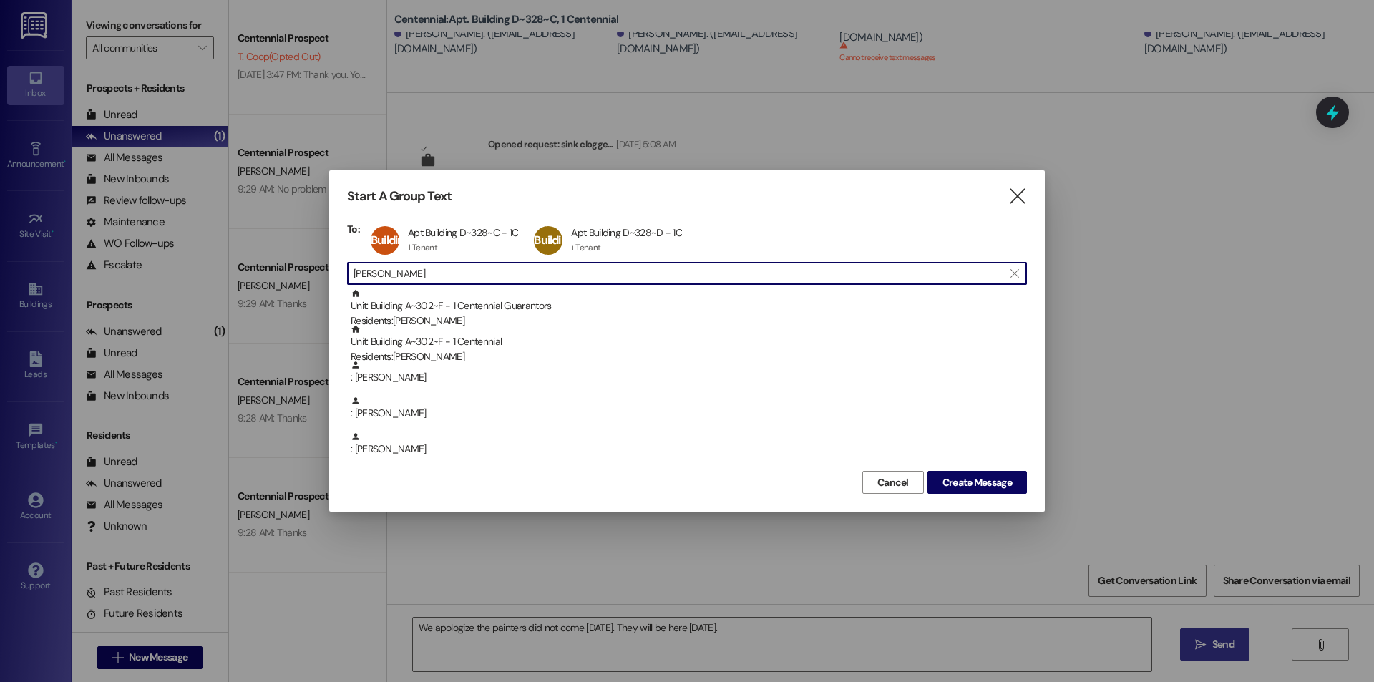
drag, startPoint x: 432, startPoint y: 268, endPoint x: 330, endPoint y: 268, distance: 101.6
click at [330, 268] on div "Start A Group Text  To: Building D~328~C Apt Building D~328~C - 1C Apt Buildin…" at bounding box center [687, 340] width 716 height 341
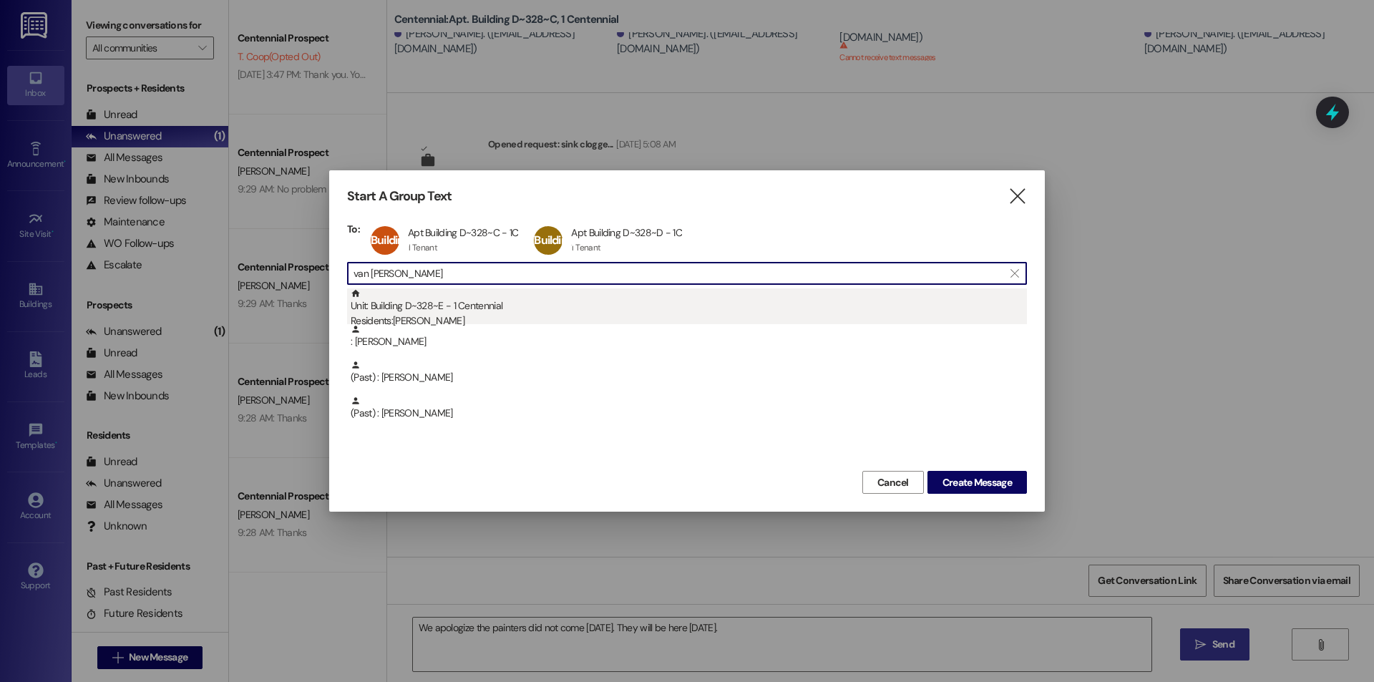
type input "van horn"
click at [475, 313] on div "Unit: Building D~328~E - 1 Centennial Residents: Amelia Van Horn" at bounding box center [689, 308] width 676 height 41
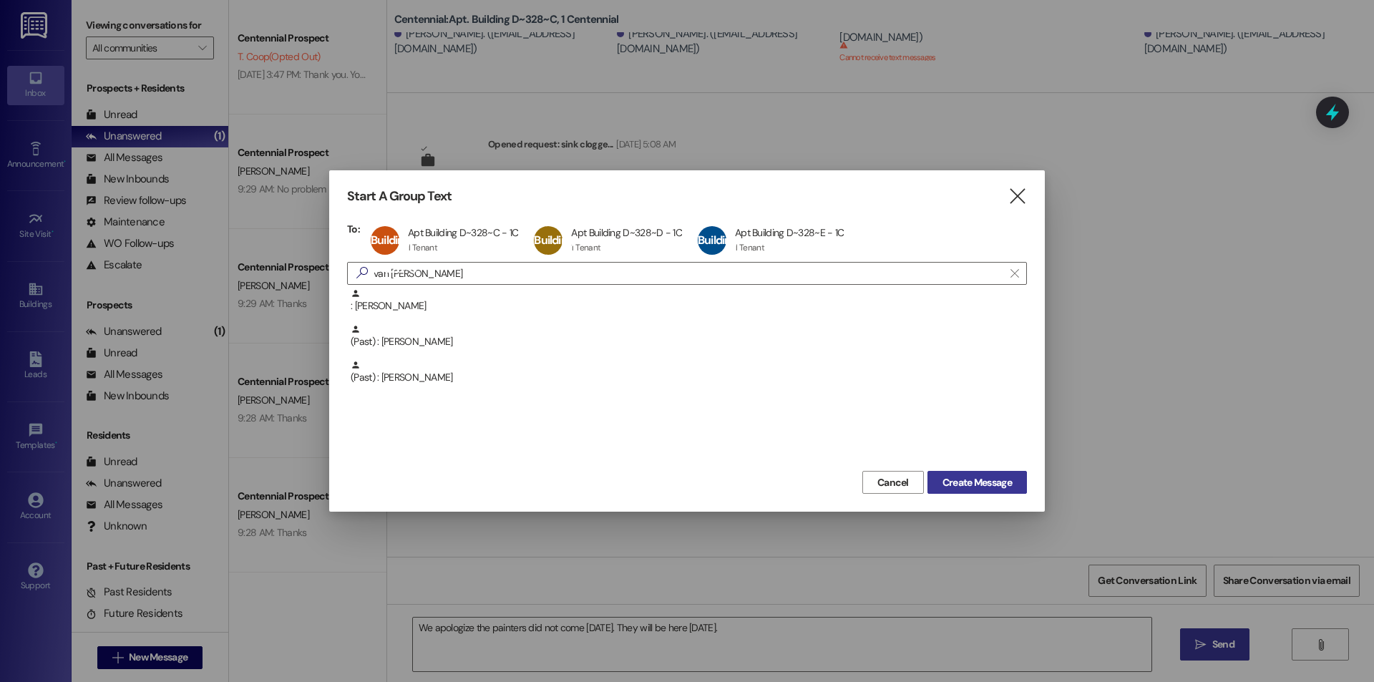
click at [963, 477] on span "Create Message" at bounding box center [977, 482] width 69 height 15
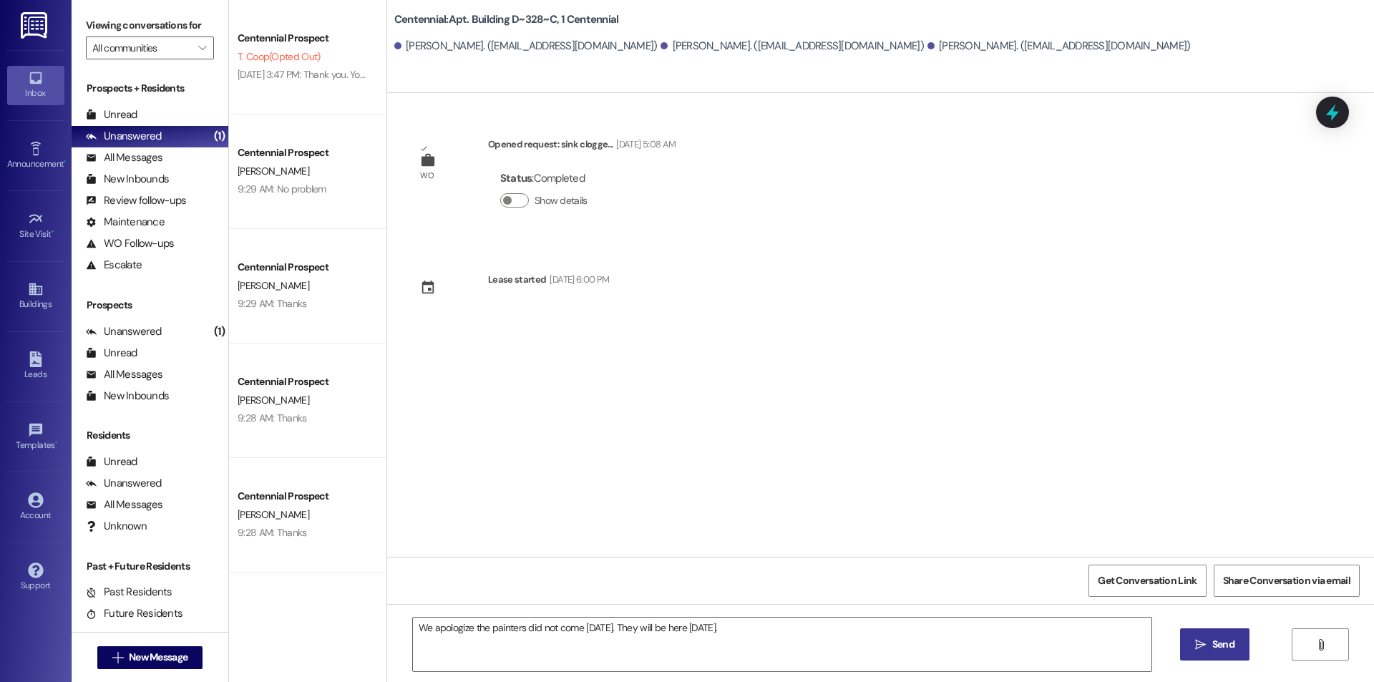
click at [1226, 635] on button " Send" at bounding box center [1214, 644] width 69 height 32
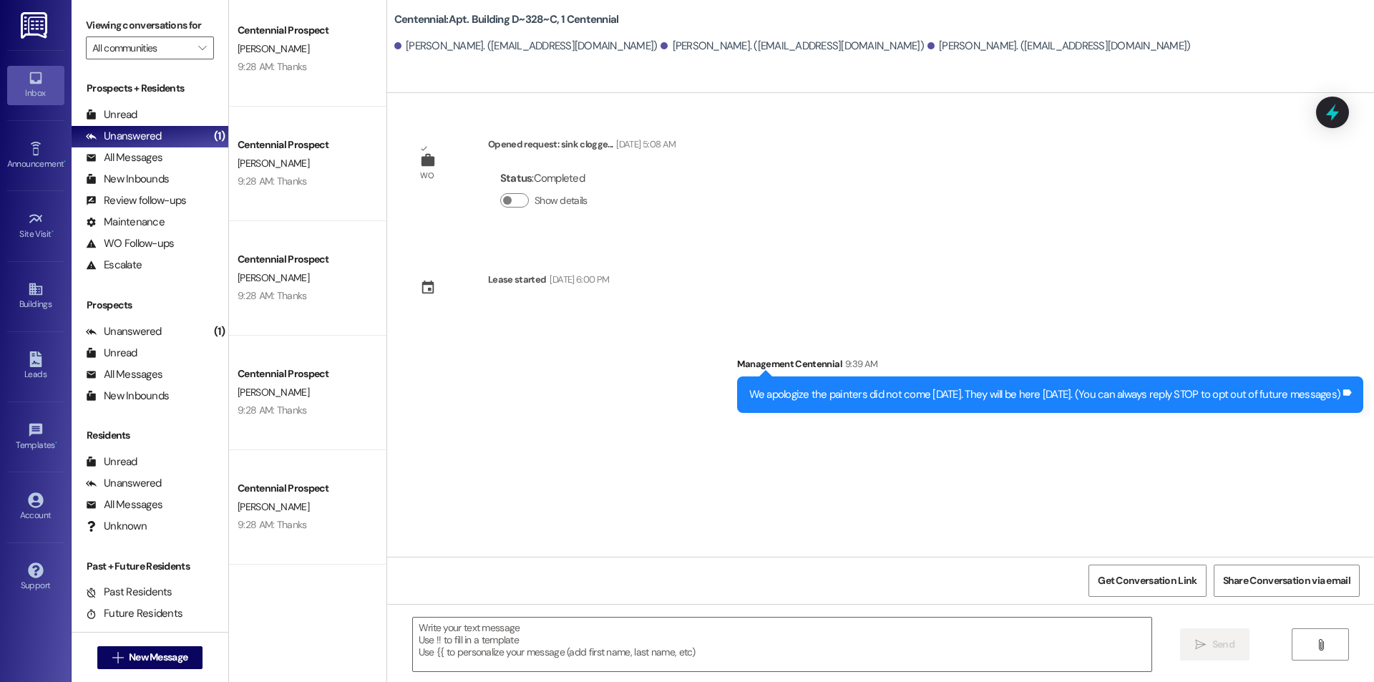
scroll to position [382, 0]
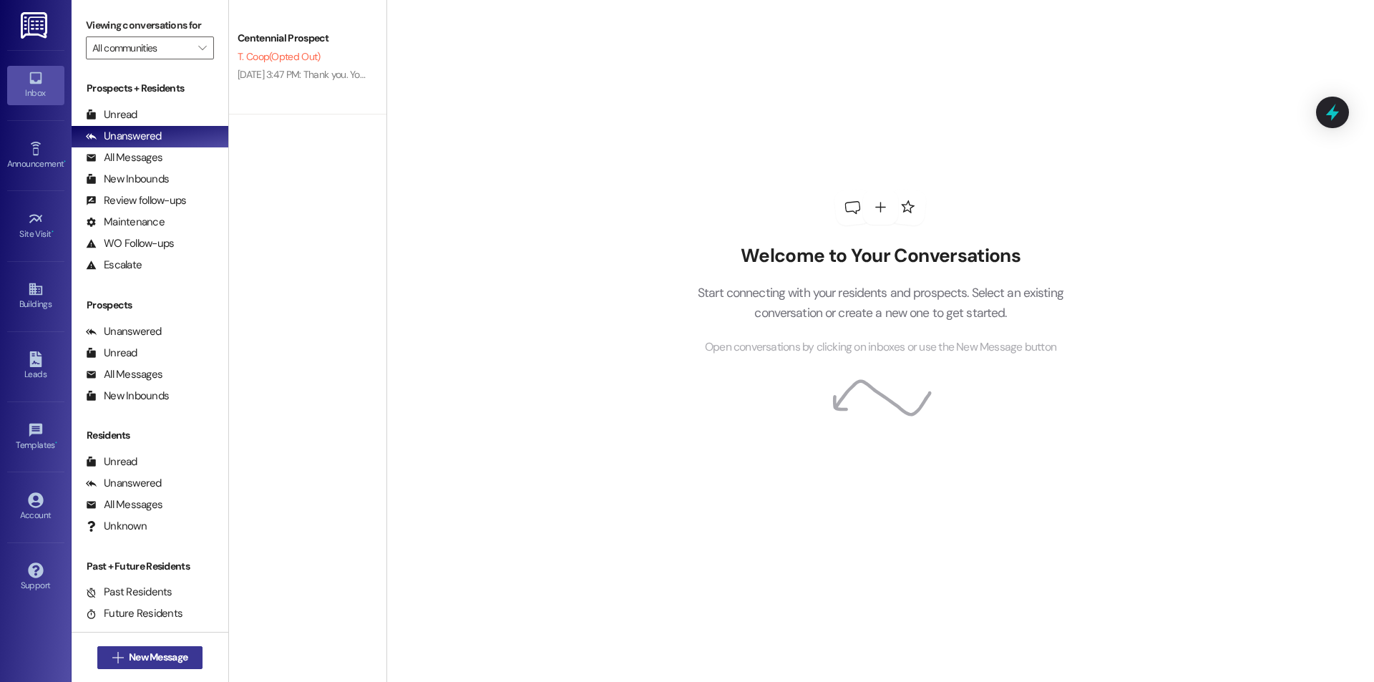
click at [112, 661] on icon "" at bounding box center [117, 657] width 11 height 11
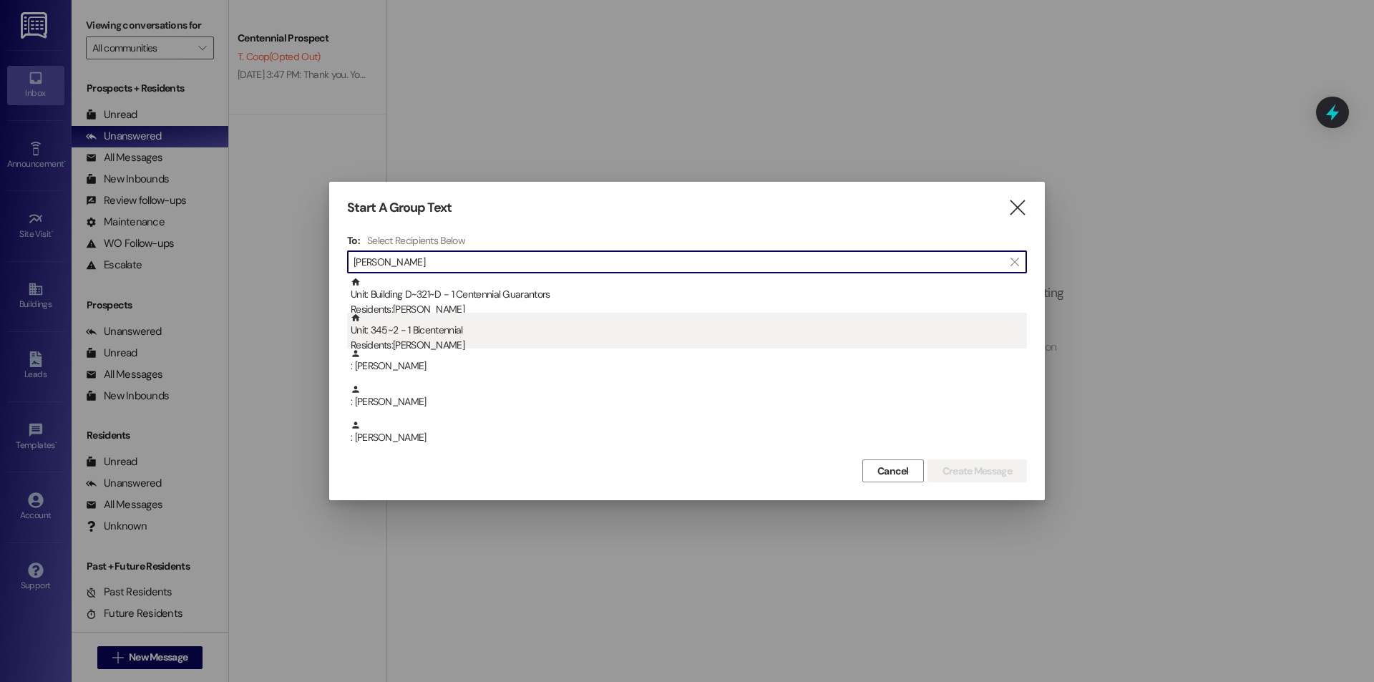
type input "kell"
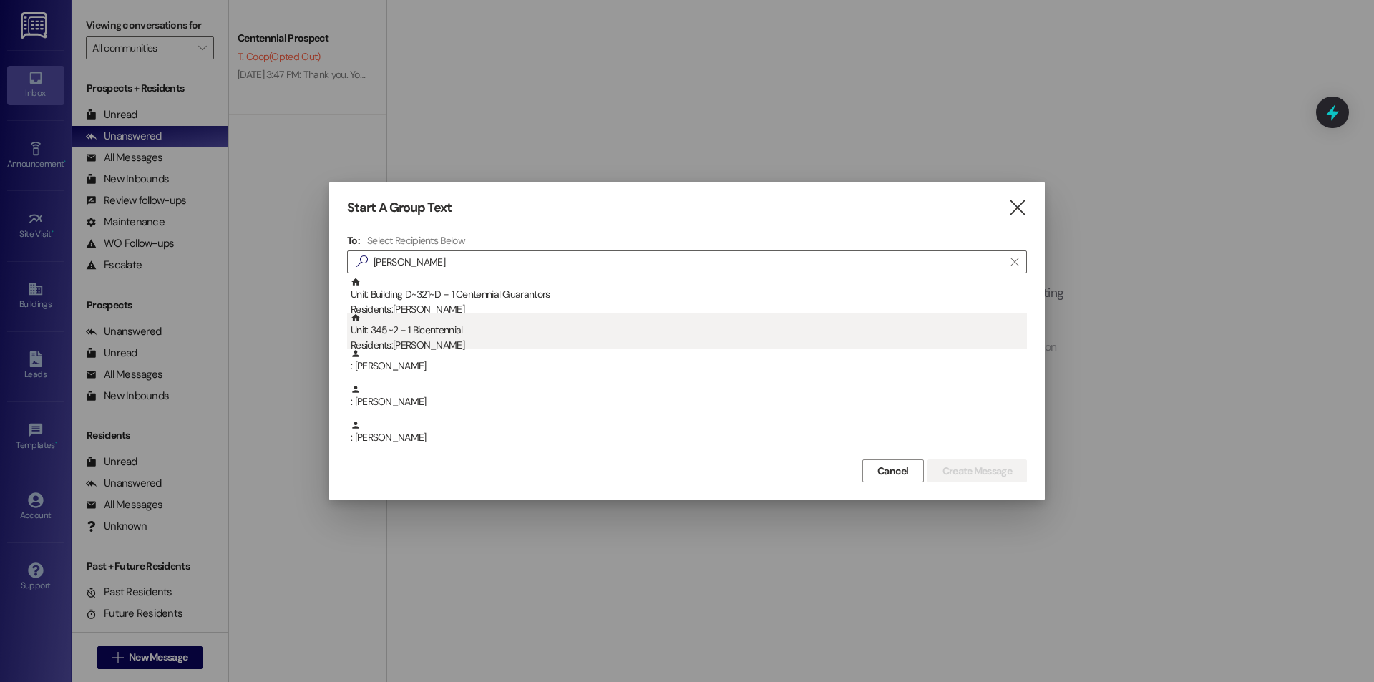
click at [479, 344] on div "Residents: Kellsie Devey" at bounding box center [689, 345] width 676 height 15
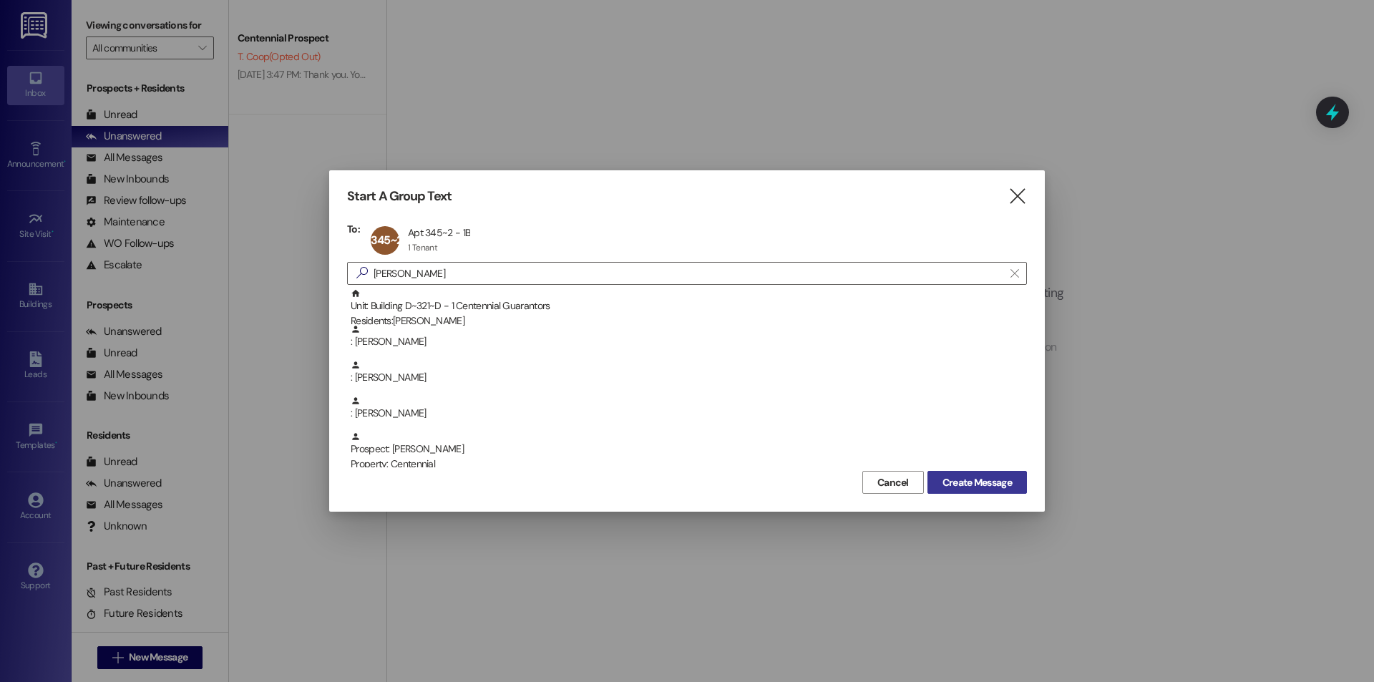
click at [965, 487] on span "Create Message" at bounding box center [977, 482] width 69 height 15
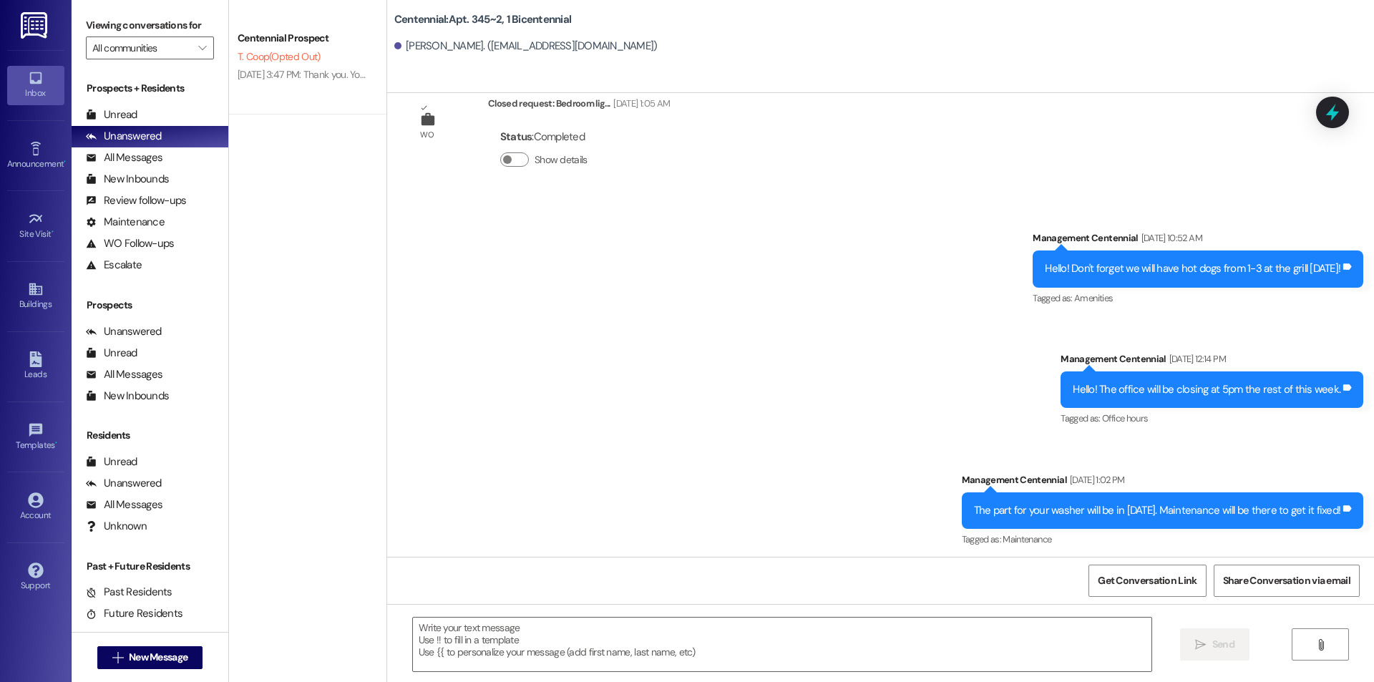
scroll to position [1850, 0]
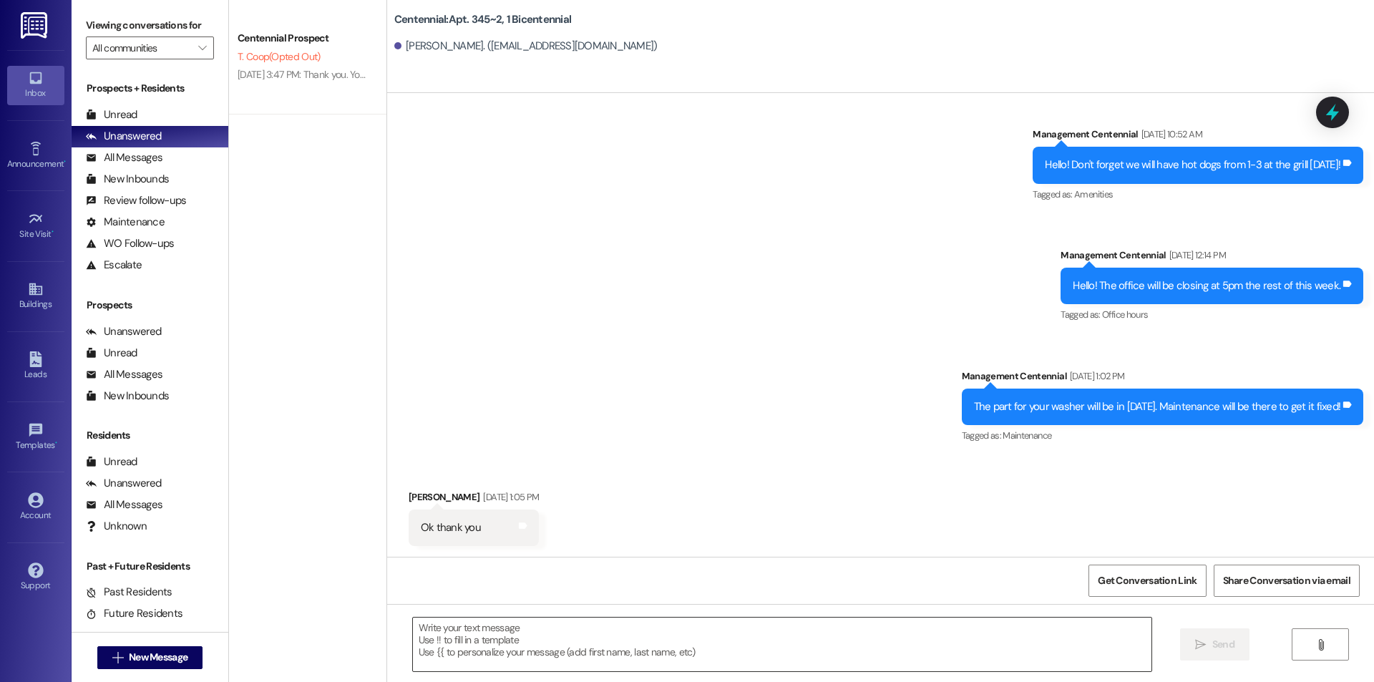
click at [827, 638] on textarea at bounding box center [782, 645] width 739 height 54
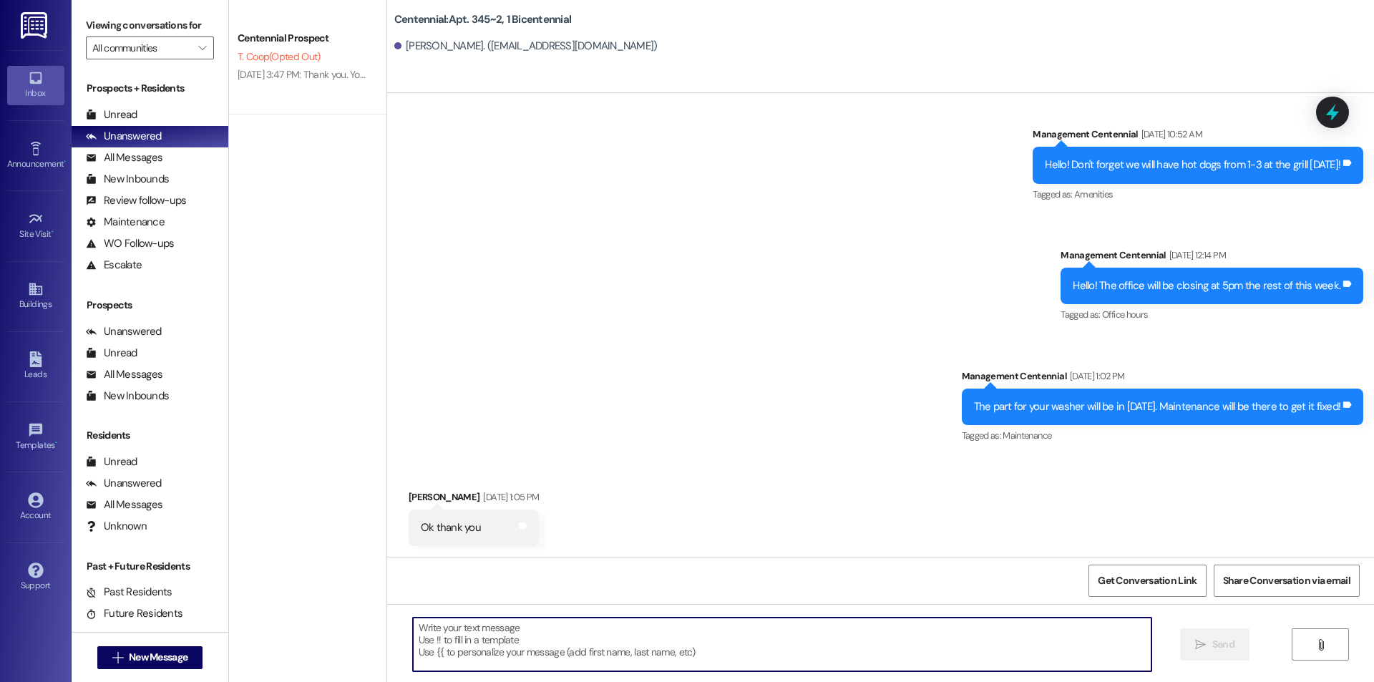
type textarea "h"
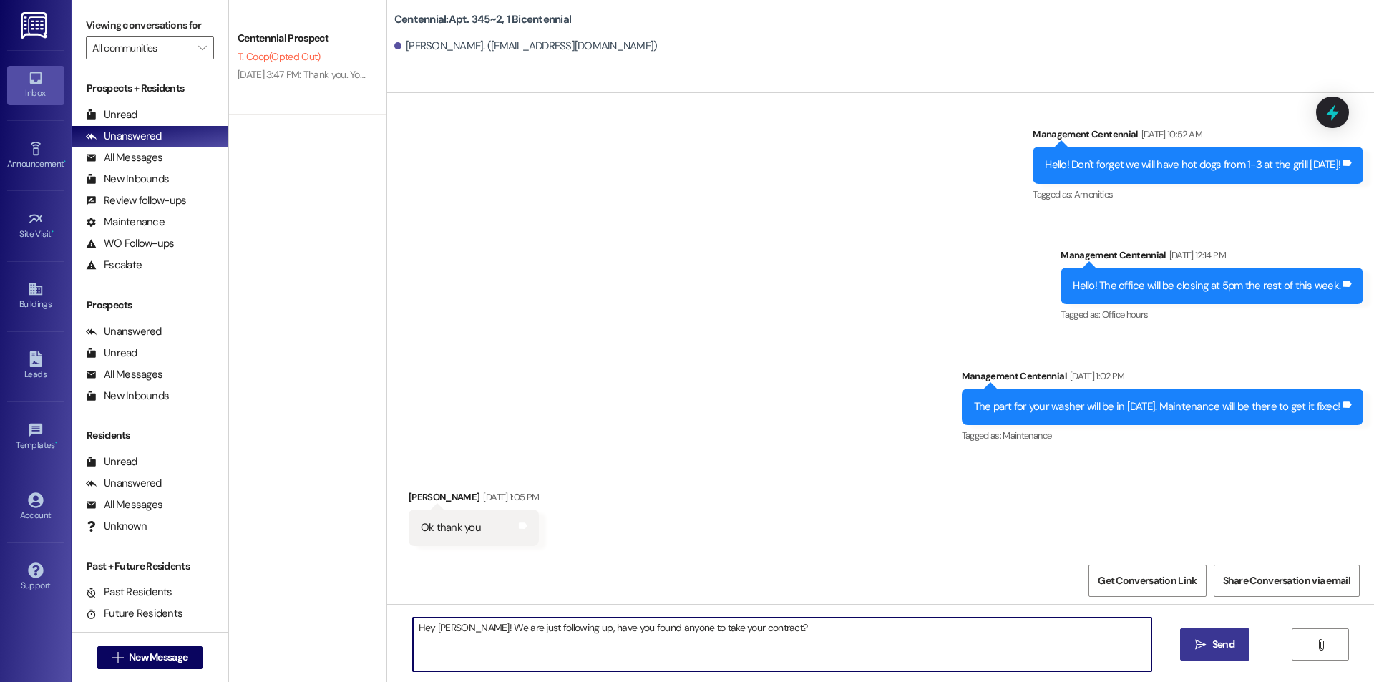
type textarea "Hey [PERSON_NAME]! We are just following up, have you found anyone to take your…"
drag, startPoint x: 1223, startPoint y: 646, endPoint x: 1214, endPoint y: 630, distance: 18.9
click at [1220, 645] on span "Send" at bounding box center [1224, 644] width 22 height 15
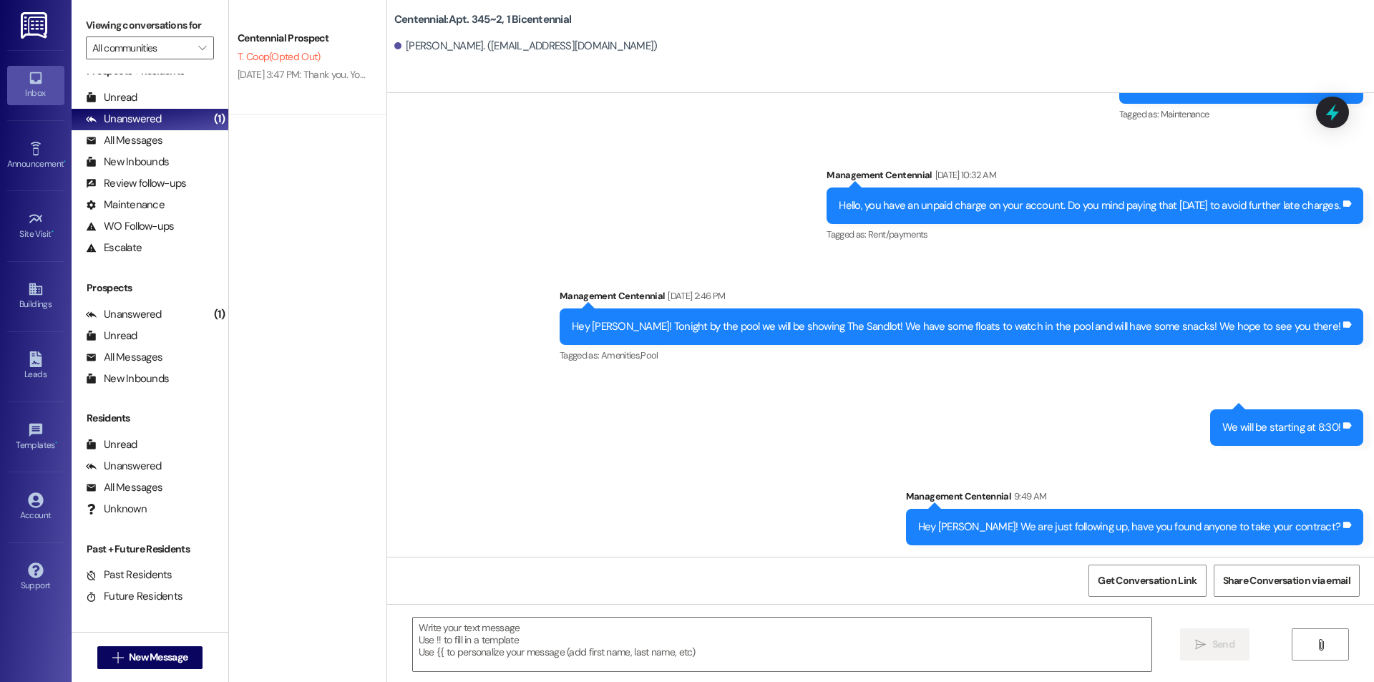
scroll to position [26, 0]
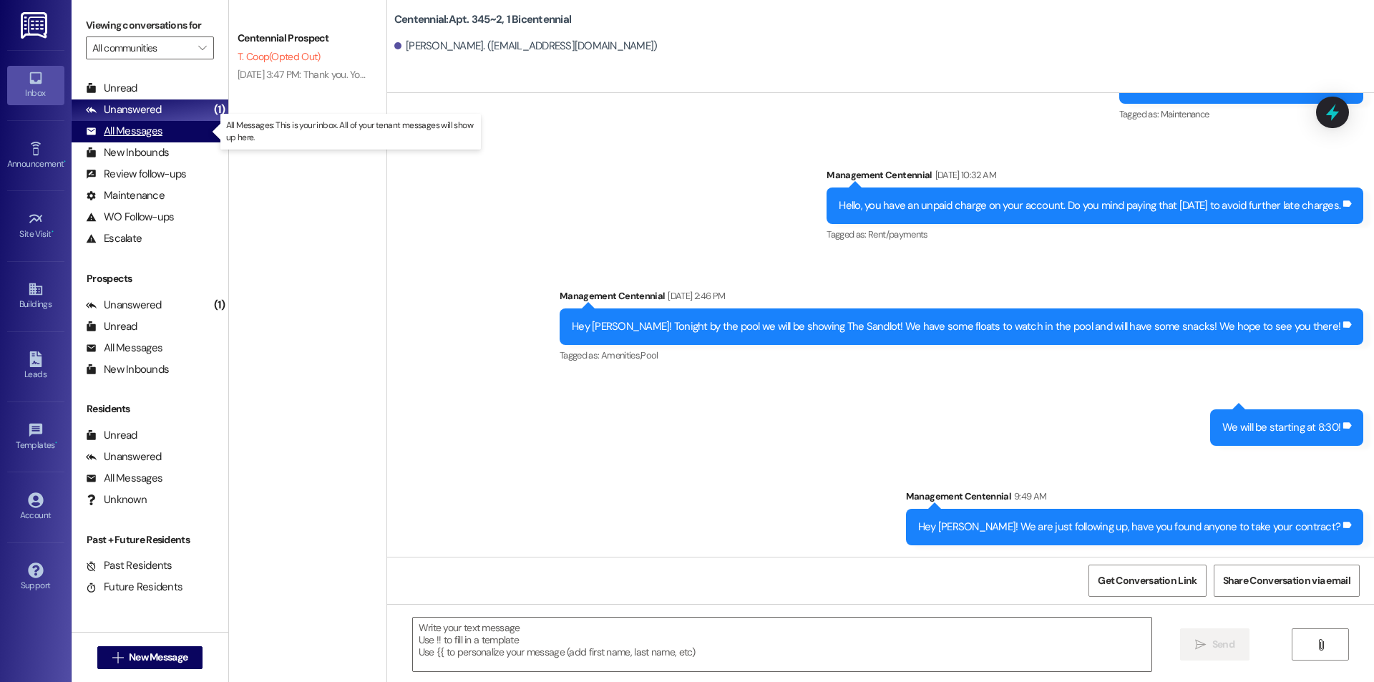
click at [160, 134] on div "All Messages" at bounding box center [124, 131] width 77 height 15
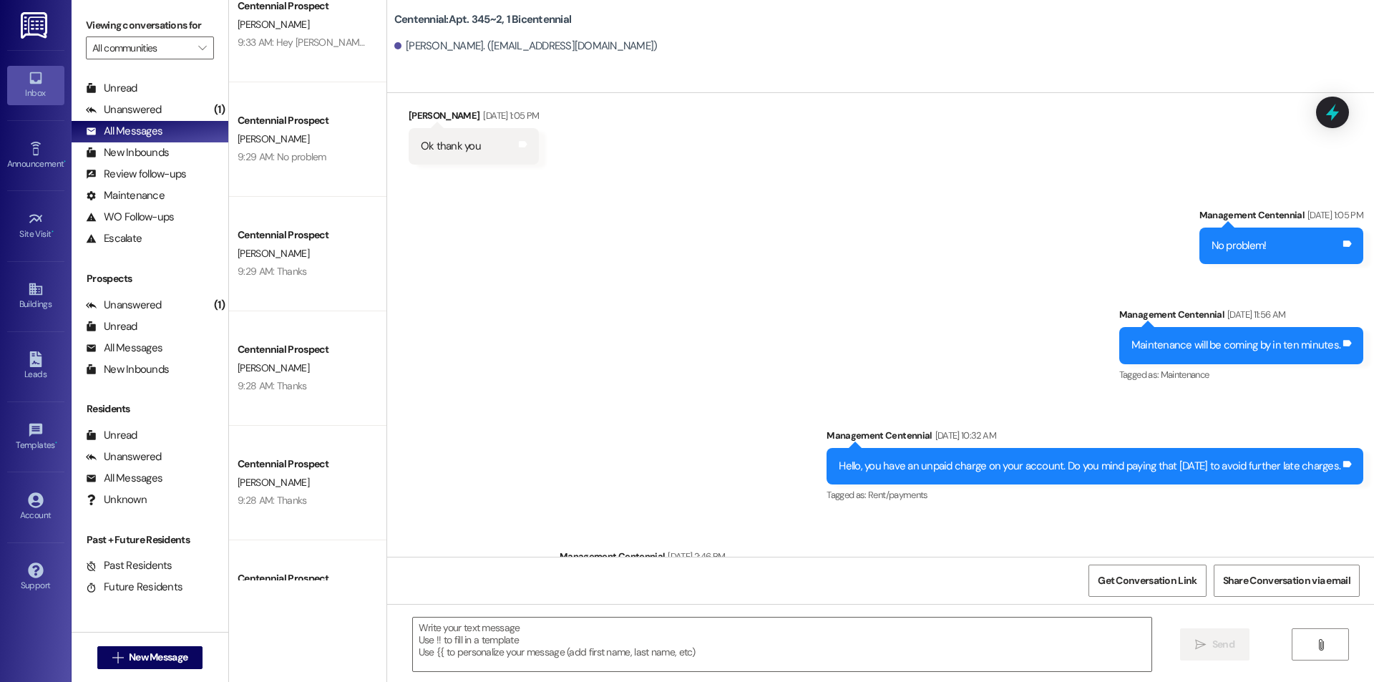
scroll to position [382, 0]
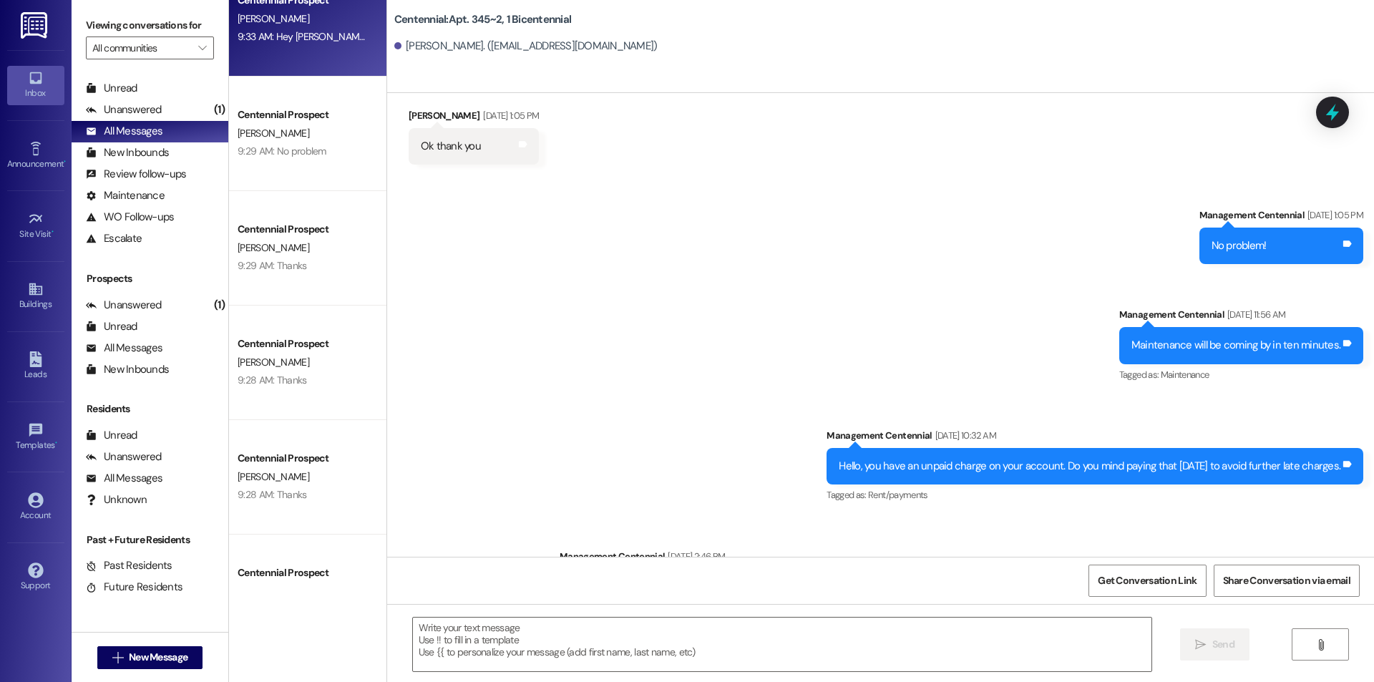
click at [329, 49] on div "Centennial Prospect E. Karekar 9:33 AM: Hey Ella were you looking for a spot at…" at bounding box center [307, 19] width 157 height 115
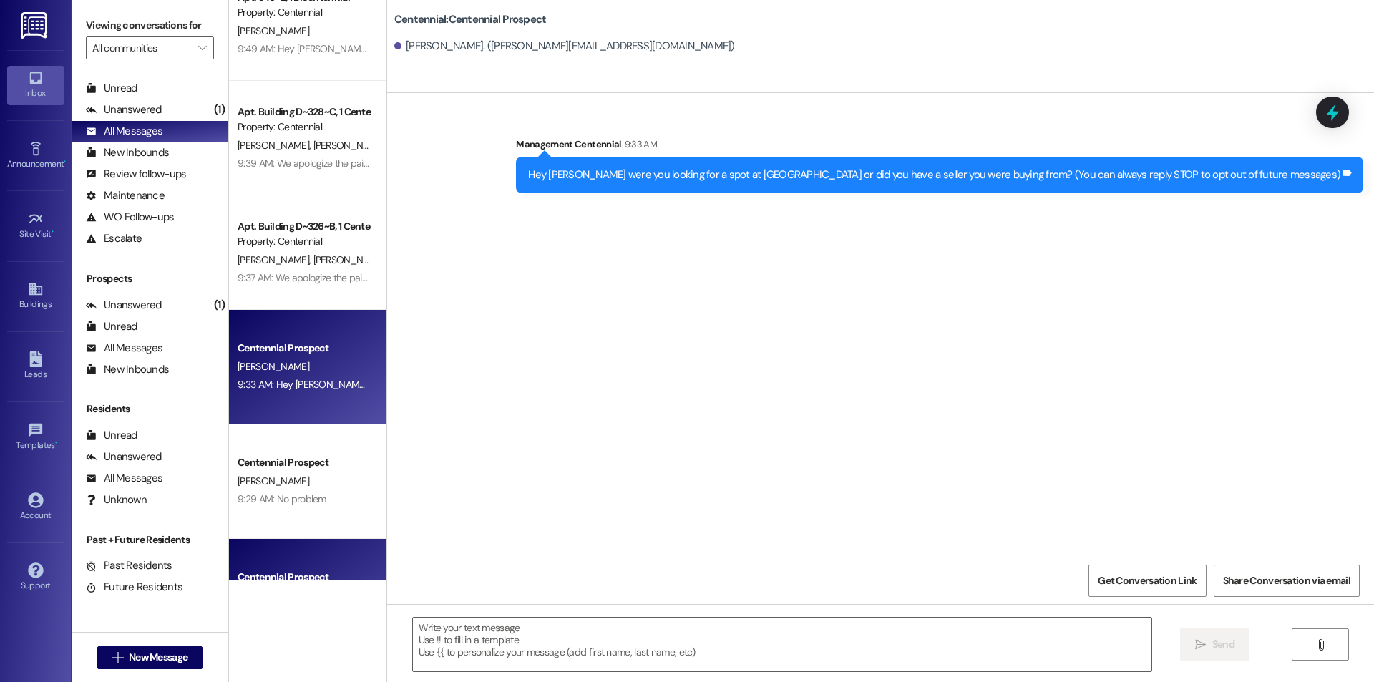
scroll to position [0, 0]
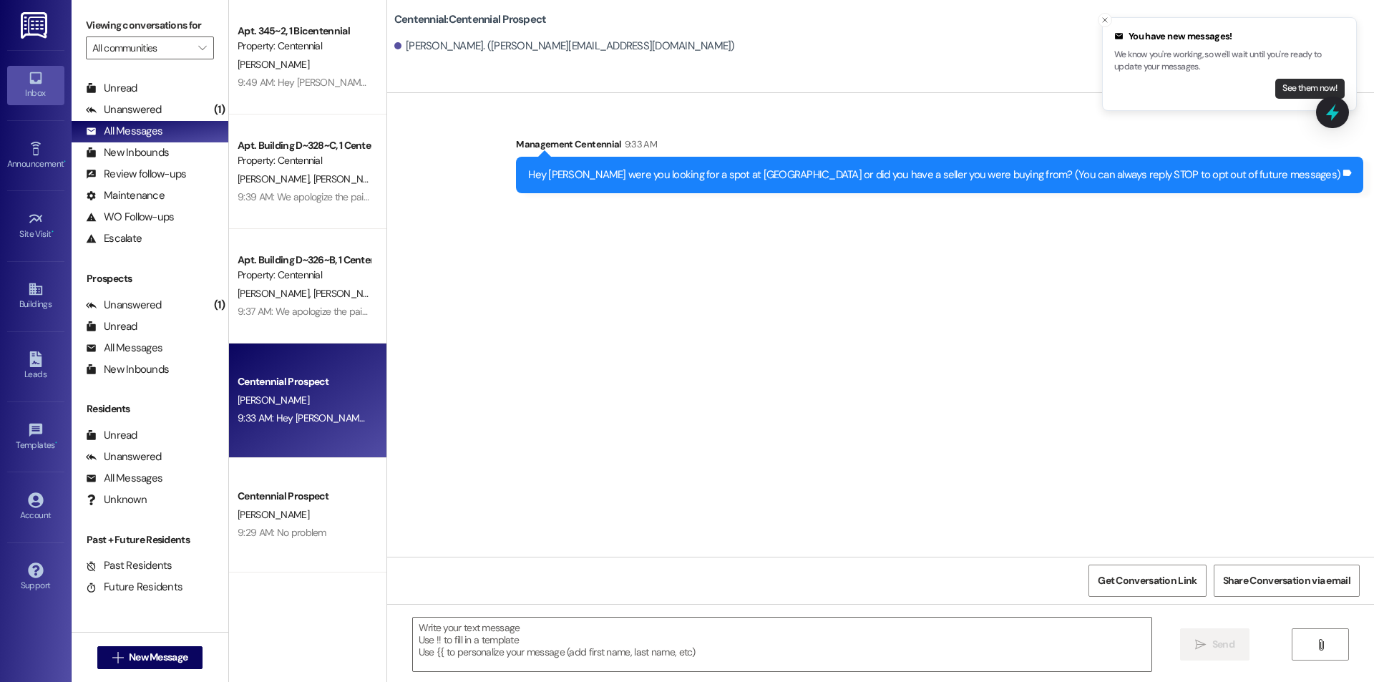
click at [1309, 86] on button "See them now!" at bounding box center [1310, 89] width 69 height 20
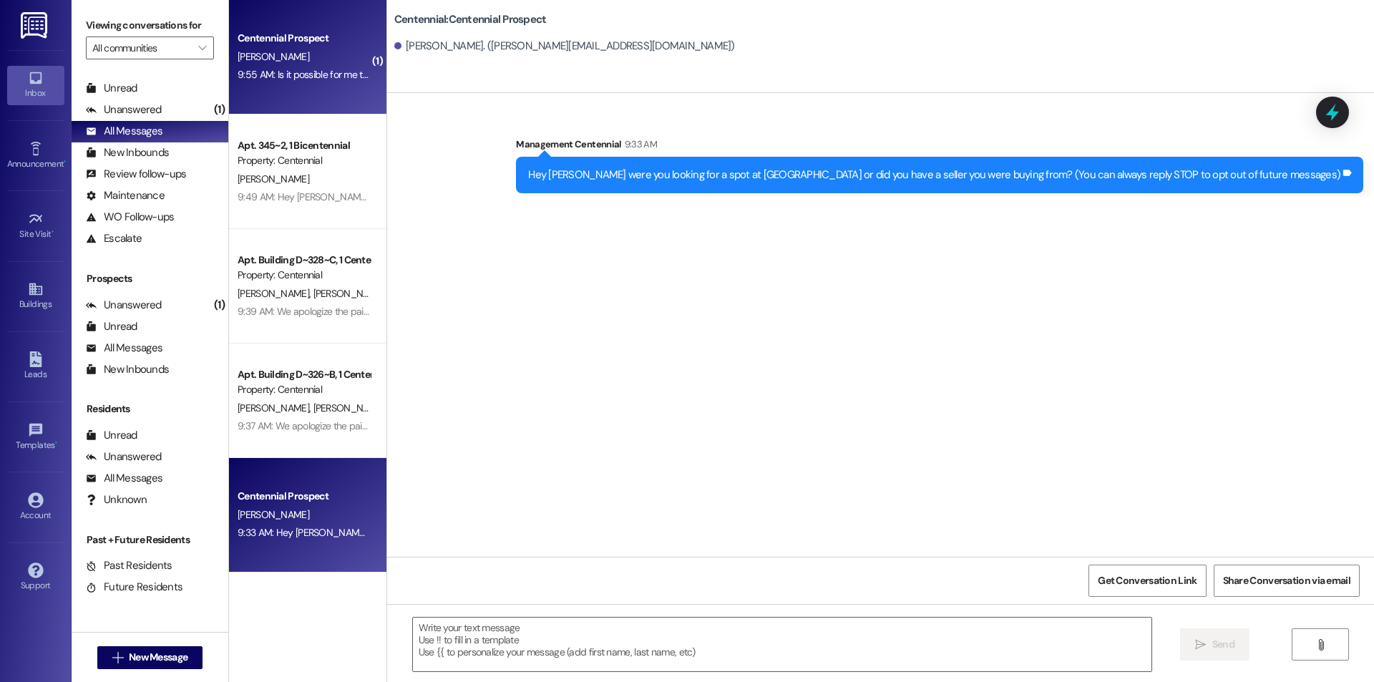
click at [358, 63] on div "Centennial Prospect J. Mattson 9:55 AM: Is it possible for me to move in on the…" at bounding box center [307, 57] width 157 height 115
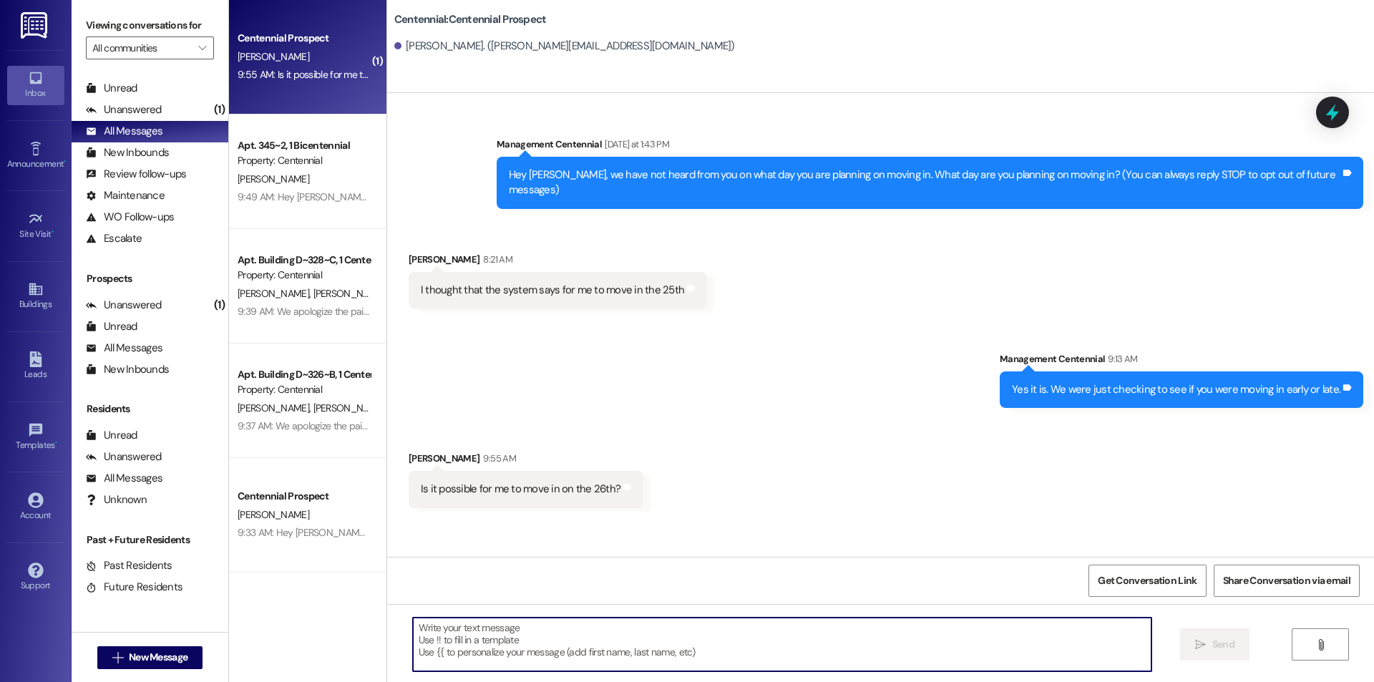
click at [523, 657] on textarea at bounding box center [782, 645] width 739 height 54
type textarea "Yes!"
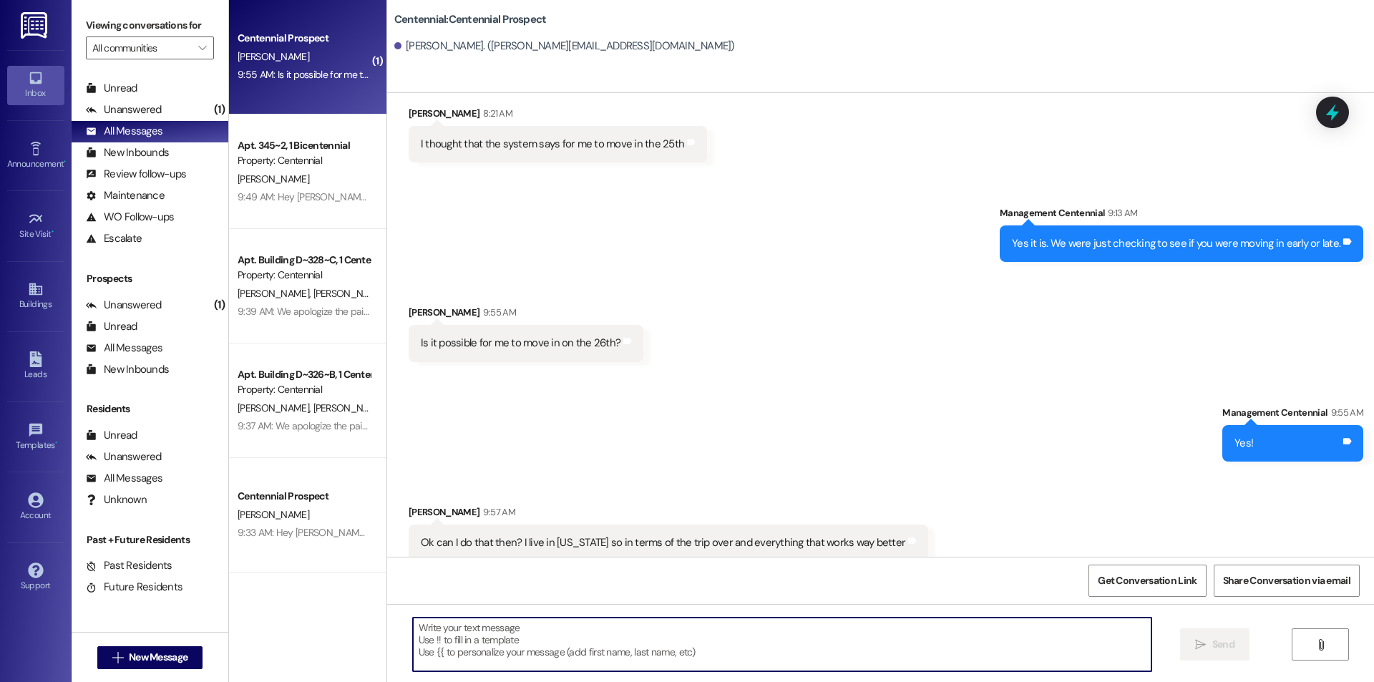
scroll to position [147, 0]
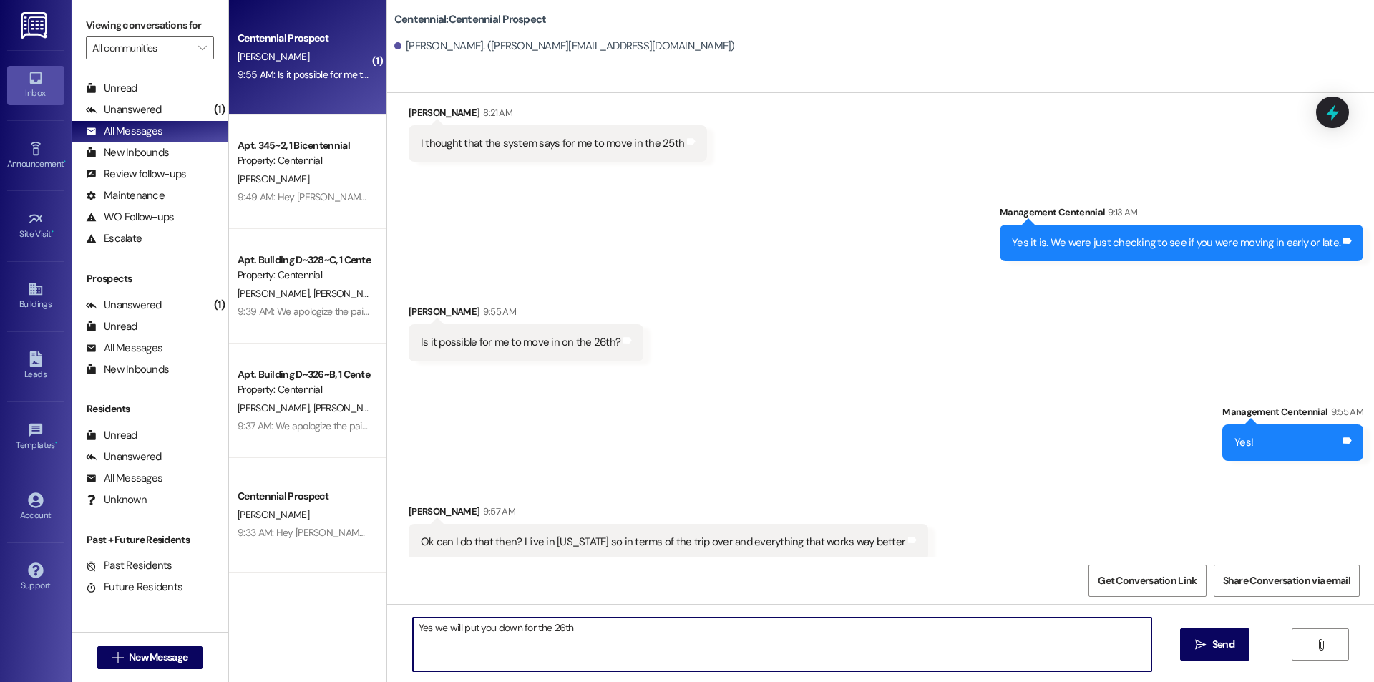
type textarea "Yes we will put you down for the 26th!"
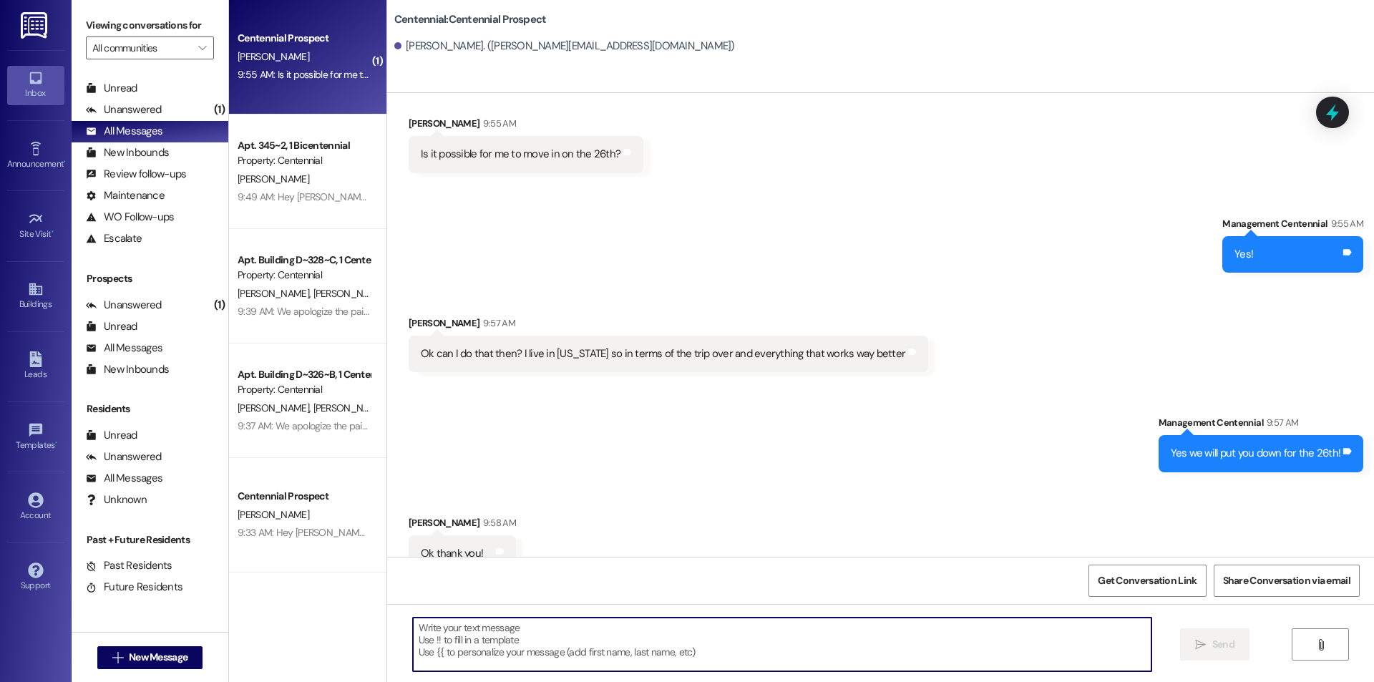
scroll to position [346, 0]
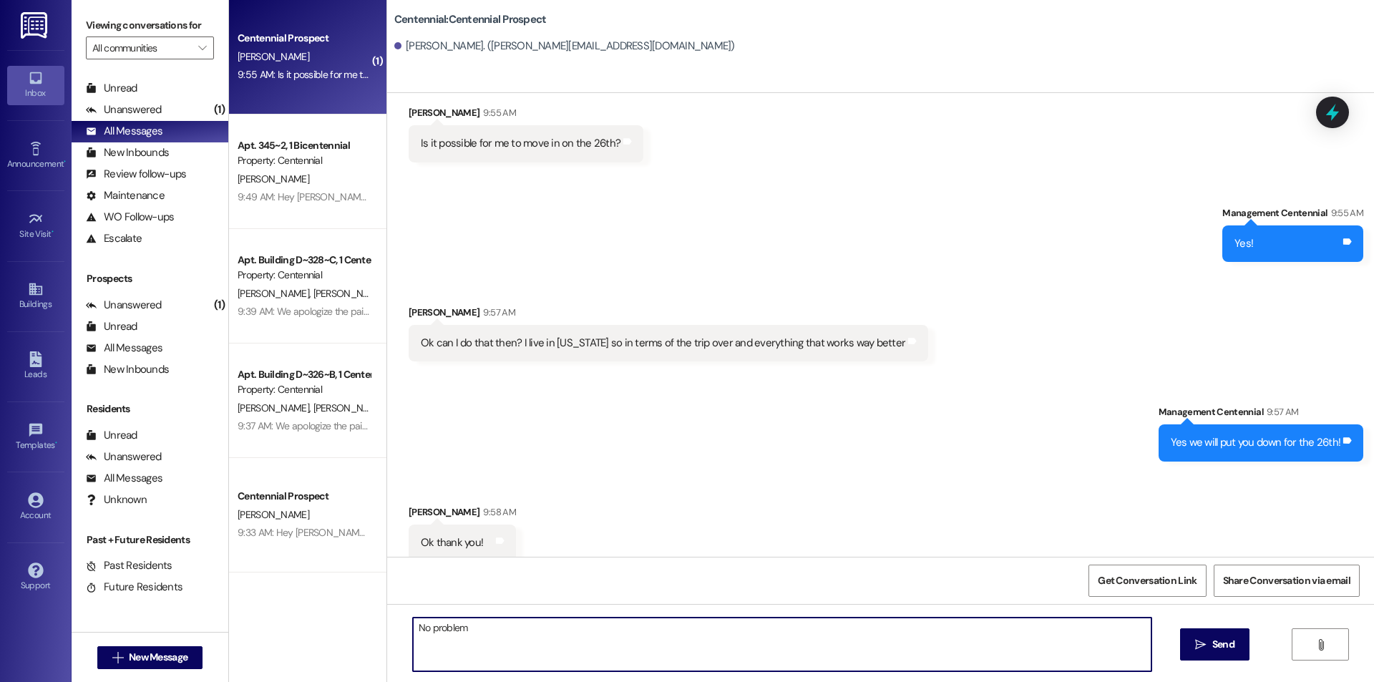
type textarea "No problem!"
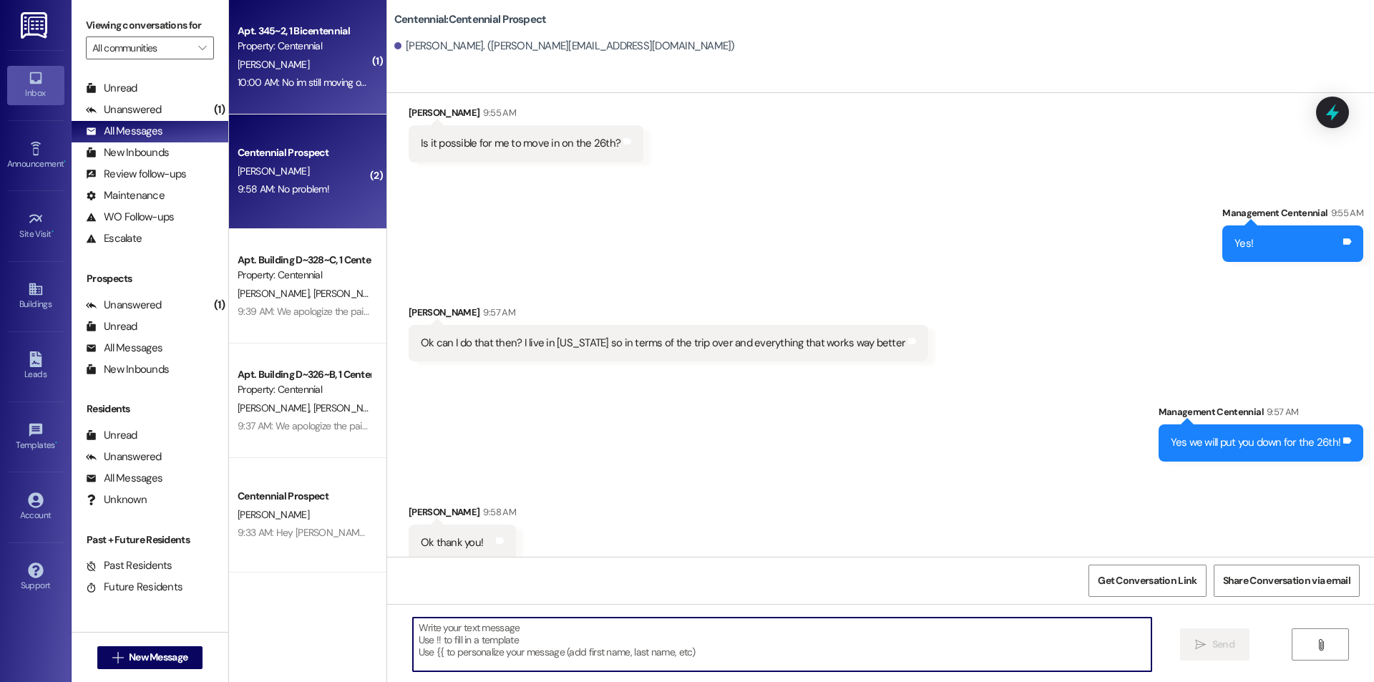
click at [272, 91] on div "10:00 AM: No im still moving out but I still need to sale it 10:00 AM: No im st…" at bounding box center [303, 83] width 135 height 18
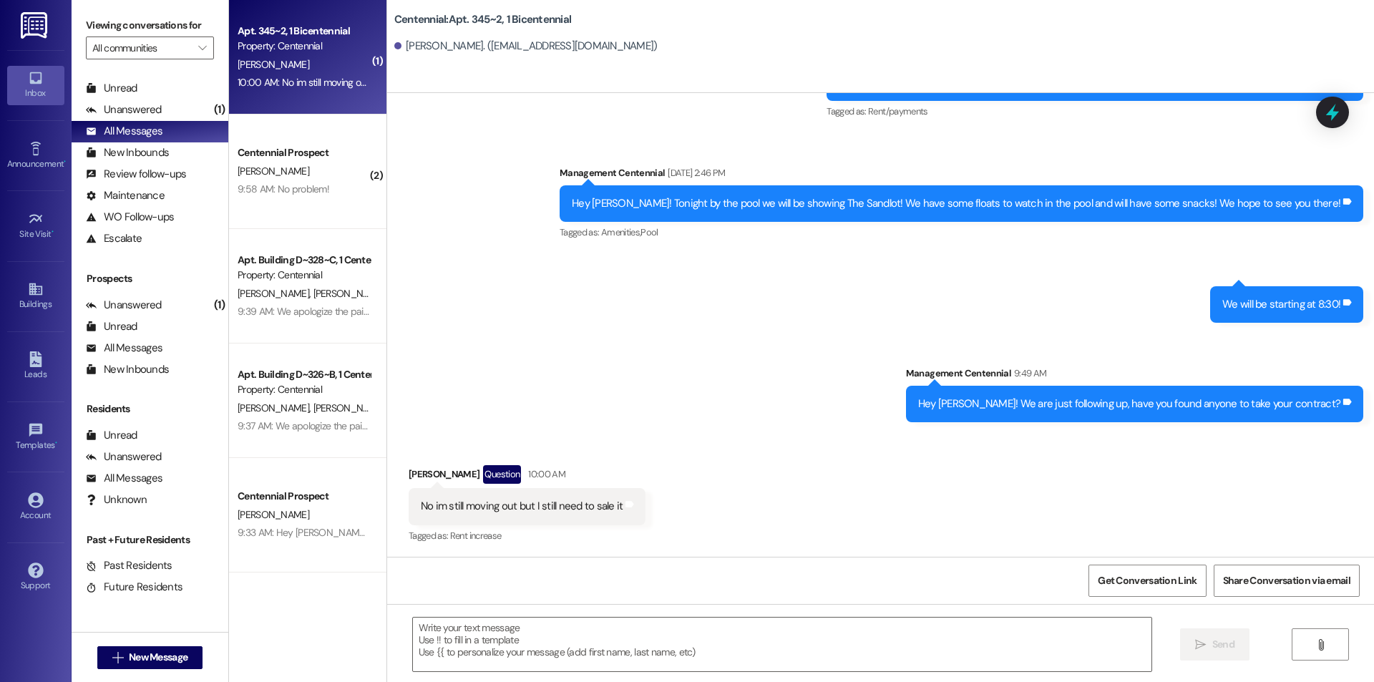
scroll to position [2616, 0]
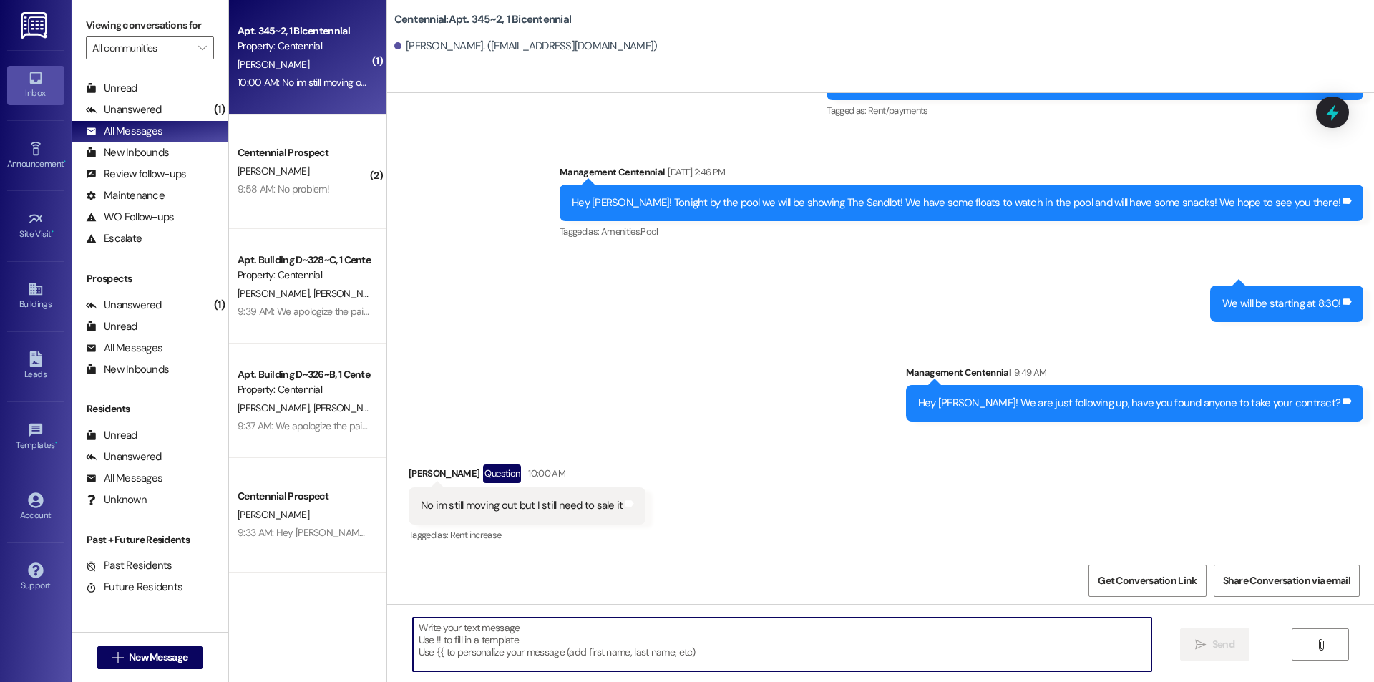
click at [523, 619] on textarea at bounding box center [782, 645] width 739 height 54
type textarea "Ok, just keep us updated on the process!"
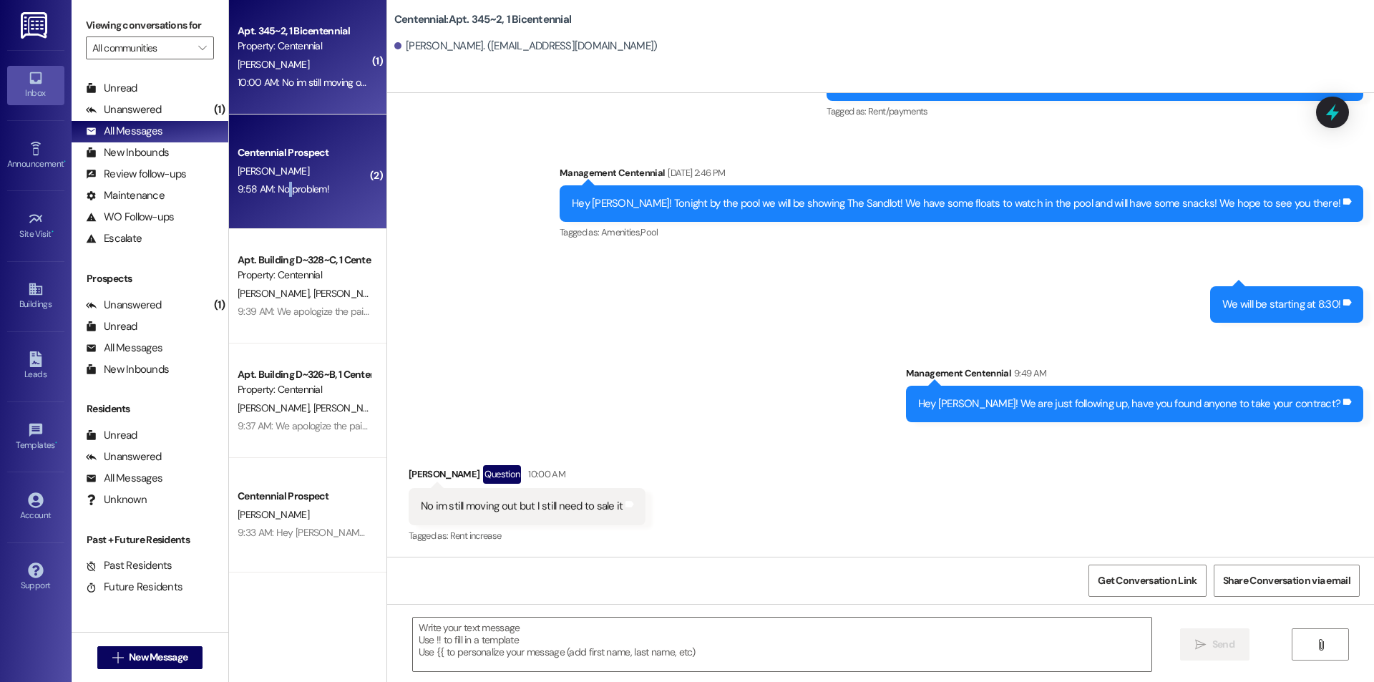
click at [277, 215] on div "Centennial Prospect J. Mattson 9:58 AM: No problem! 9:58 AM: No problem!" at bounding box center [307, 172] width 157 height 115
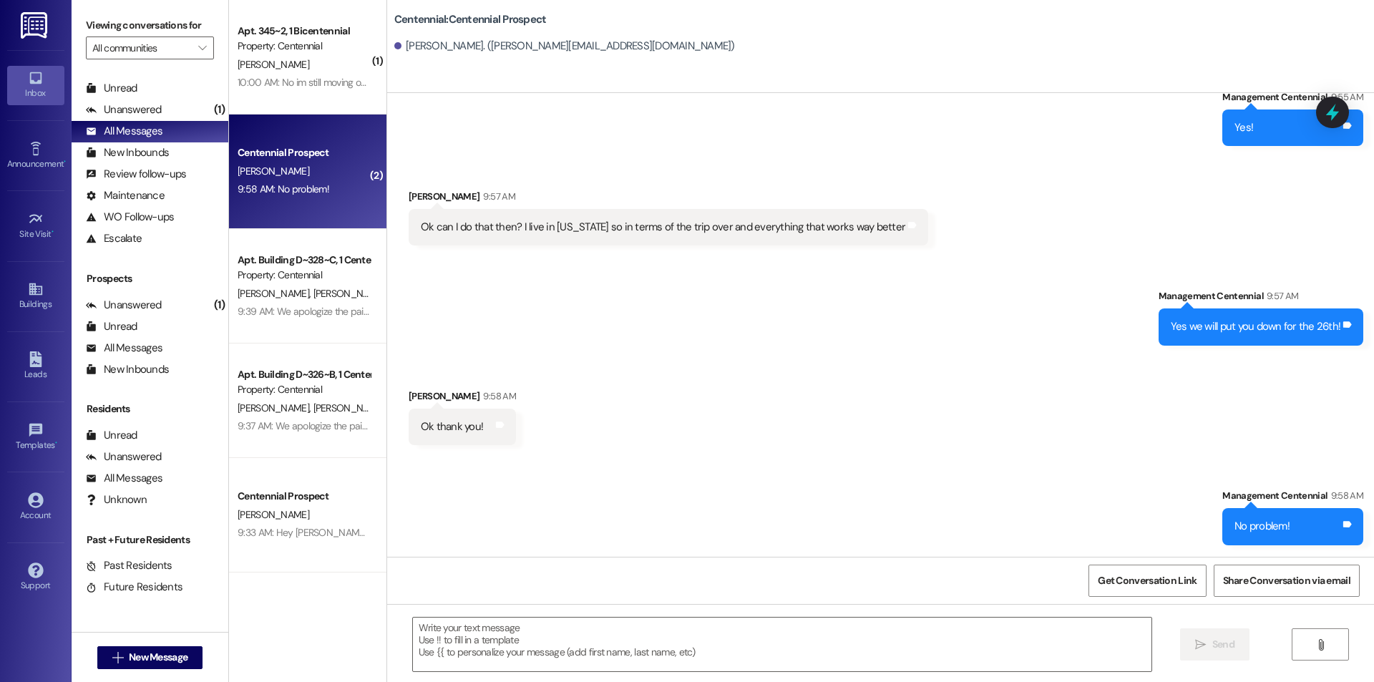
scroll to position [446, 0]
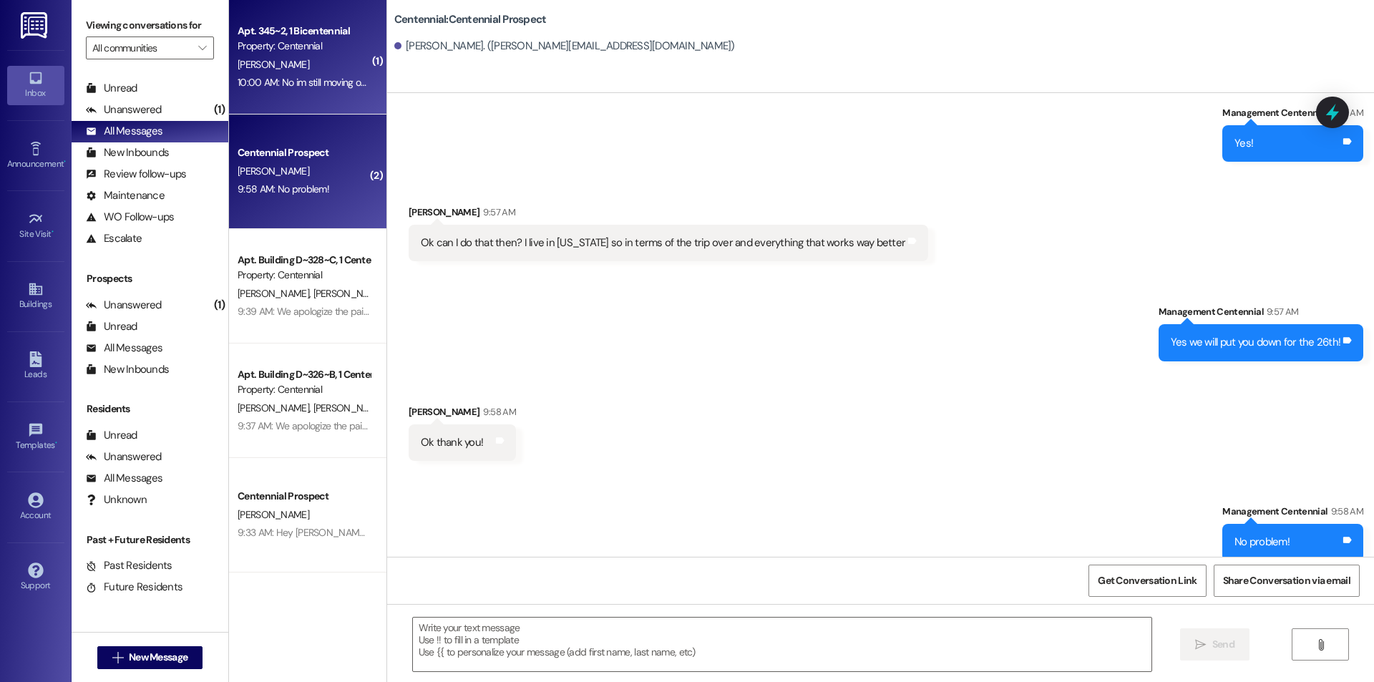
click at [314, 72] on div "K. Devey" at bounding box center [303, 65] width 135 height 18
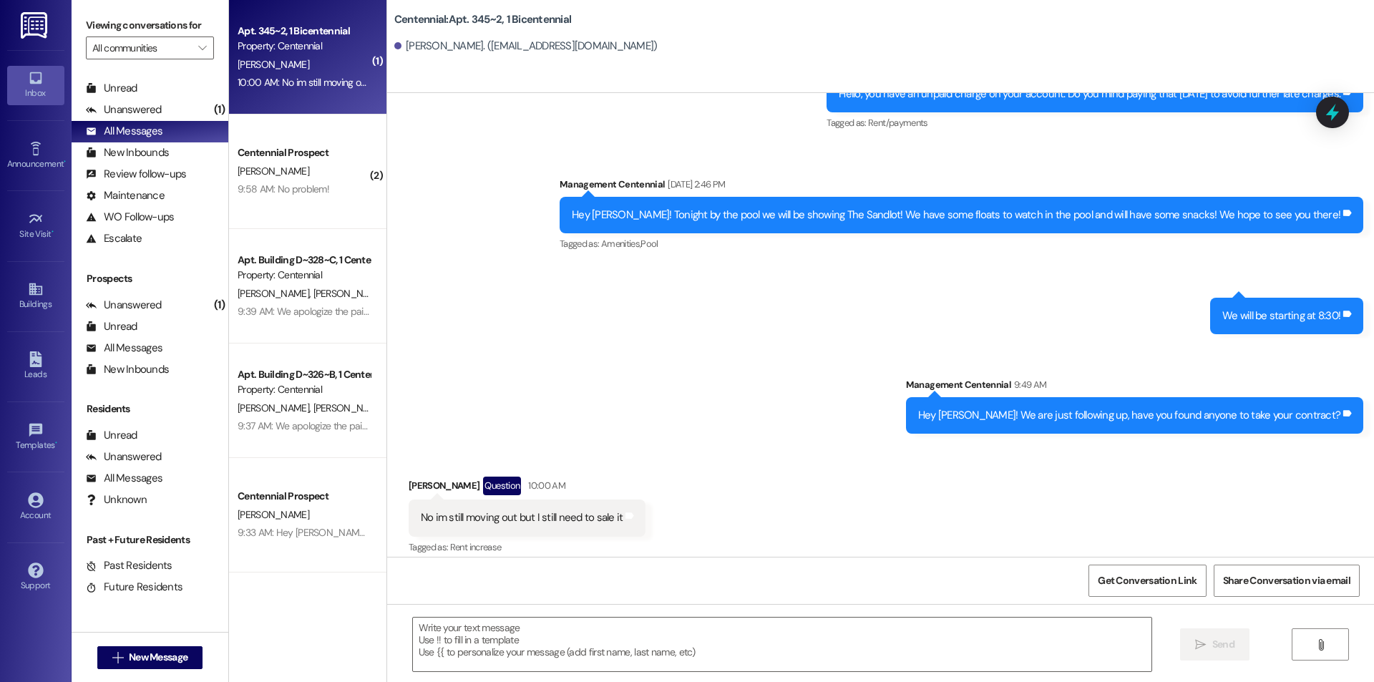
scroll to position [2715, 0]
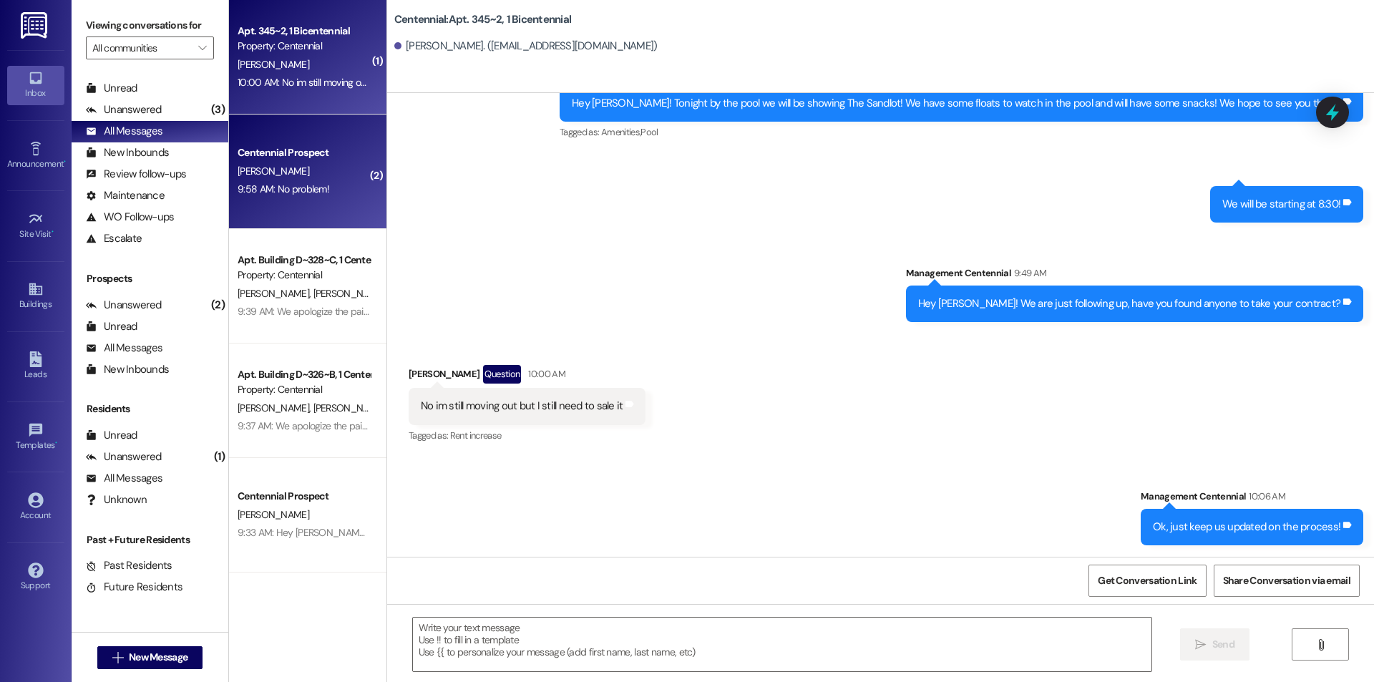
click at [349, 157] on div "Centennial Prospect" at bounding box center [304, 152] width 132 height 15
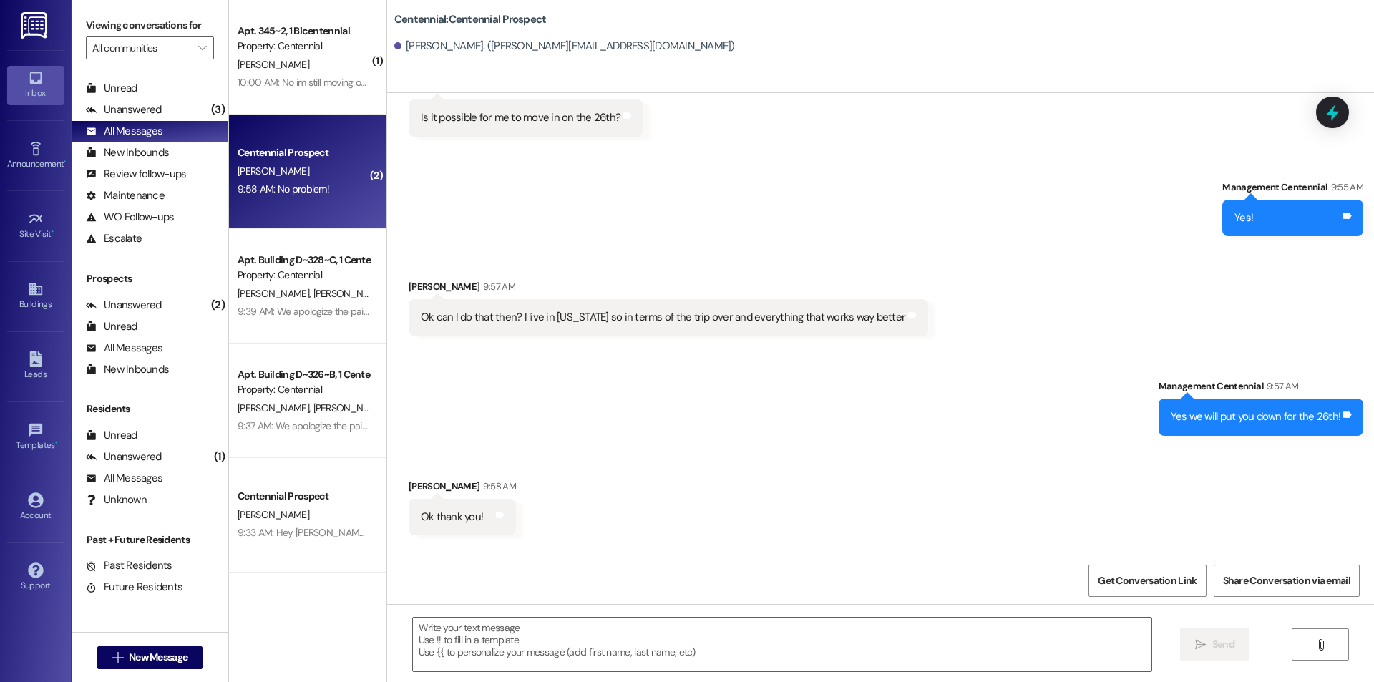
scroll to position [446, 0]
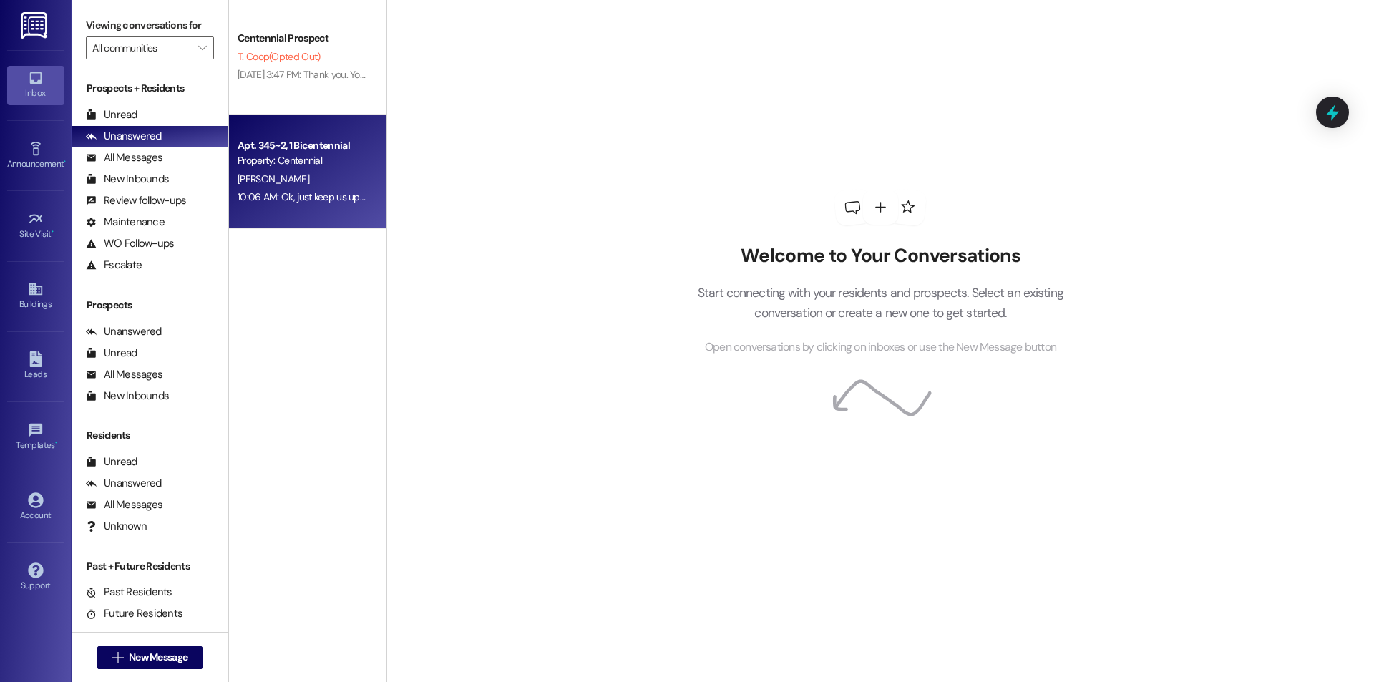
click at [342, 188] on div "10:06 AM: Ok, just keep us updated on the process! 10:06 AM: Ok, just keep us u…" at bounding box center [303, 197] width 135 height 18
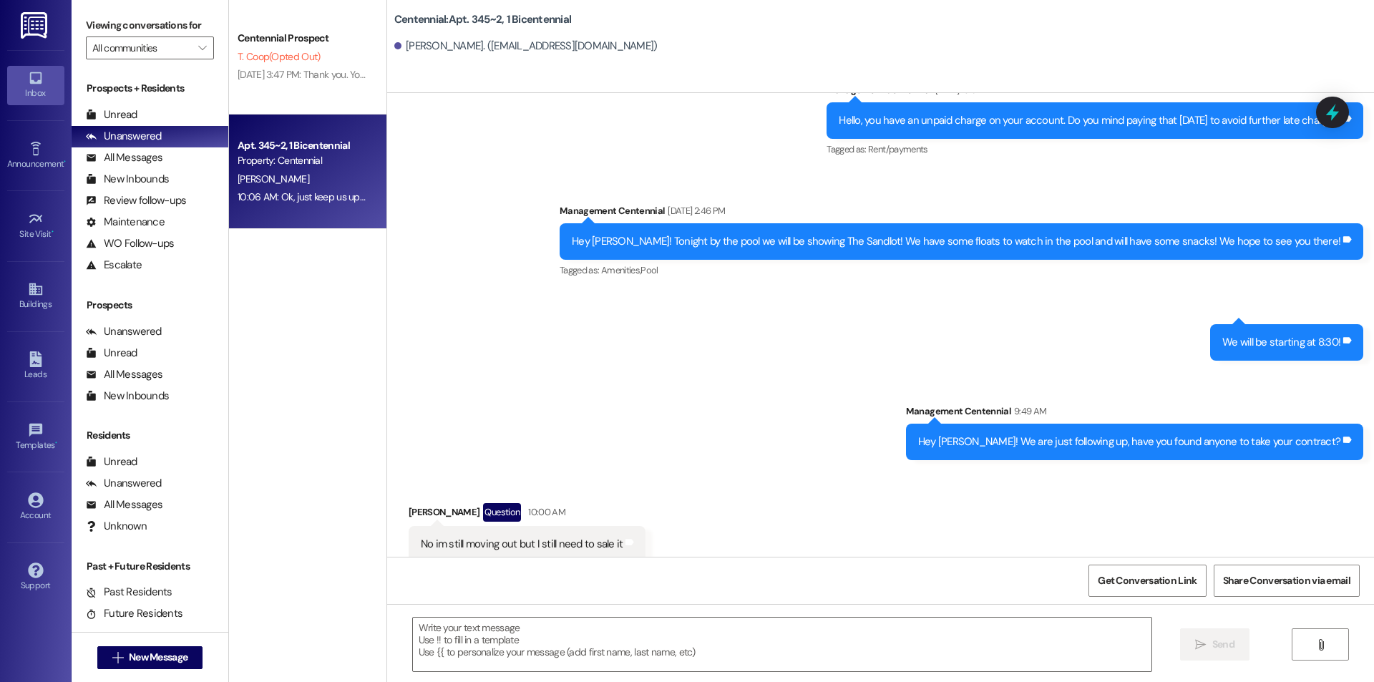
scroll to position [2524, 0]
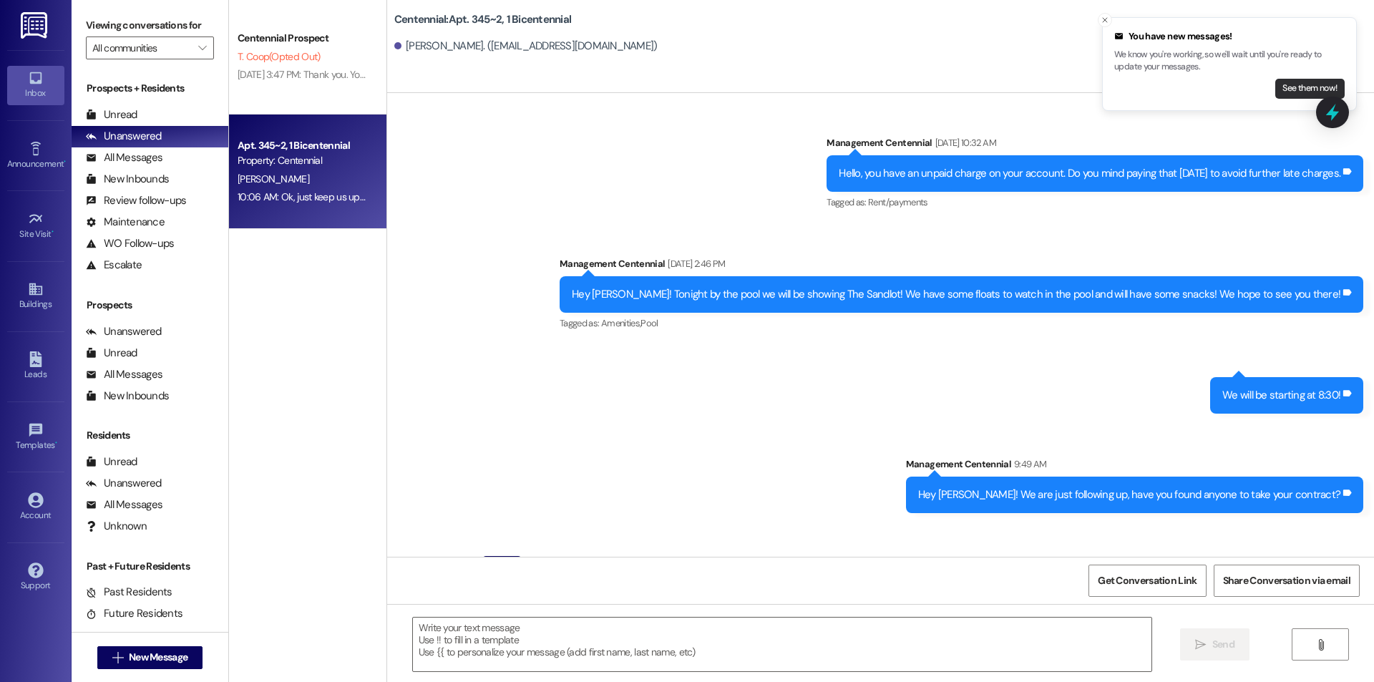
click at [1297, 86] on button "See them now!" at bounding box center [1310, 89] width 69 height 20
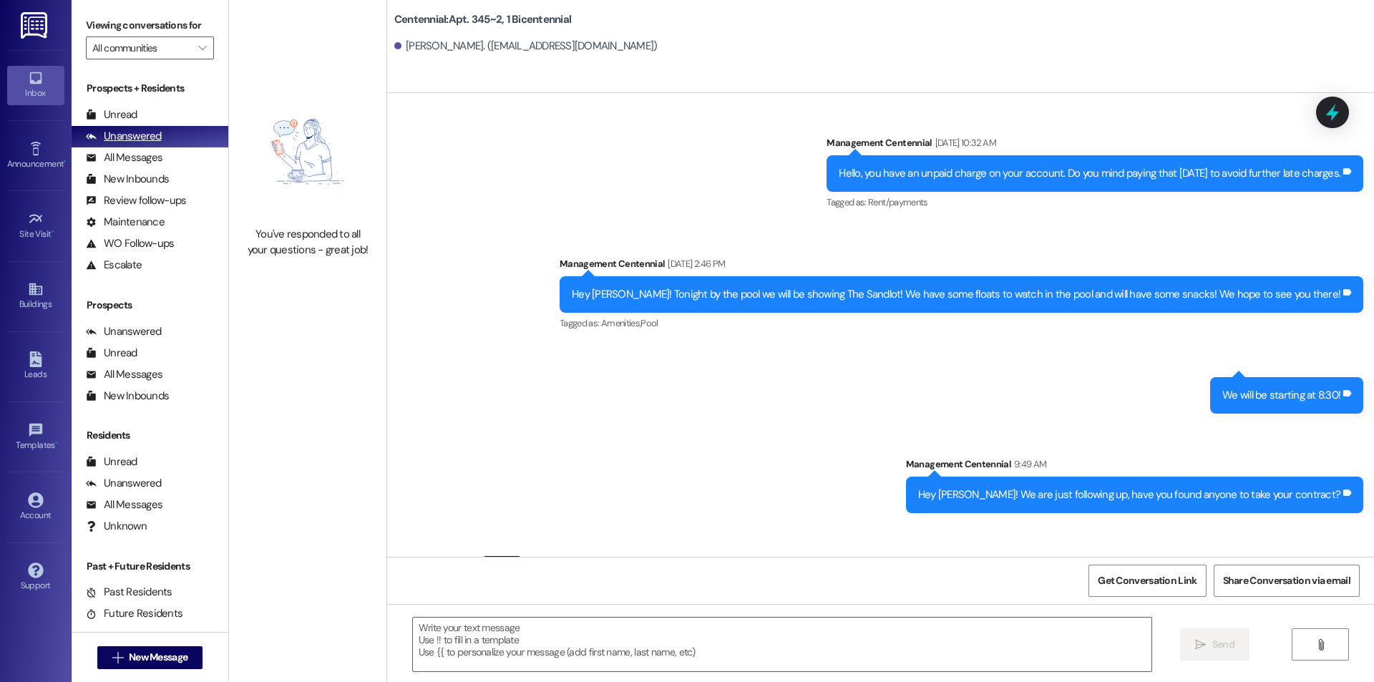
click at [135, 141] on div "Unanswered" at bounding box center [124, 136] width 76 height 15
click at [176, 154] on div "All Messages (undefined)" at bounding box center [150, 157] width 157 height 21
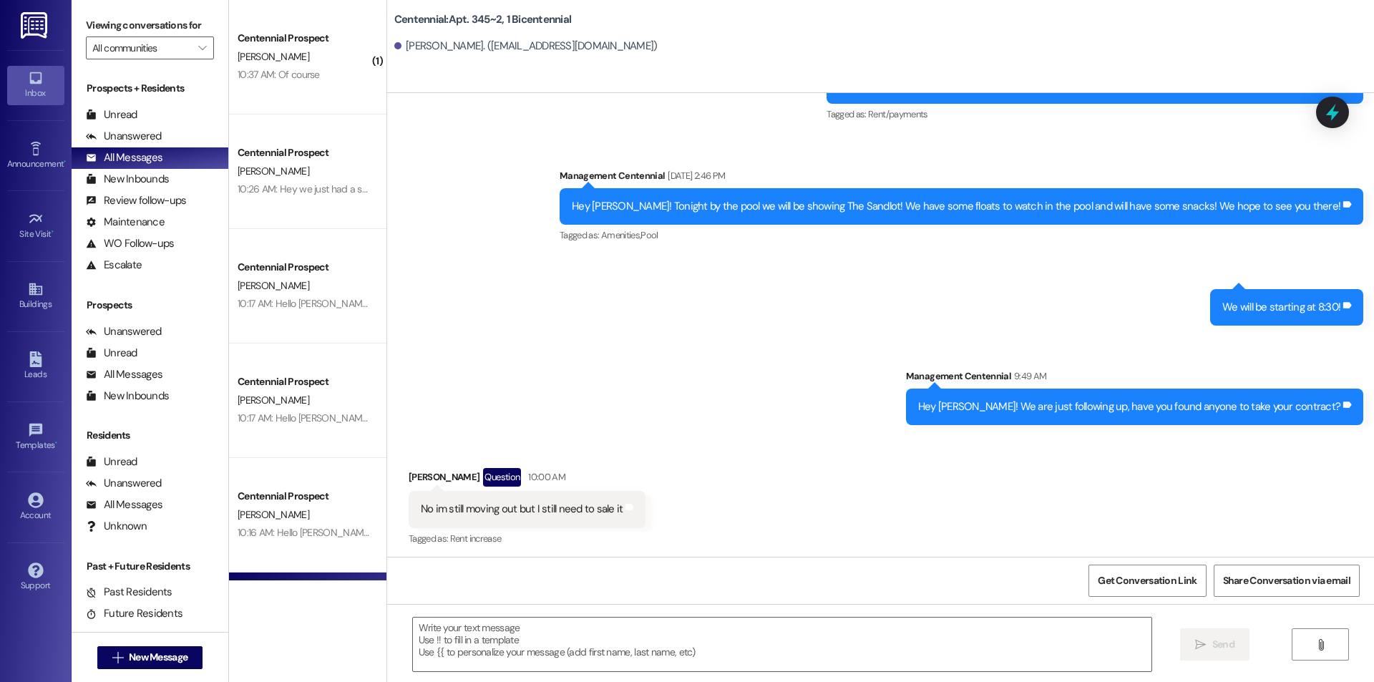
scroll to position [2615, 0]
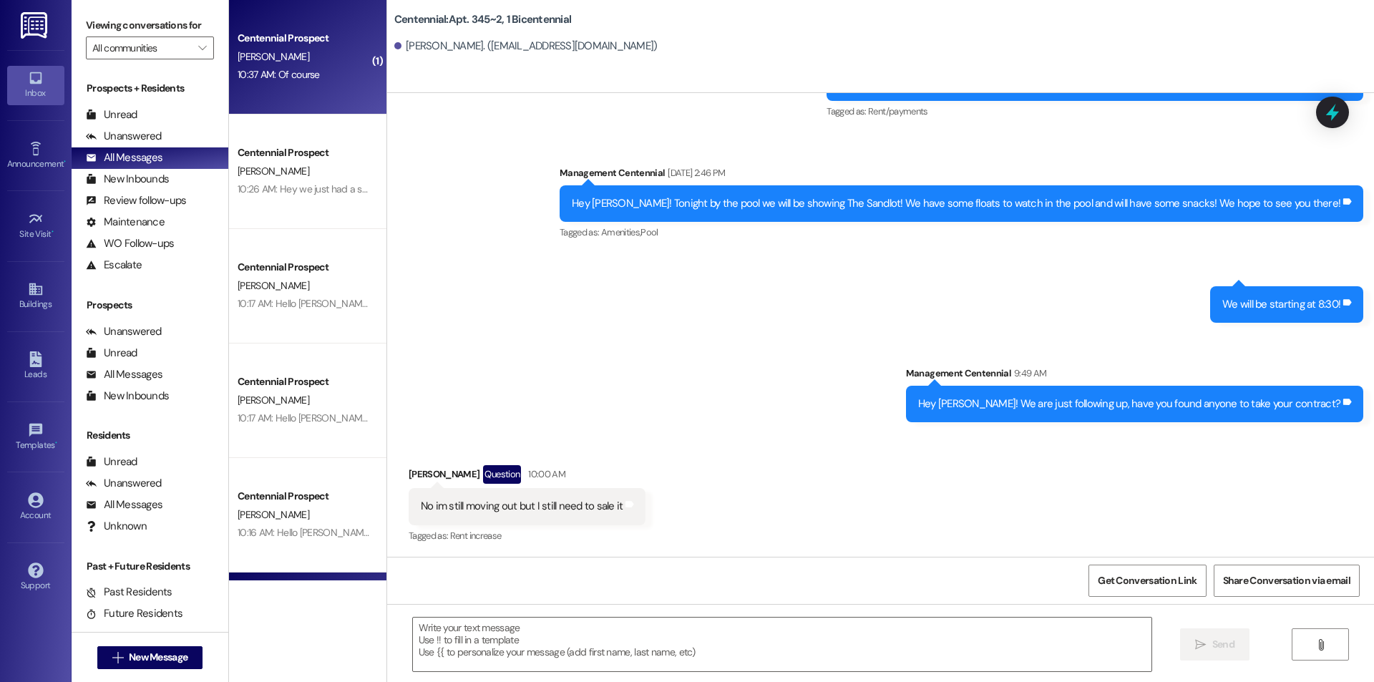
click at [305, 55] on div "[PERSON_NAME]" at bounding box center [303, 57] width 135 height 18
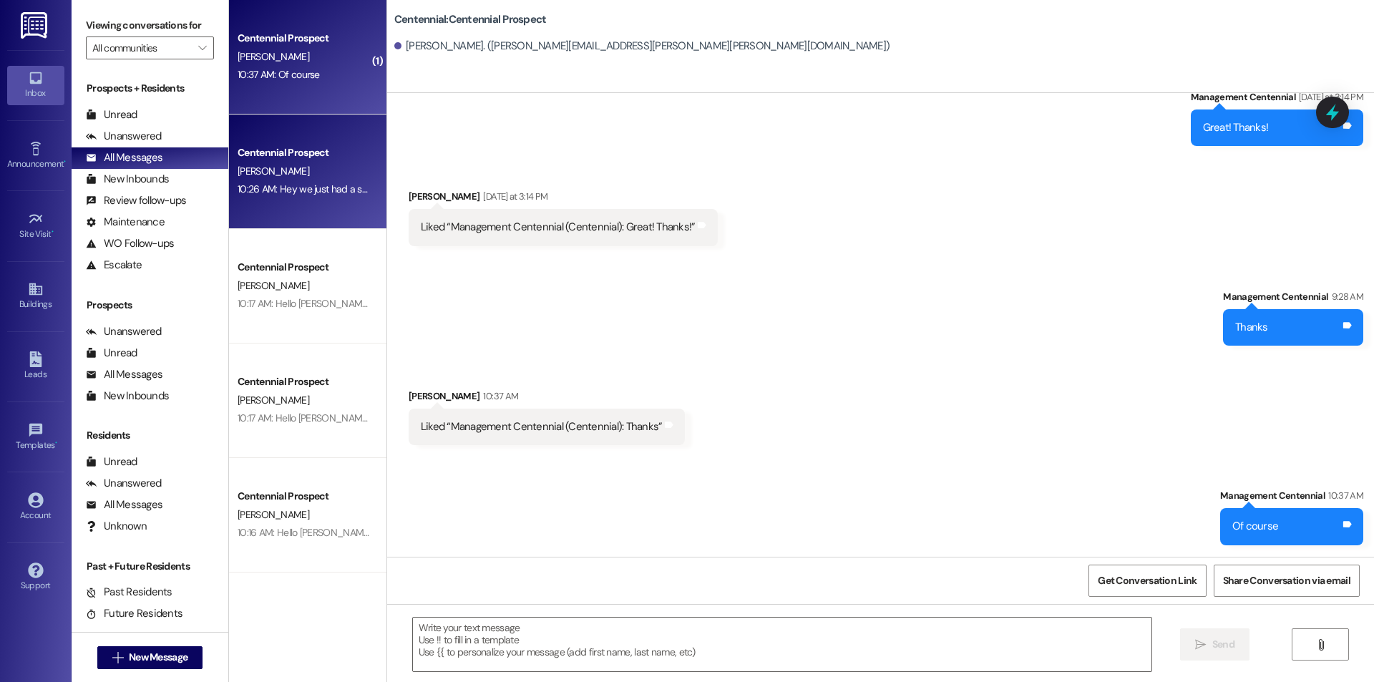
scroll to position [682, 0]
click at [270, 165] on div "[PERSON_NAME]" at bounding box center [303, 171] width 135 height 18
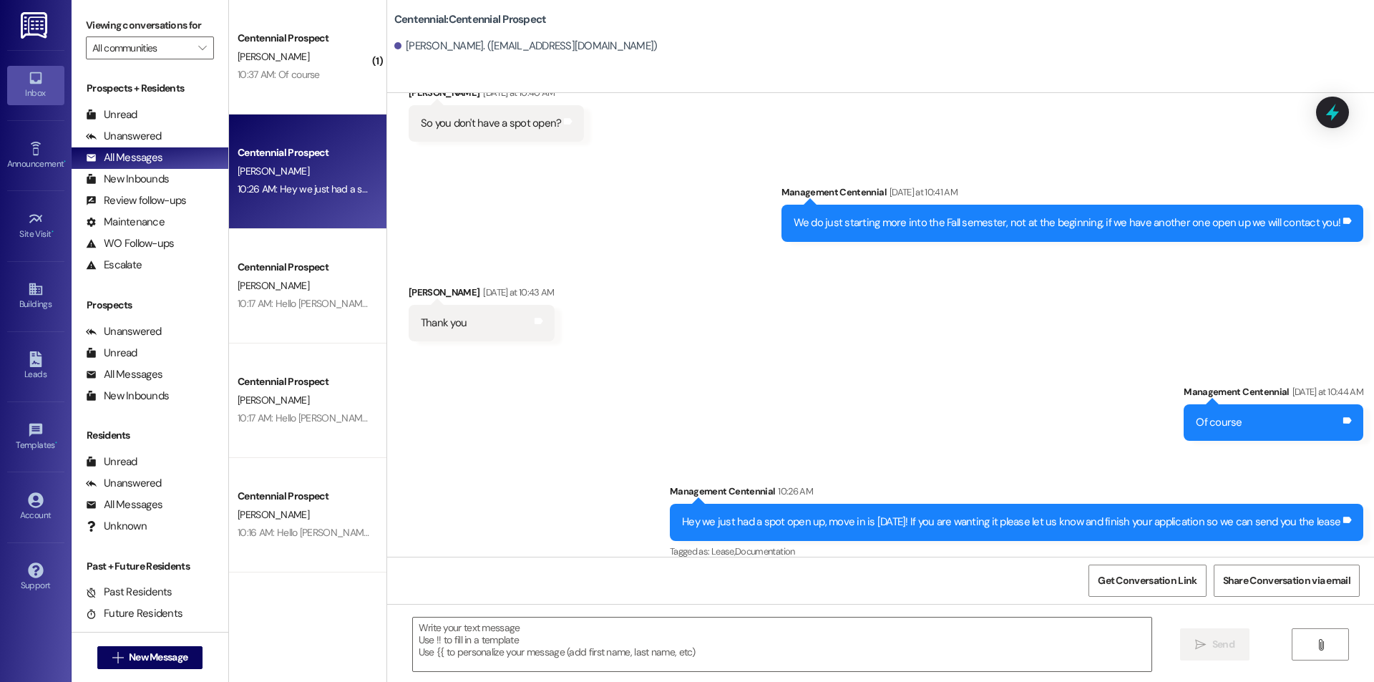
scroll to position [982, 0]
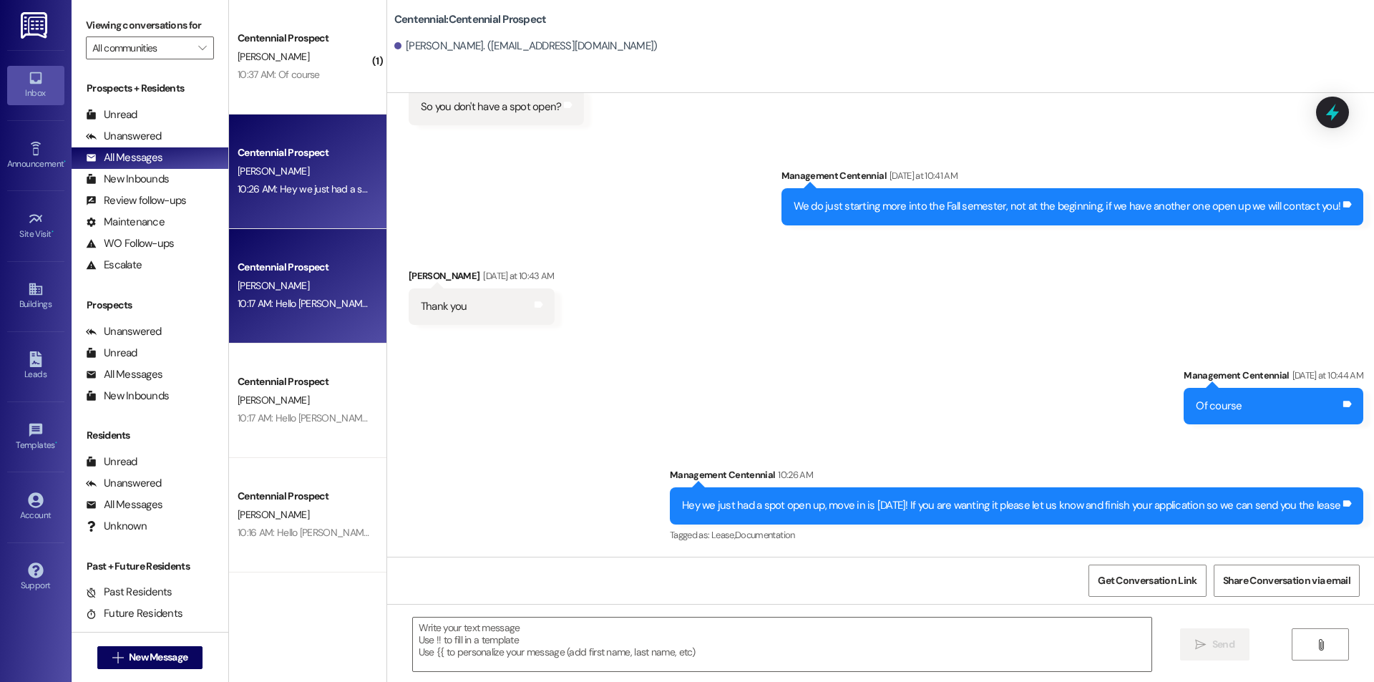
click at [241, 284] on span "[PERSON_NAME]" at bounding box center [274, 285] width 72 height 13
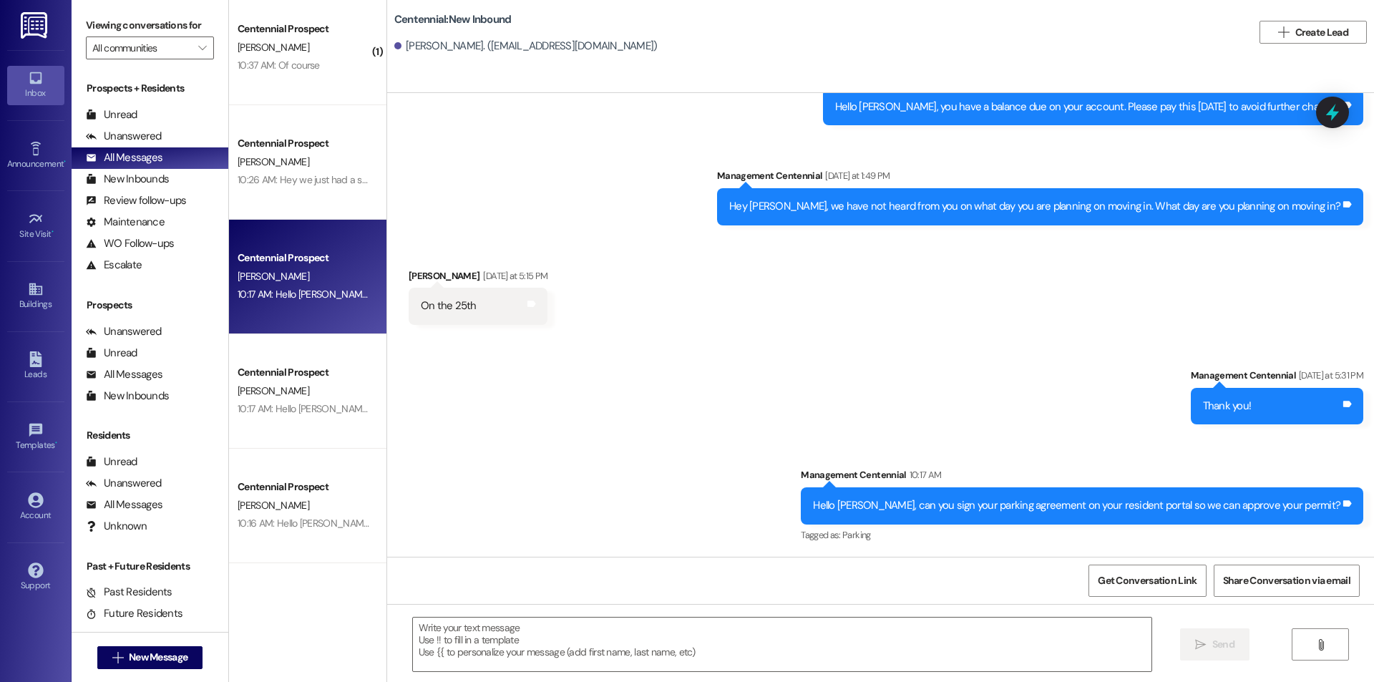
scroll to position [0, 0]
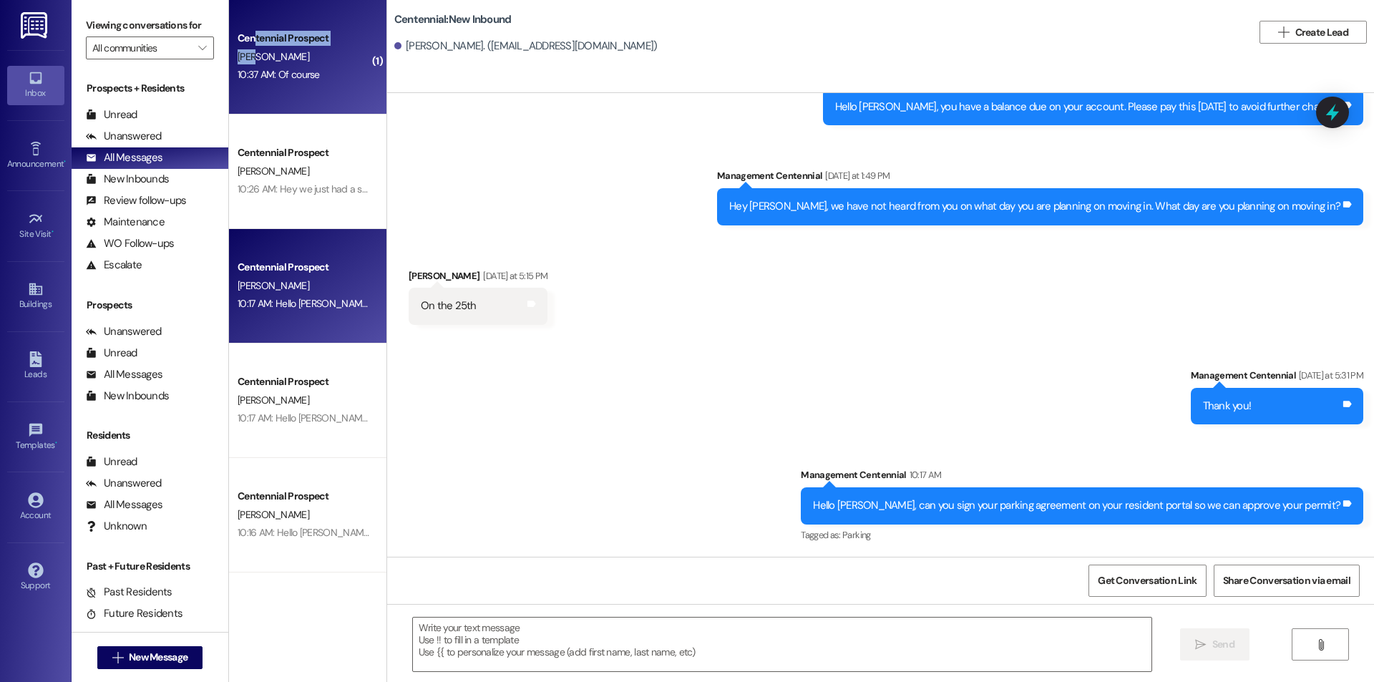
click at [243, 44] on div "Centennial Prospect [PERSON_NAME] 10:37 AM: Of course 10:37 AM: Of course" at bounding box center [307, 57] width 157 height 115
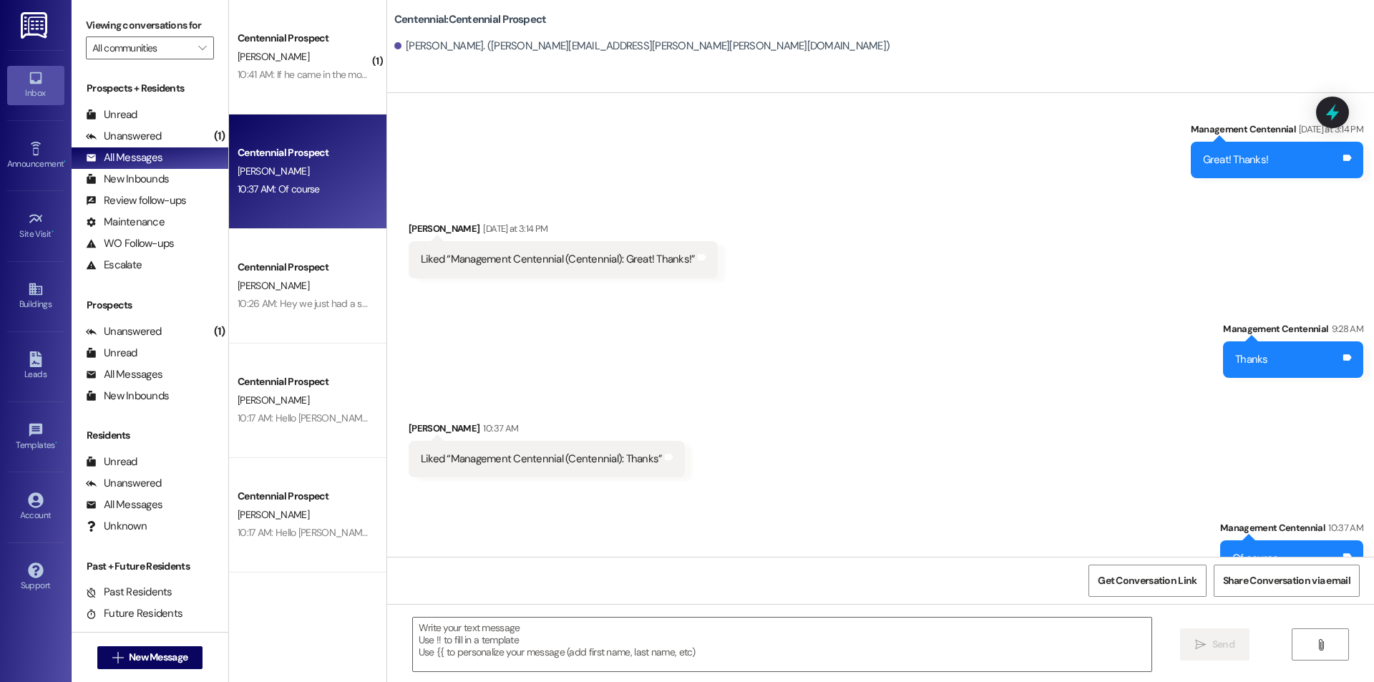
scroll to position [682, 0]
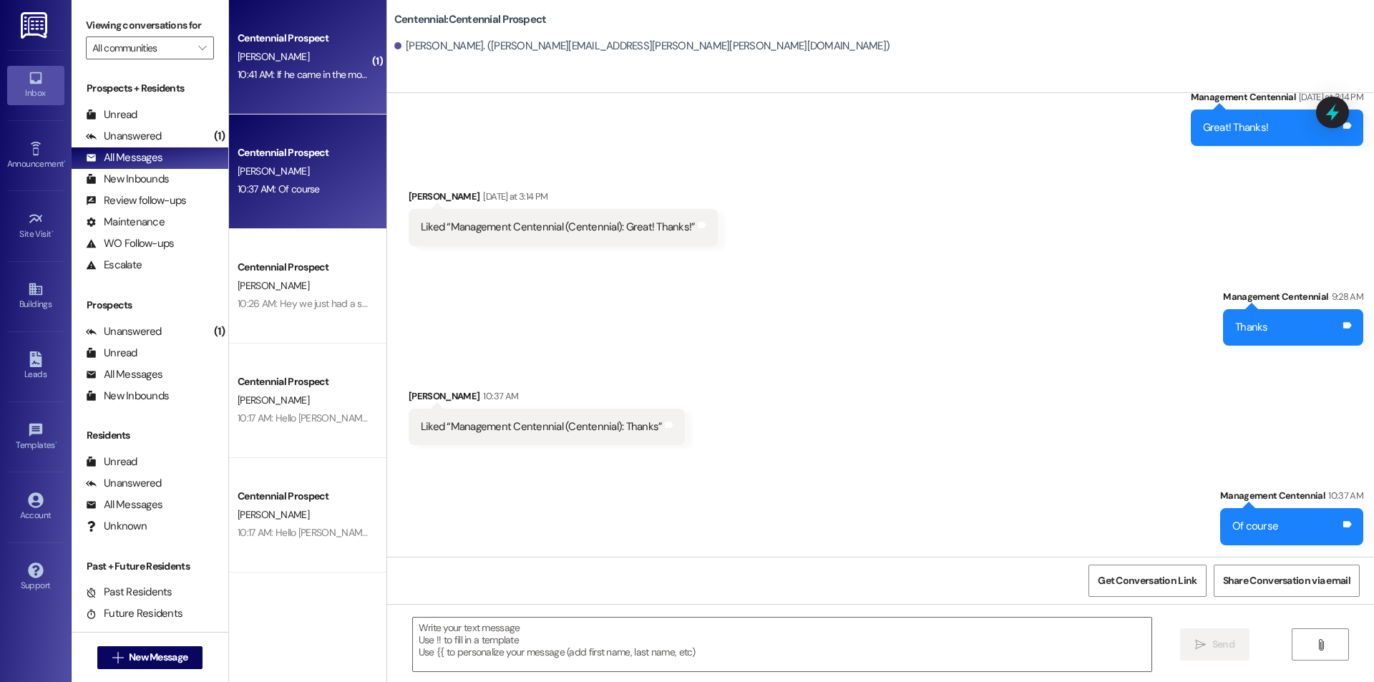
click at [320, 55] on div "[PERSON_NAME]" at bounding box center [303, 57] width 135 height 18
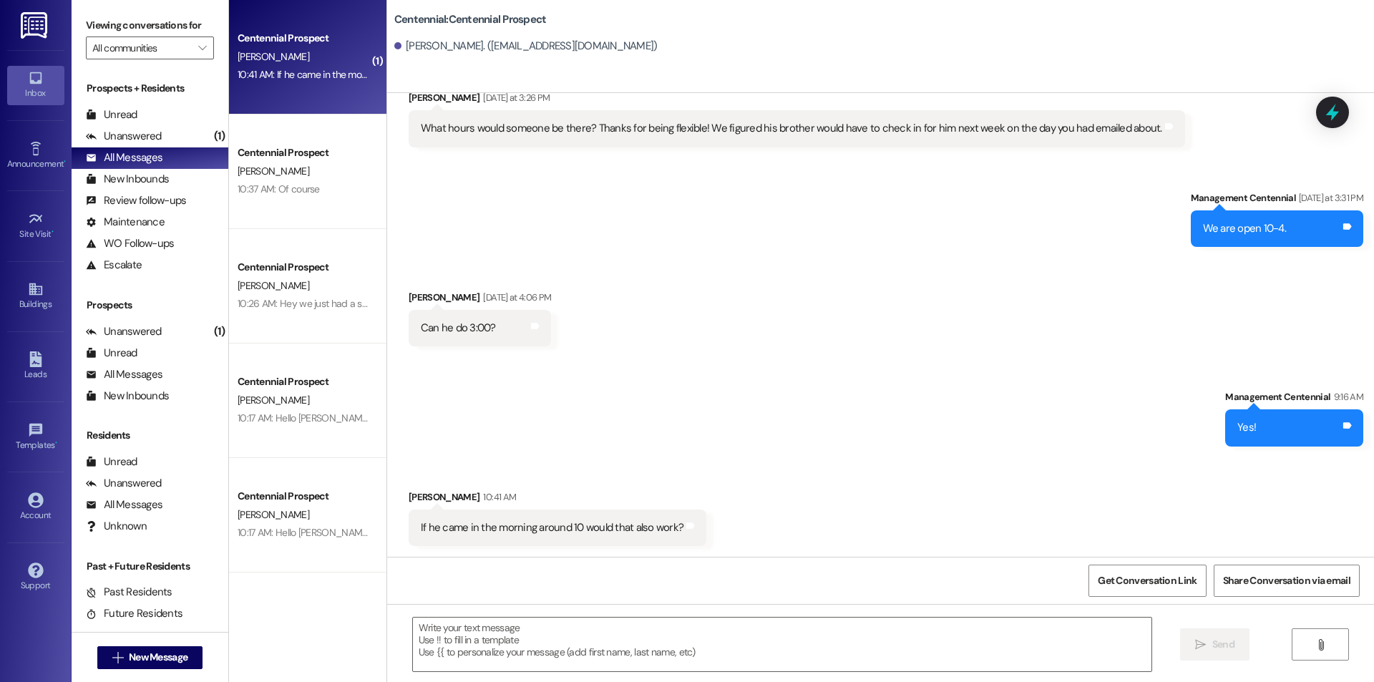
scroll to position [2626, 0]
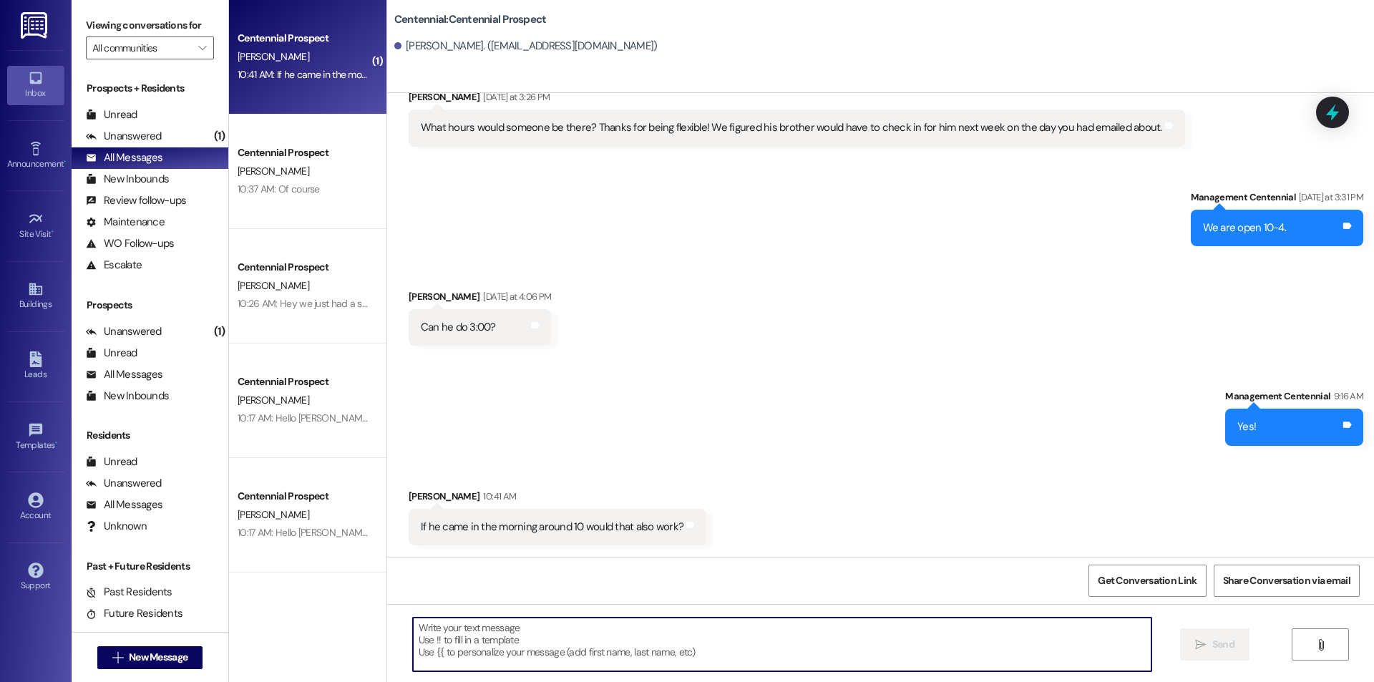
click at [685, 628] on textarea at bounding box center [782, 645] width 739 height 54
drag, startPoint x: 627, startPoint y: 651, endPoint x: 623, endPoint y: 641, distance: 10.6
click at [626, 647] on textarea at bounding box center [782, 645] width 739 height 54
type textarea "Yes!"
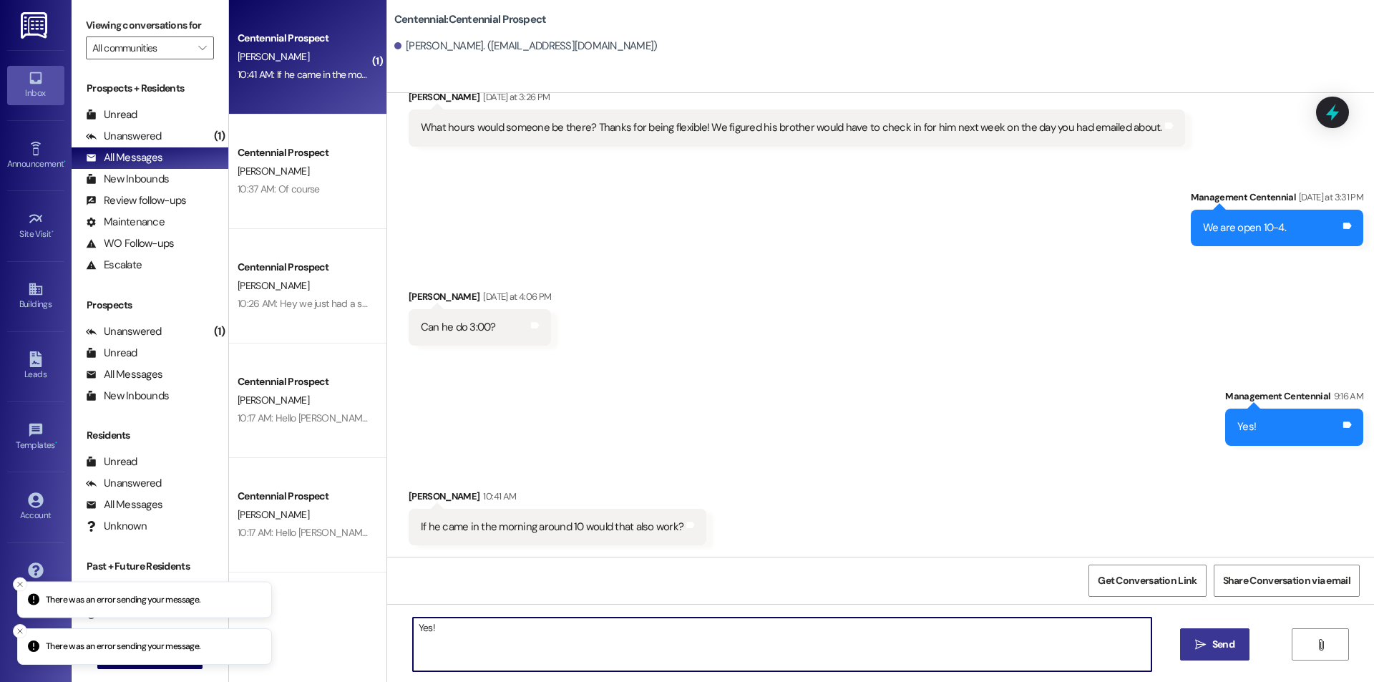
click at [1226, 652] on span "Send" at bounding box center [1224, 644] width 22 height 15
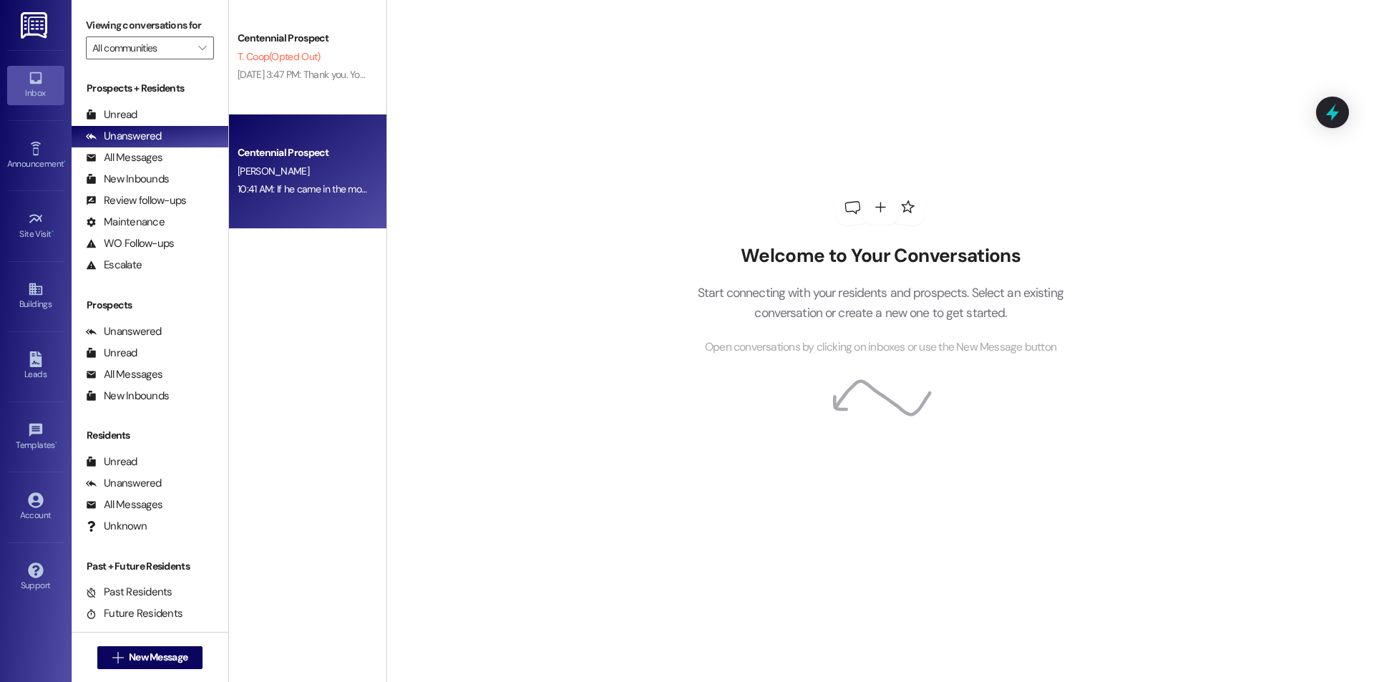
click at [345, 208] on div "Centennial Prospect [PERSON_NAME] 10:41 AM: If he came in the morning around 10…" at bounding box center [307, 172] width 157 height 115
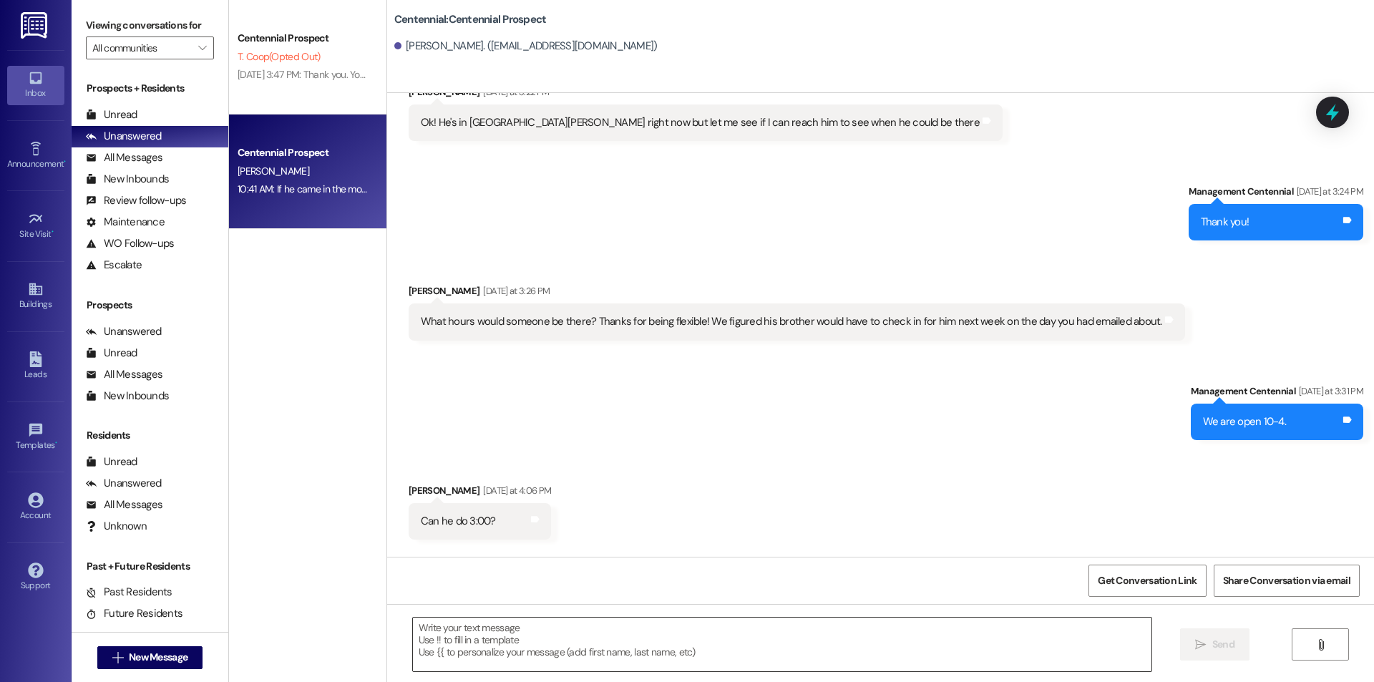
click at [525, 631] on textarea at bounding box center [782, 645] width 739 height 54
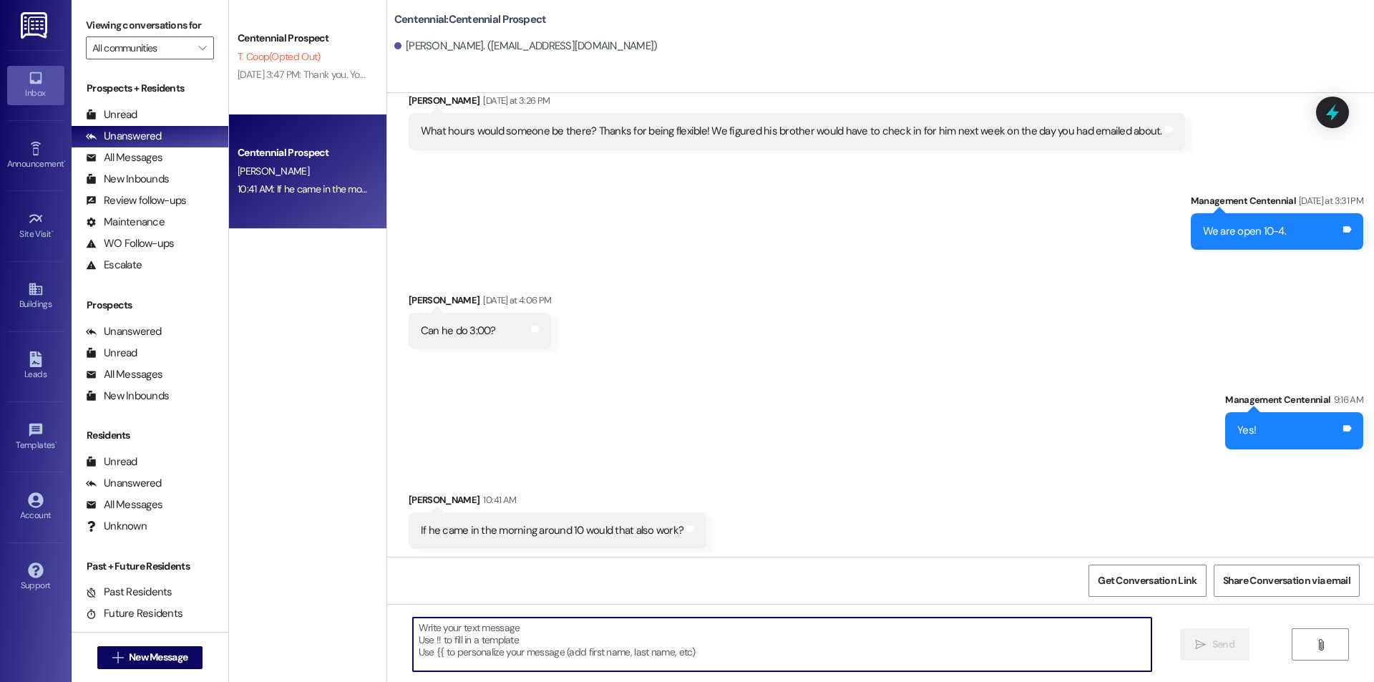
scroll to position [2626, 0]
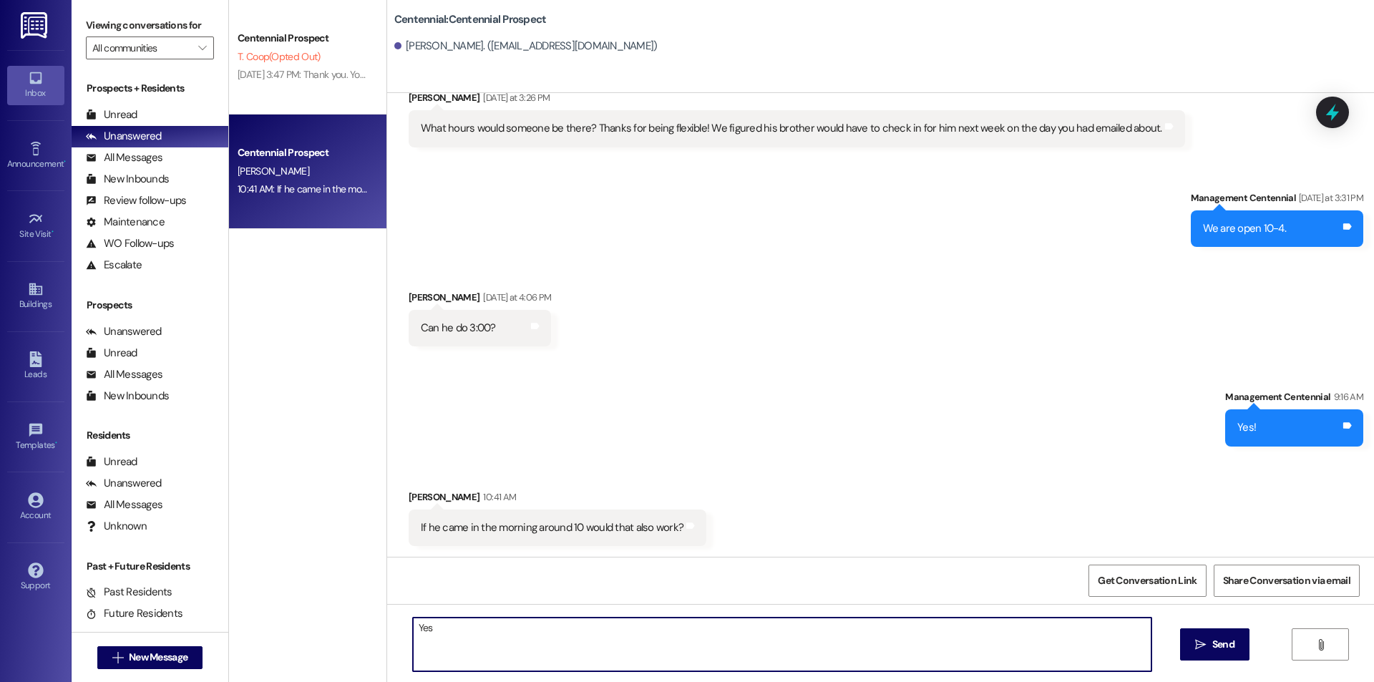
type textarea "Yes!"
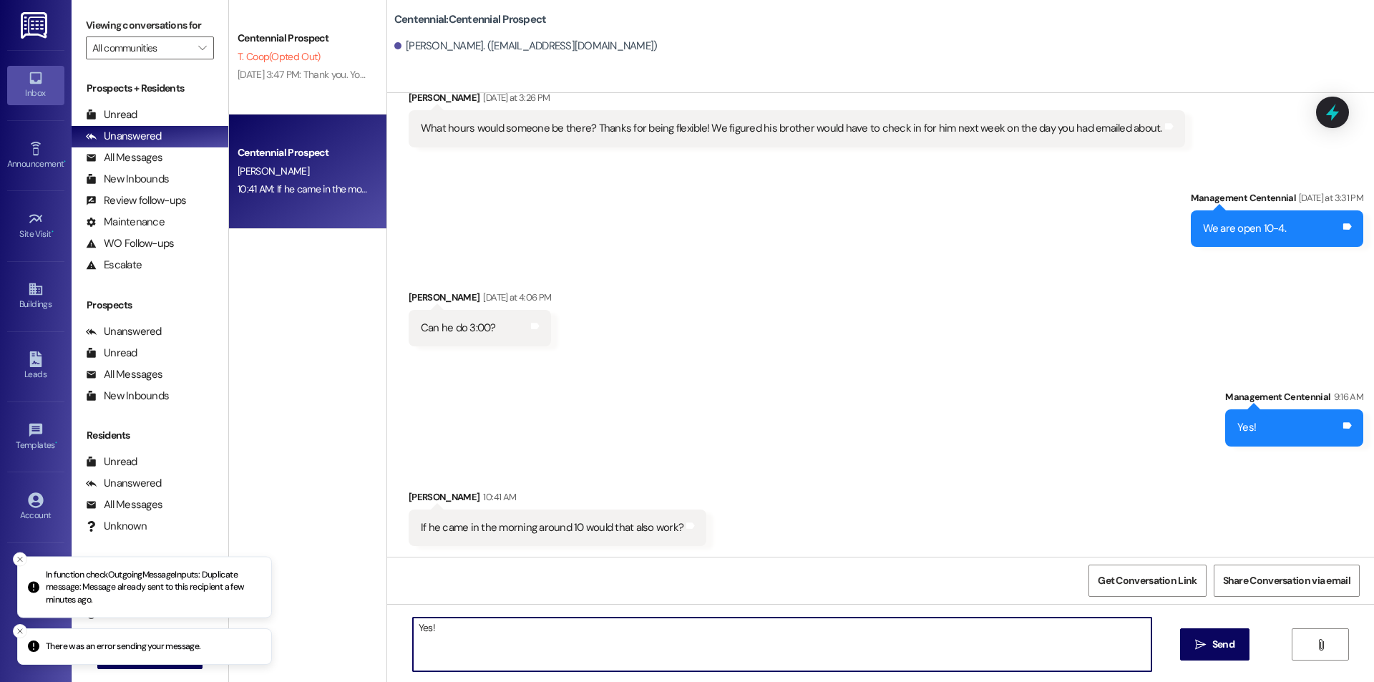
drag, startPoint x: 812, startPoint y: 630, endPoint x: 351, endPoint y: 629, distance: 461.0
click at [361, 629] on div "Centennial Prospect T. Coop (Opted Out) [DATE] 3:47 PM: Thank you. You will no …" at bounding box center [801, 341] width 1145 height 682
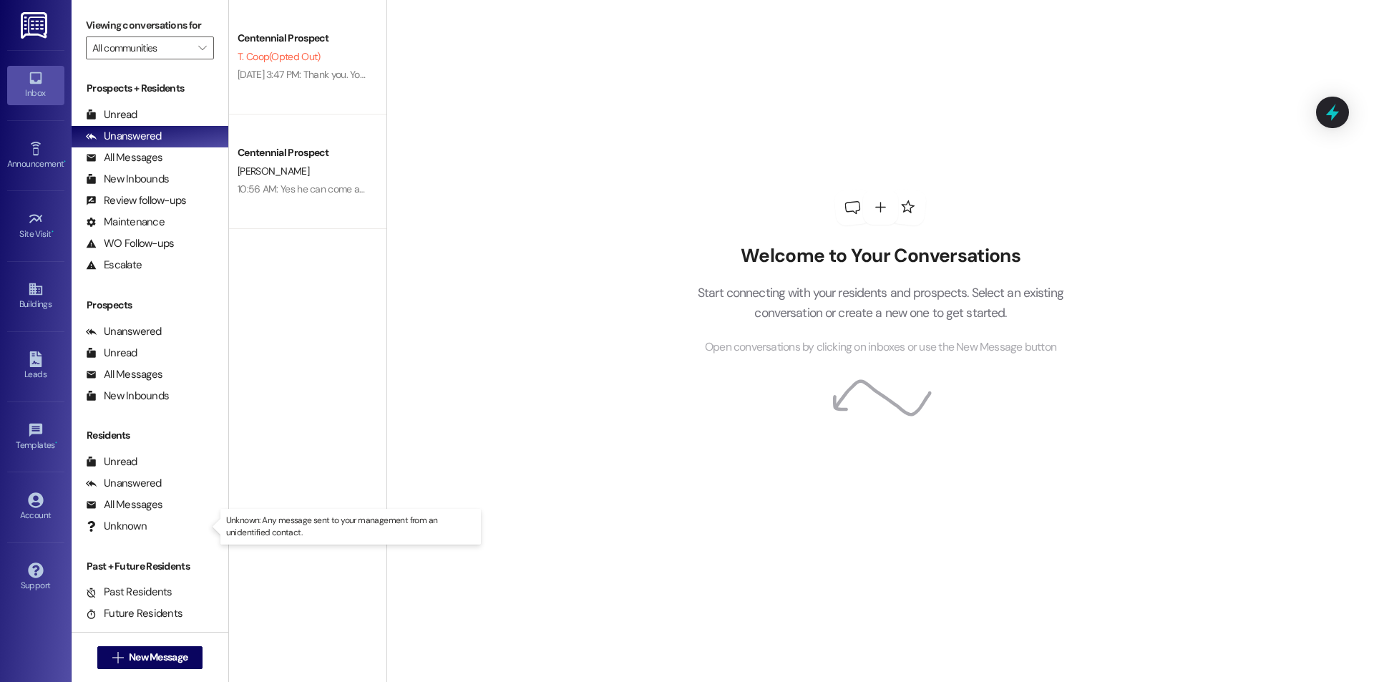
click at [392, 178] on div "Welcome to Your Conversations Start connecting with your residents and prospect…" at bounding box center [881, 341] width 988 height 682
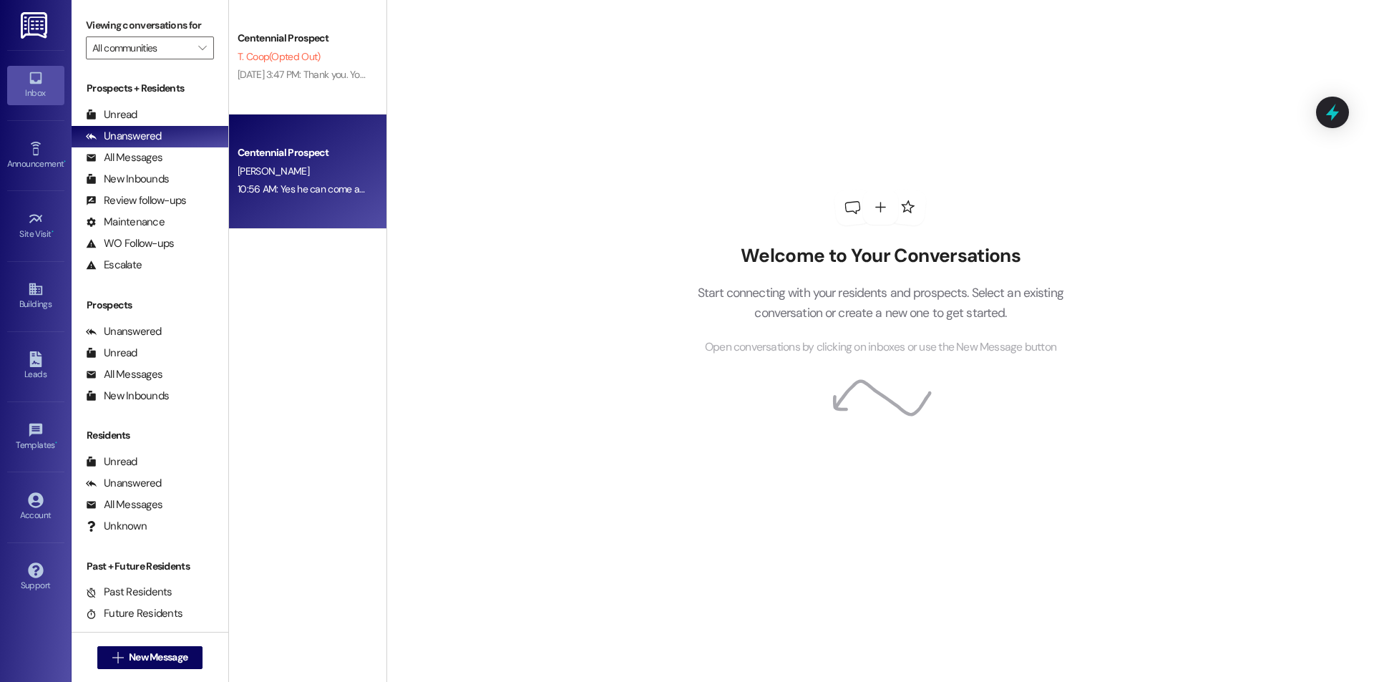
click at [359, 178] on div "[PERSON_NAME]" at bounding box center [303, 171] width 135 height 18
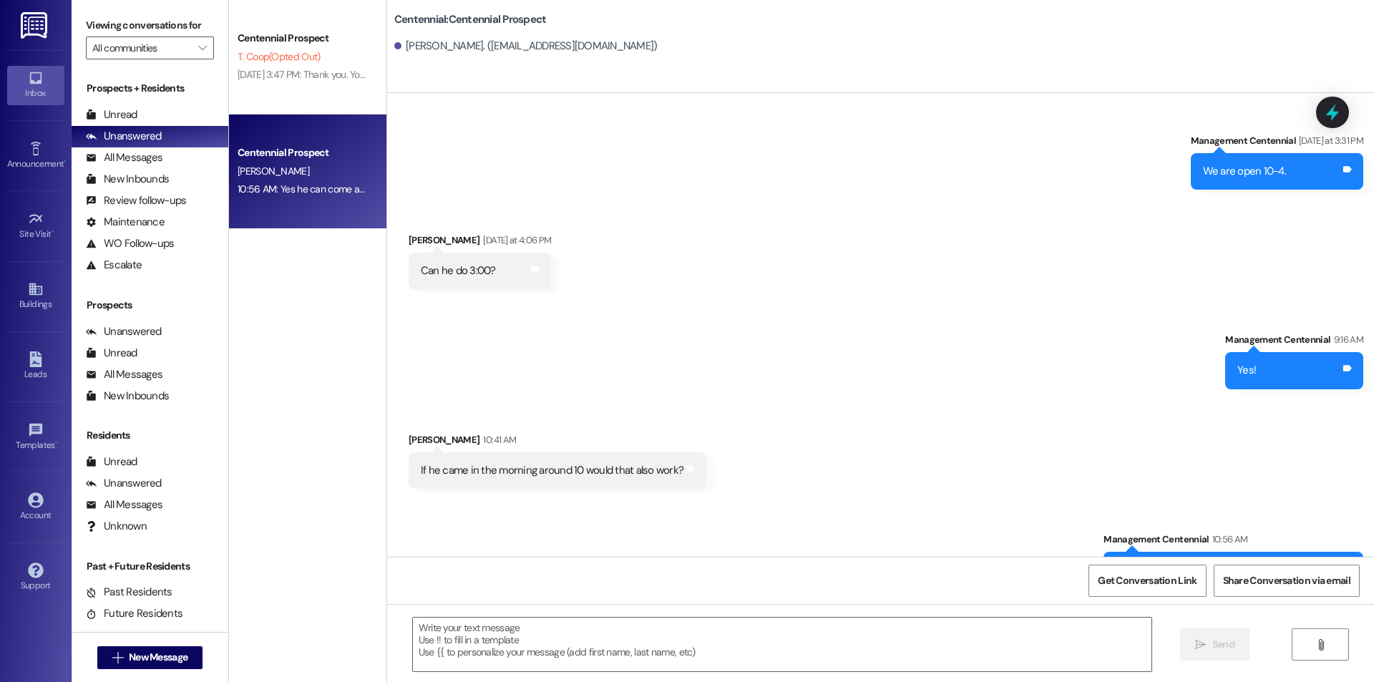
scroll to position [2726, 0]
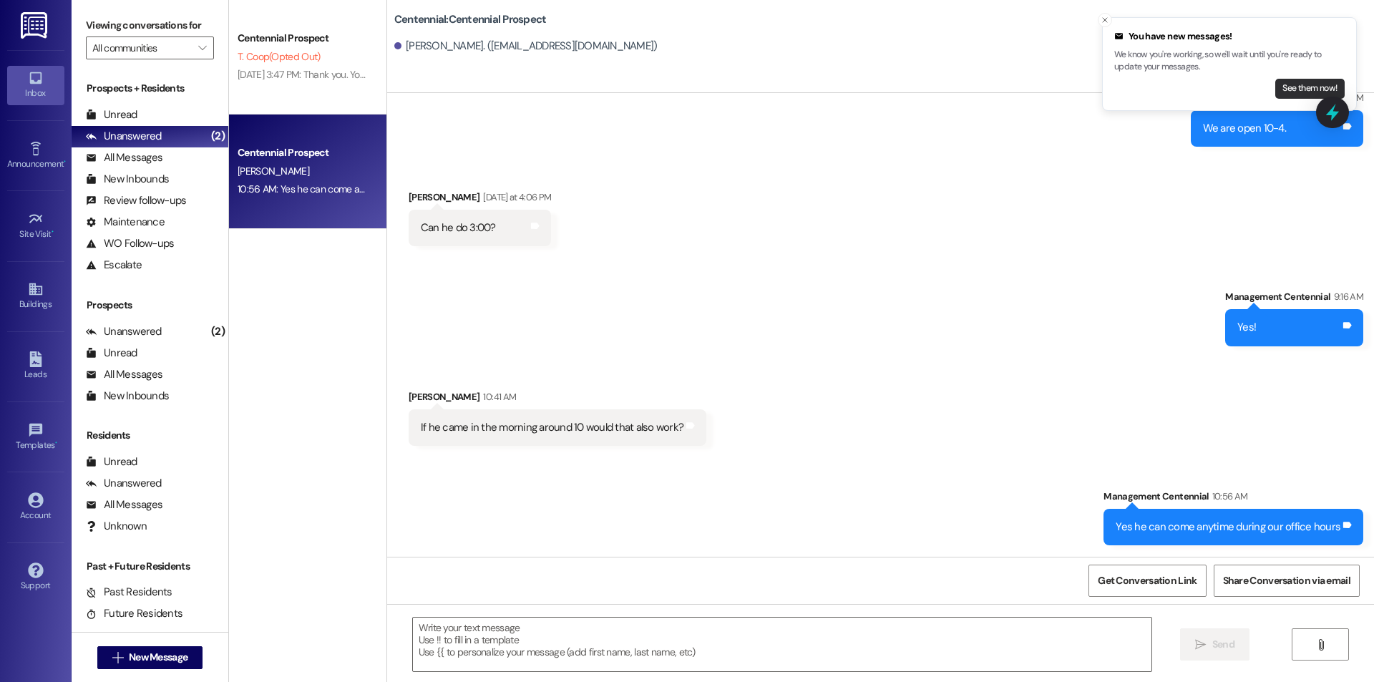
click at [1315, 87] on button "See them now!" at bounding box center [1310, 89] width 69 height 20
click at [266, 160] on div "Cornerstone Prospect" at bounding box center [304, 152] width 132 height 15
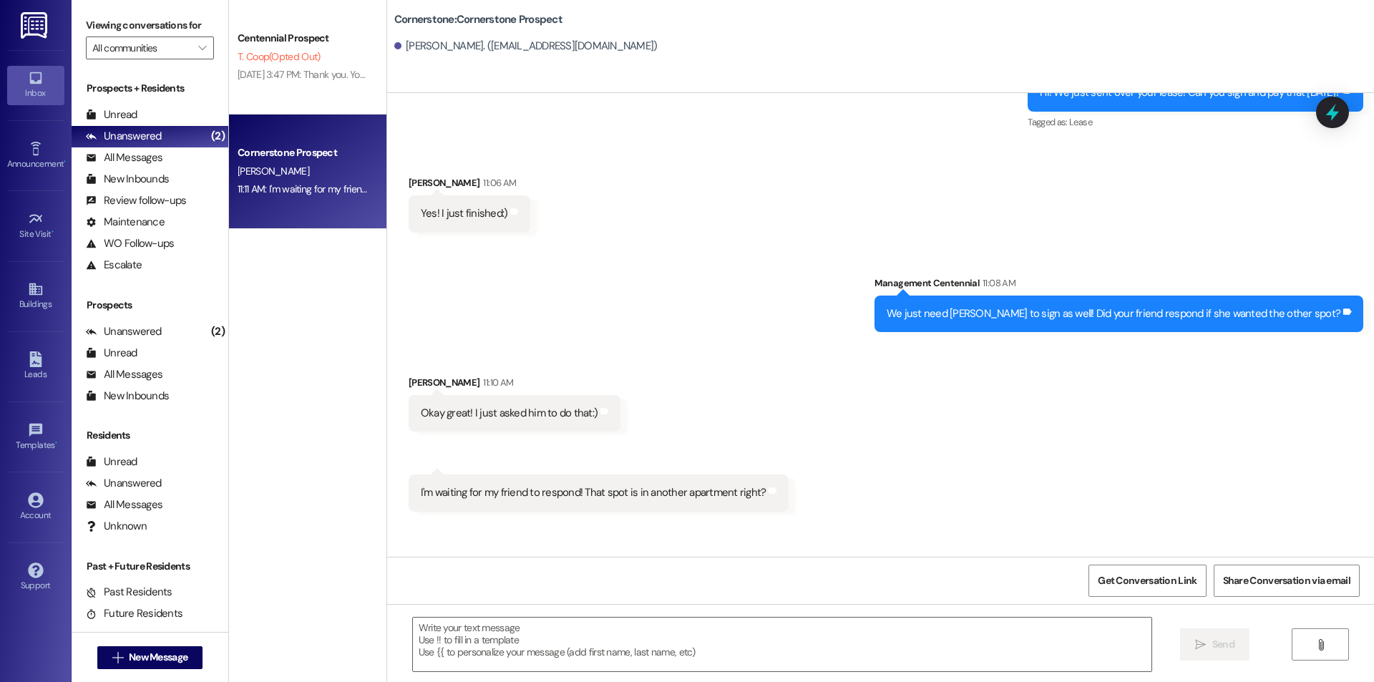
scroll to position [1262, 0]
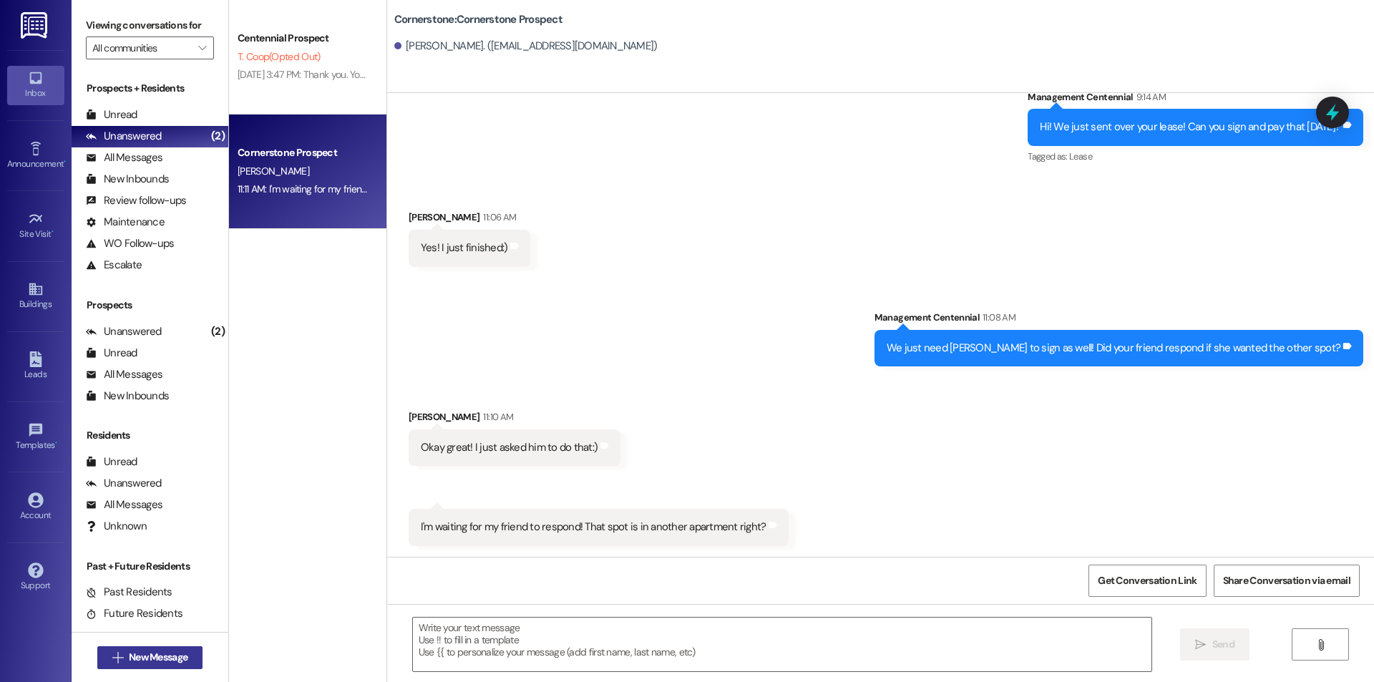
click at [190, 652] on button " New Message" at bounding box center [150, 657] width 106 height 23
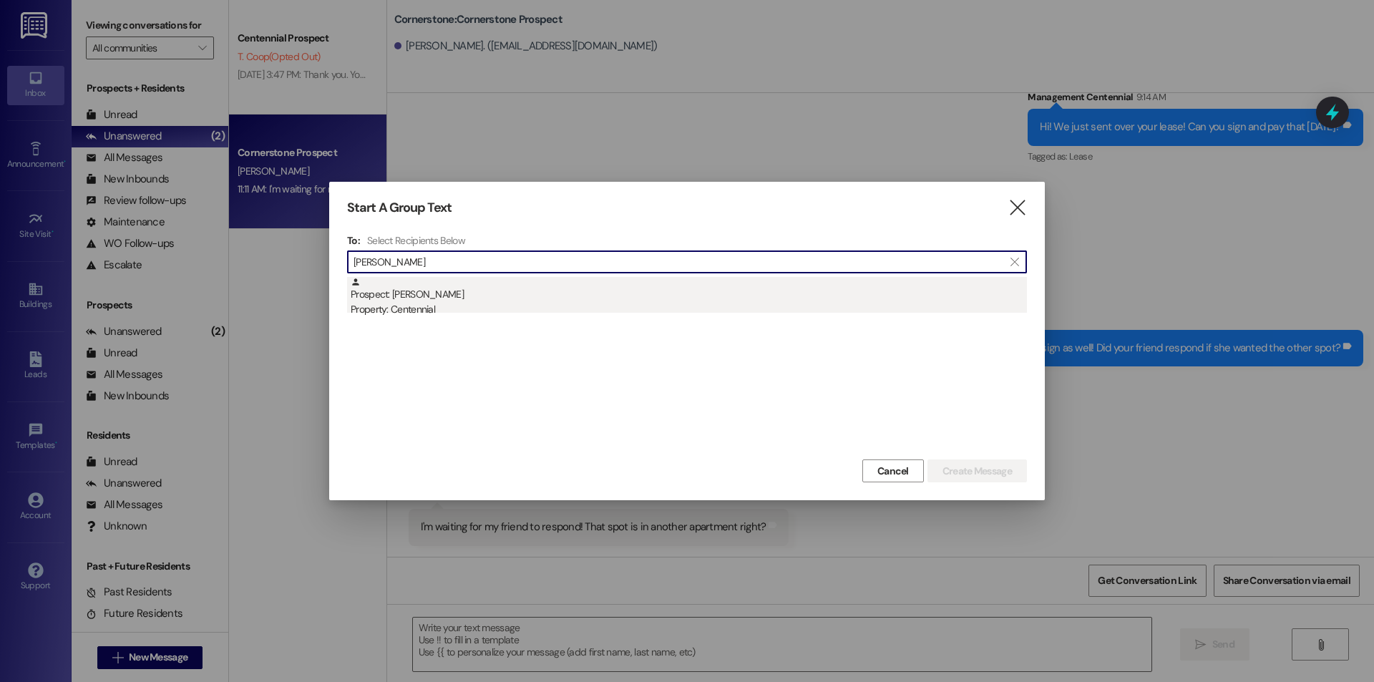
type input "regina"
click at [578, 296] on div "Prospect: Regina Leonard Property: Centennial" at bounding box center [689, 297] width 676 height 41
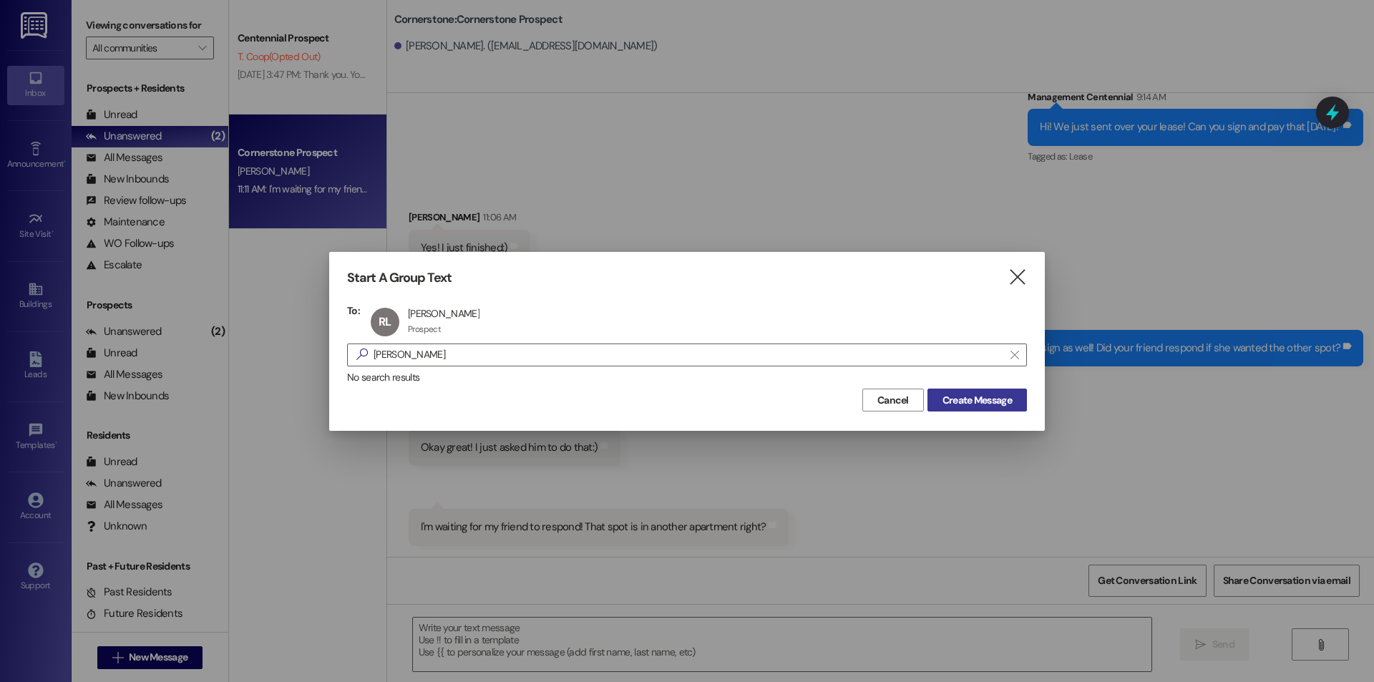
click at [961, 398] on span "Create Message" at bounding box center [977, 400] width 69 height 15
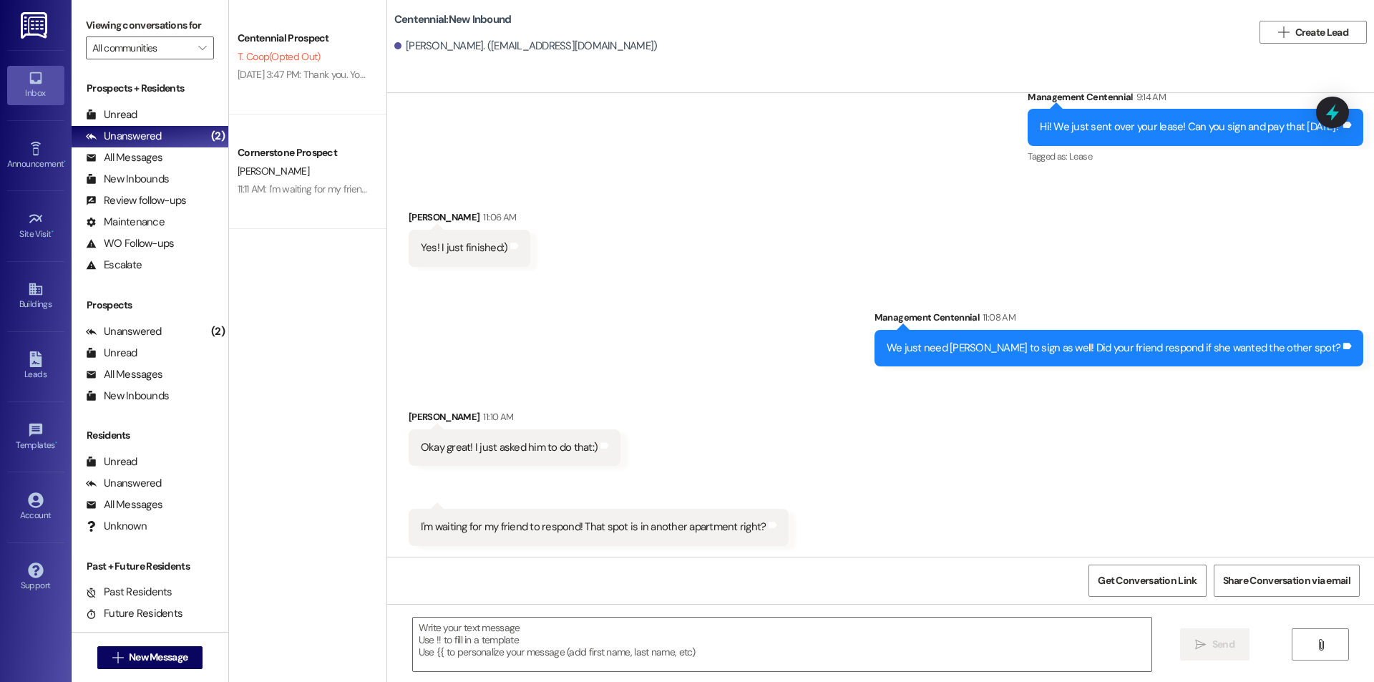
scroll to position [0, 0]
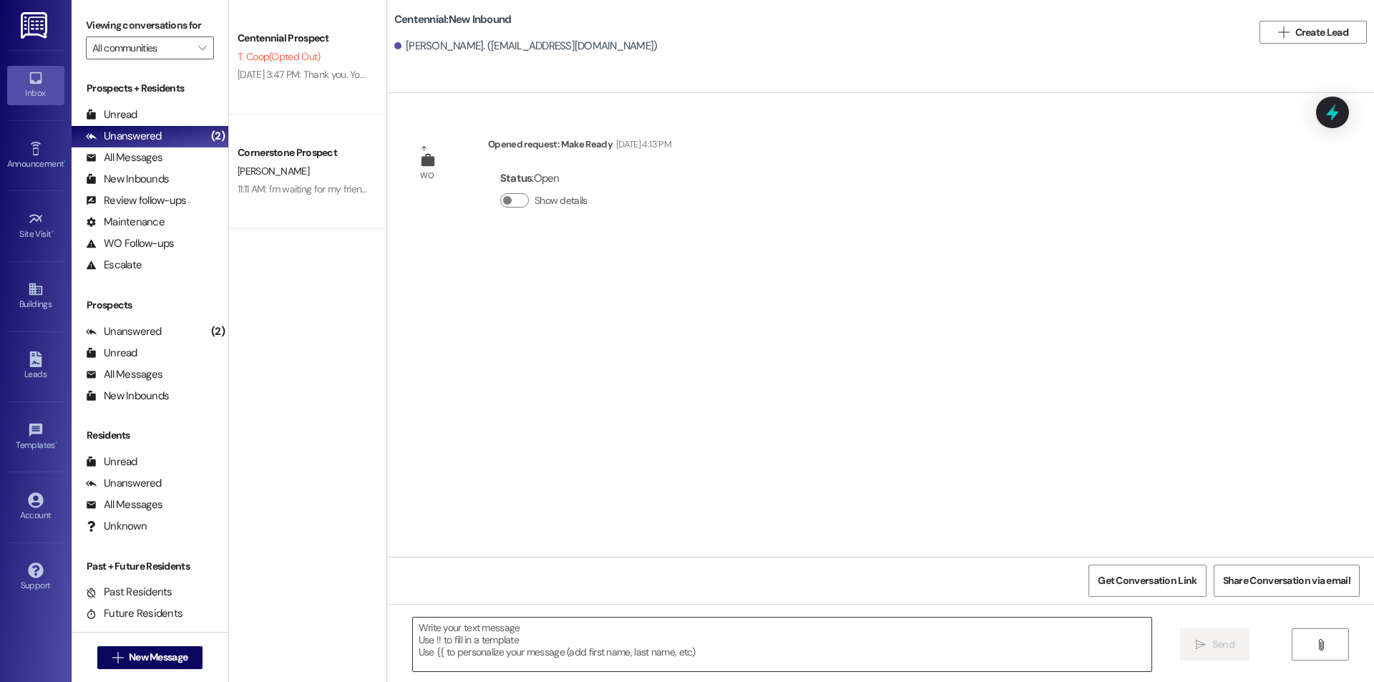
click at [593, 640] on textarea at bounding box center [782, 645] width 739 height 54
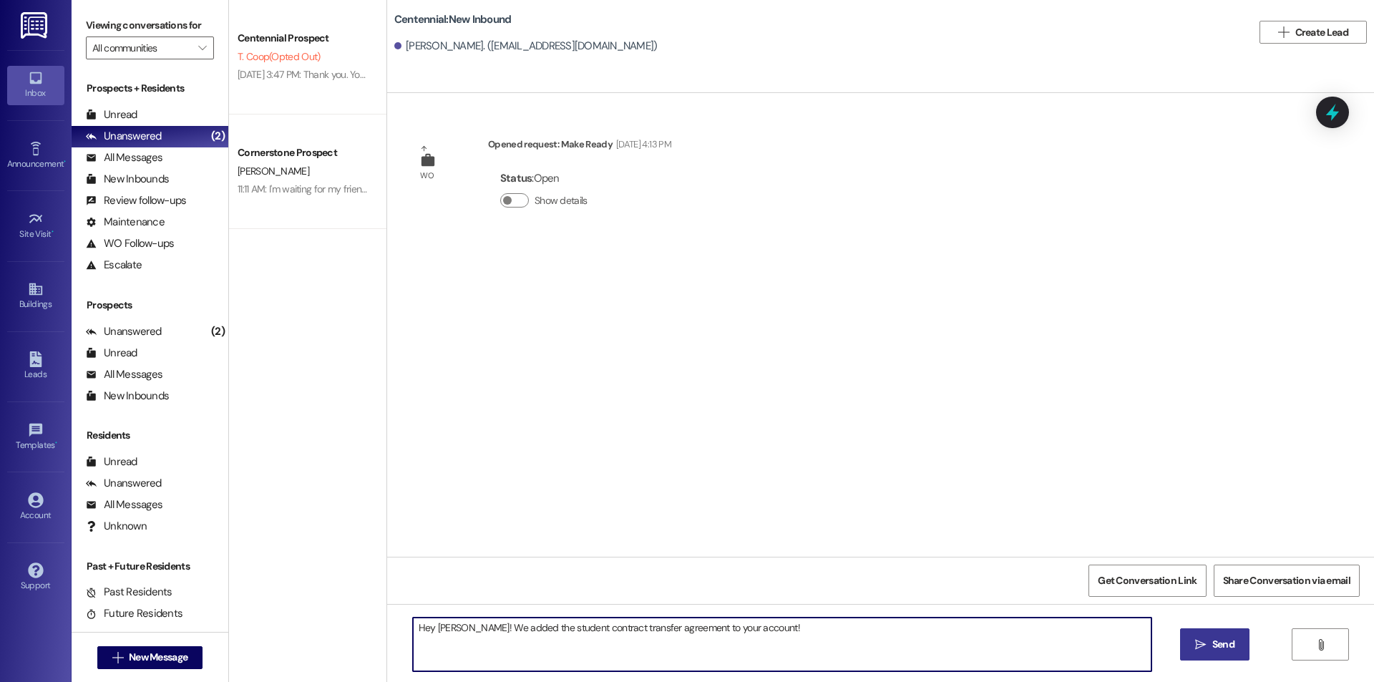
type textarea "Hey Regina! We added the student contract transfer agreement to your account!"
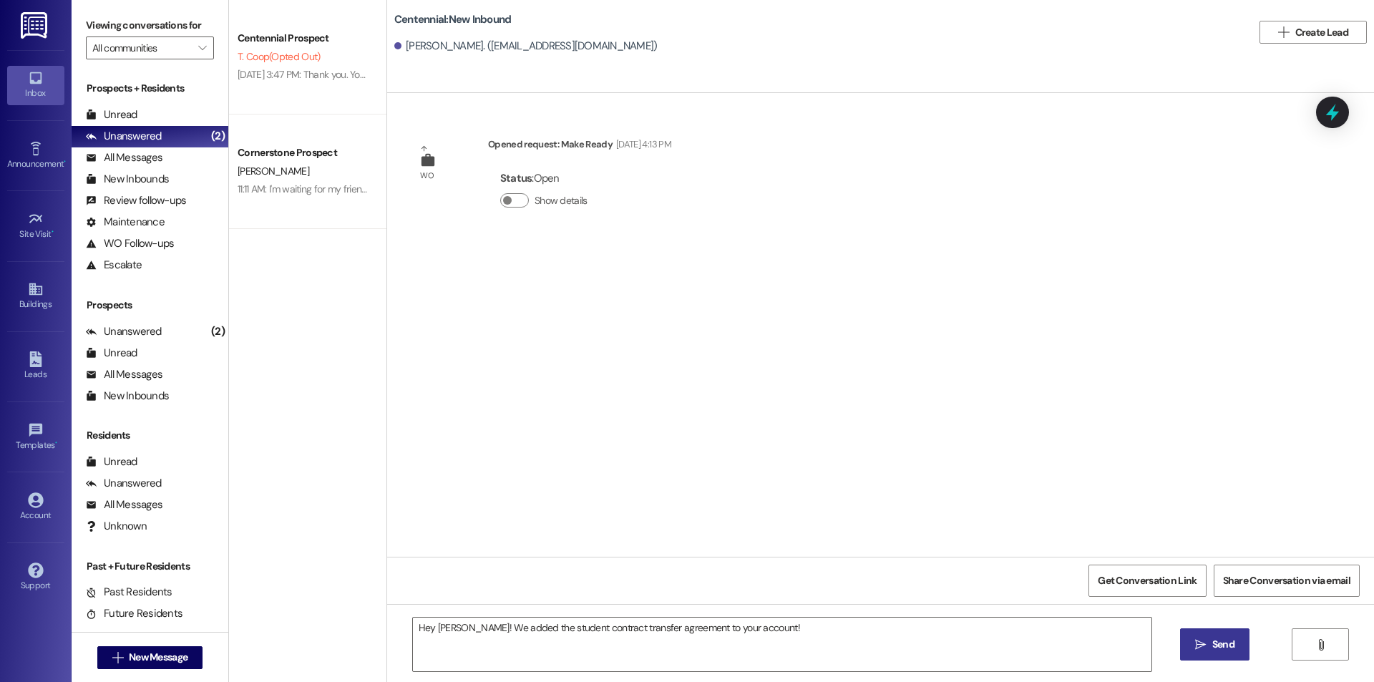
click at [1205, 646] on icon "" at bounding box center [1200, 644] width 11 height 11
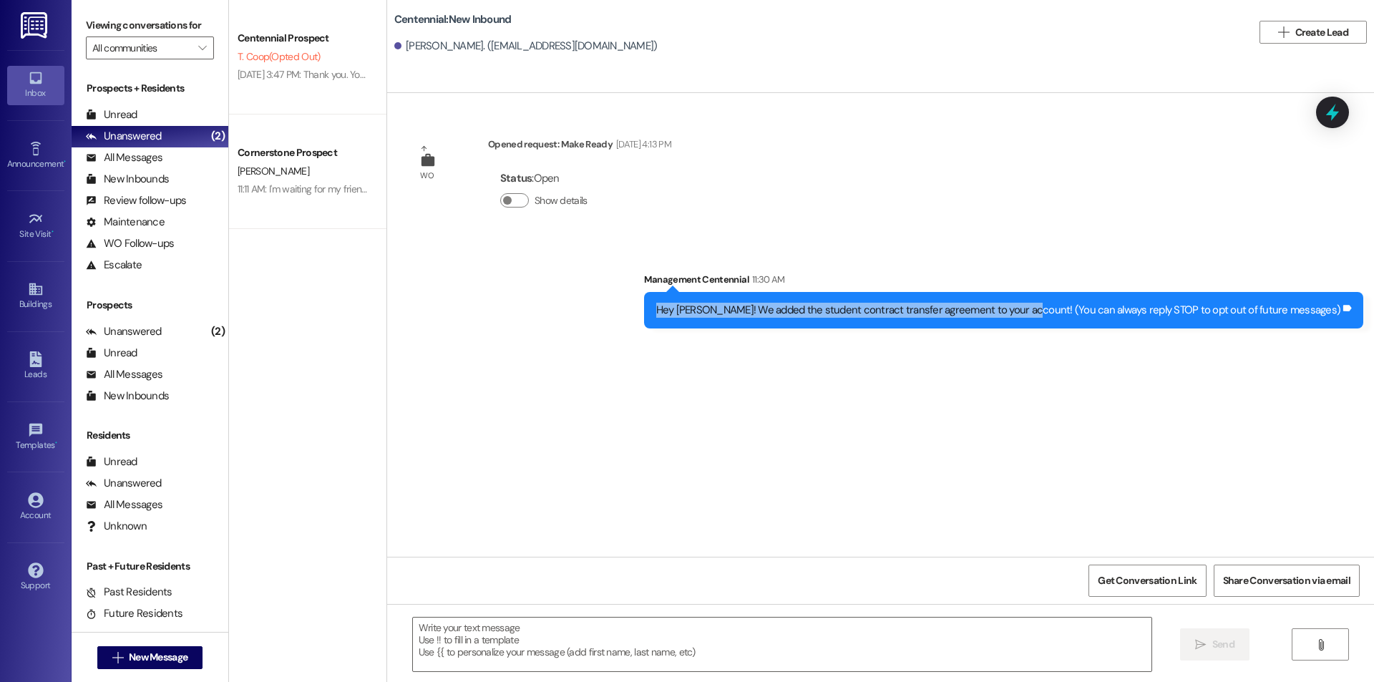
drag, startPoint x: 714, startPoint y: 309, endPoint x: 1080, endPoint y: 309, distance: 365.8
click at [1080, 309] on div "Hey Regina! We added the student contract transfer agreement to your account! (…" at bounding box center [1004, 310] width 720 height 37
copy div "Hey Regina! We added the student contract transfer agreement to your account!"
click at [110, 653] on span " New Message" at bounding box center [151, 657] width 82 height 15
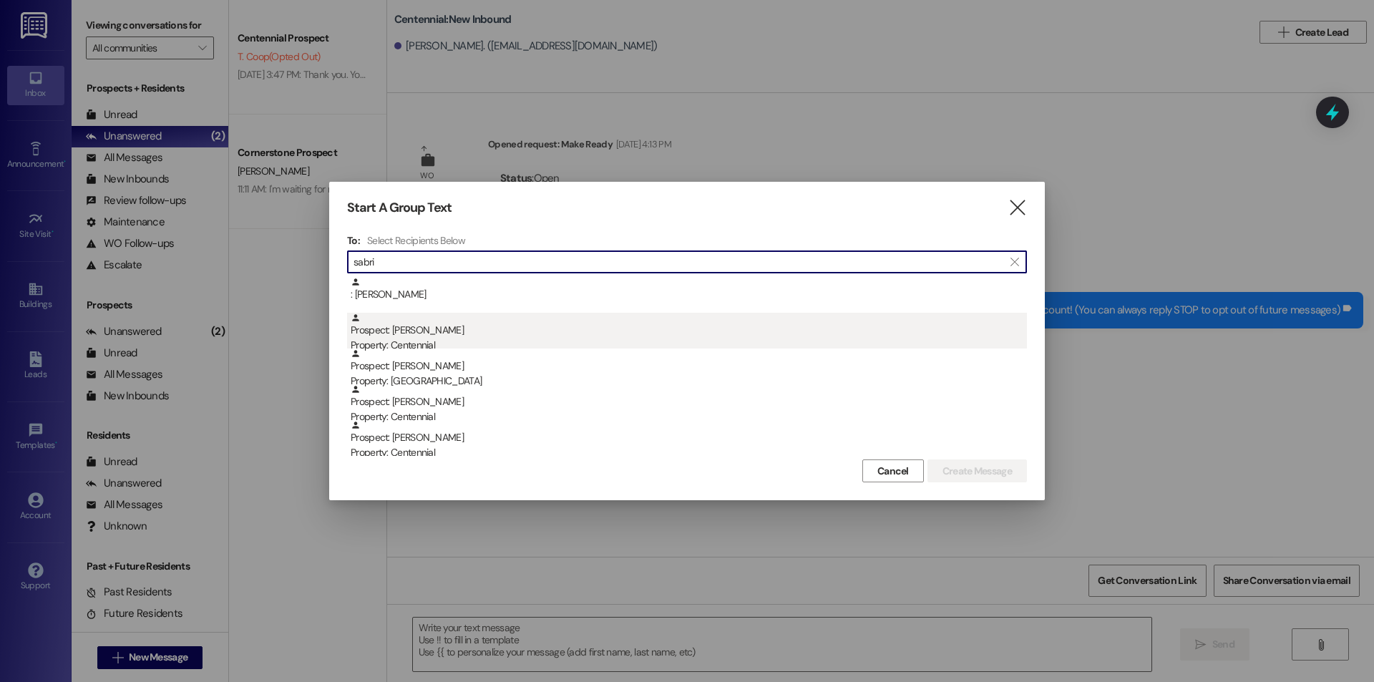
type input "sabri"
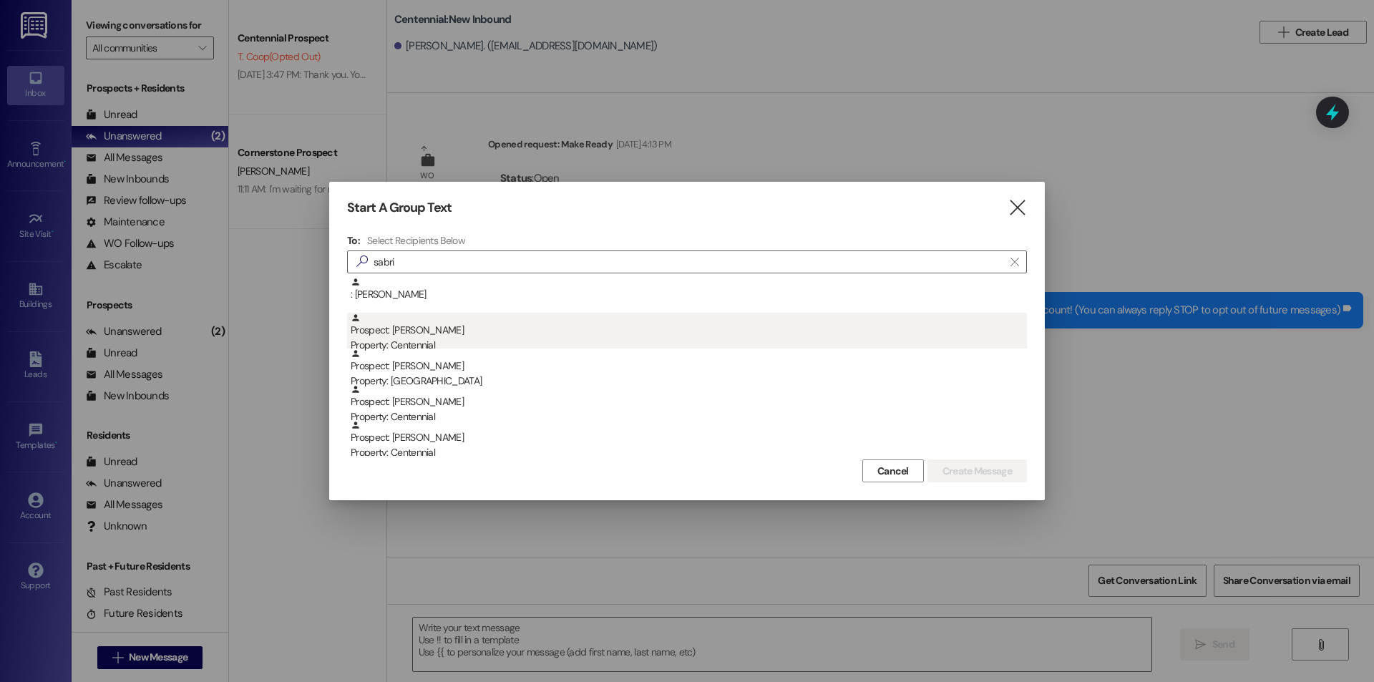
click at [522, 328] on div "Prospect: Sabrina Briggs Property: Centennial" at bounding box center [689, 333] width 676 height 41
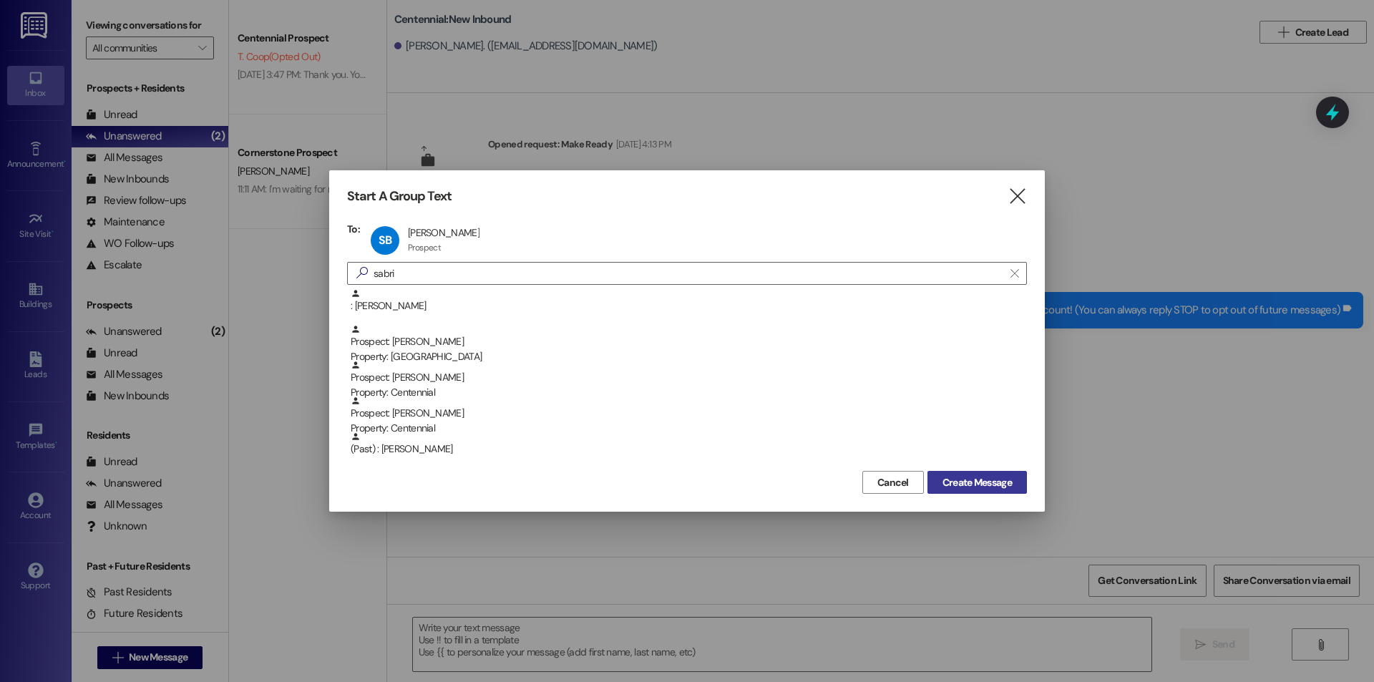
click at [959, 474] on button "Create Message" at bounding box center [977, 482] width 99 height 23
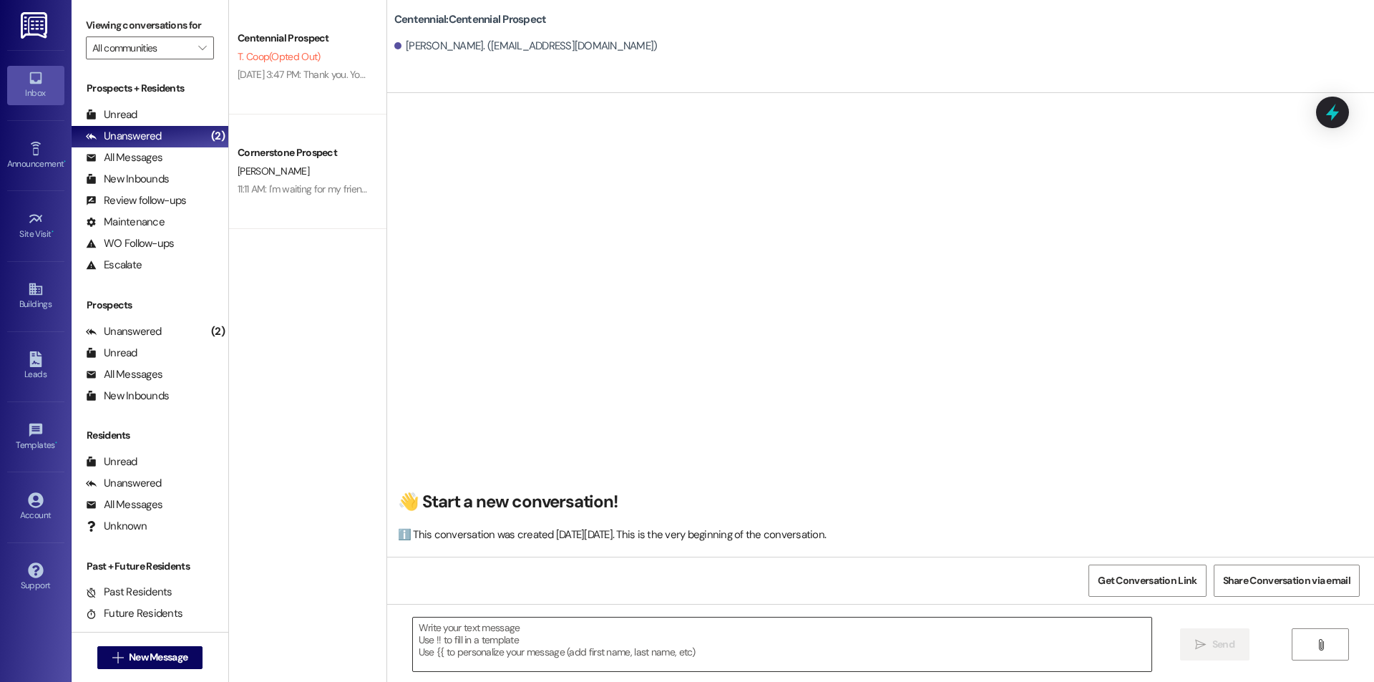
click at [751, 665] on textarea at bounding box center [782, 645] width 739 height 54
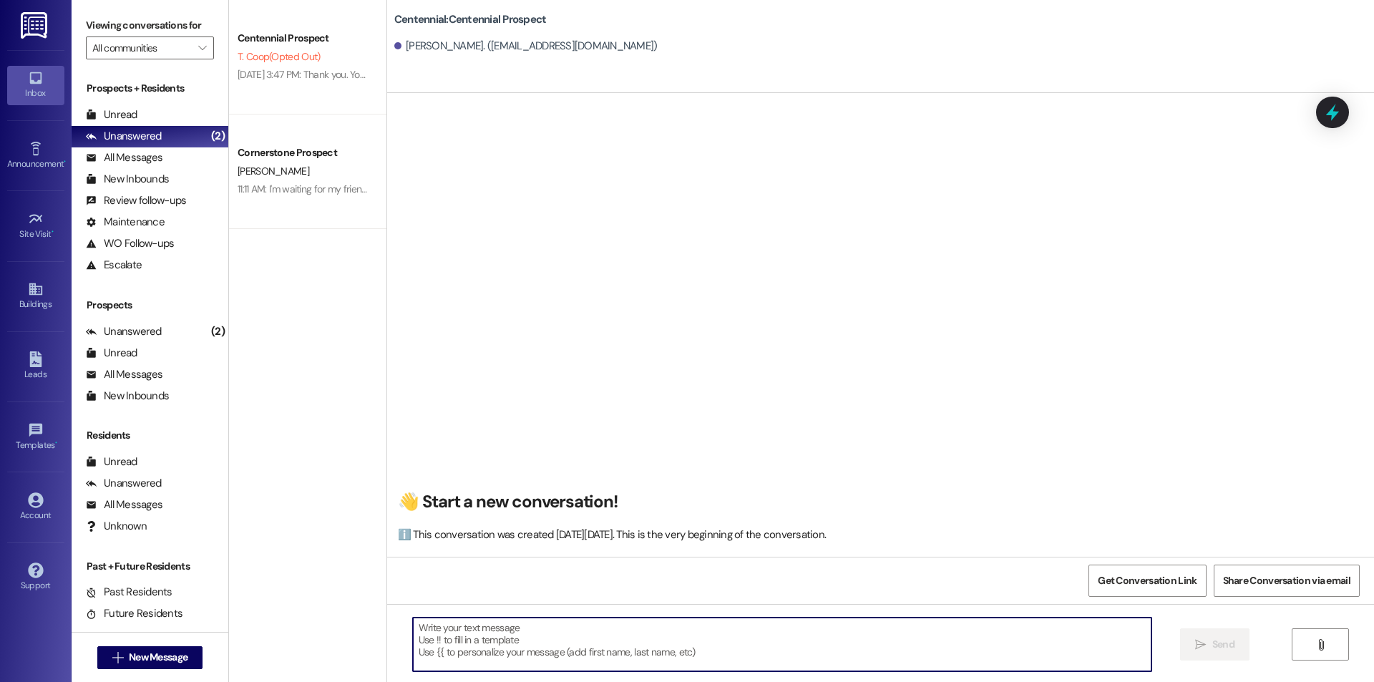
type textarea "h"
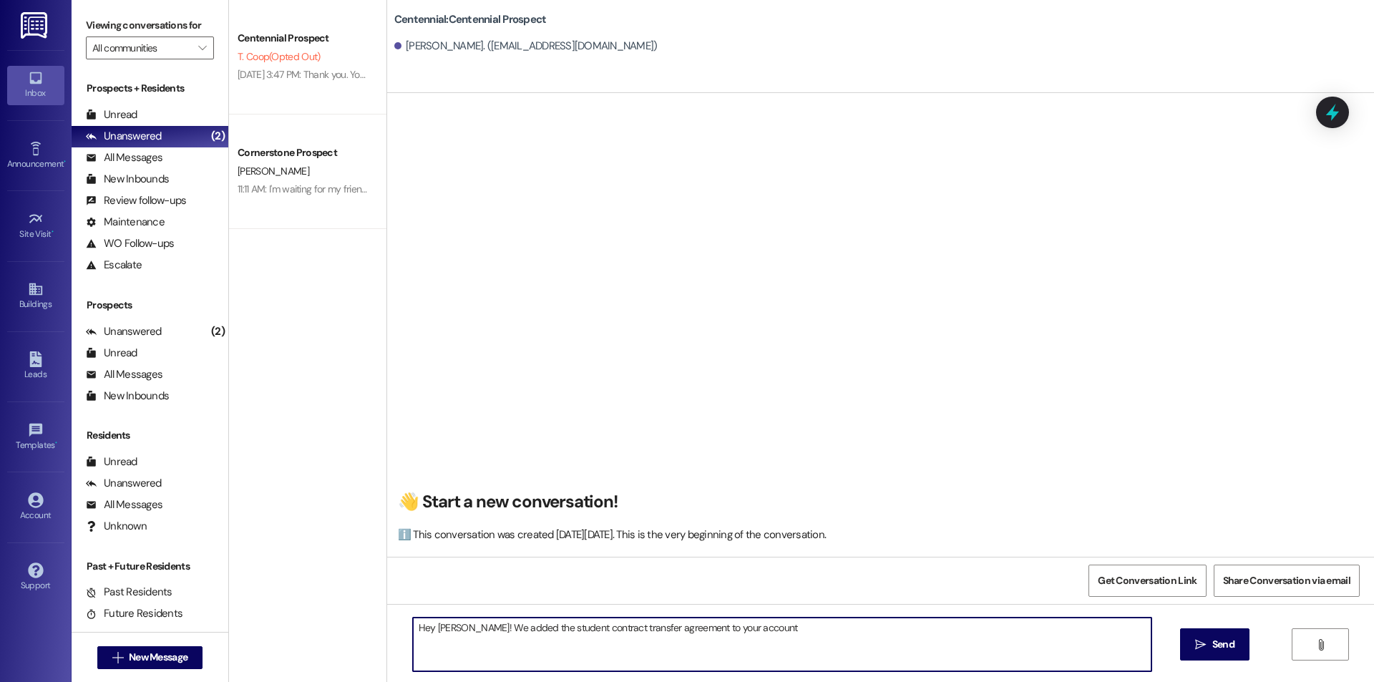
type textarea "Hey Sabrina! We added the student contract transfer agreement to your account!"
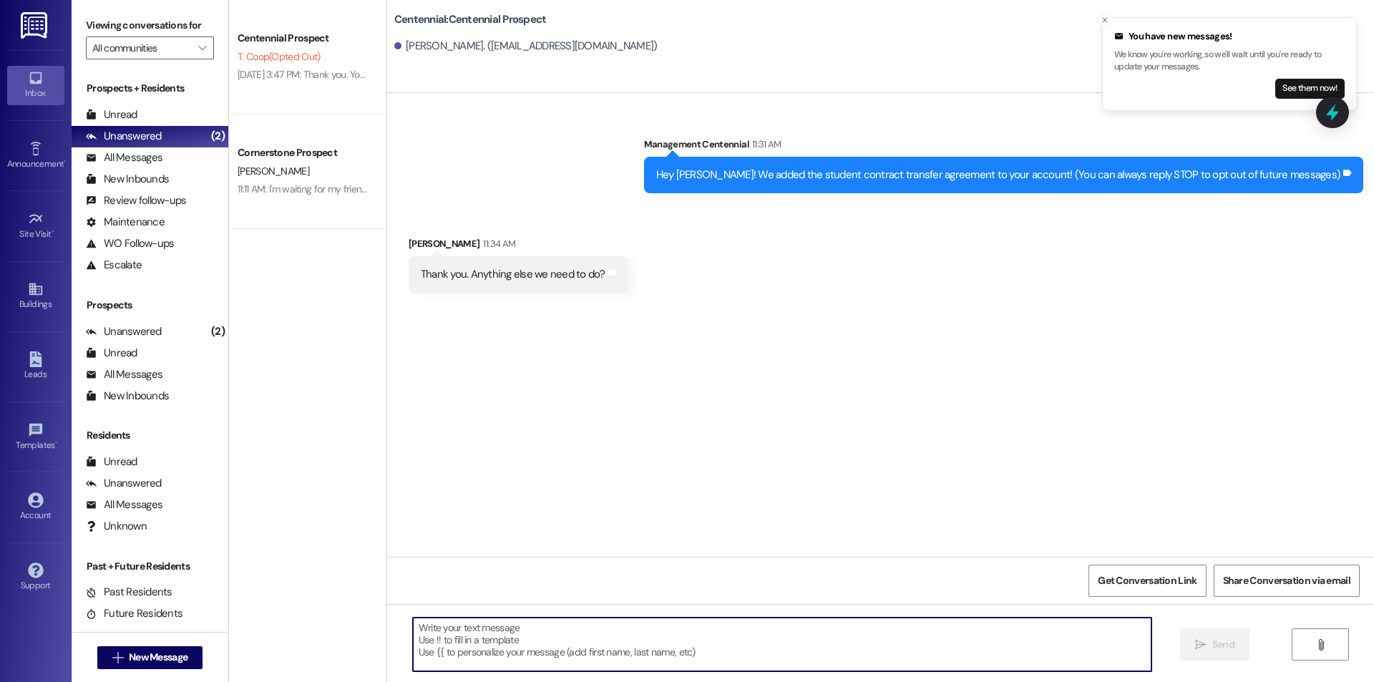
click at [553, 628] on textarea at bounding box center [782, 645] width 739 height 54
click at [518, 631] on textarea "All you need to do right not is sign that!" at bounding box center [782, 645] width 739 height 54
type textarea "All you need to do right now is sign that!"
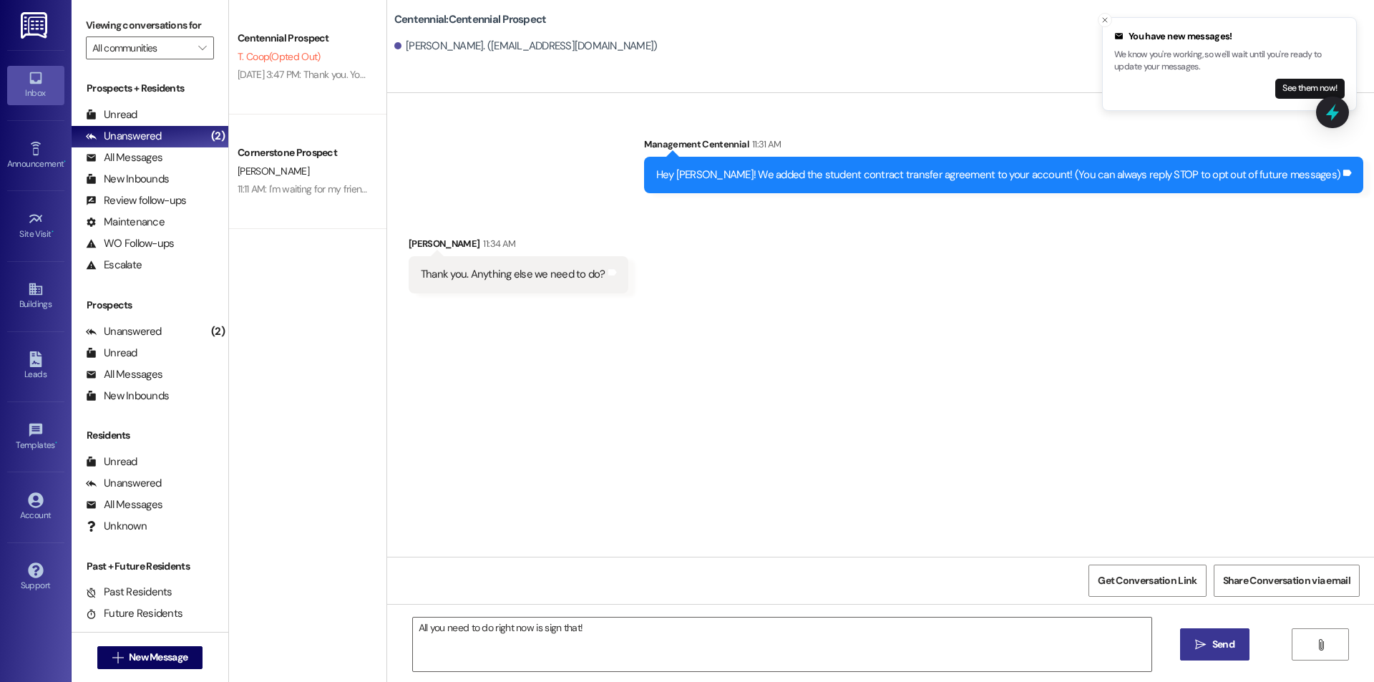
click at [1195, 651] on span " Send" at bounding box center [1215, 644] width 45 height 15
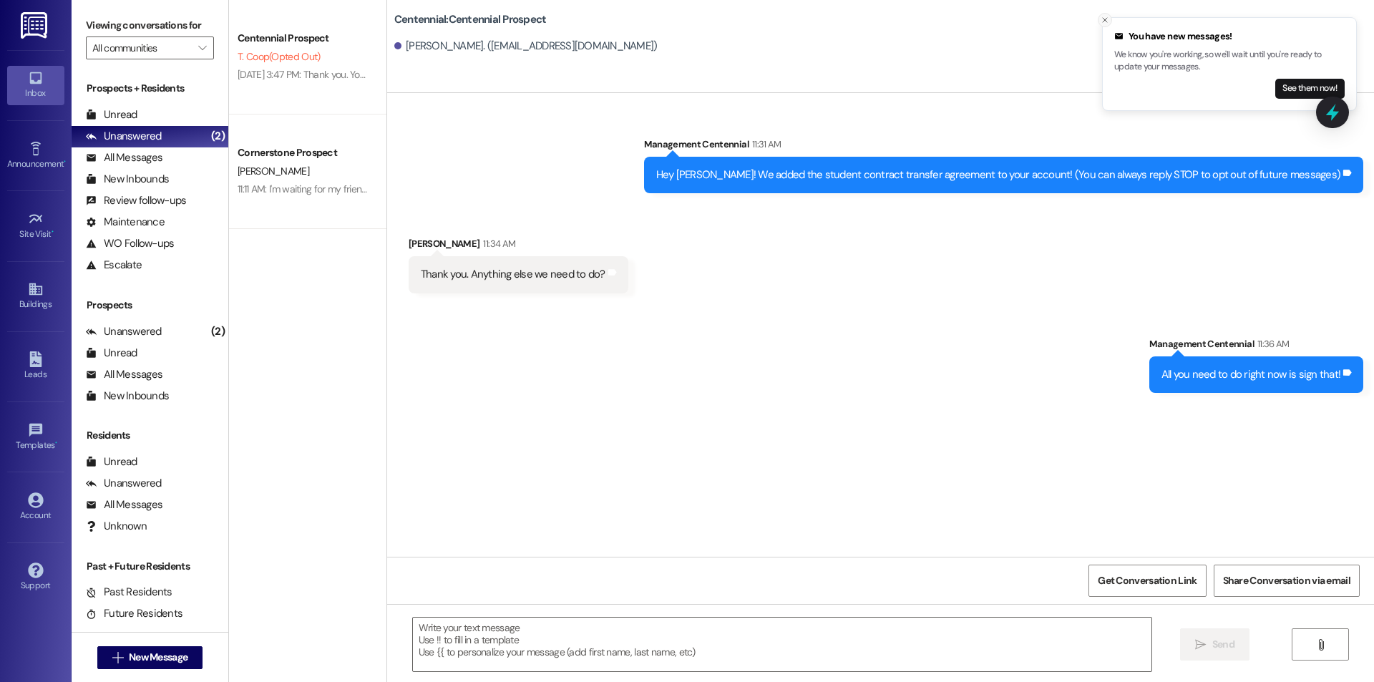
click at [1105, 15] on button "Close toast" at bounding box center [1105, 20] width 14 height 14
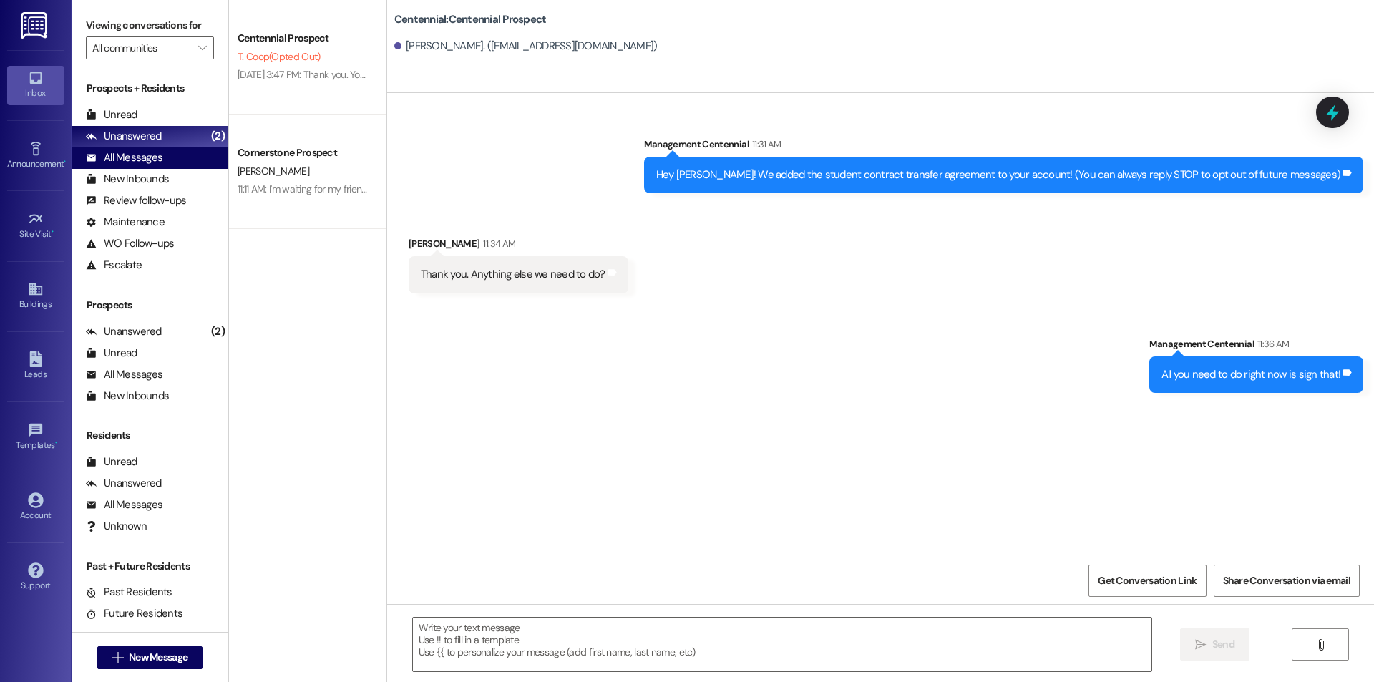
click at [173, 162] on div "All Messages (undefined)" at bounding box center [150, 157] width 157 height 21
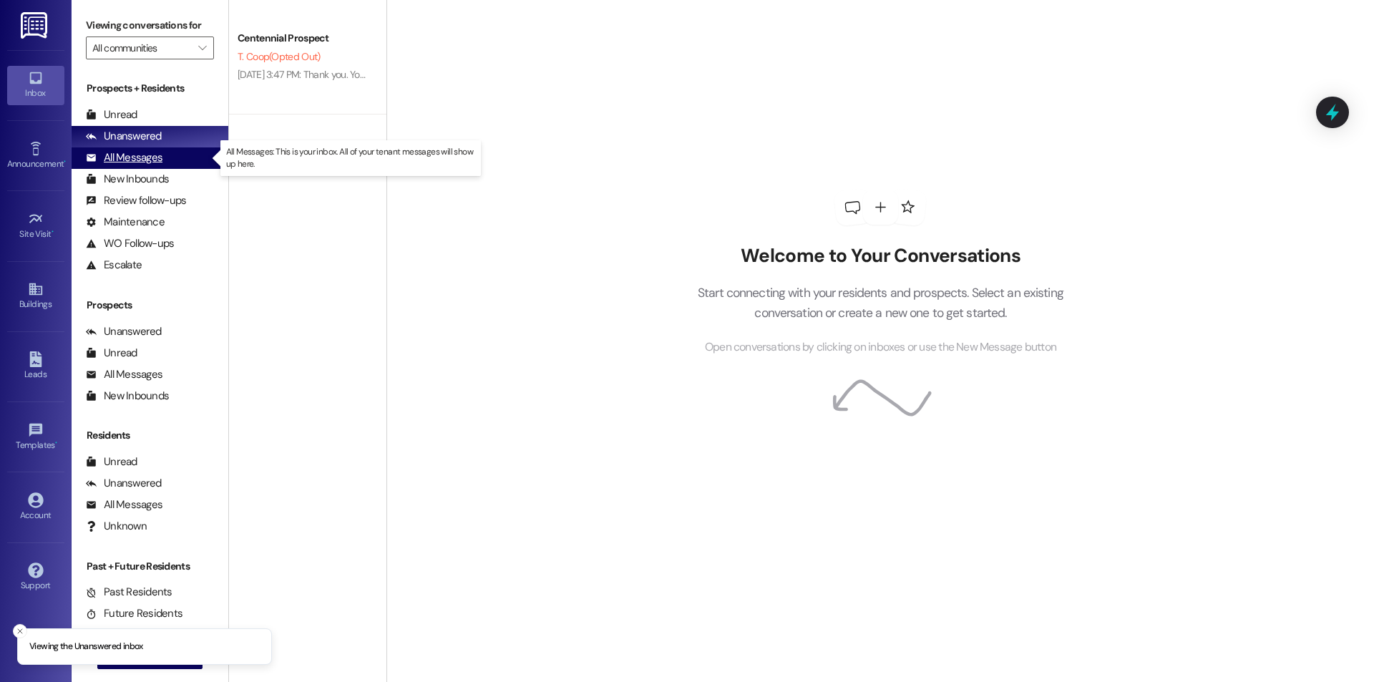
click at [150, 160] on div "All Messages" at bounding box center [124, 157] width 77 height 15
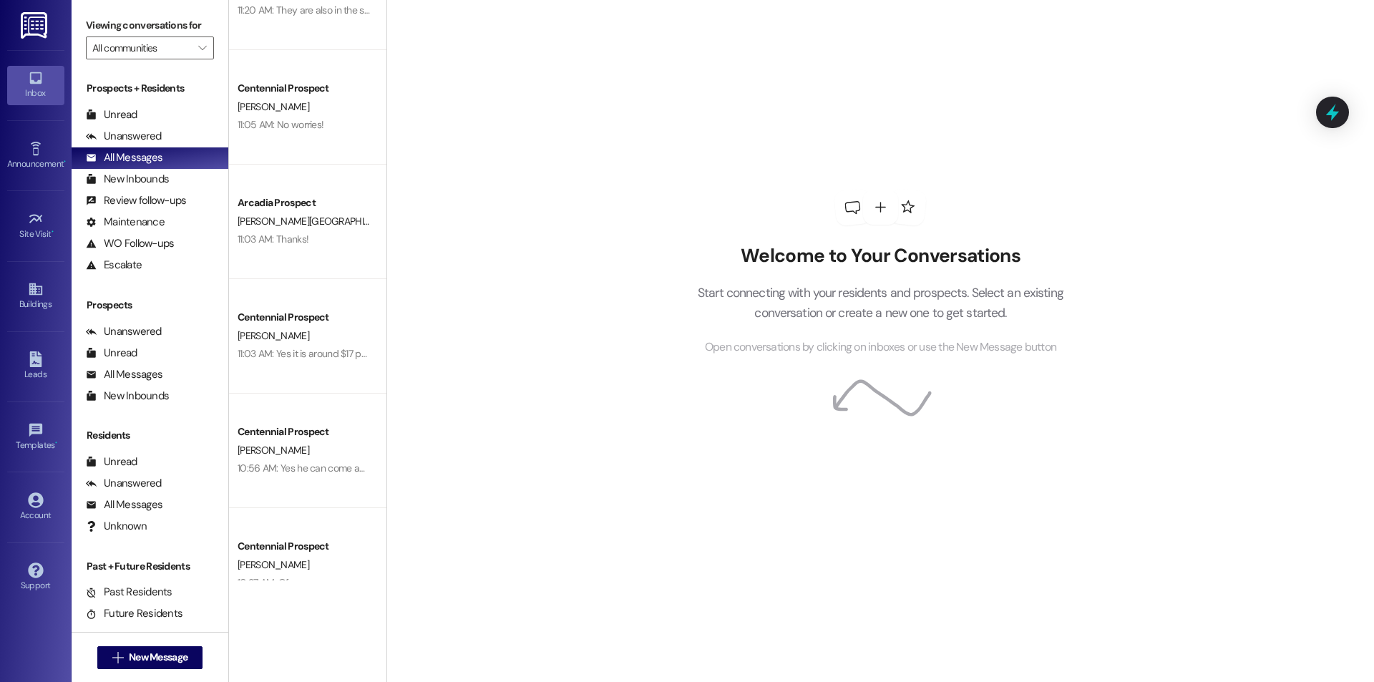
scroll to position [382, 0]
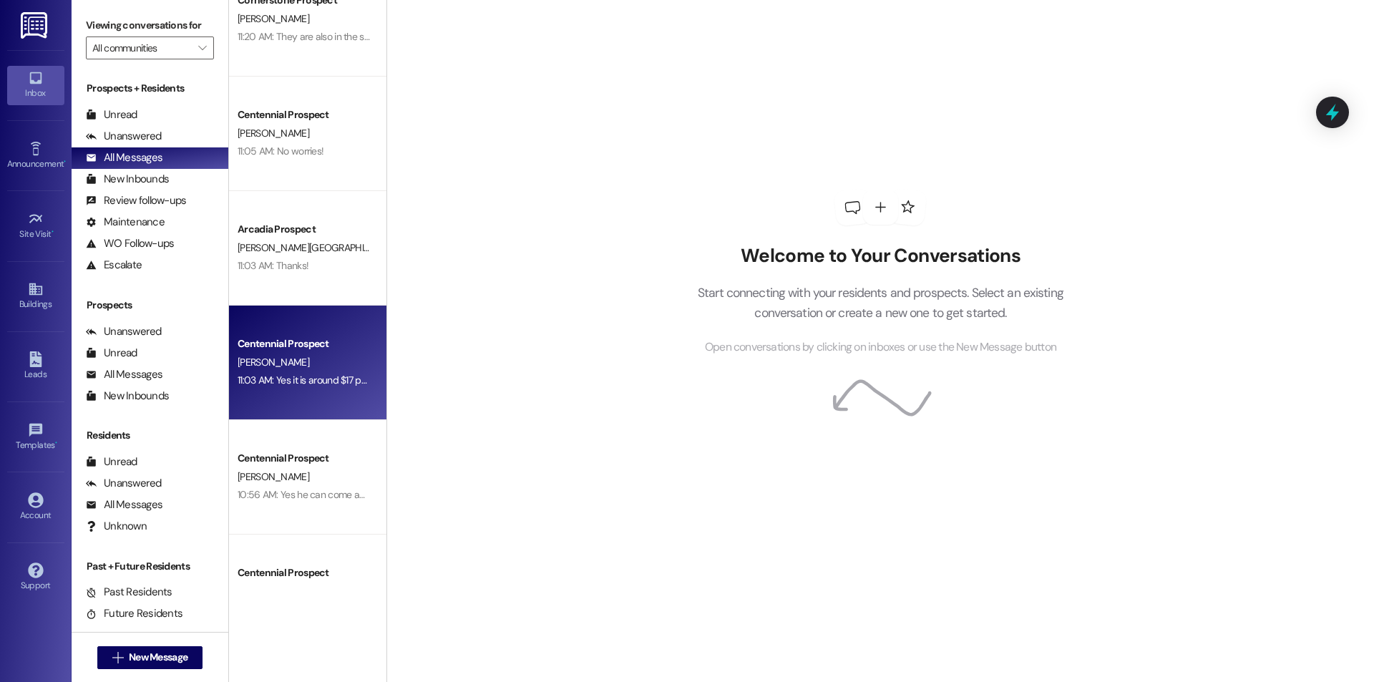
click at [359, 390] on div "Centennial Prospect [PERSON_NAME] 11:03 AM: Yes it is around $17 per day 11:03 …" at bounding box center [307, 363] width 157 height 115
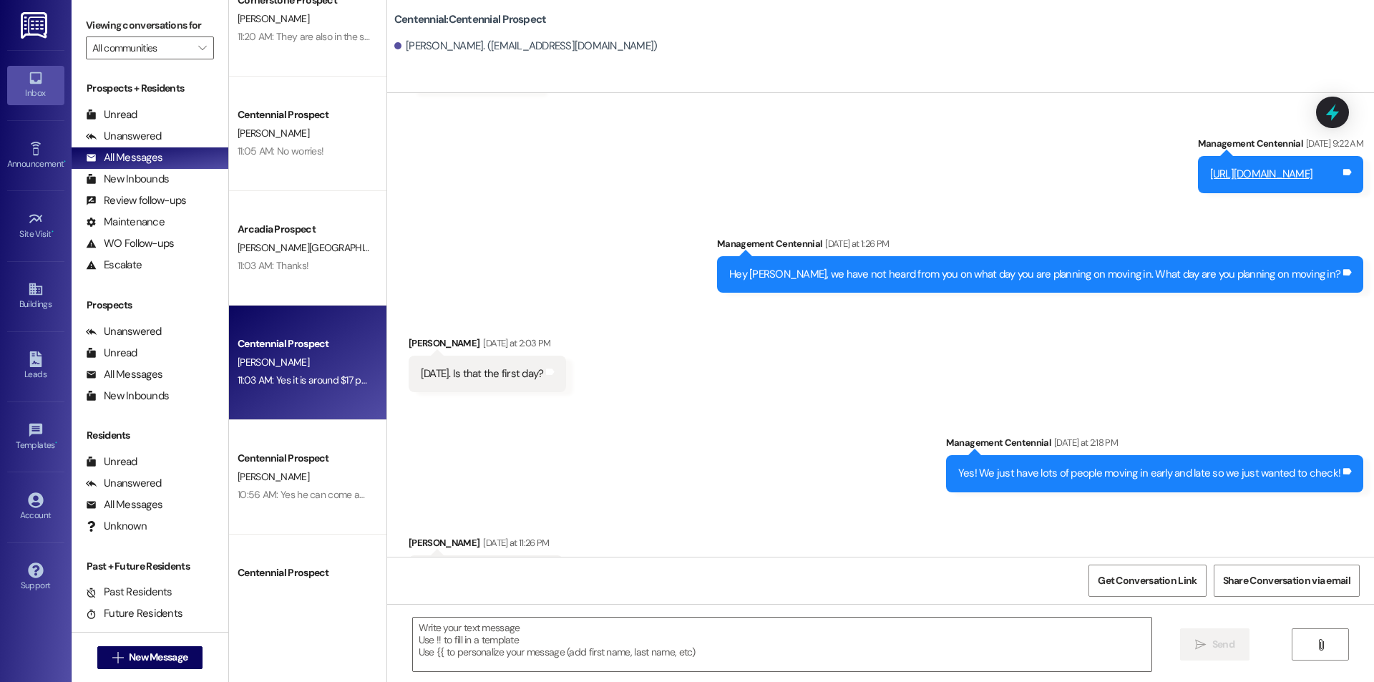
scroll to position [1496, 0]
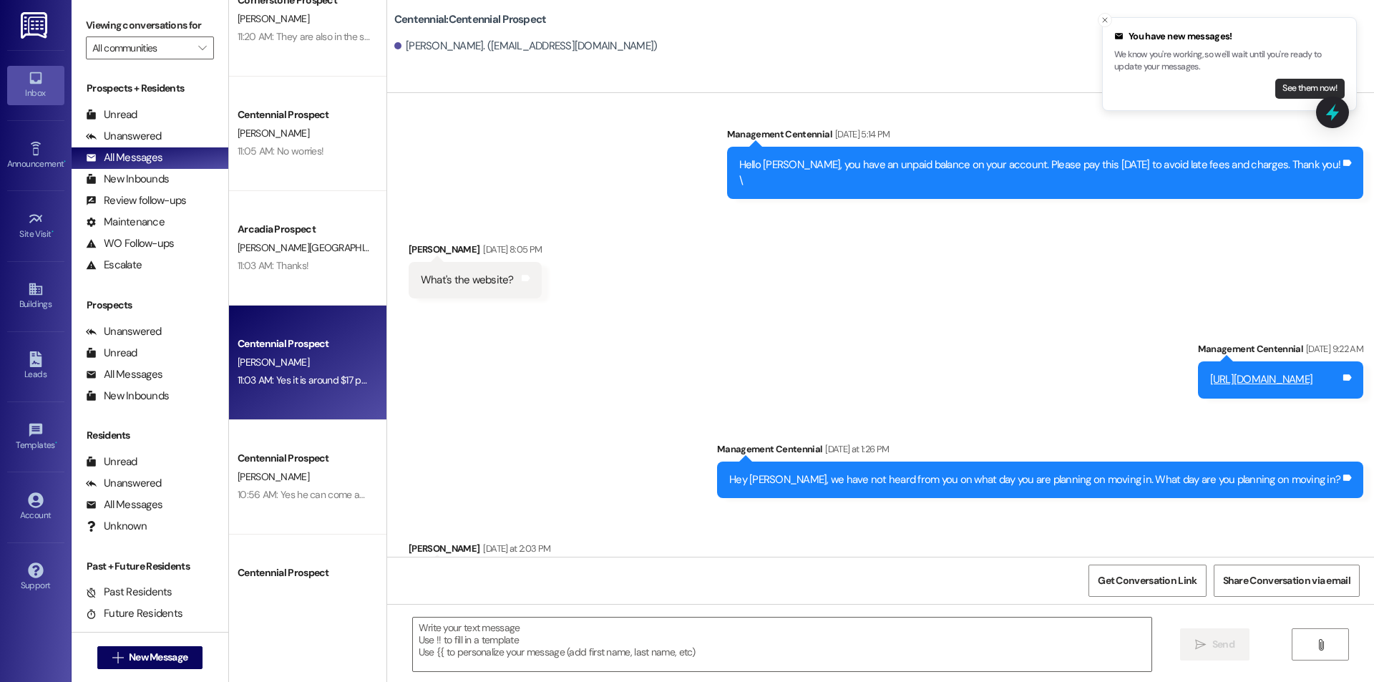
click at [1301, 95] on button "See them now!" at bounding box center [1310, 89] width 69 height 20
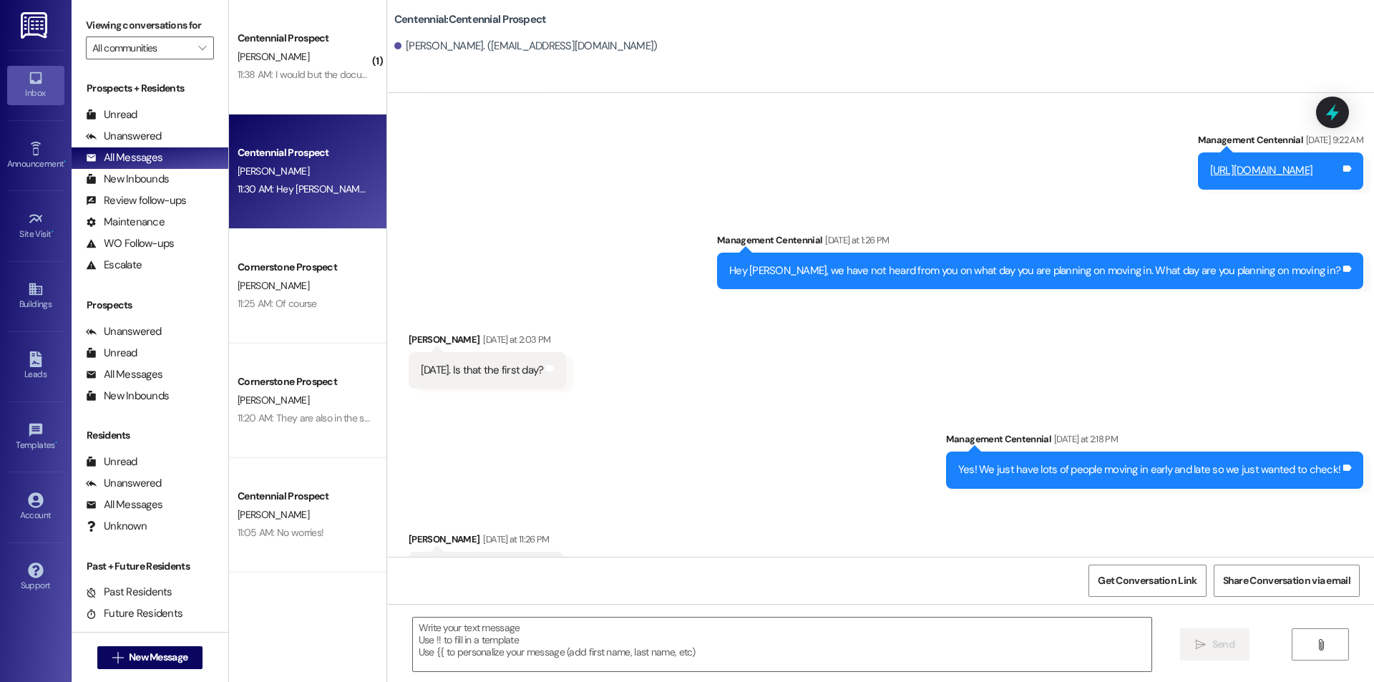
scroll to position [1565, 0]
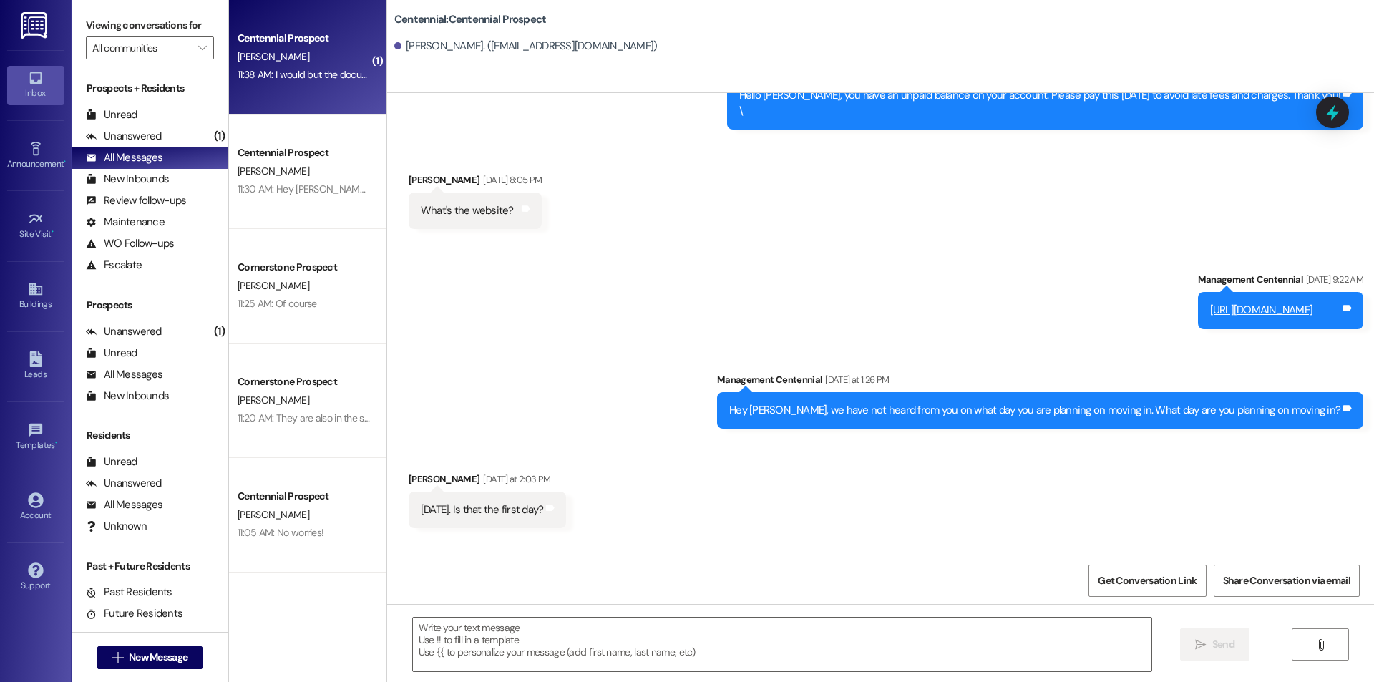
click at [298, 31] on div "Centennial Prospect" at bounding box center [304, 38] width 132 height 15
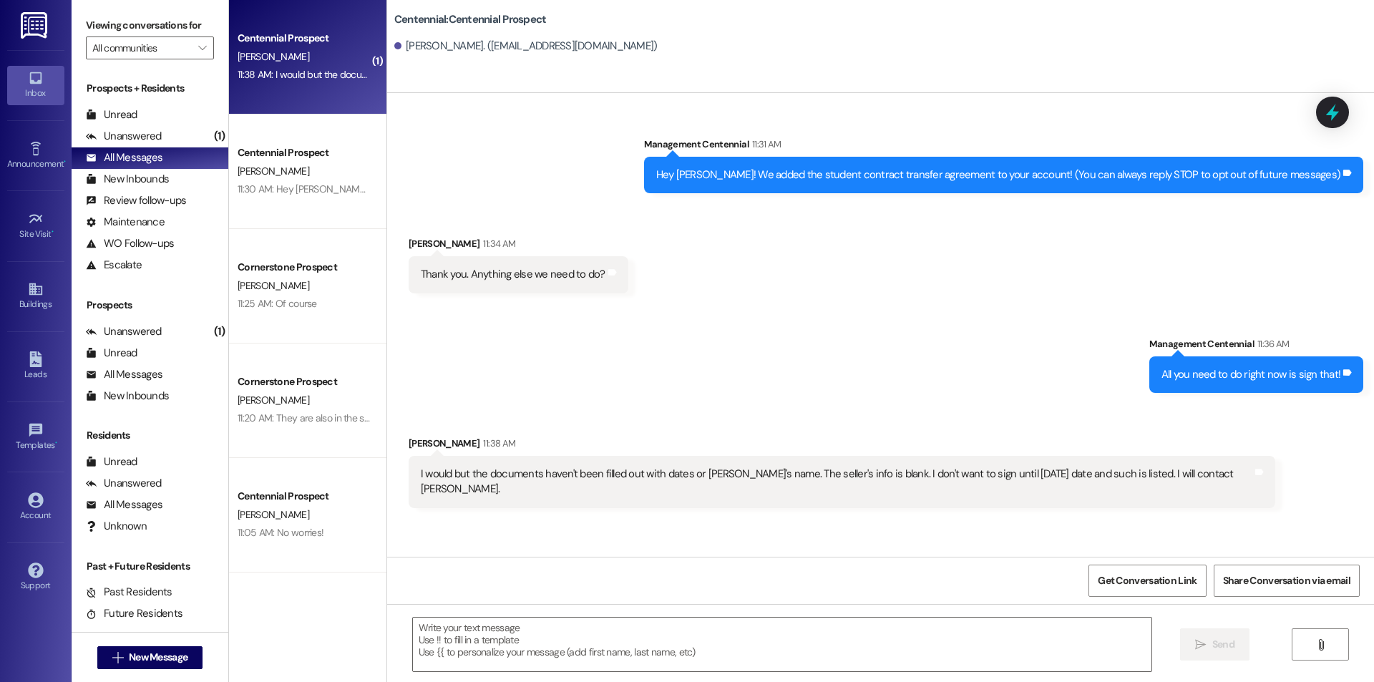
scroll to position [0, 0]
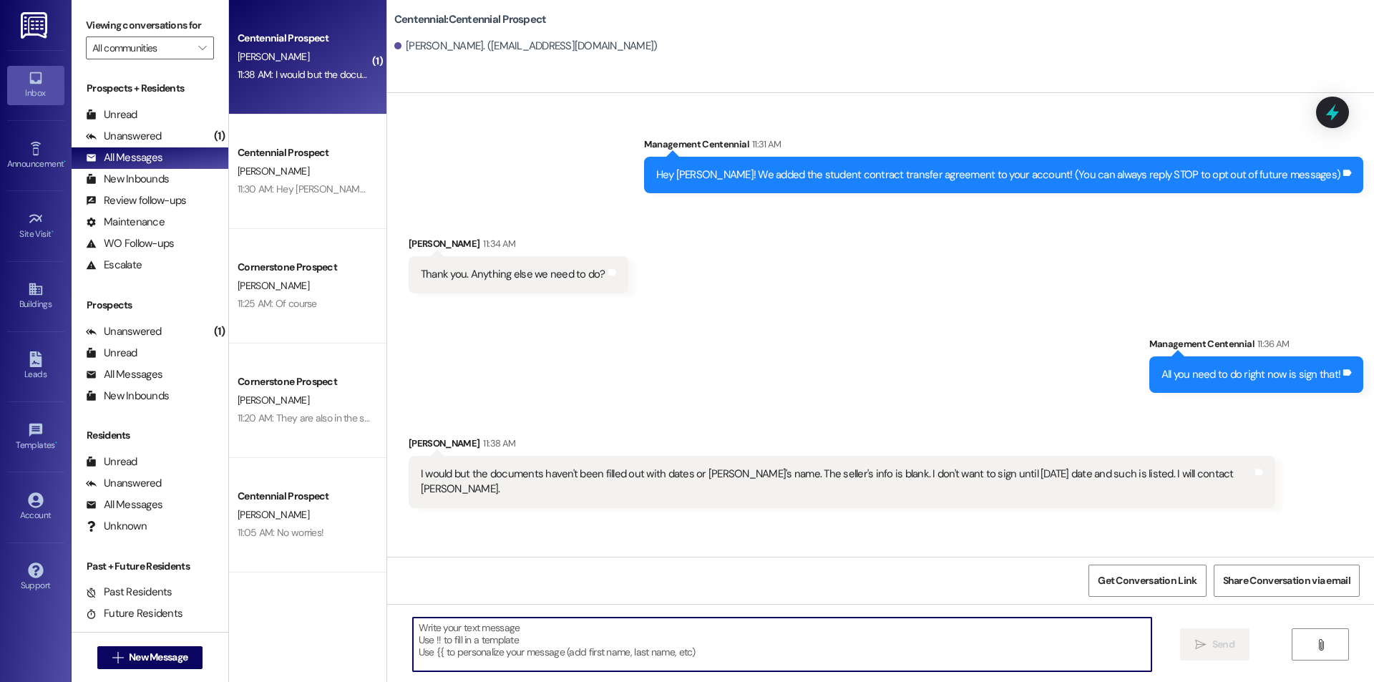
click at [811, 635] on textarea at bounding box center [782, 645] width 739 height 54
type textarea "W"
type textarea "T"
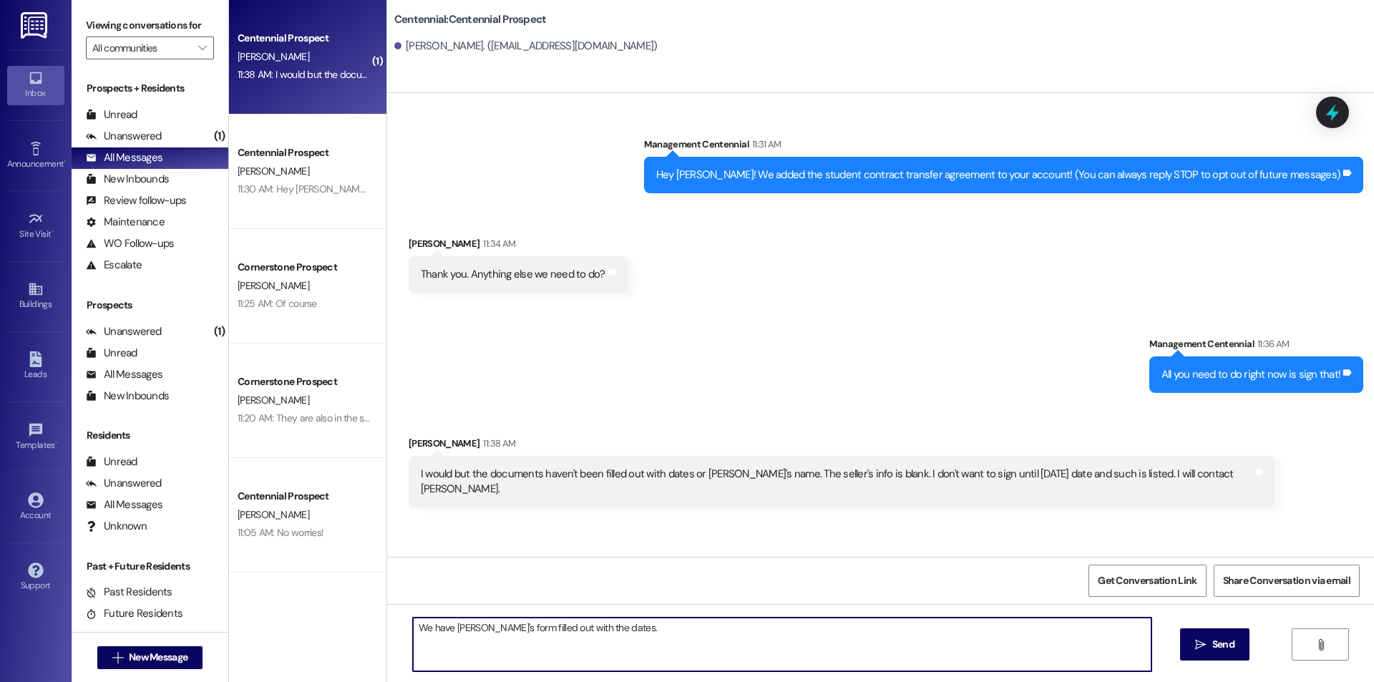
type textarea "We have [PERSON_NAME]'s form filled out with the dates."
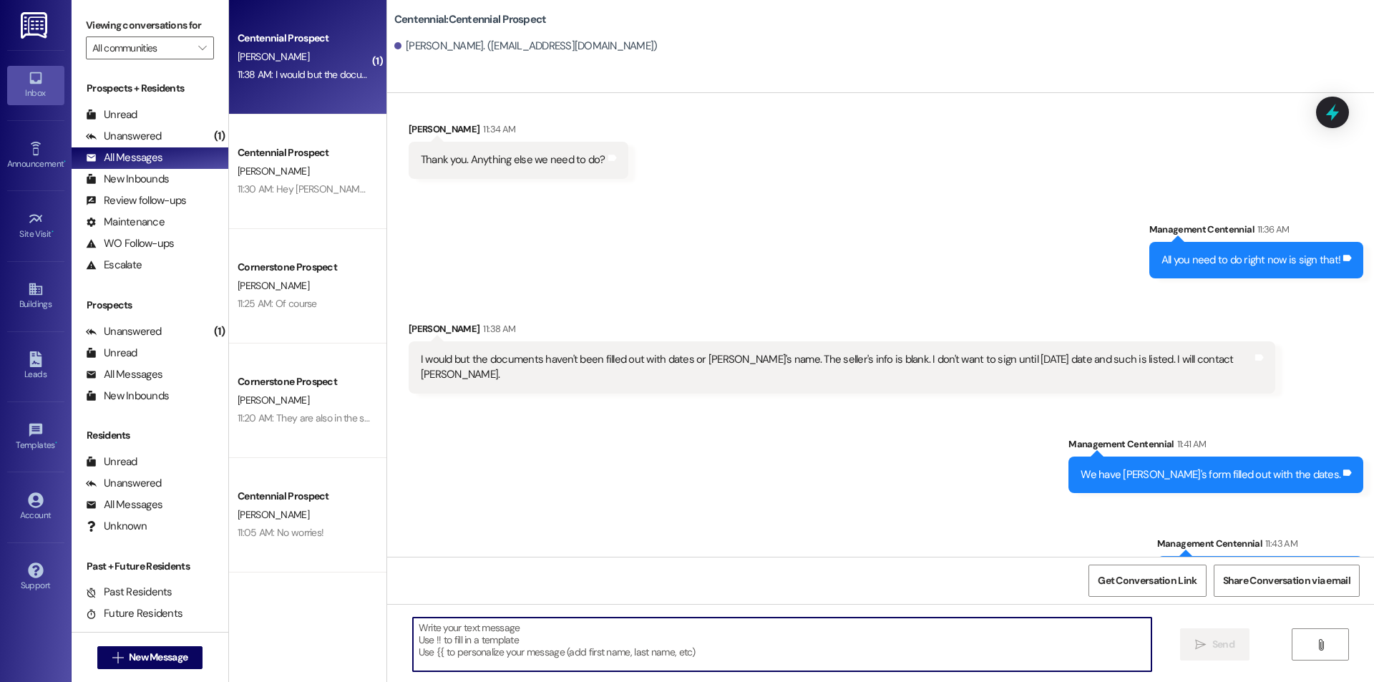
scroll to position [147, 0]
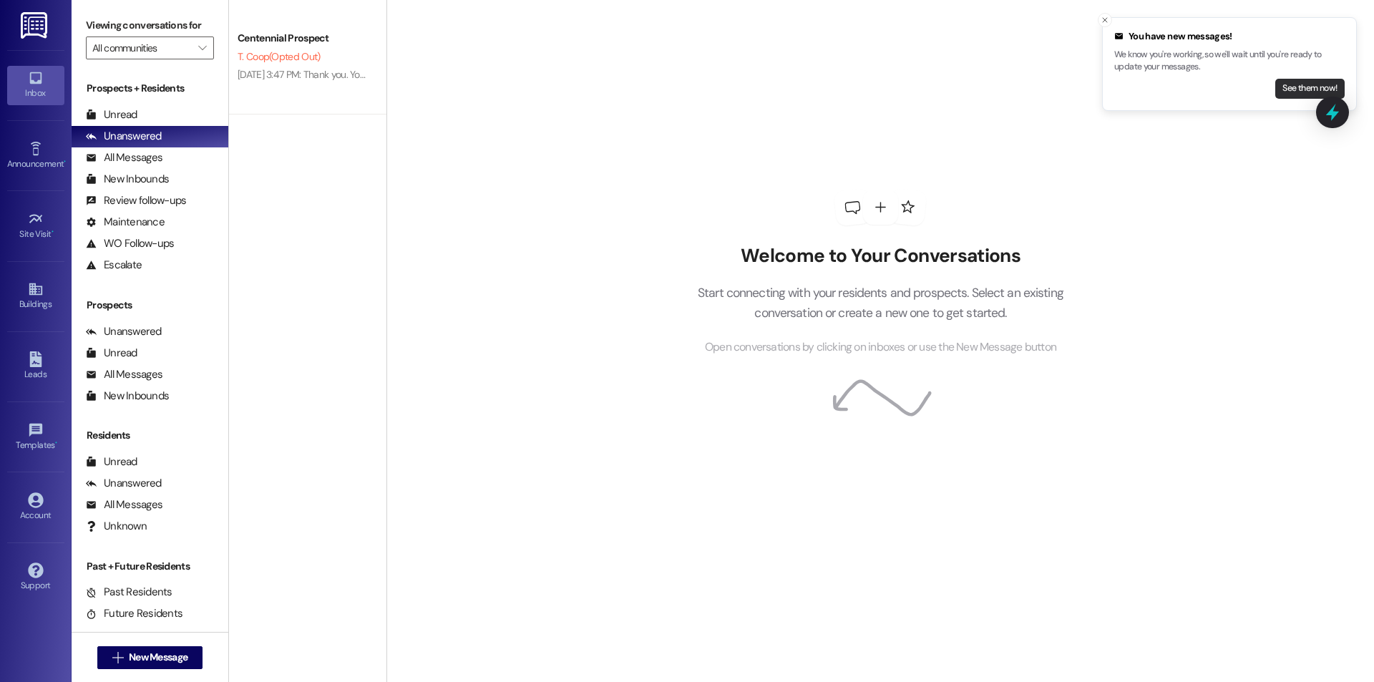
click at [1311, 90] on button "See them now!" at bounding box center [1310, 89] width 69 height 20
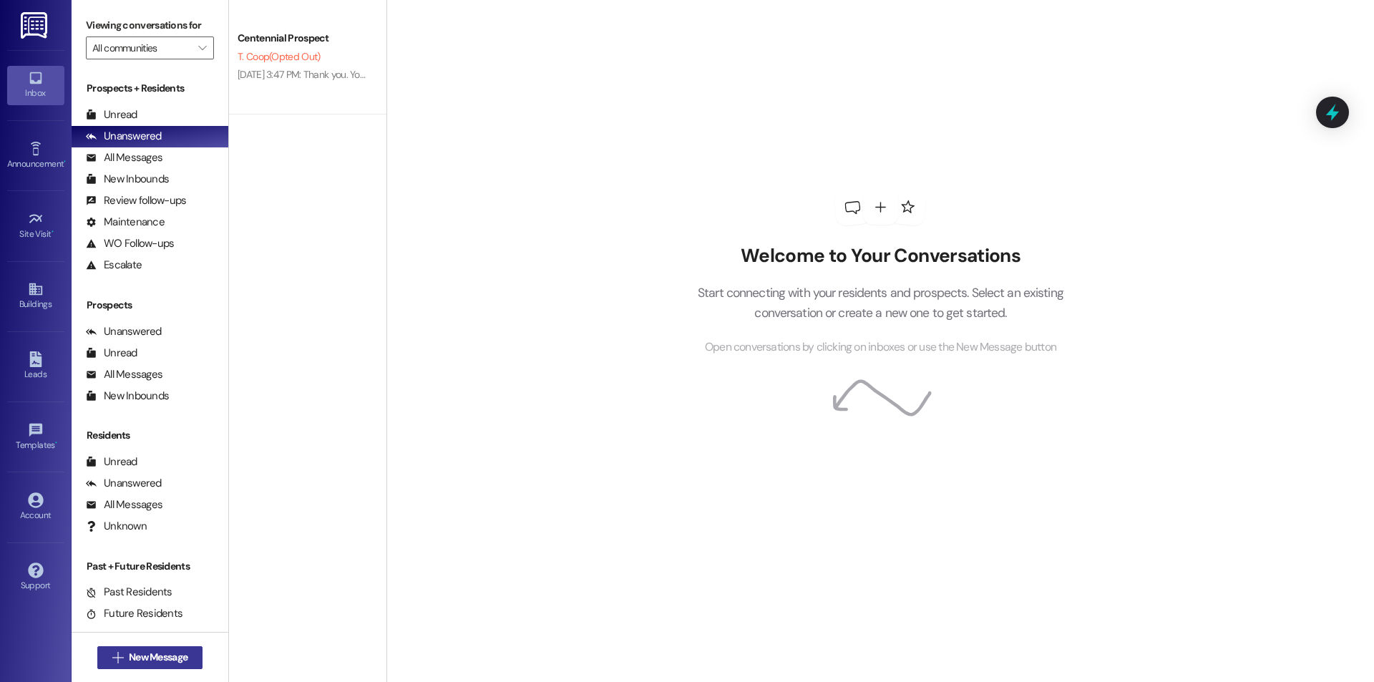
click at [130, 658] on span "New Message" at bounding box center [158, 657] width 59 height 15
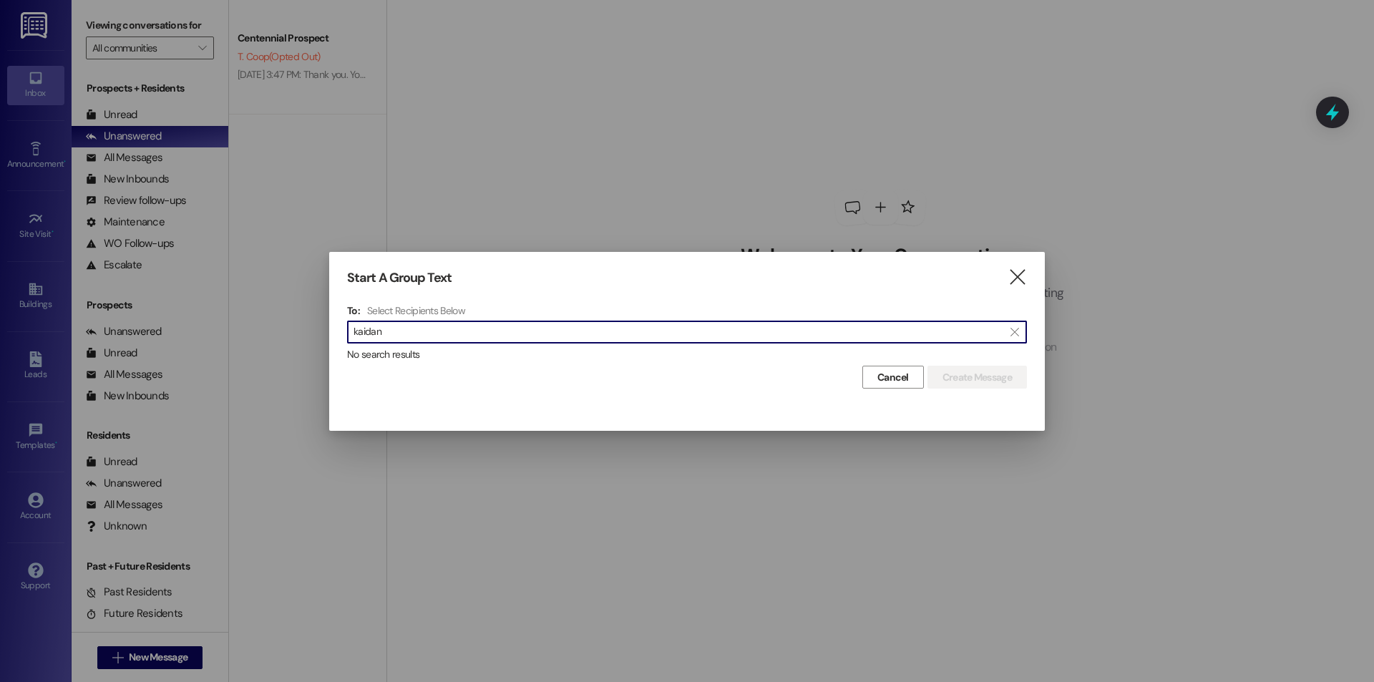
type input "kaidan"
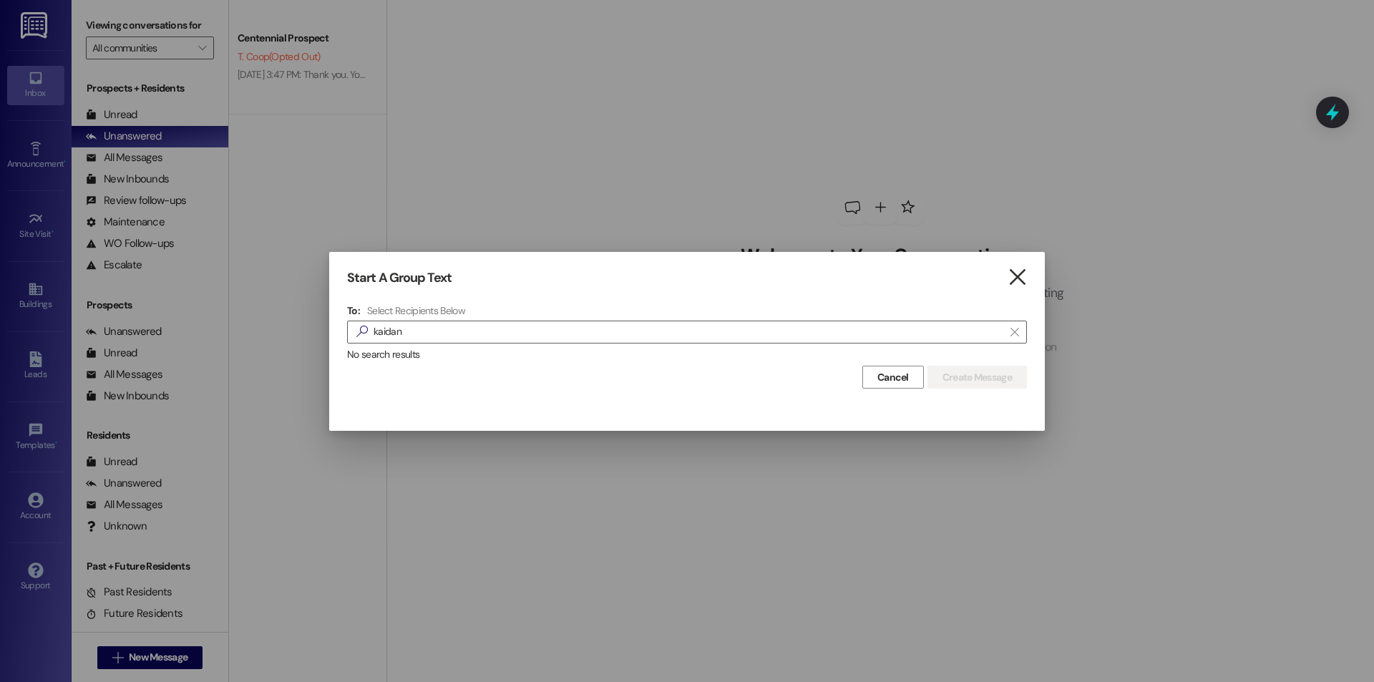
click at [1020, 282] on icon "" at bounding box center [1017, 277] width 19 height 15
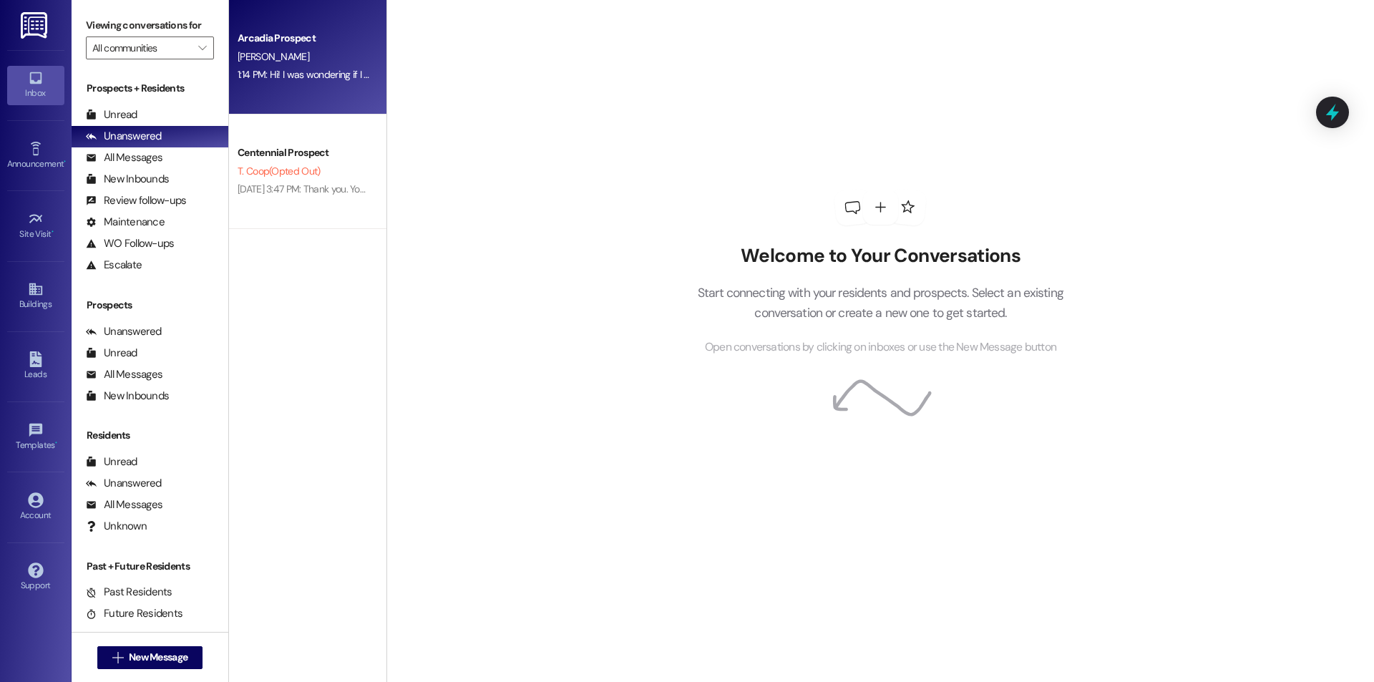
click at [270, 29] on div "Arcadia Prospect [PERSON_NAME] 1:14 PM: Hi! I was wondering if I could get a pa…" at bounding box center [307, 57] width 157 height 115
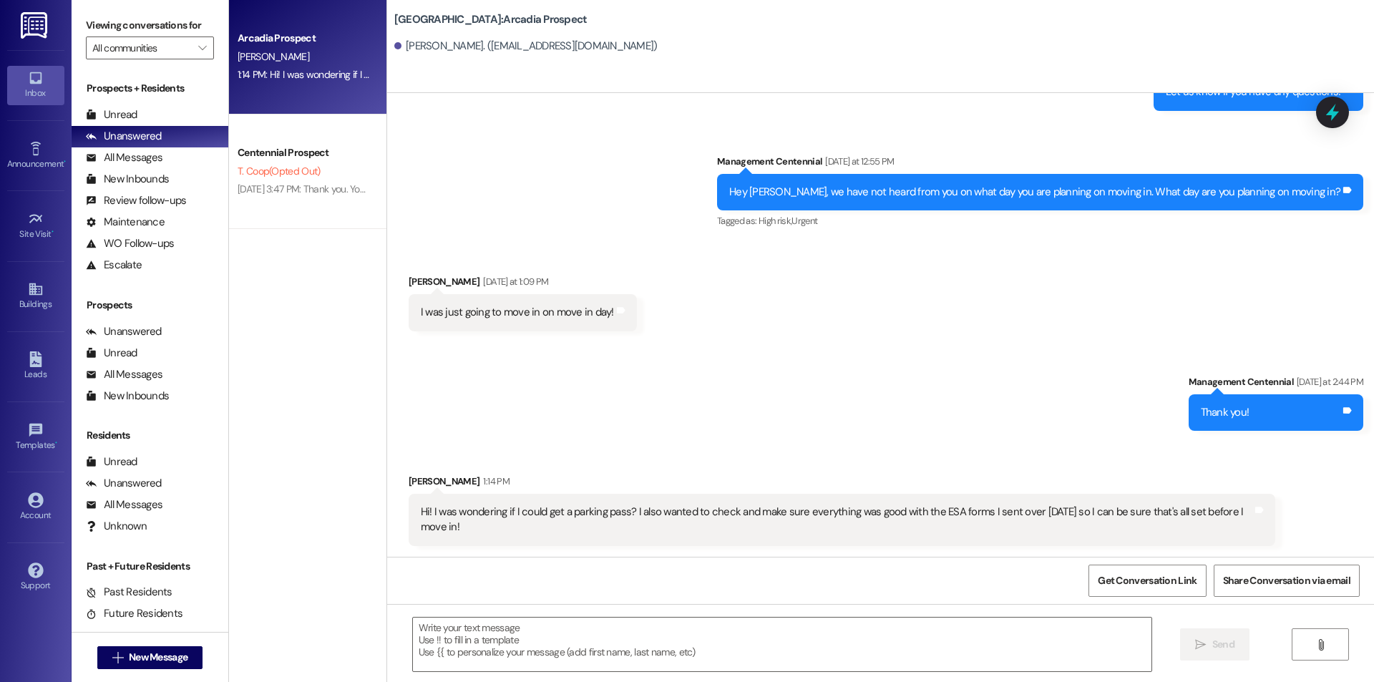
scroll to position [460, 0]
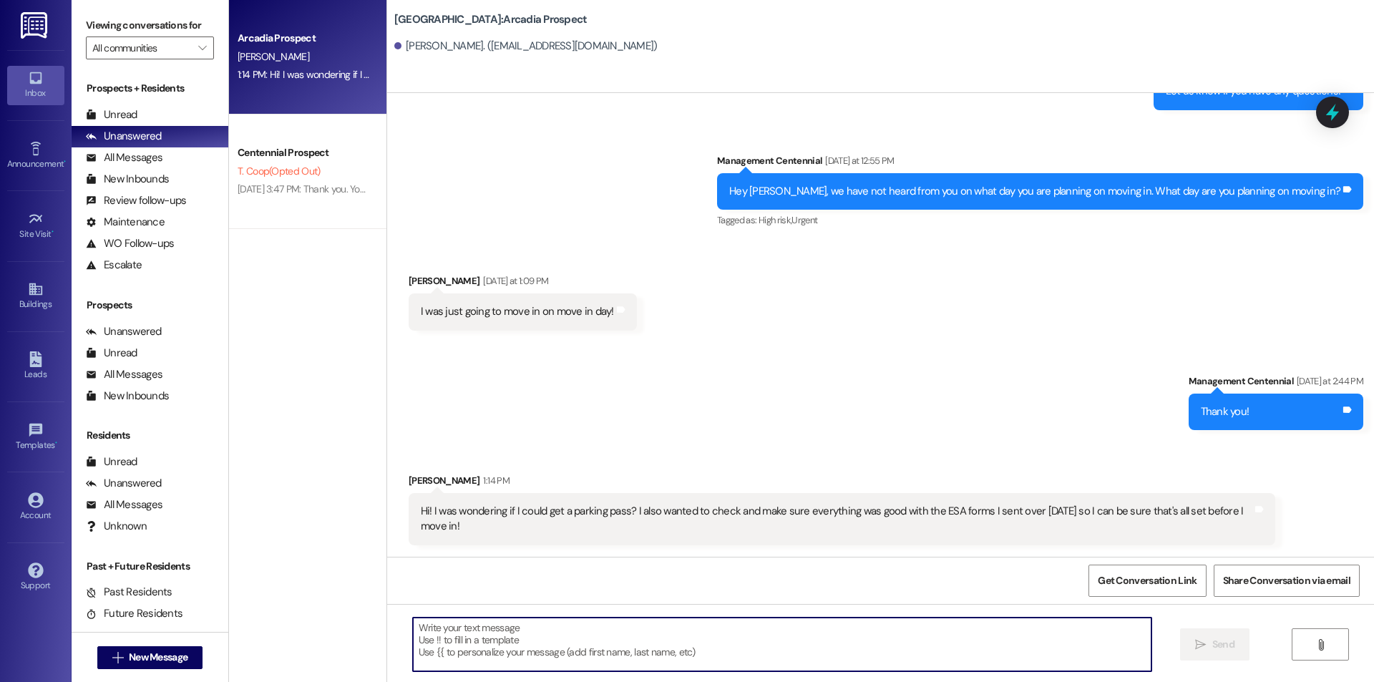
click at [641, 649] on textarea at bounding box center [782, 645] width 739 height 54
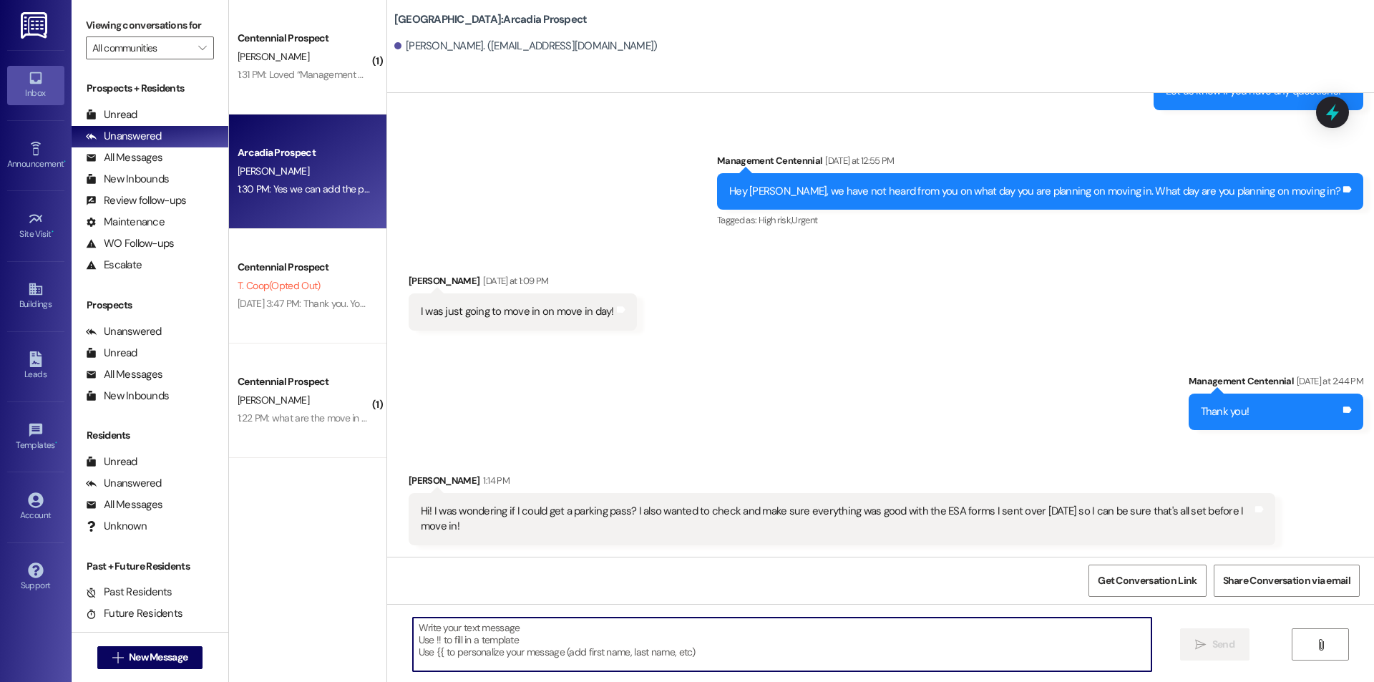
scroll to position [460, 0]
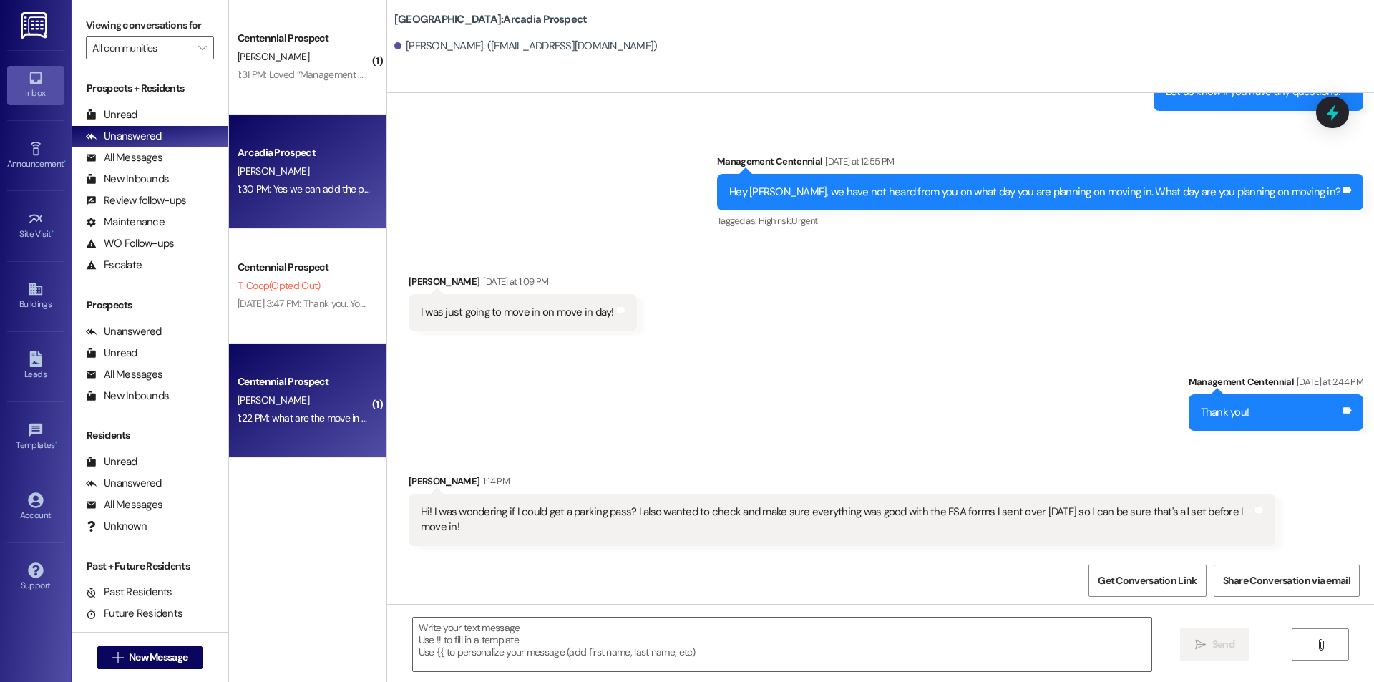
click at [287, 427] on div "1:22 PM: what are the move in hours for the 23rd? 1:22 PM: what are the move in…" at bounding box center [303, 418] width 135 height 18
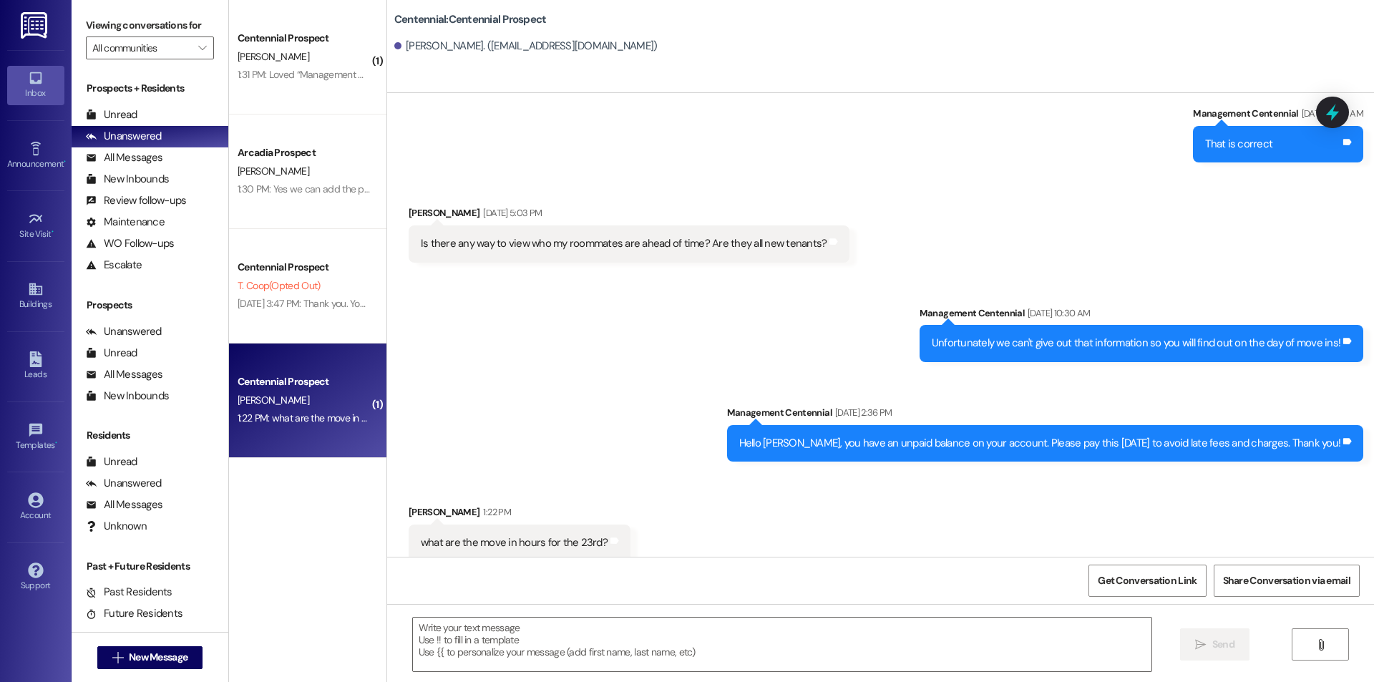
scroll to position [2359, 0]
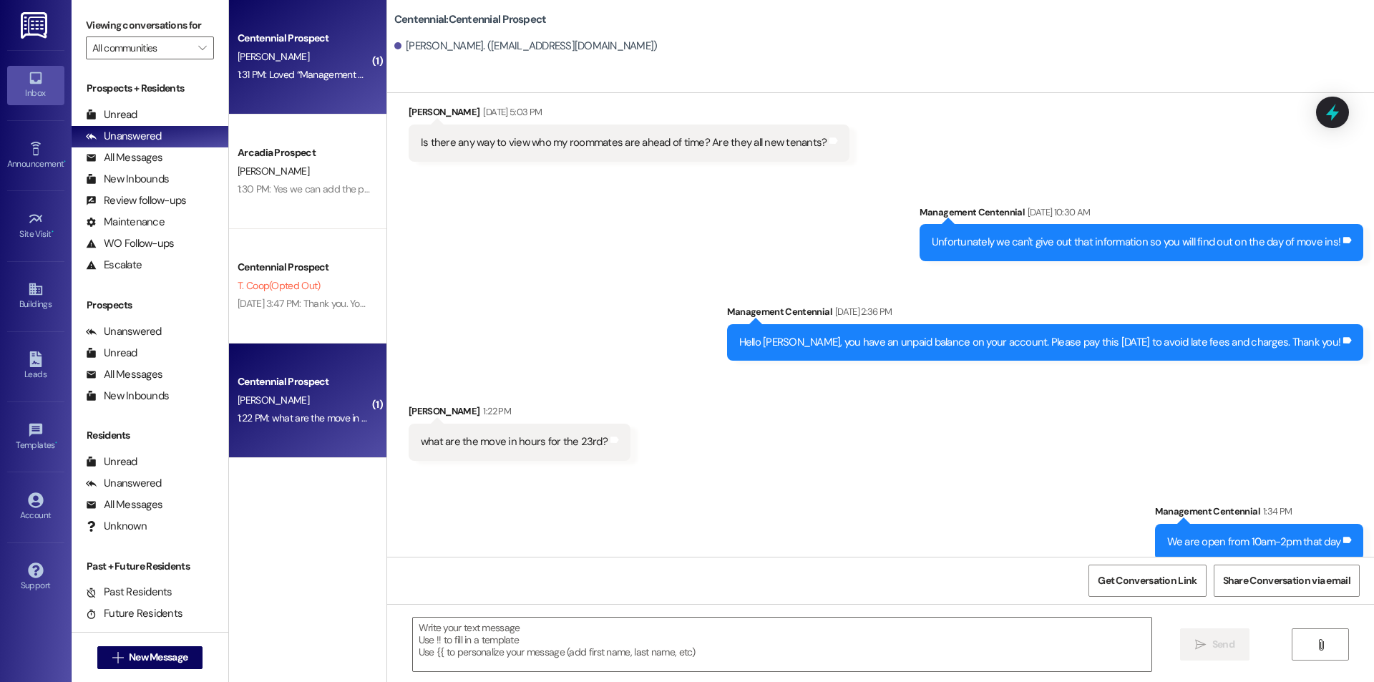
click at [286, 38] on div "Centennial Prospect" at bounding box center [304, 38] width 132 height 15
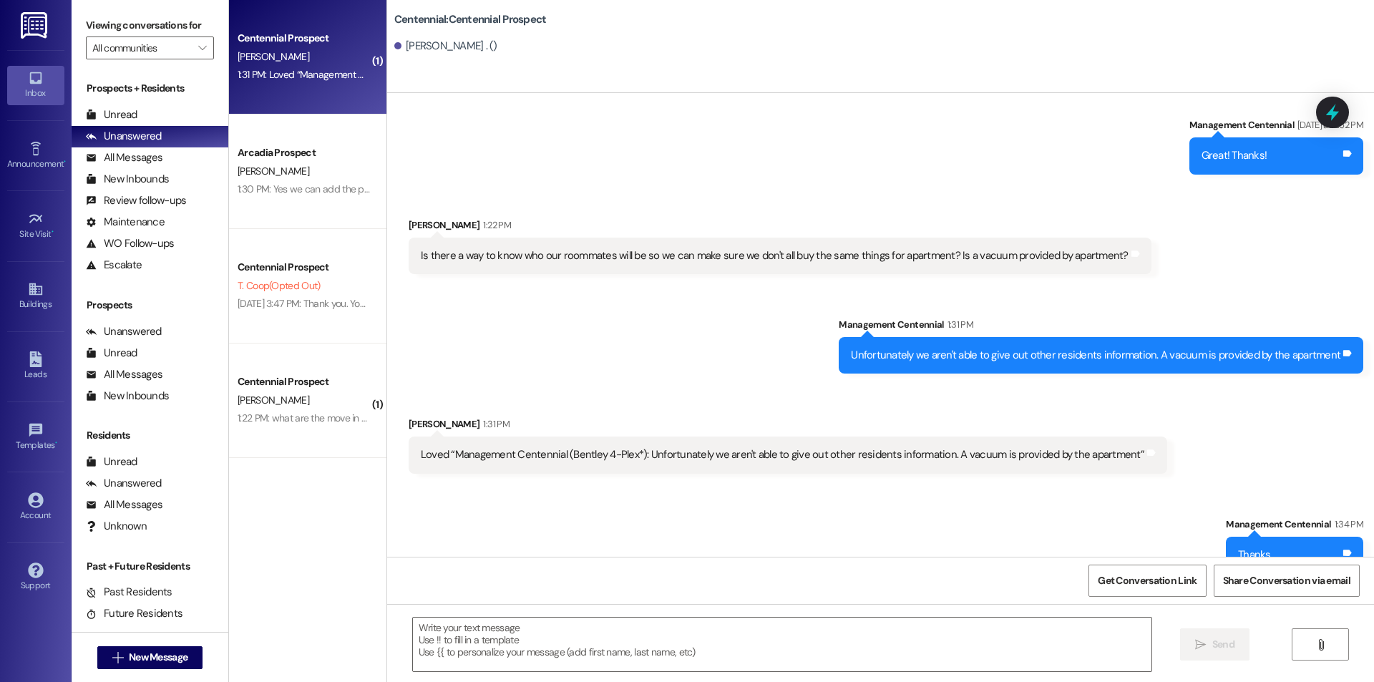
scroll to position [3933, 0]
